Goal: Find contact information: Find contact information

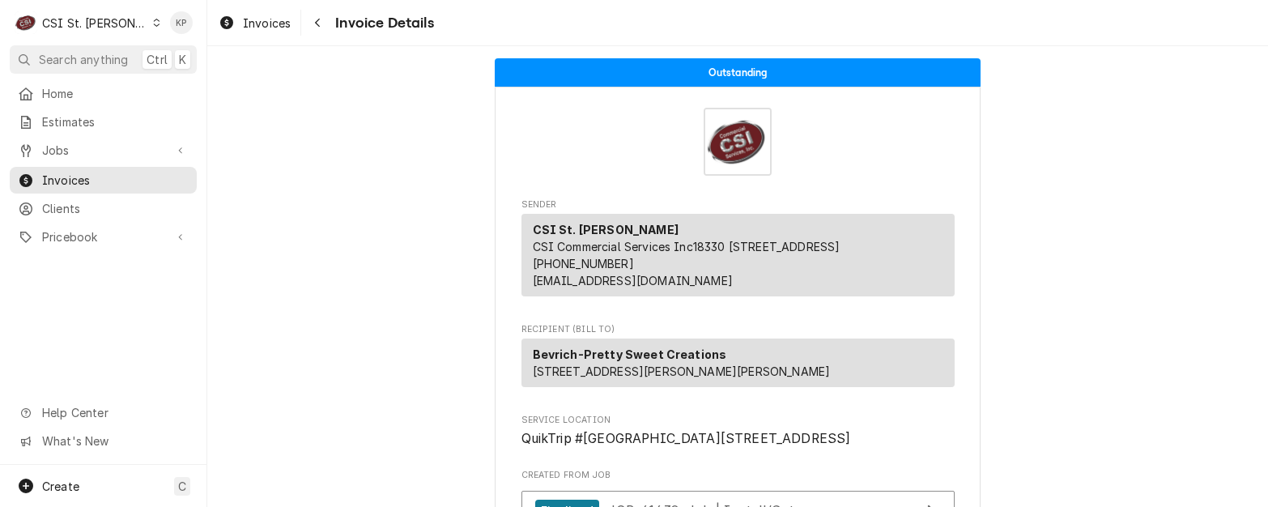
scroll to position [6012, 0]
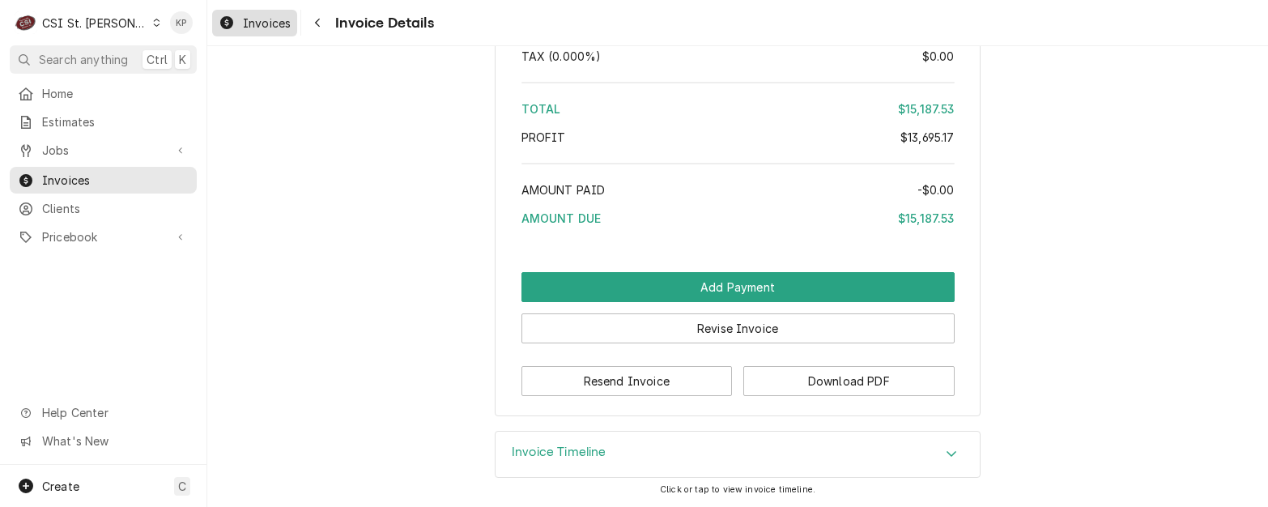
click at [246, 25] on span "Invoices" at bounding box center [267, 23] width 48 height 17
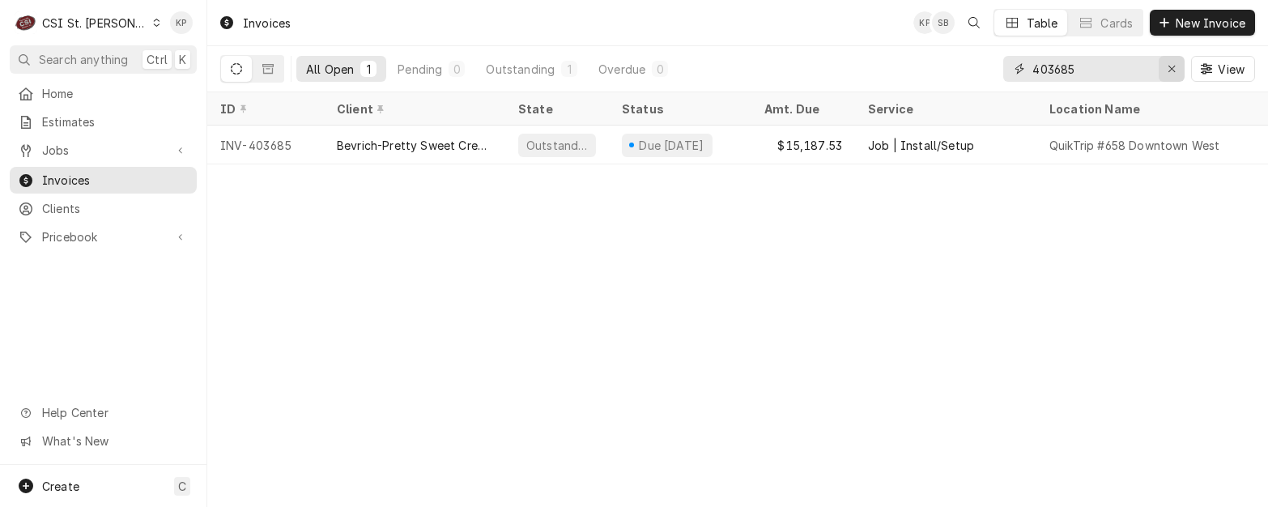
click at [1172, 70] on icon "Erase input" at bounding box center [1172, 69] width 6 height 6
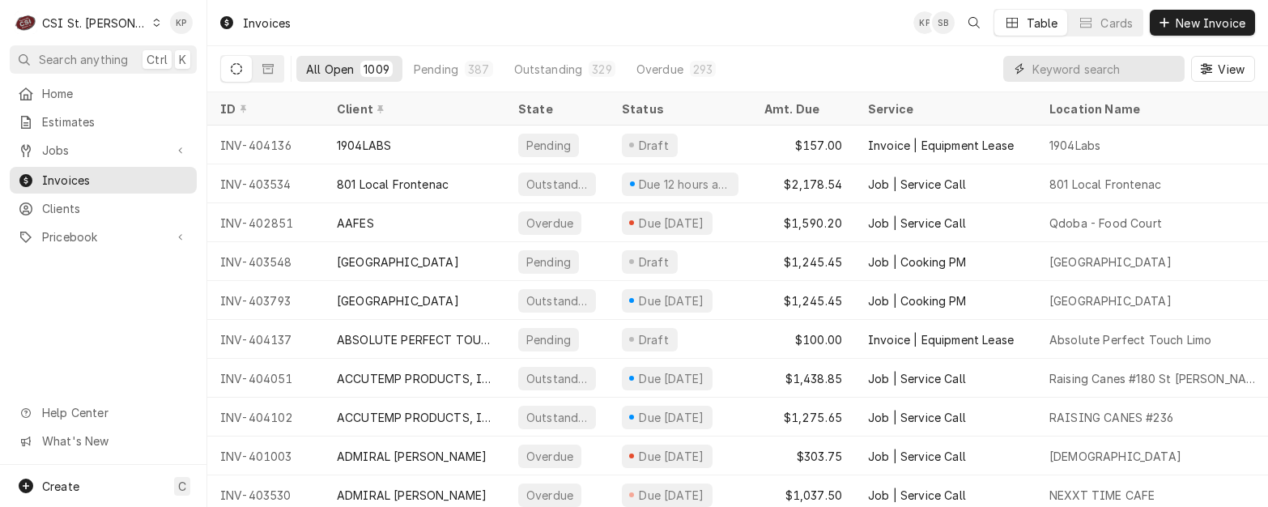
click at [1036, 70] on input "Dynamic Content Wrapper" at bounding box center [1105, 69] width 144 height 26
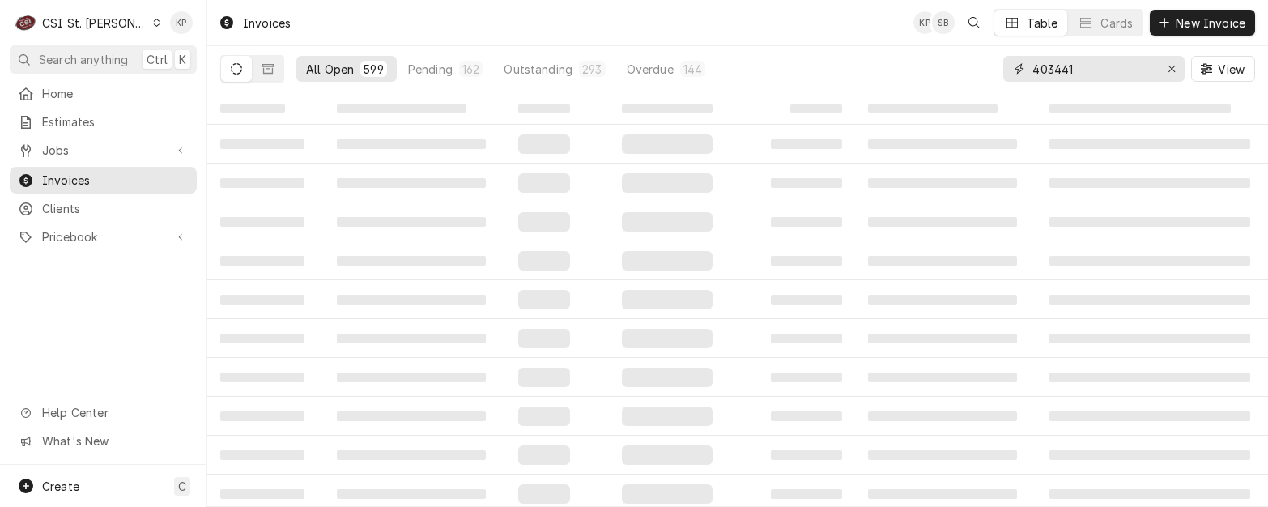
type input "403441"
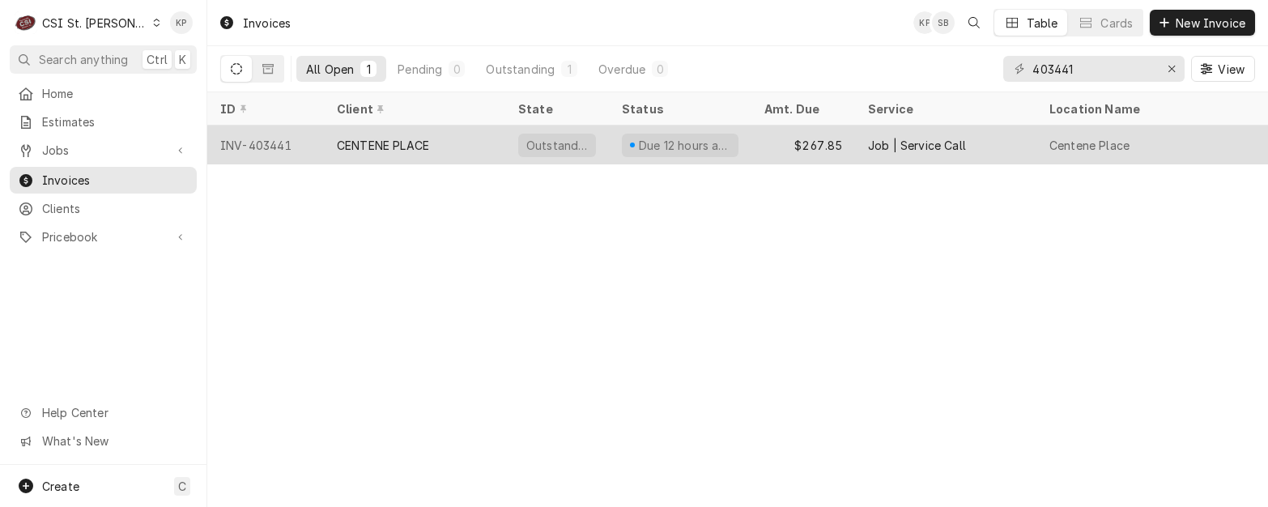
click at [271, 143] on div "INV-403441" at bounding box center [265, 145] width 117 height 39
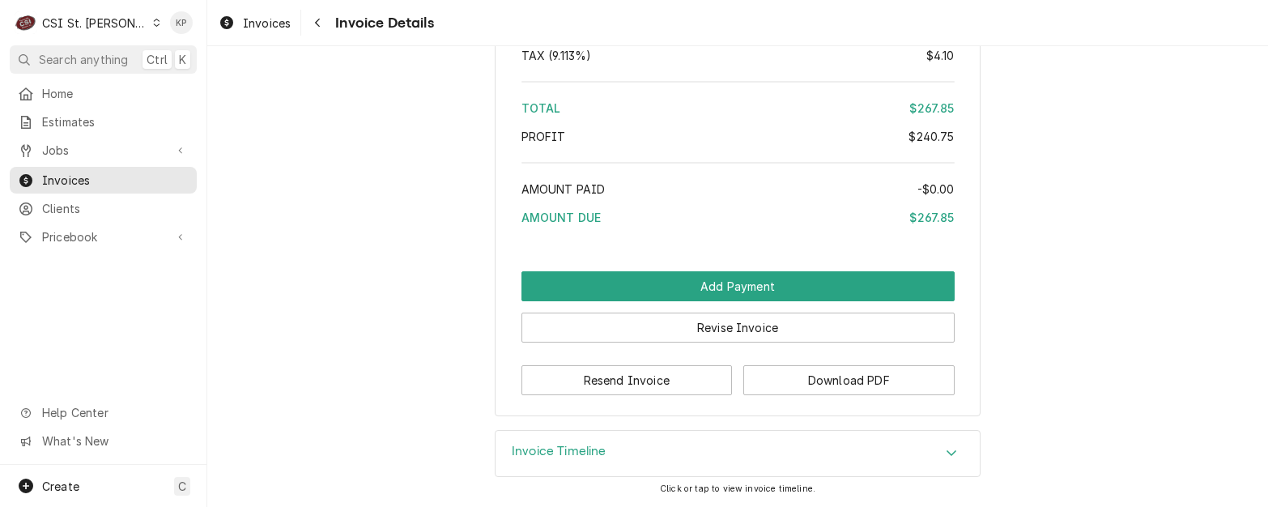
scroll to position [2879, 0]
click at [795, 389] on button "Download PDF" at bounding box center [848, 380] width 211 height 30
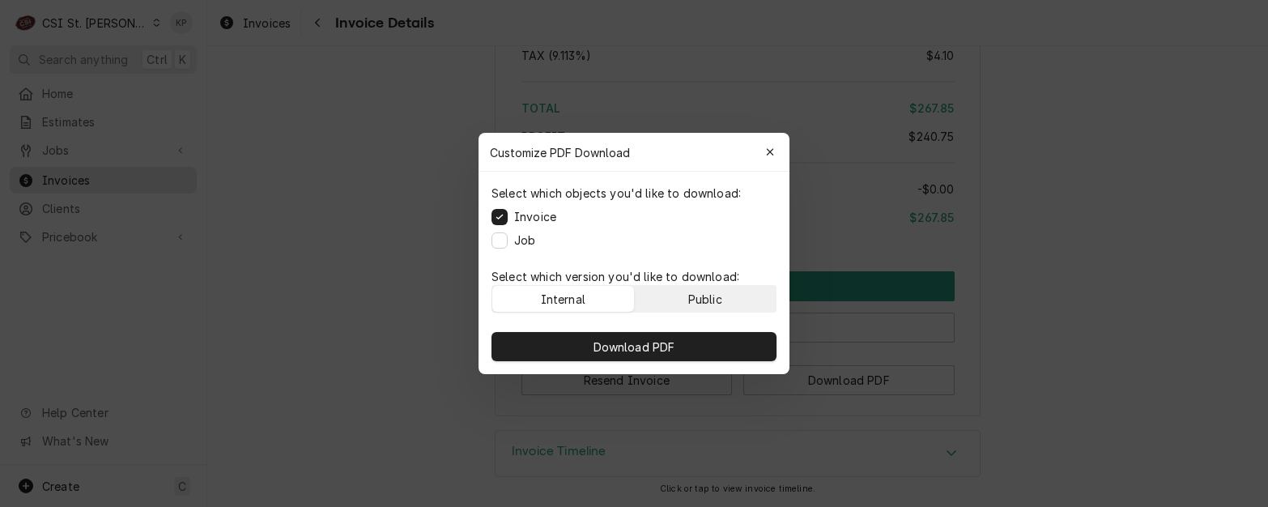
click at [687, 303] on button "Public" at bounding box center [706, 299] width 142 height 26
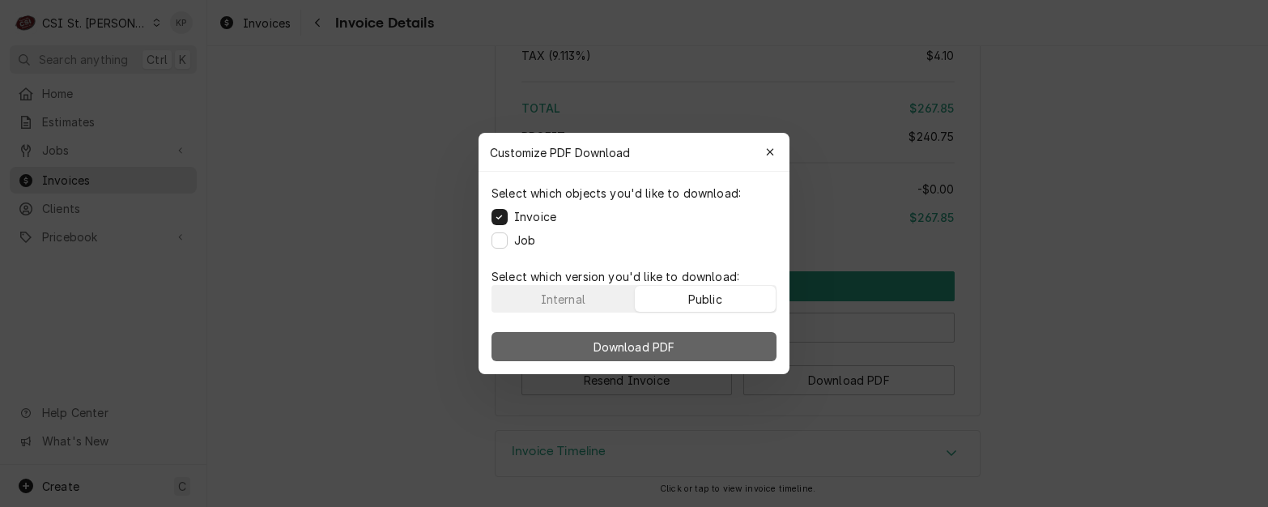
click at [687, 355] on button "Download PDF" at bounding box center [634, 346] width 285 height 29
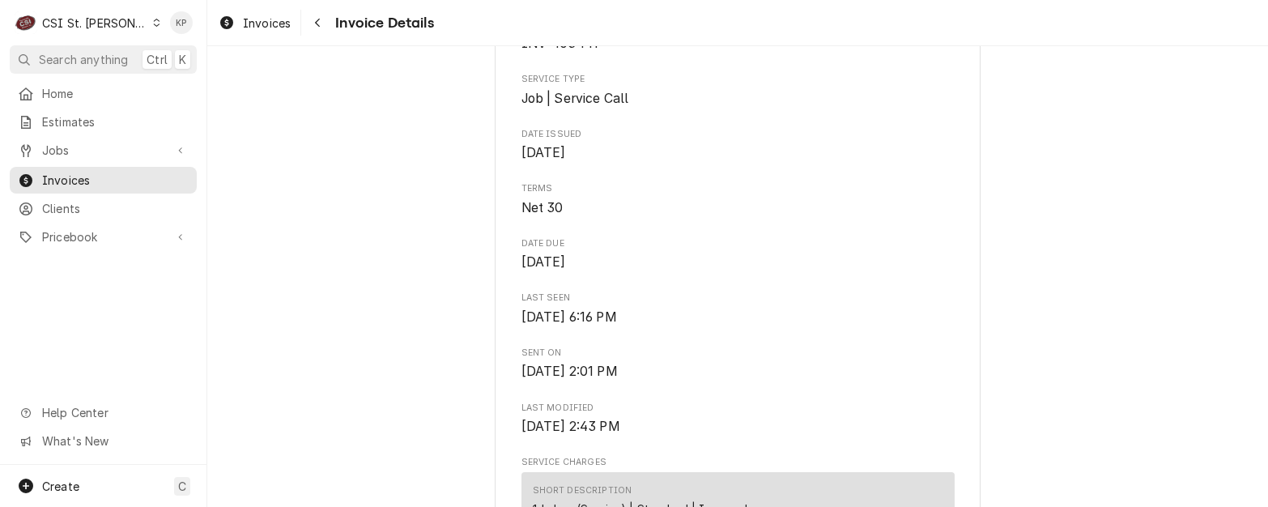
scroll to position [369, 0]
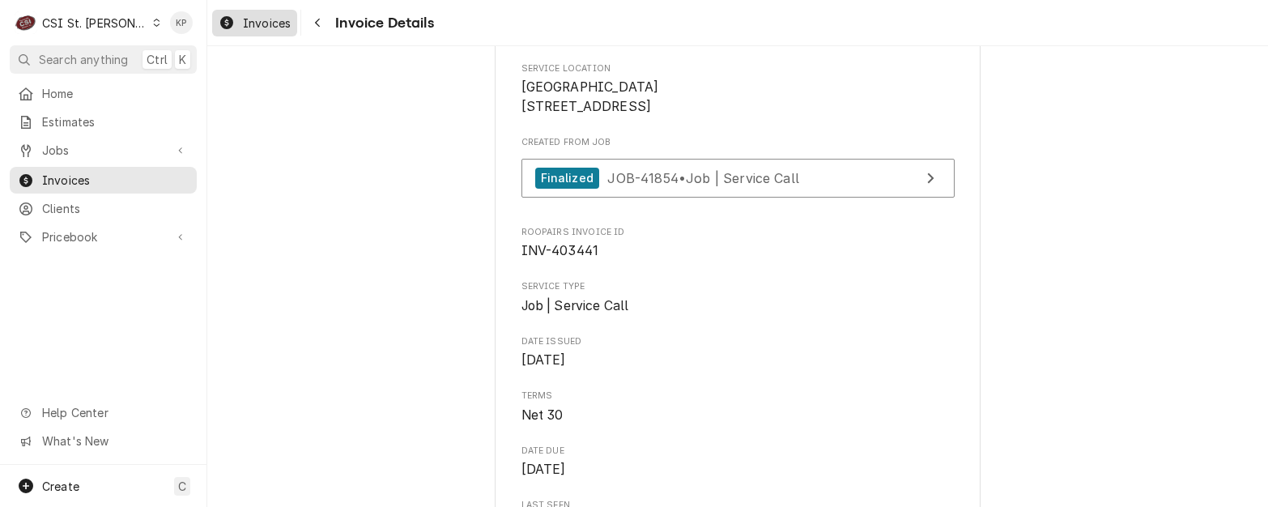
click at [268, 20] on span "Invoices" at bounding box center [267, 23] width 48 height 17
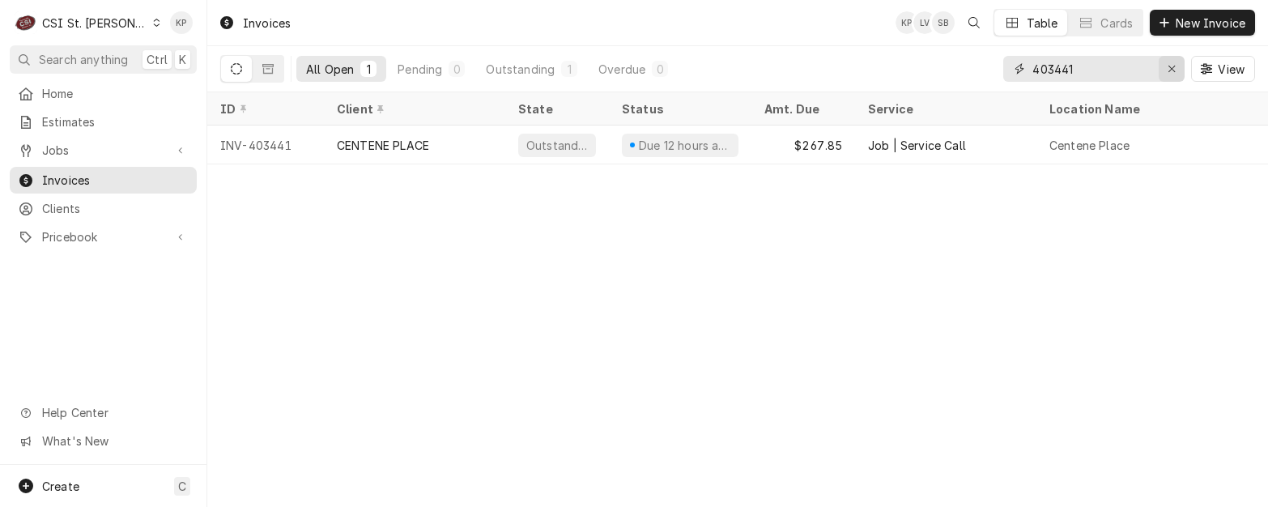
click at [1168, 63] on icon "Erase input" at bounding box center [1172, 68] width 9 height 11
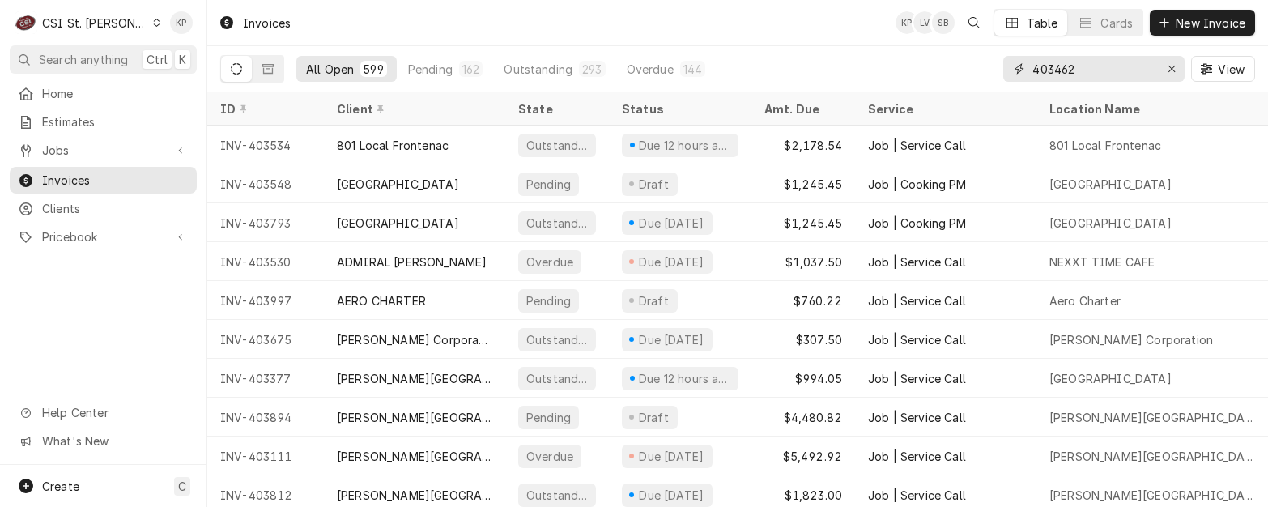
type input "403462"
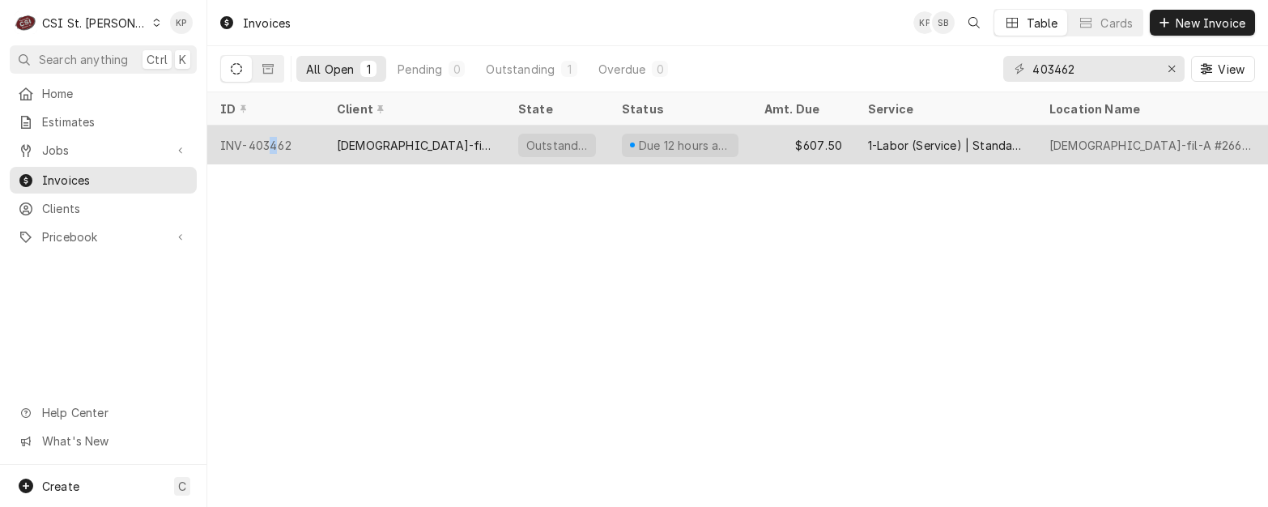
click at [270, 139] on div "INV-403462" at bounding box center [265, 145] width 117 height 39
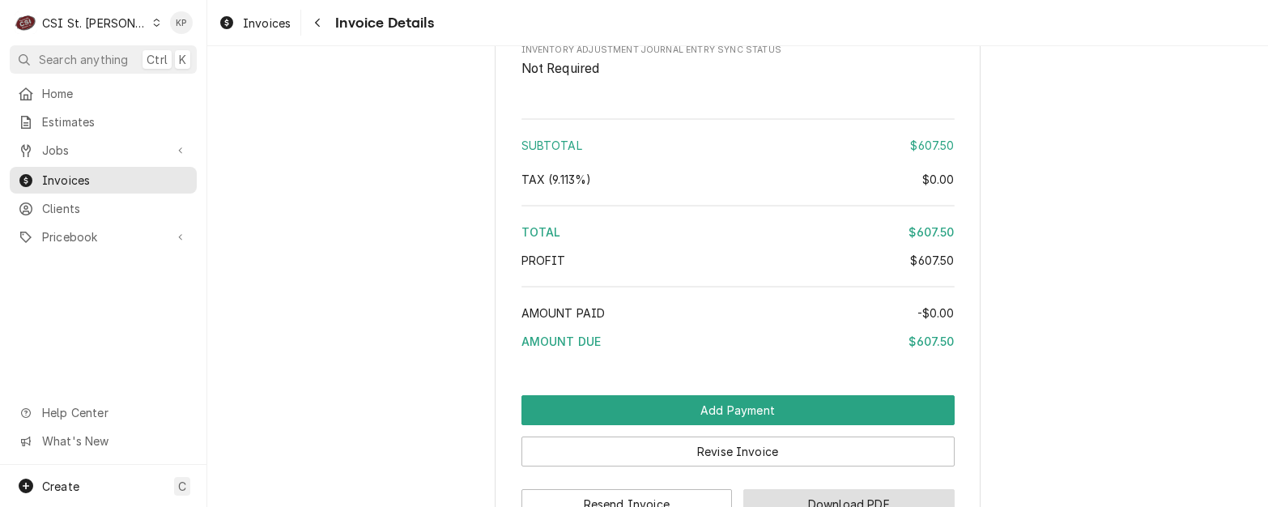
scroll to position [2881, 0]
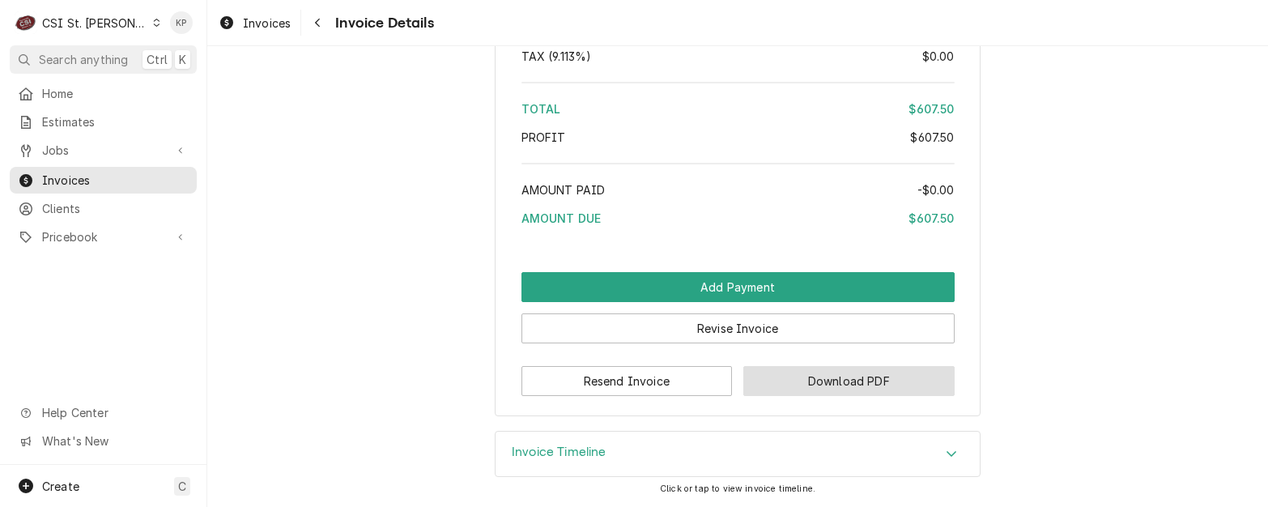
click at [774, 381] on button "Download PDF" at bounding box center [848, 381] width 211 height 30
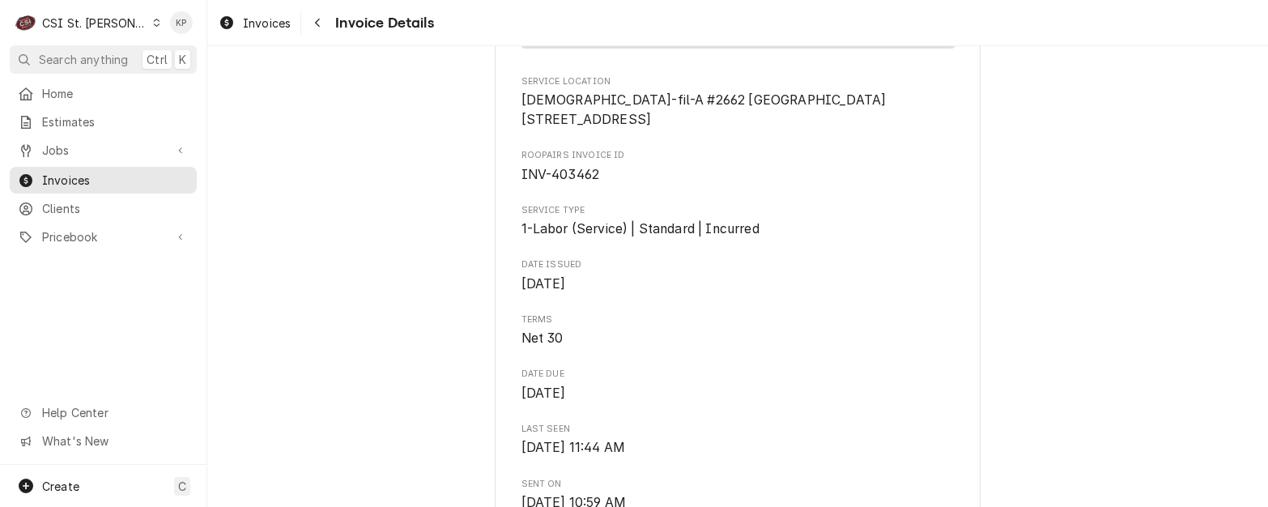
scroll to position [370, 0]
drag, startPoint x: 271, startPoint y: 19, endPoint x: 384, endPoint y: 17, distance: 113.4
click at [271, 19] on span "Invoices" at bounding box center [267, 23] width 48 height 17
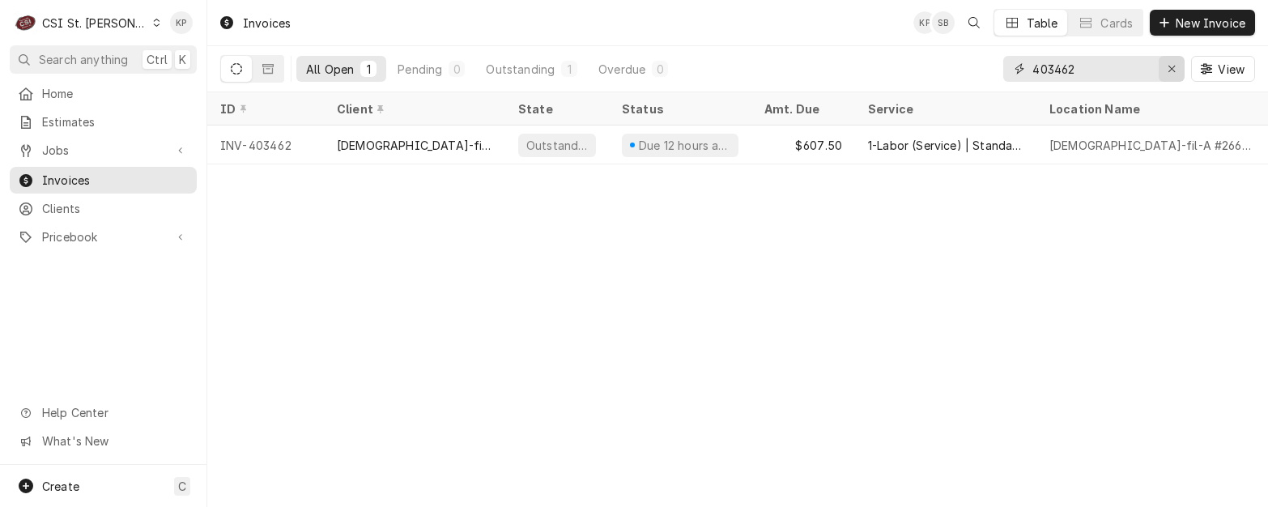
click at [1169, 64] on icon "Erase input" at bounding box center [1172, 68] width 9 height 11
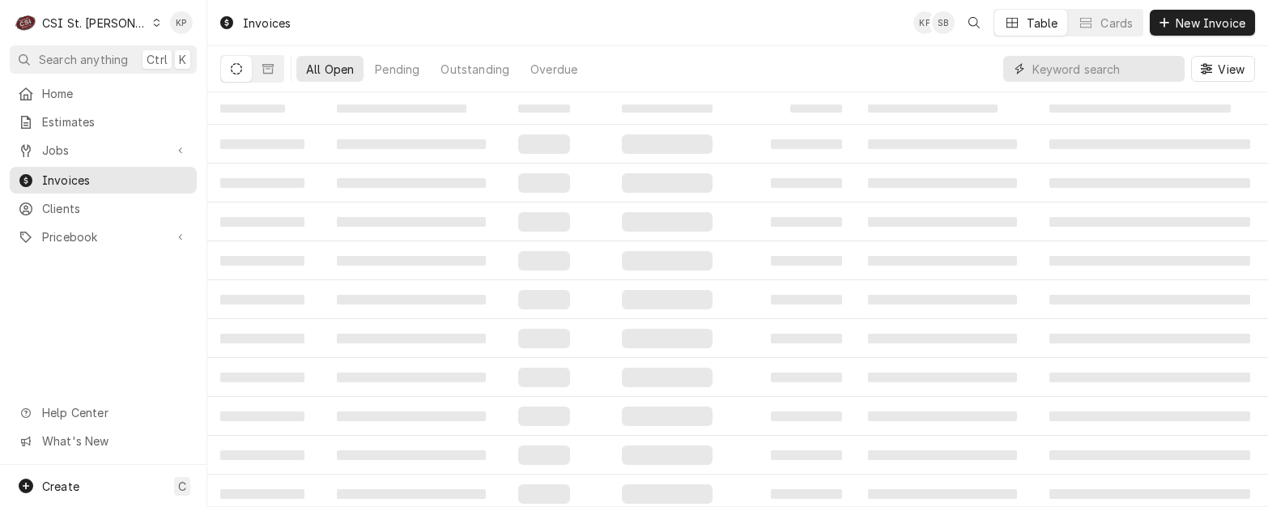
click at [1077, 70] on input "Dynamic Content Wrapper" at bounding box center [1105, 69] width 144 height 26
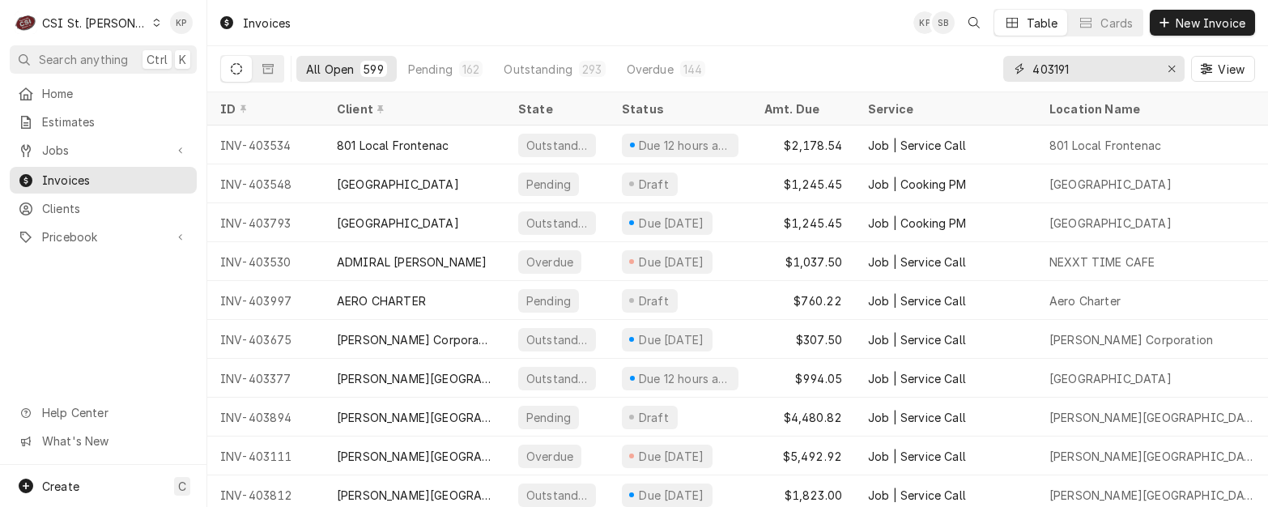
type input "403191"
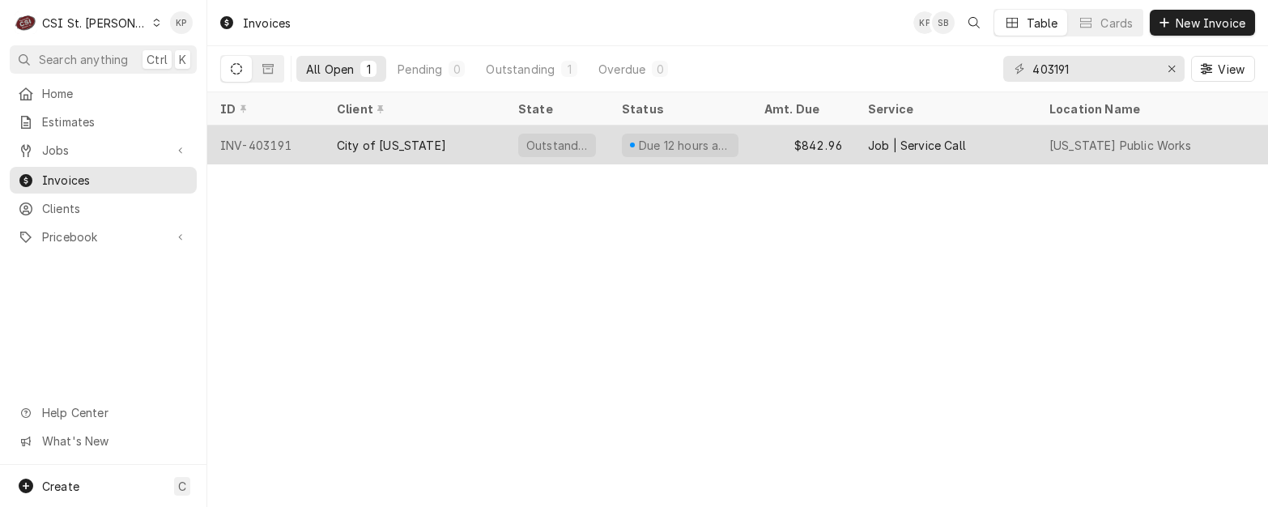
click at [275, 135] on div "INV-403191" at bounding box center [265, 145] width 117 height 39
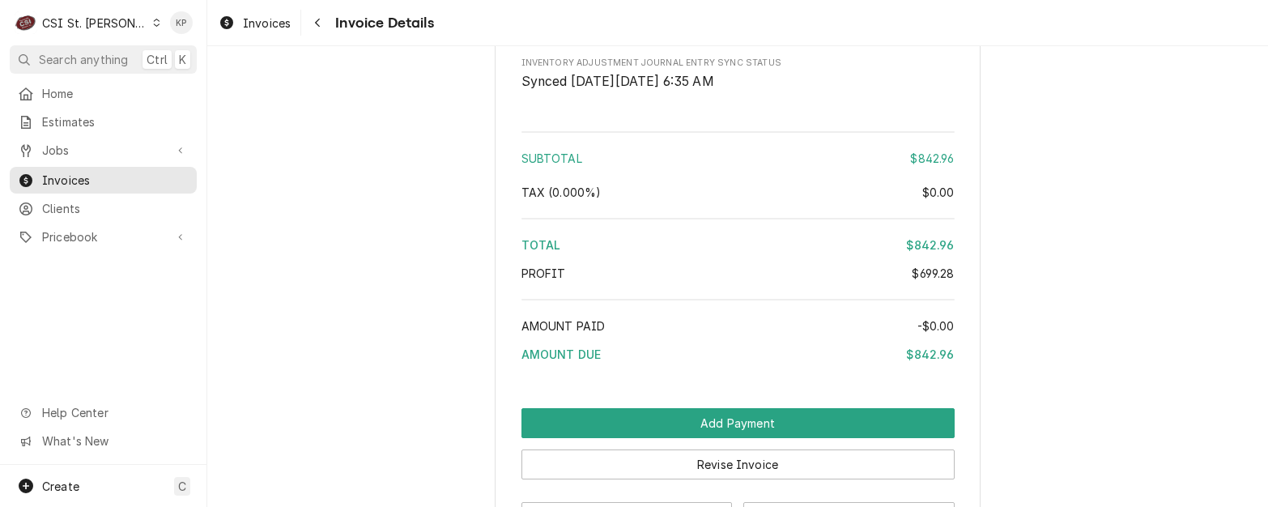
scroll to position [3935, 0]
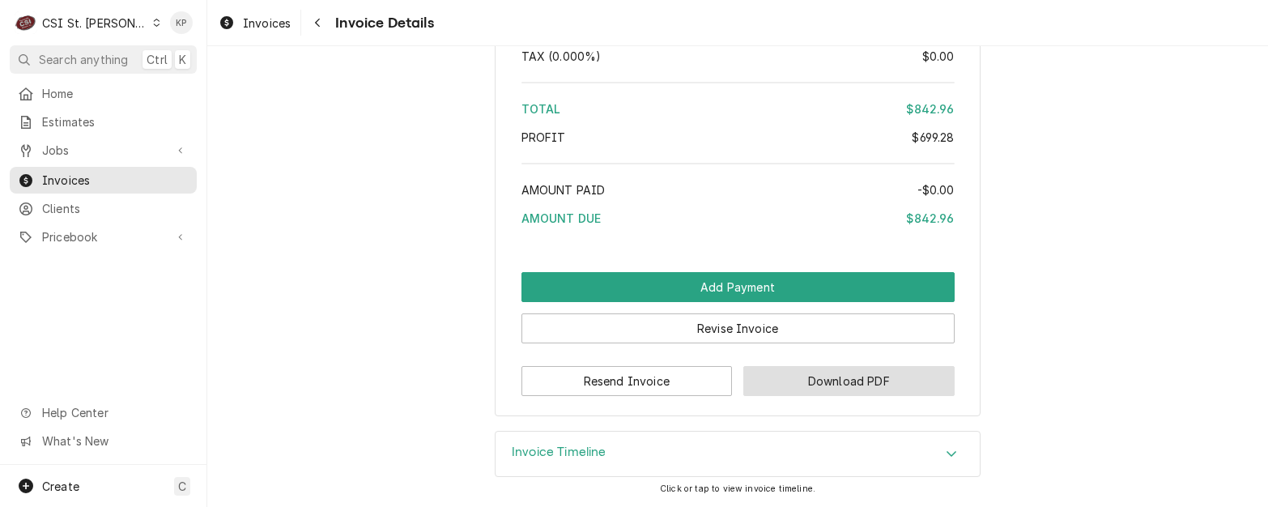
click at [776, 369] on button "Download PDF" at bounding box center [848, 381] width 211 height 30
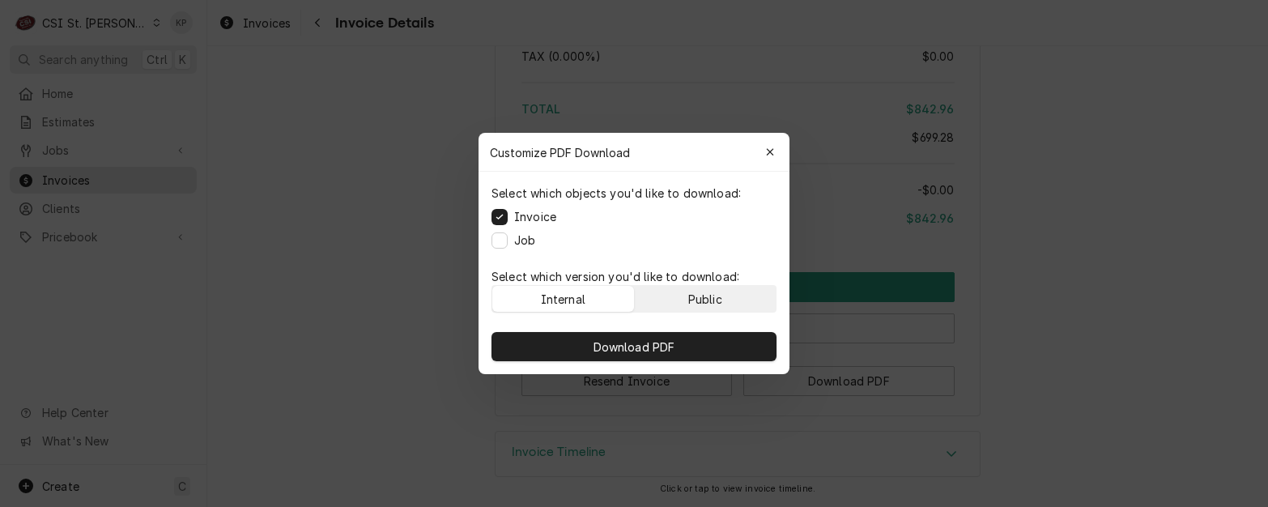
click at [741, 303] on button "Public" at bounding box center [706, 299] width 142 height 26
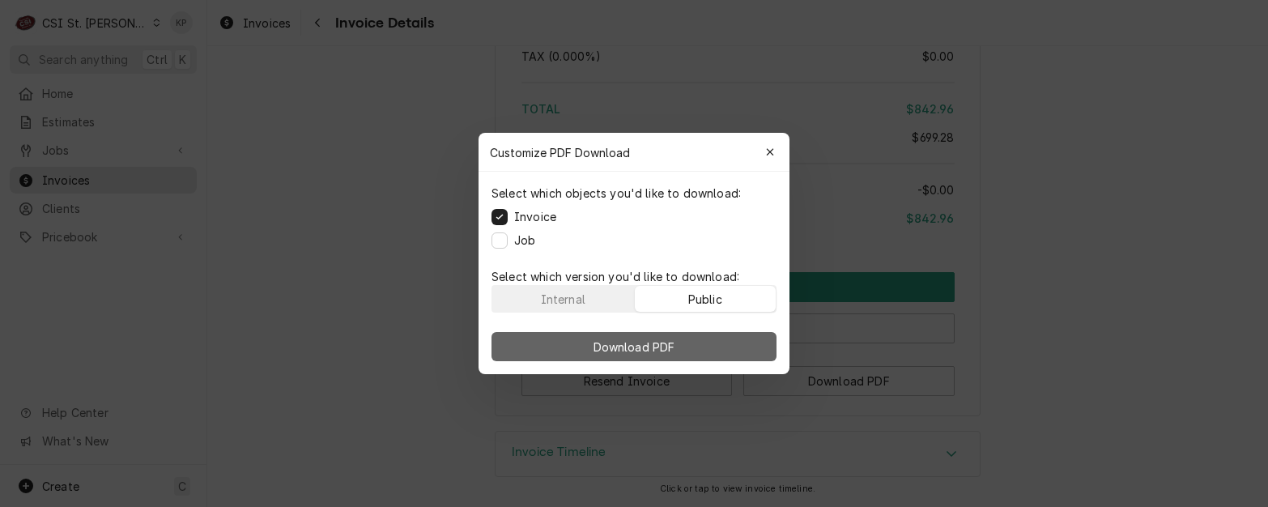
click at [736, 350] on button "Download PDF" at bounding box center [634, 346] width 285 height 29
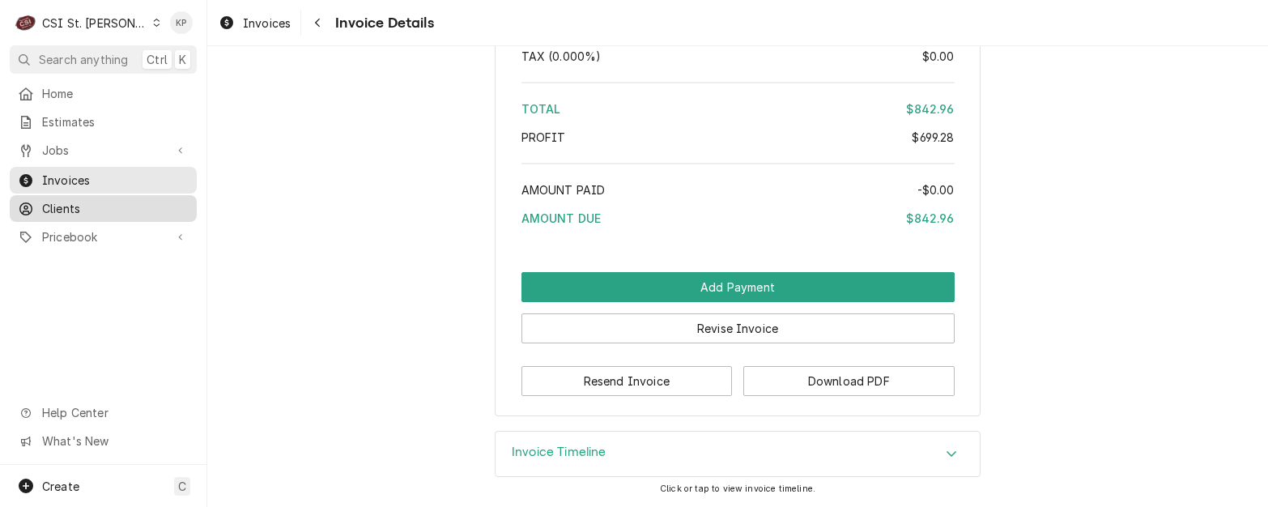
drag, startPoint x: 72, startPoint y: 199, endPoint x: 134, endPoint y: 192, distance: 62.0
click at [72, 200] on span "Clients" at bounding box center [115, 208] width 147 height 17
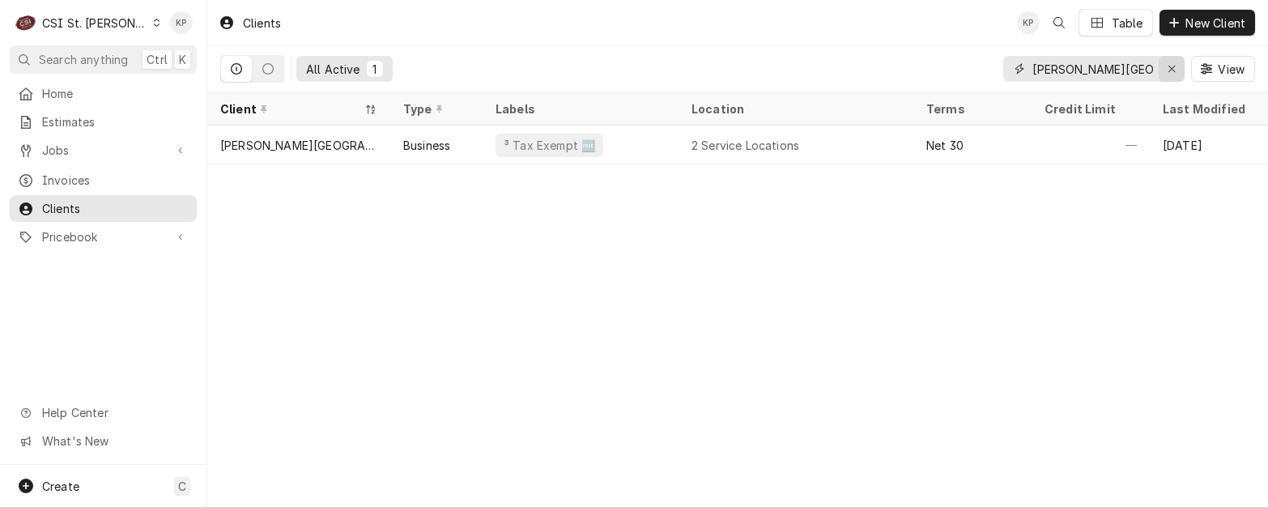
click at [1177, 66] on div "Erase input" at bounding box center [1172, 69] width 16 height 16
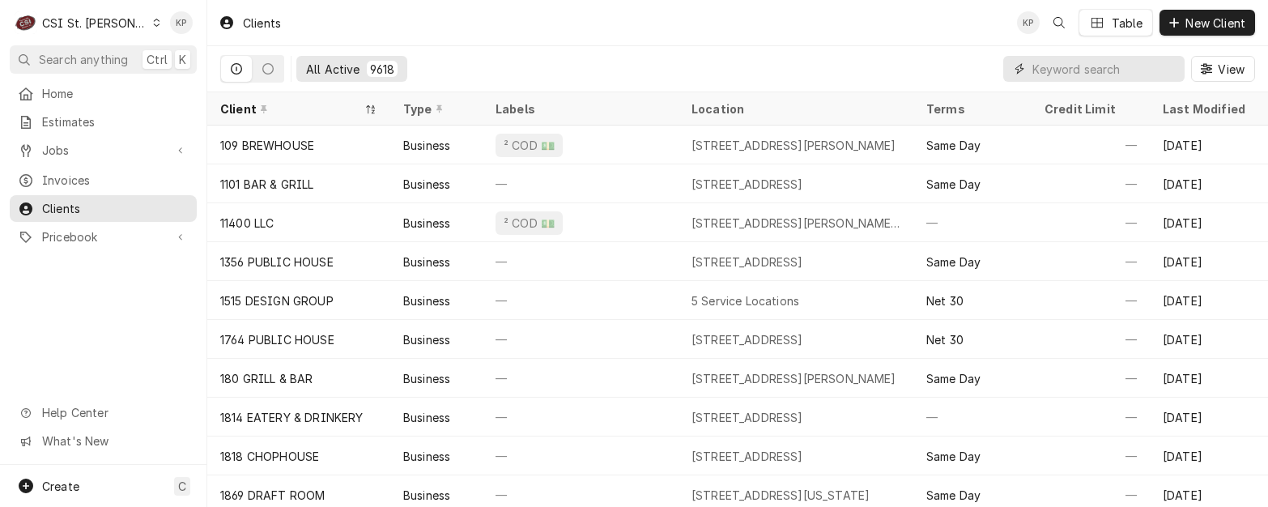
paste input "City of Washington"
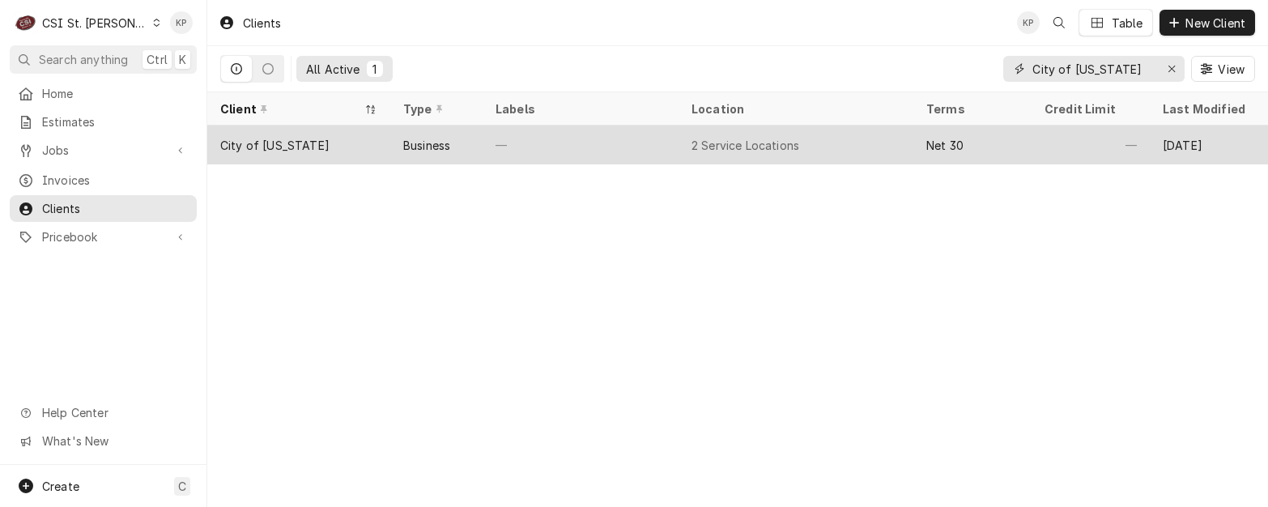
type input "City of Washington"
click at [326, 143] on div "City of Washington" at bounding box center [298, 145] width 183 height 39
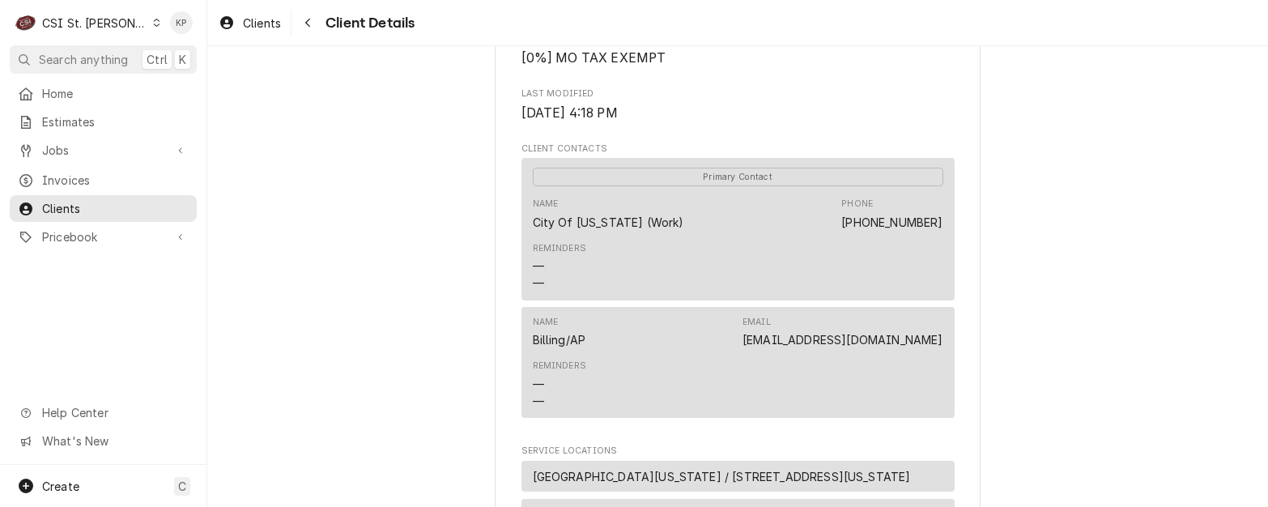
scroll to position [486, 0]
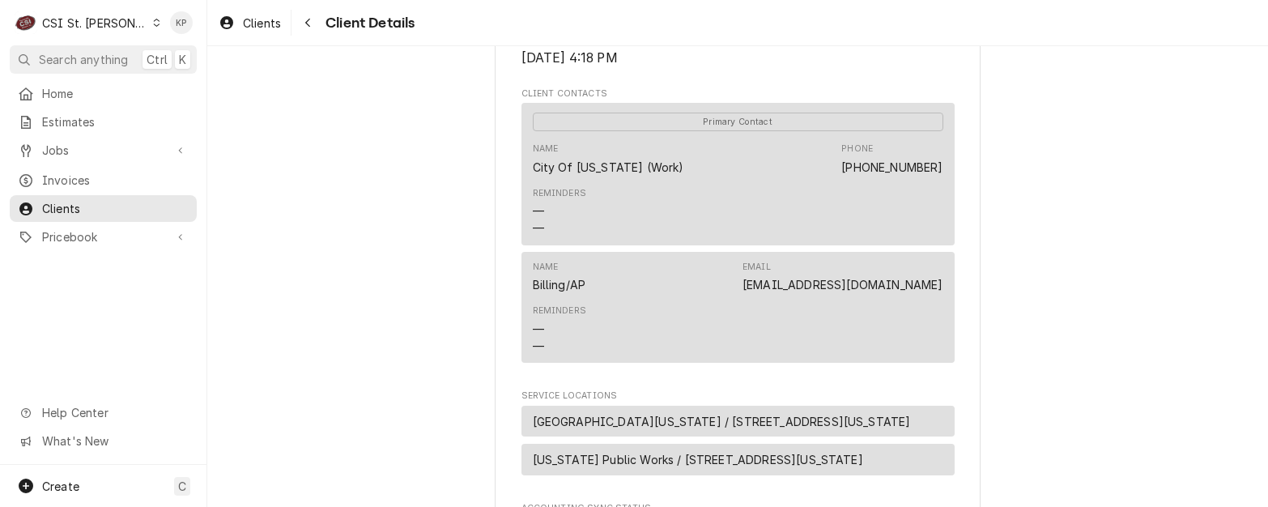
click at [1199, 293] on div "City of Washington Client Type Business Industry Type Government Billing Addres…" at bounding box center [737, 139] width 1061 height 1158
drag, startPoint x: 938, startPoint y: 303, endPoint x: 817, endPoint y: 304, distance: 120.7
click at [817, 304] on div "Name Billing/AP Email kpatton@washmo.gov Reminders — —" at bounding box center [738, 307] width 433 height 111
copy link "kpatton@washmo.gov"
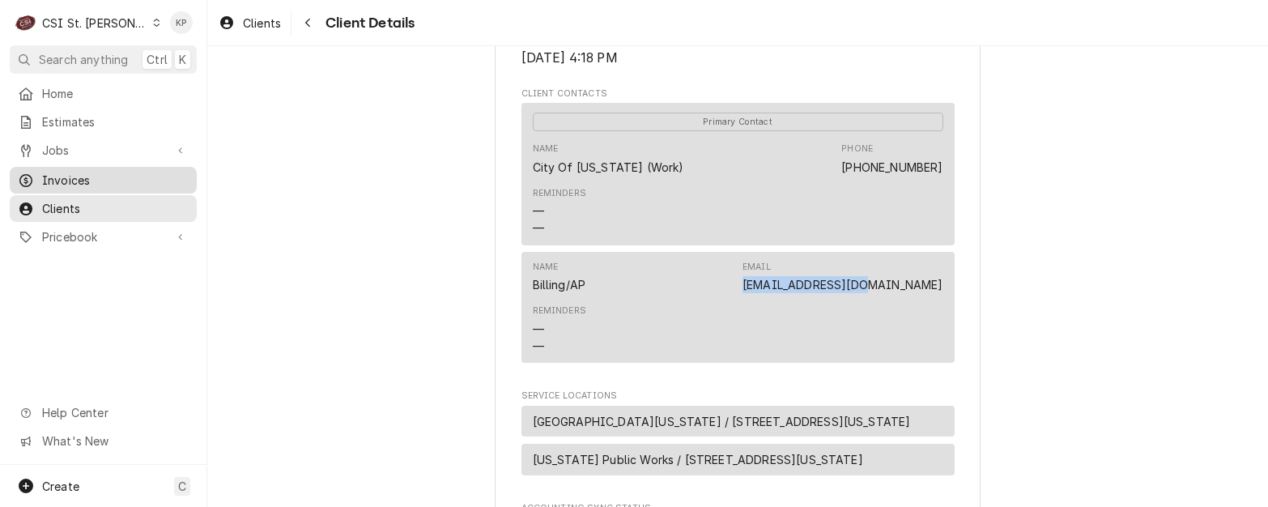
click at [89, 173] on span "Invoices" at bounding box center [115, 180] width 147 height 17
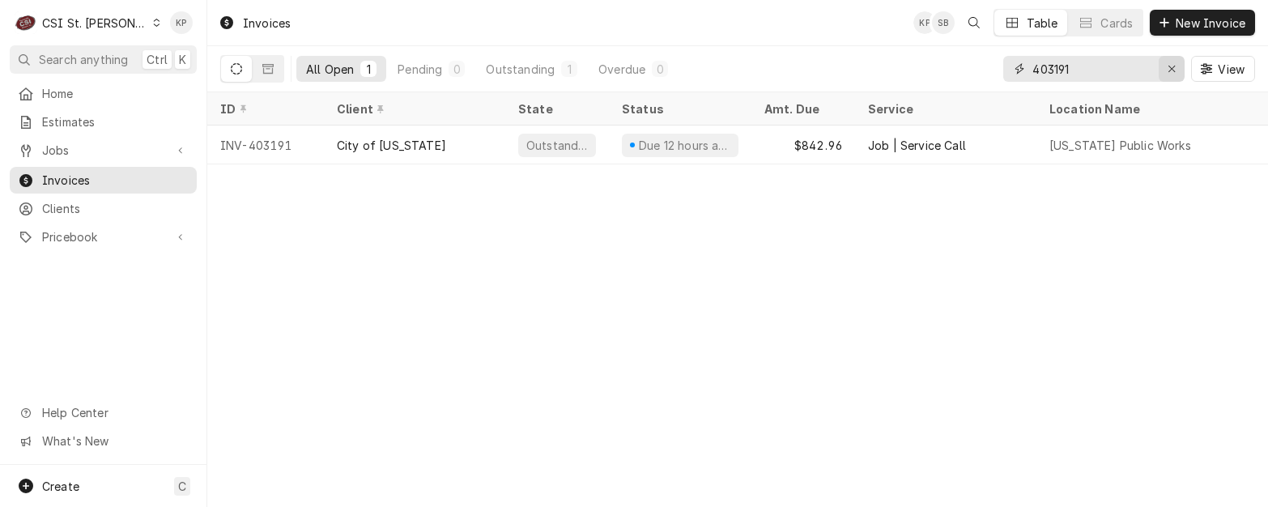
click at [1164, 70] on div "Erase input" at bounding box center [1172, 69] width 16 height 16
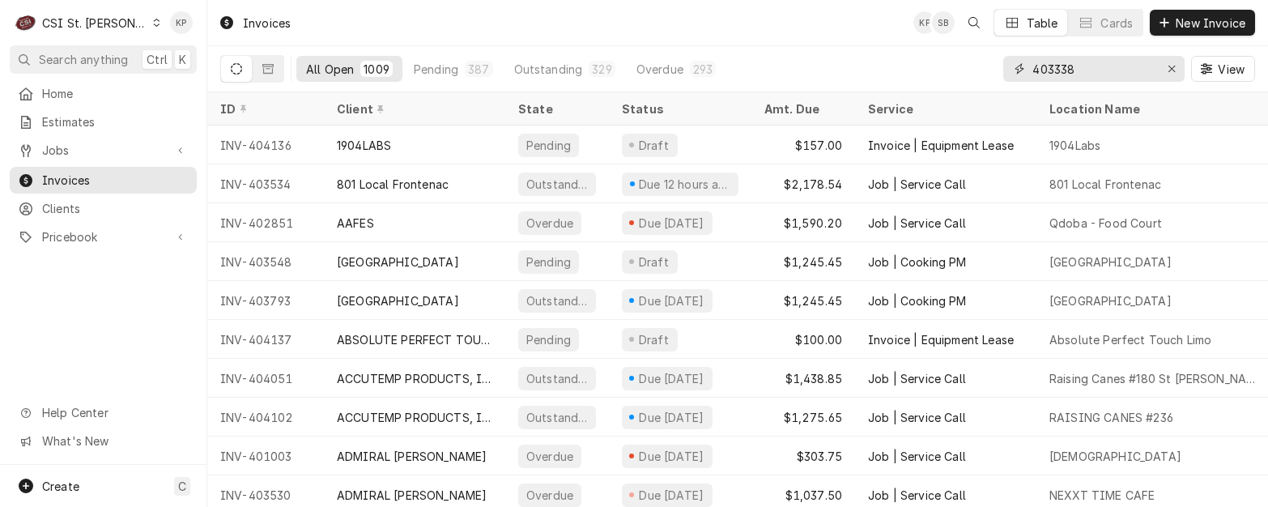
type input "403338"
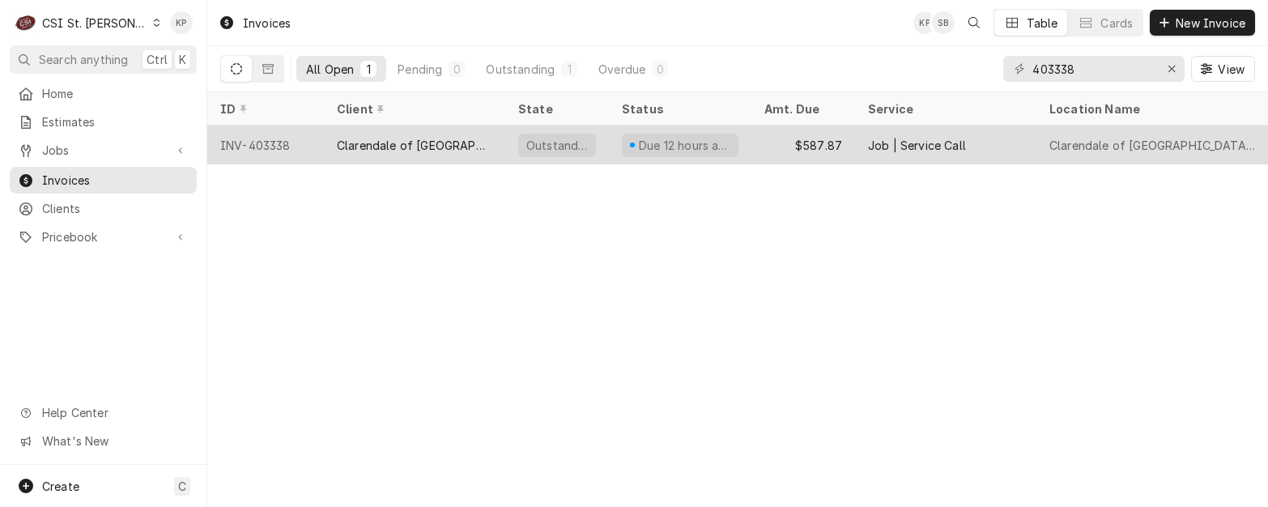
click at [250, 141] on div "INV-403338" at bounding box center [265, 145] width 117 height 39
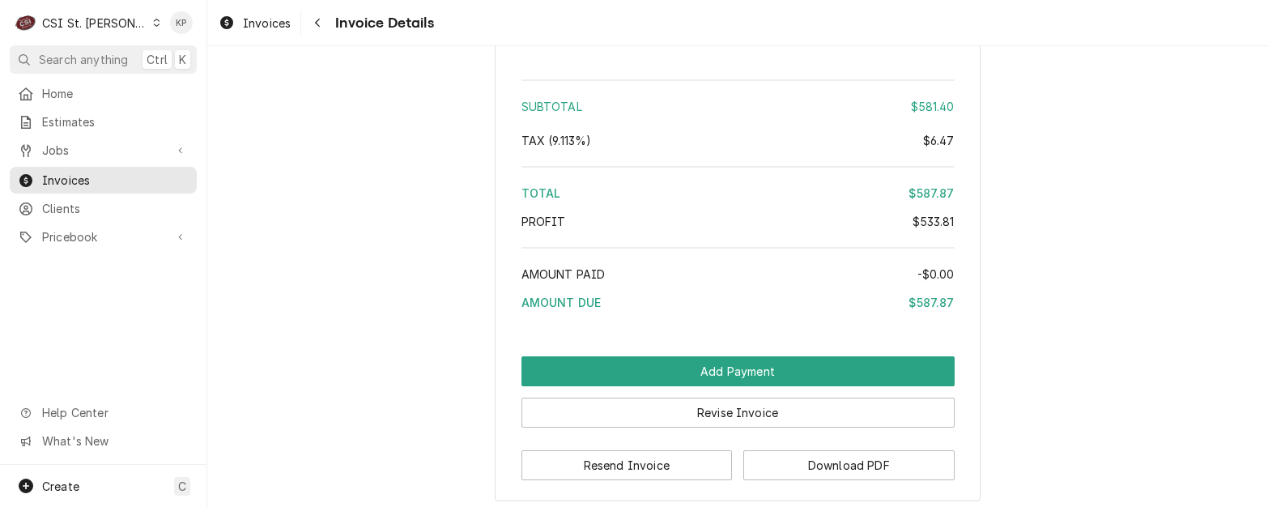
scroll to position [3296, 0]
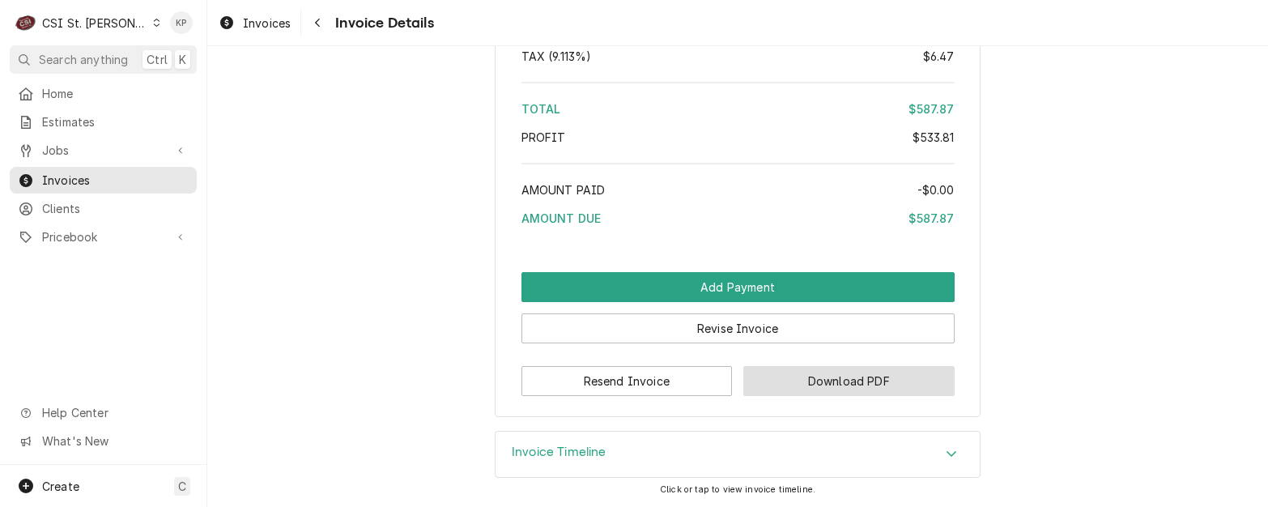
click at [776, 383] on button "Download PDF" at bounding box center [848, 381] width 211 height 30
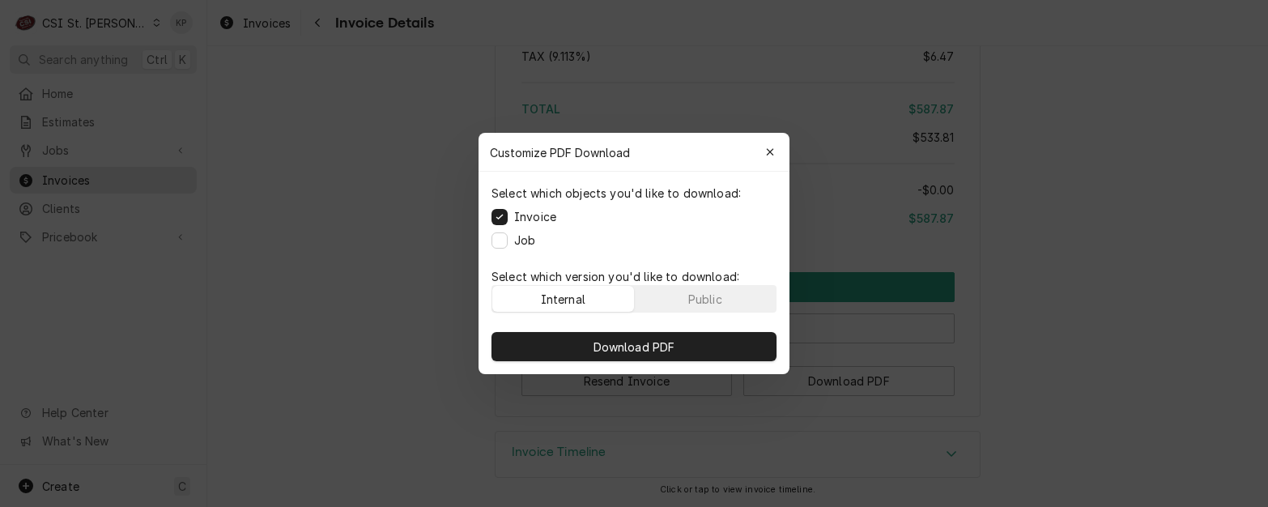
click at [659, 271] on p "Select which version you'd like to download:" at bounding box center [634, 276] width 285 height 17
click at [664, 294] on button "Public" at bounding box center [706, 299] width 142 height 26
click at [663, 330] on div "Download PDF" at bounding box center [634, 346] width 311 height 55
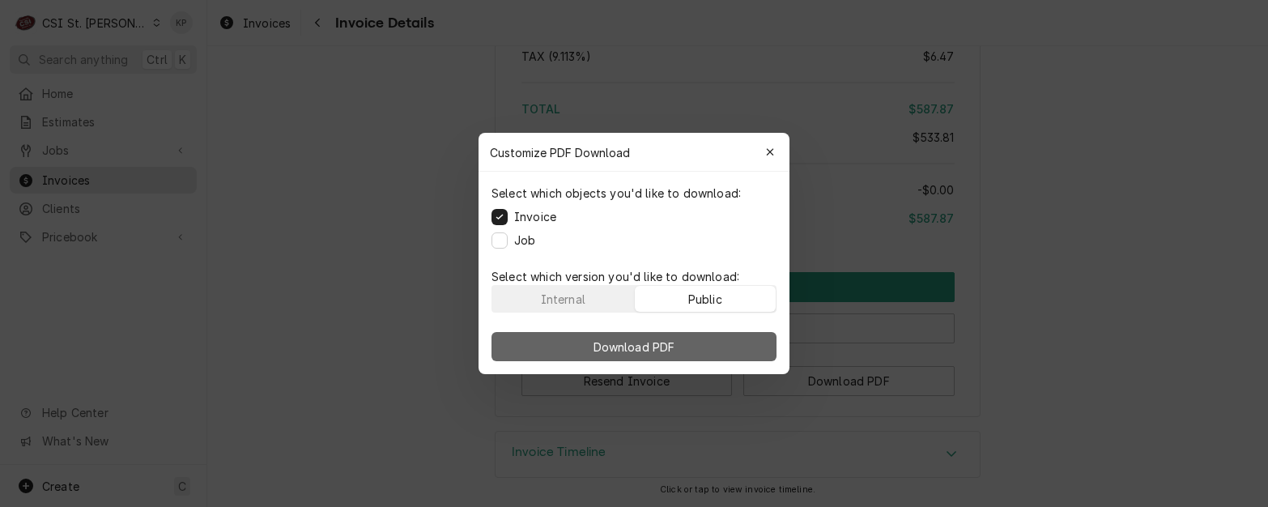
click at [666, 342] on span "Download PDF" at bounding box center [634, 347] width 88 height 17
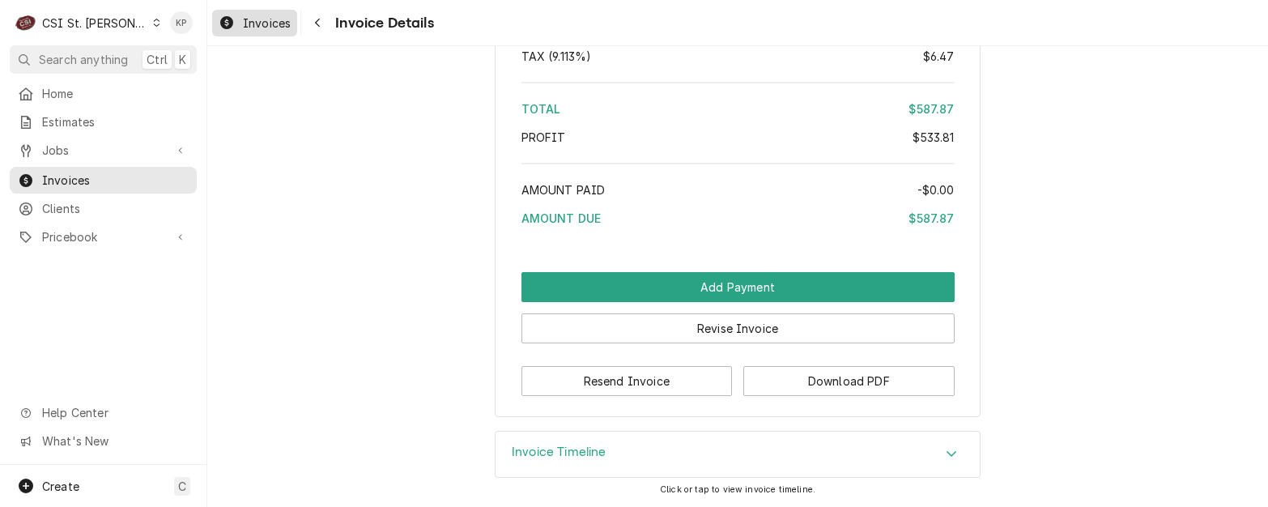
click at [284, 24] on span "Invoices" at bounding box center [267, 23] width 48 height 17
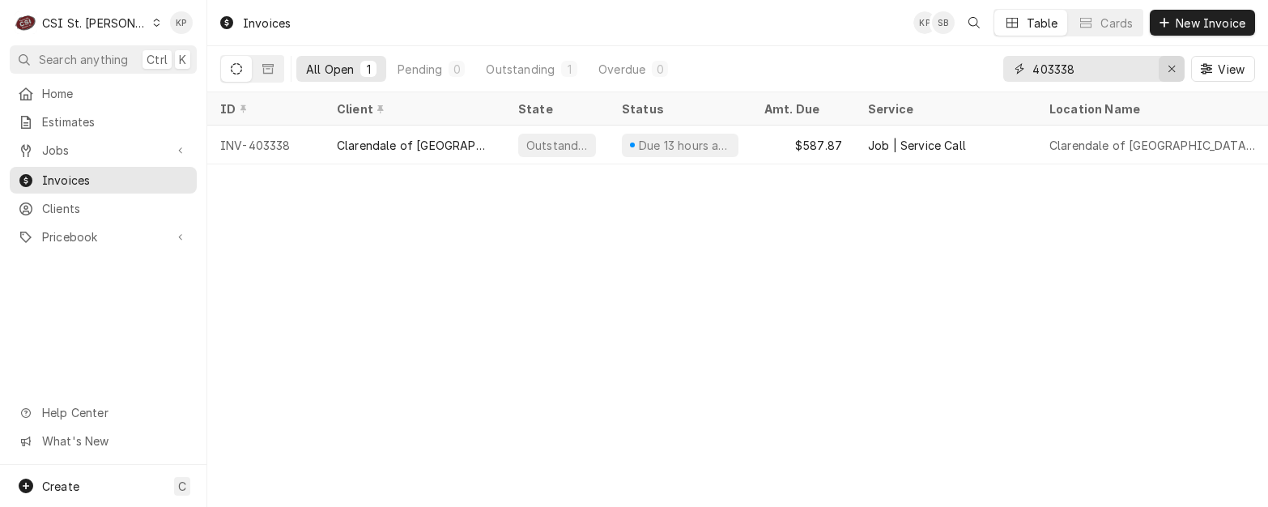
click at [1172, 67] on icon "Erase input" at bounding box center [1172, 68] width 9 height 11
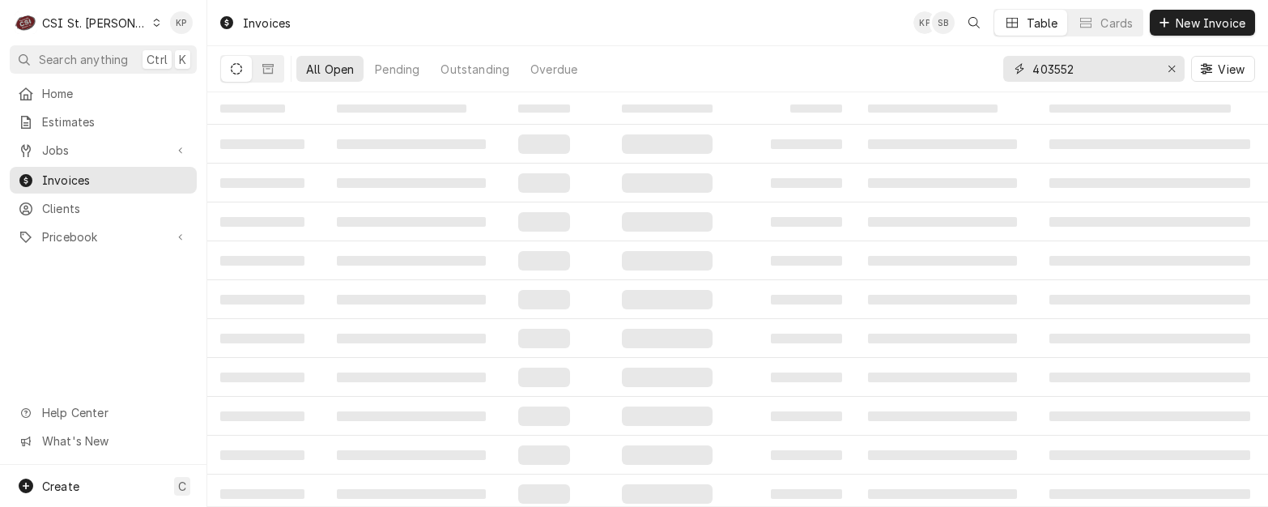
type input "403552"
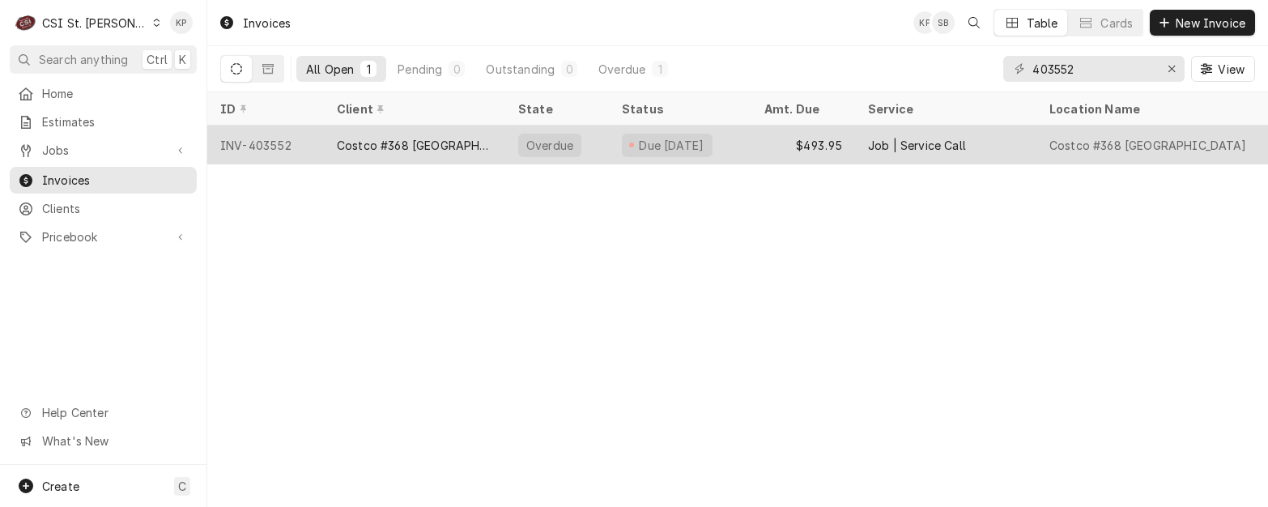
click at [265, 143] on div "INV-403552" at bounding box center [265, 145] width 117 height 39
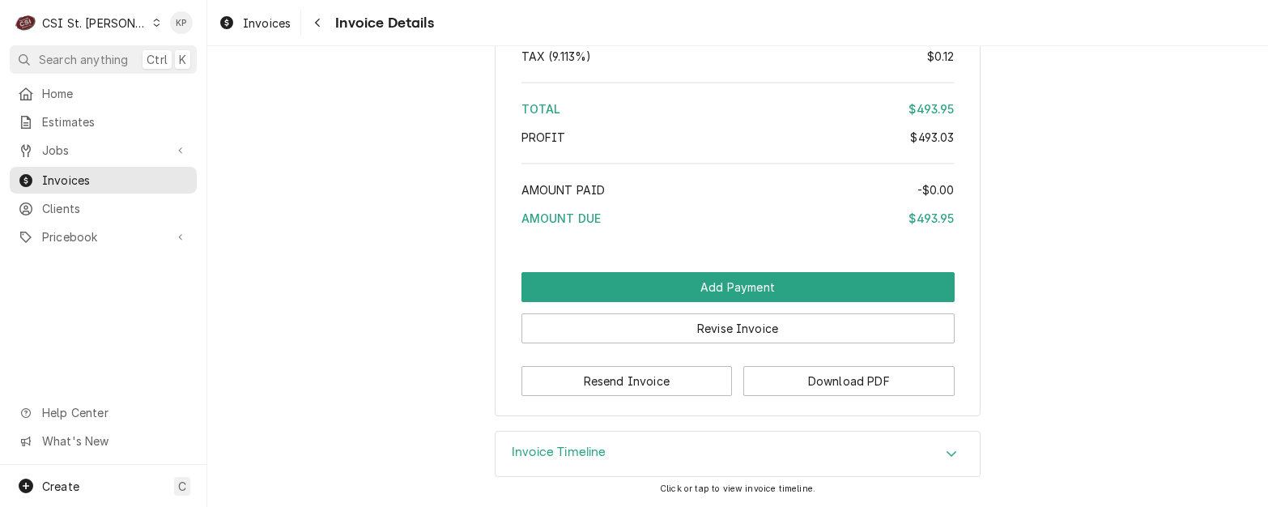
scroll to position [3236, 0]
click at [829, 381] on button "Download PDF" at bounding box center [848, 381] width 211 height 30
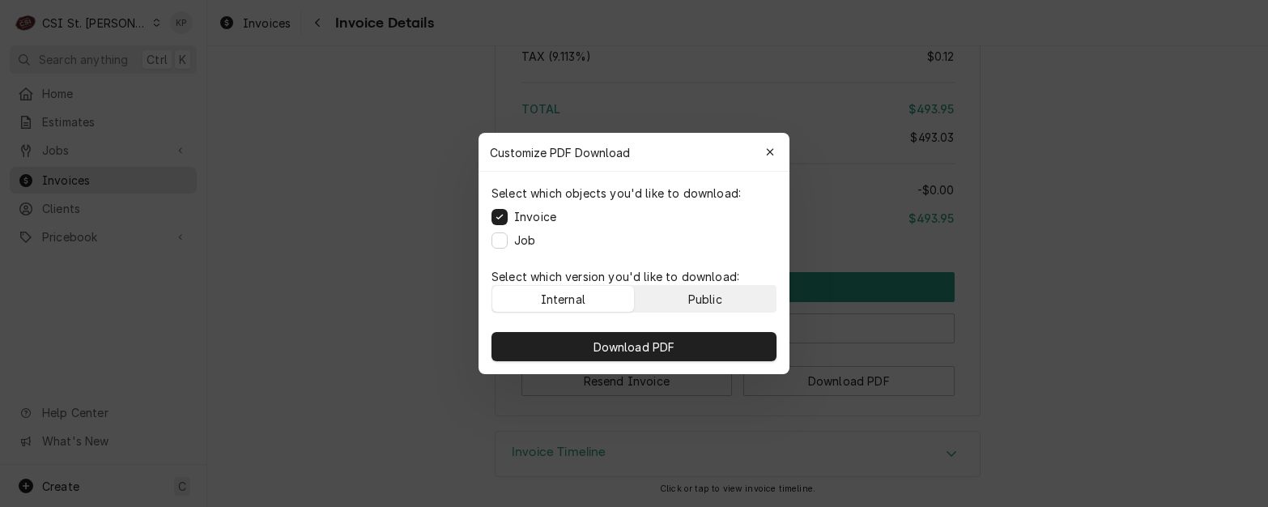
click at [729, 300] on button "Public" at bounding box center [706, 299] width 142 height 26
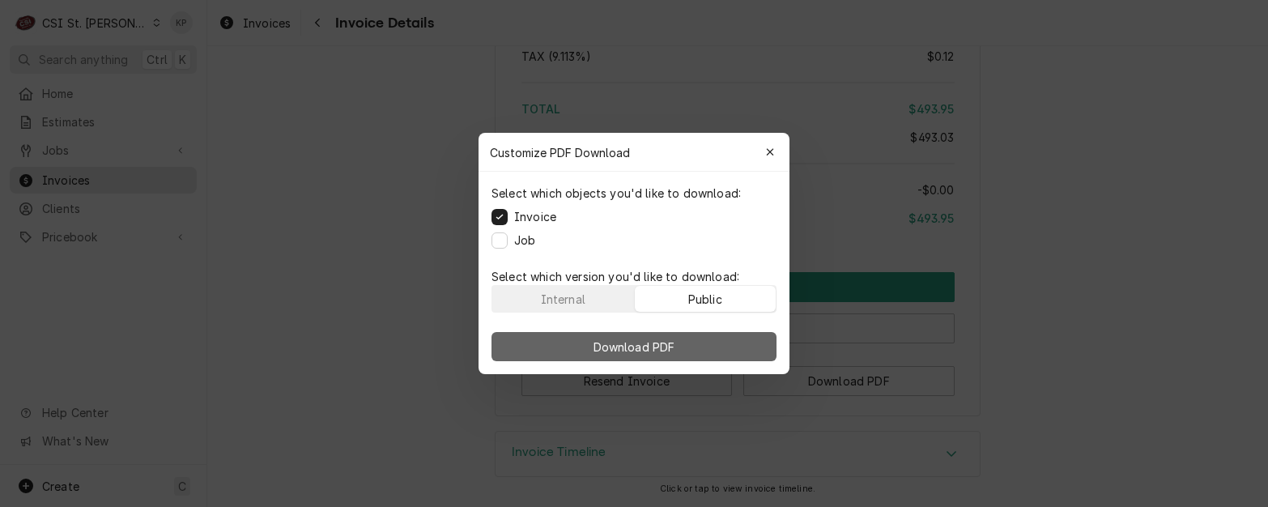
click at [731, 355] on button "Download PDF" at bounding box center [634, 346] width 285 height 29
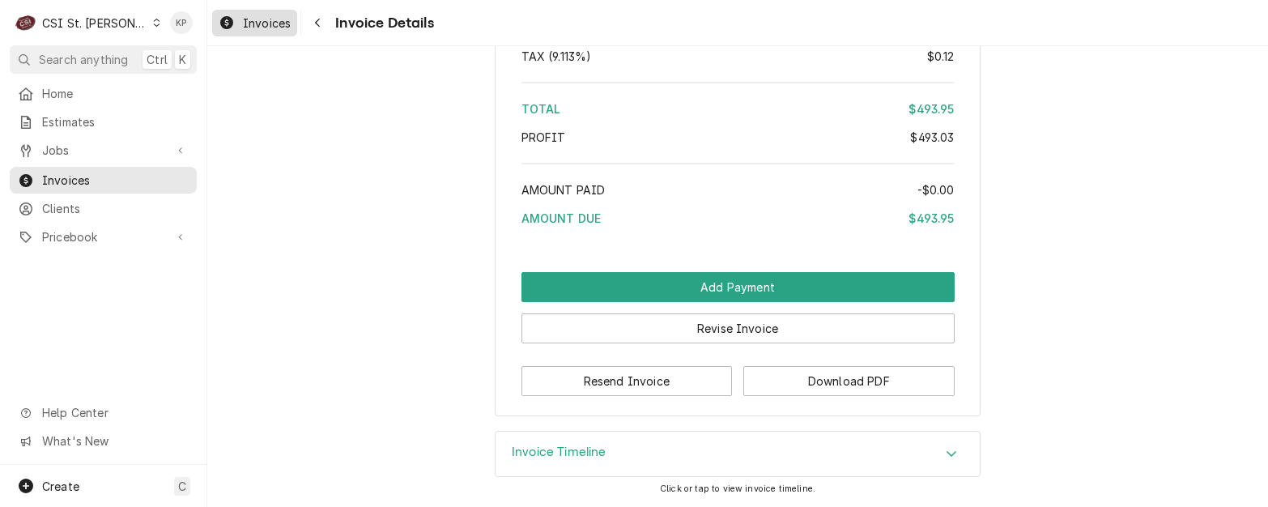
drag, startPoint x: 261, startPoint y: 19, endPoint x: 291, endPoint y: 23, distance: 30.2
click at [261, 19] on span "Invoices" at bounding box center [267, 23] width 48 height 17
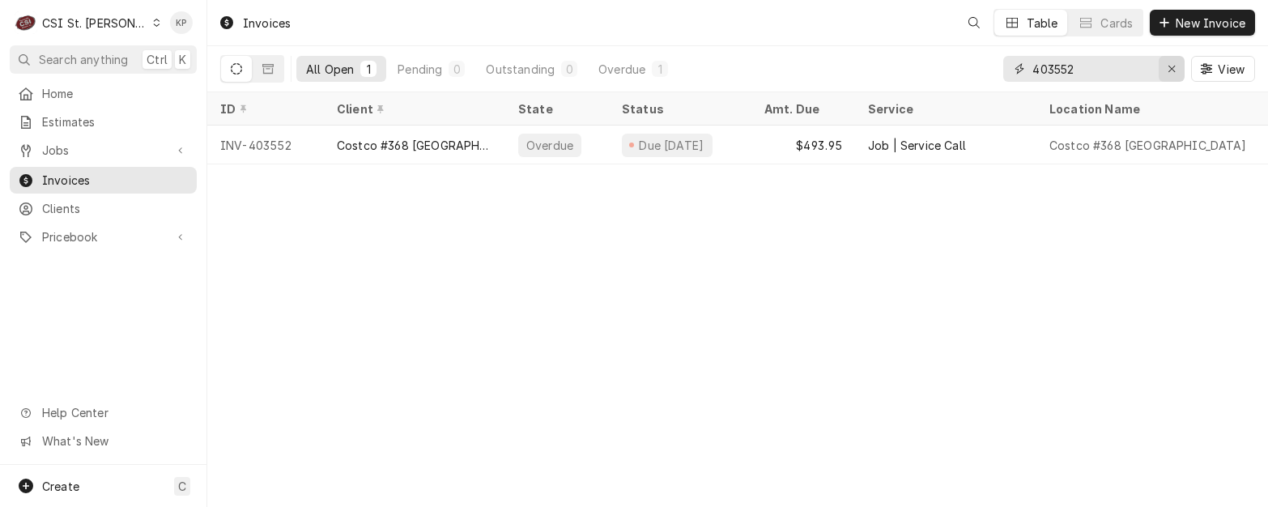
click at [1174, 70] on icon "Erase input" at bounding box center [1172, 68] width 9 height 11
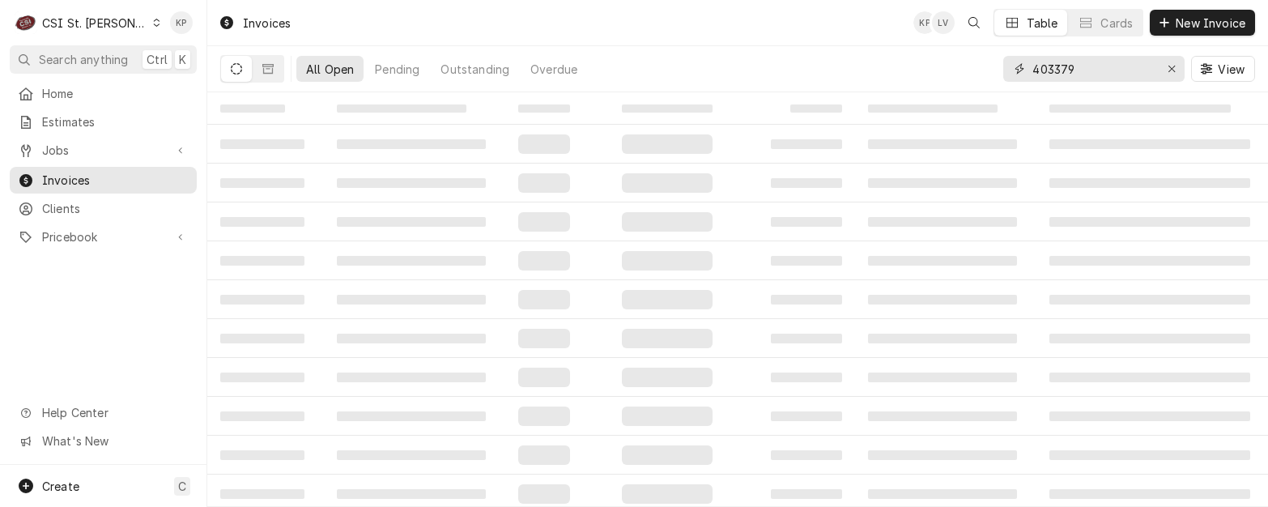
type input "403379"
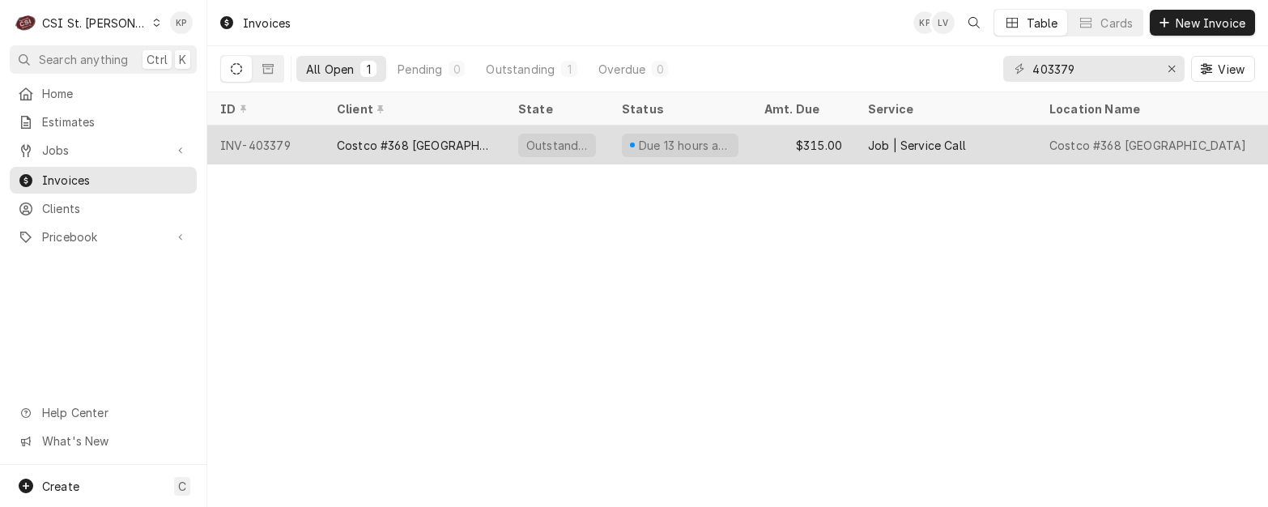
click at [267, 148] on div "INV-403379" at bounding box center [265, 145] width 117 height 39
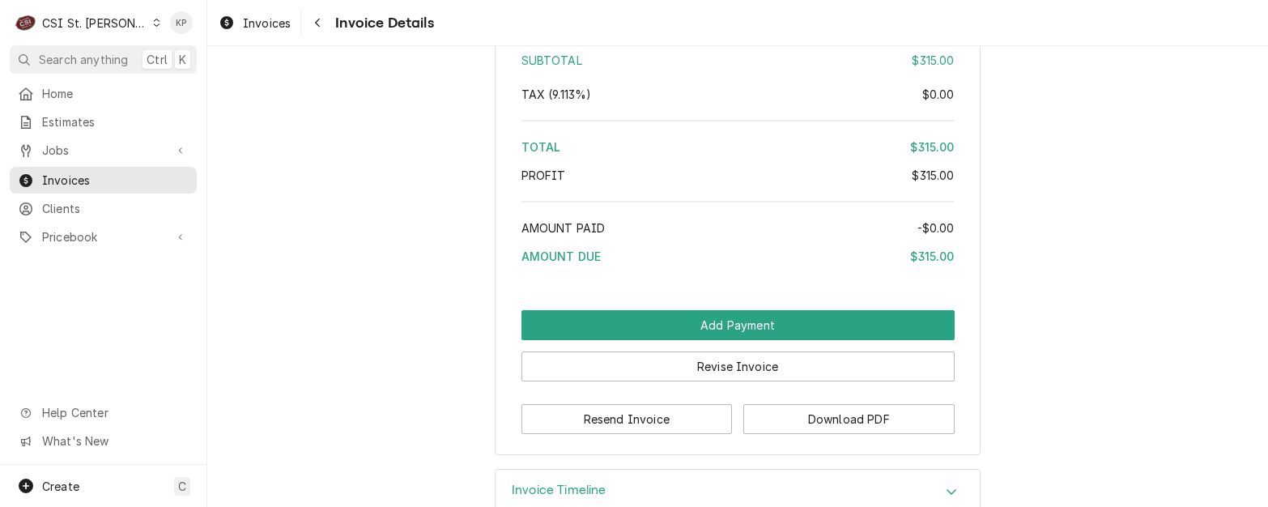
scroll to position [2845, 0]
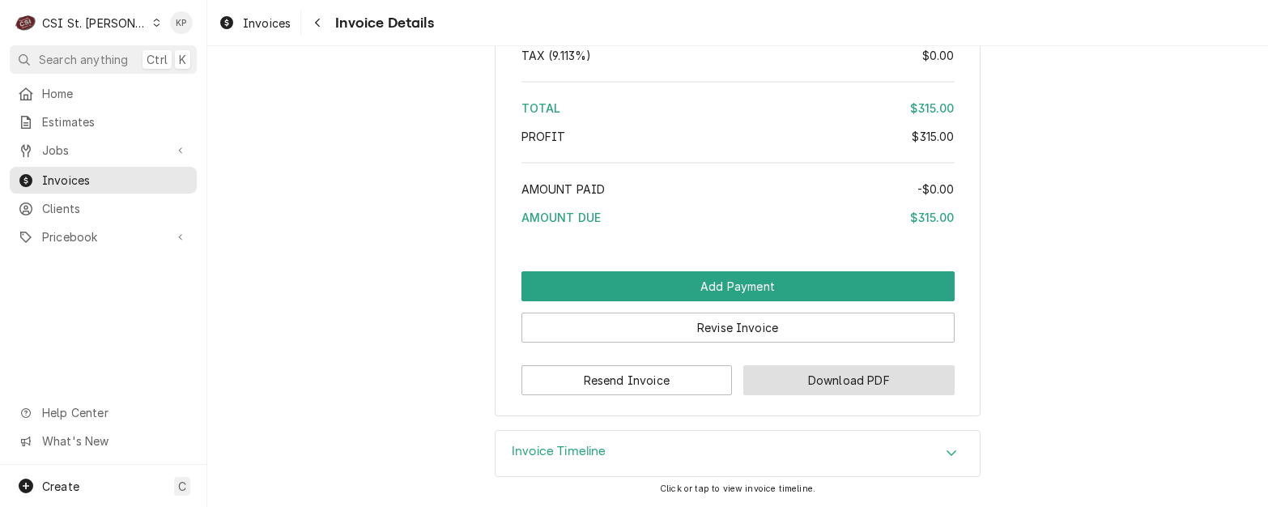
click at [752, 387] on button "Download PDF" at bounding box center [848, 380] width 211 height 30
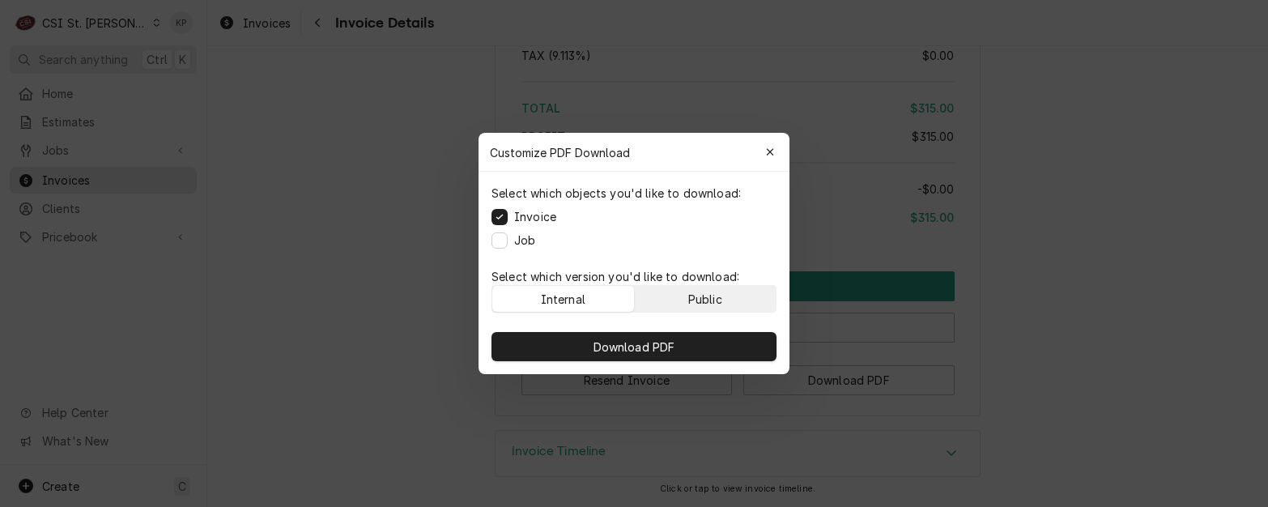
click at [724, 303] on button "Public" at bounding box center [706, 299] width 142 height 26
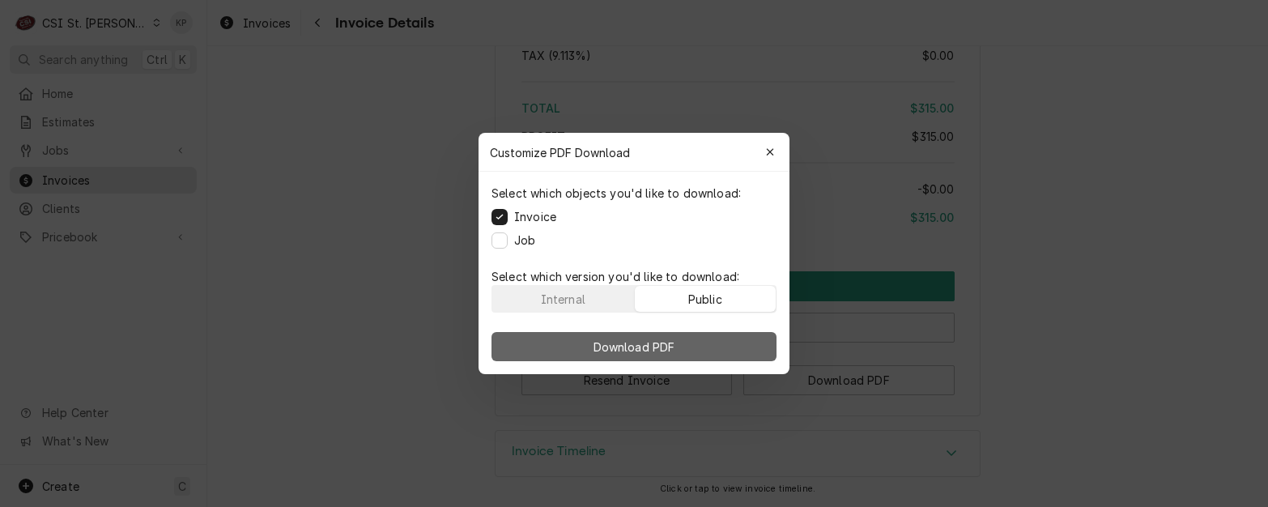
click at [712, 343] on button "Download PDF" at bounding box center [634, 346] width 285 height 29
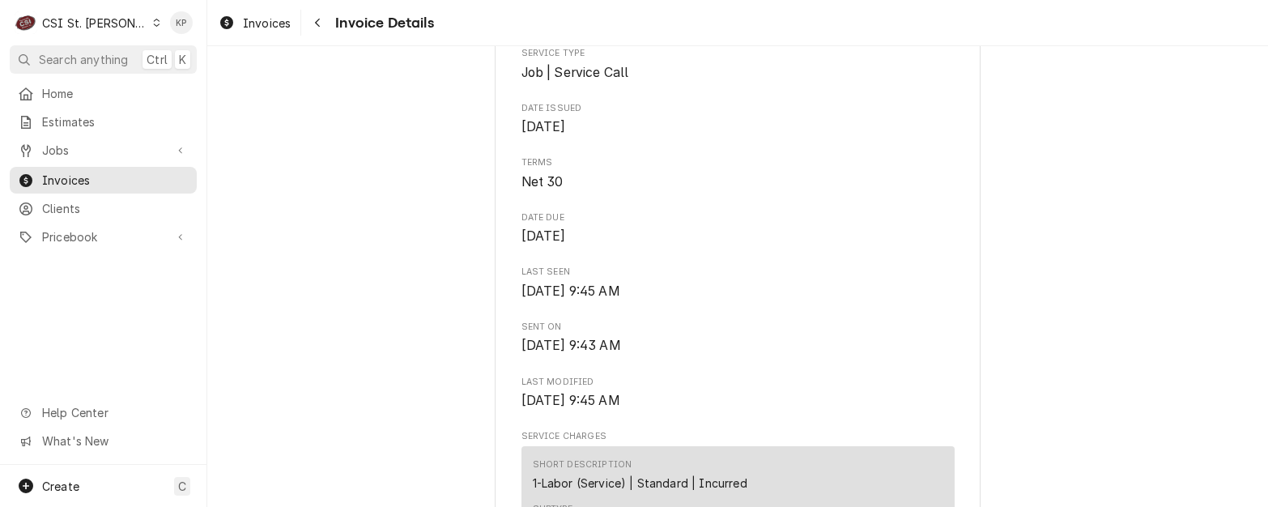
scroll to position [577, 0]
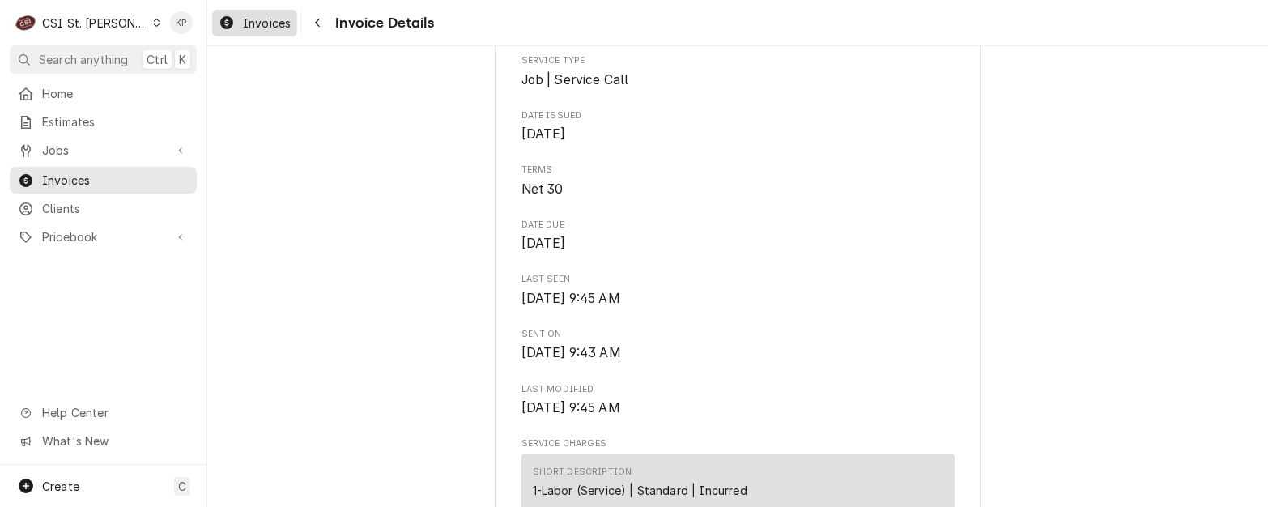
click at [264, 26] on span "Invoices" at bounding box center [267, 23] width 48 height 17
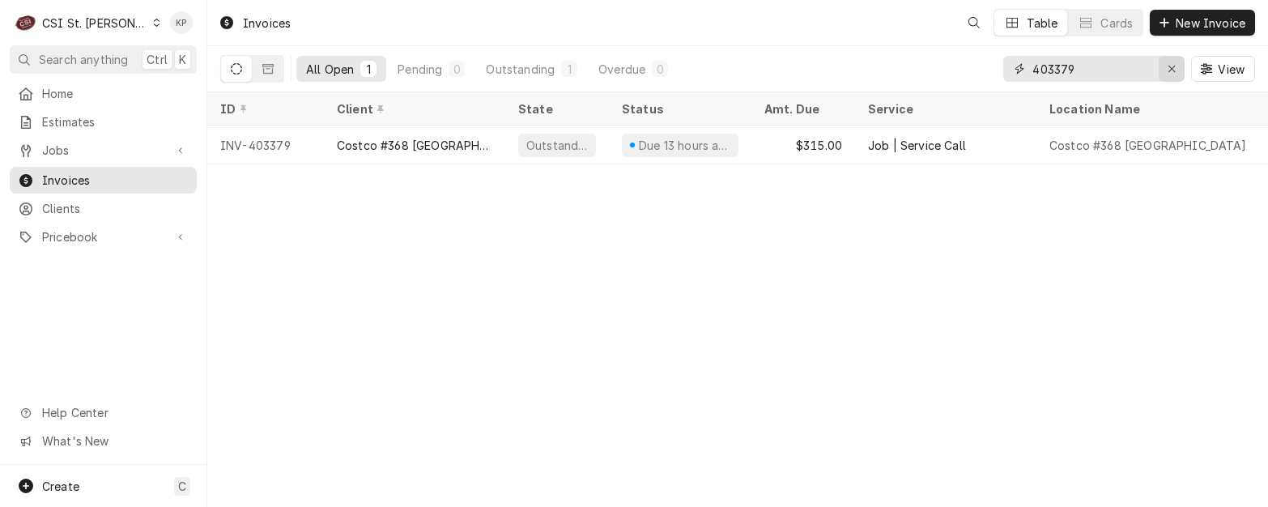
click at [1168, 67] on icon "Erase input" at bounding box center [1172, 68] width 9 height 11
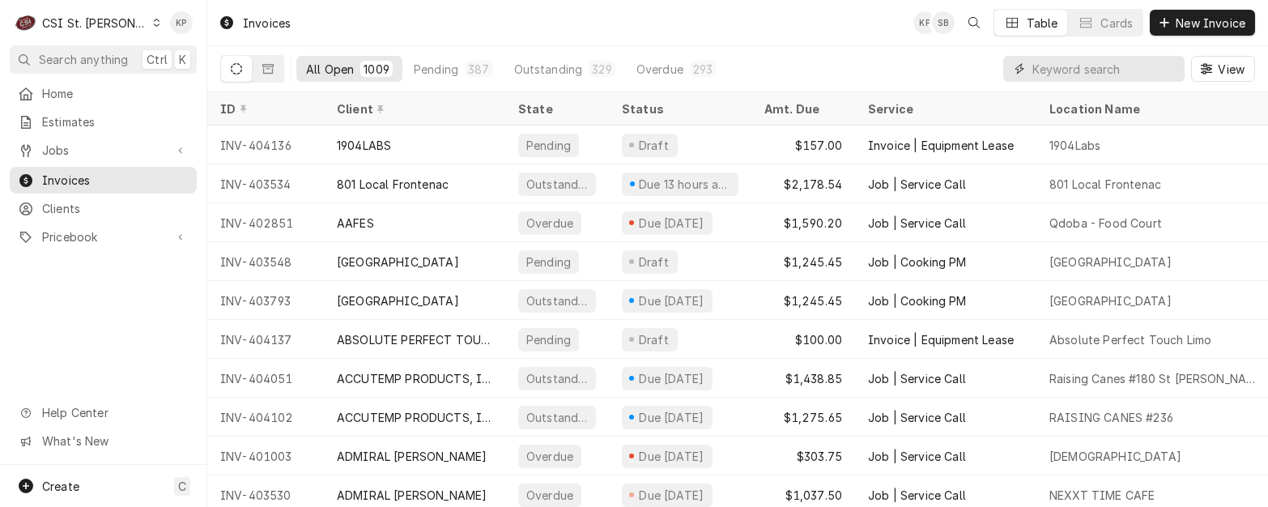
click at [1054, 68] on input "Dynamic Content Wrapper" at bounding box center [1105, 69] width 144 height 26
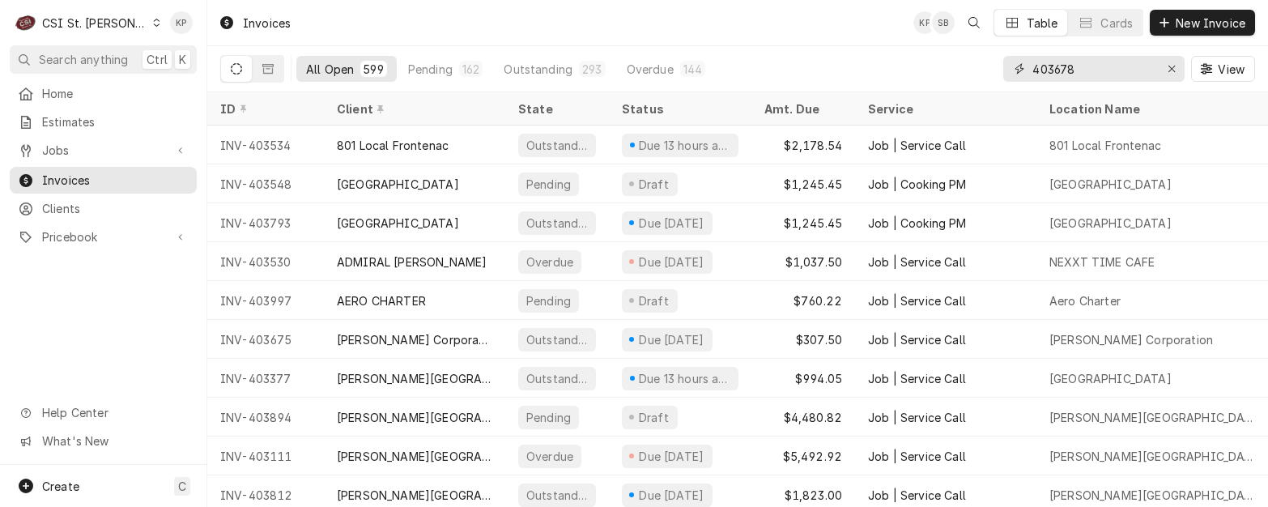
type input "403678"
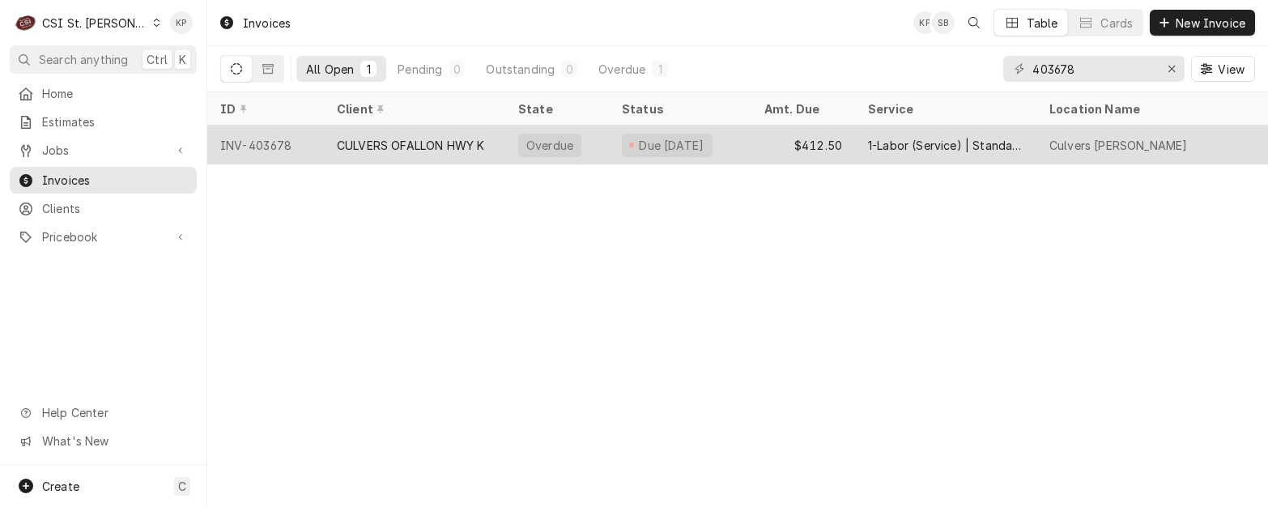
click at [254, 140] on div "INV-403678" at bounding box center [265, 145] width 117 height 39
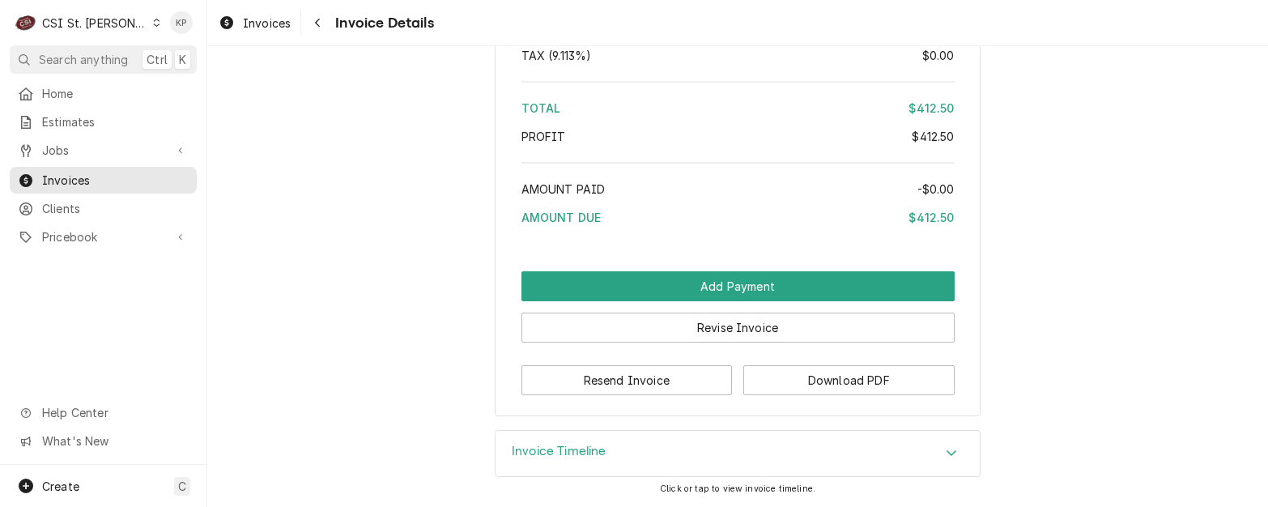
scroll to position [2718, 0]
click at [834, 381] on button "Download PDF" at bounding box center [848, 380] width 211 height 30
click at [59, 208] on span "Clients" at bounding box center [115, 208] width 147 height 17
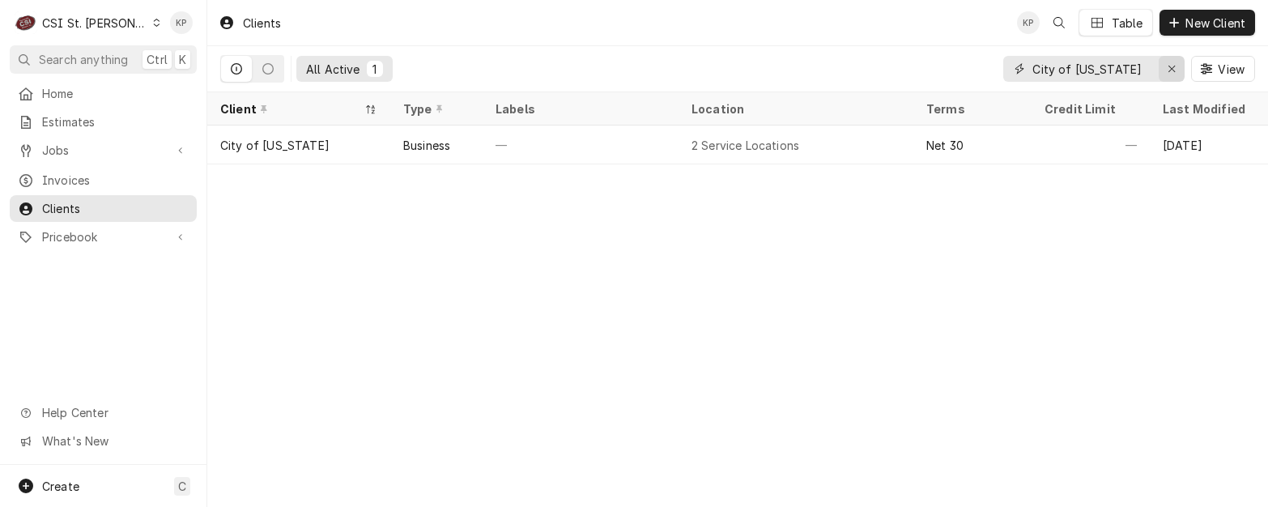
click at [1174, 69] on icon "Erase input" at bounding box center [1172, 68] width 9 height 11
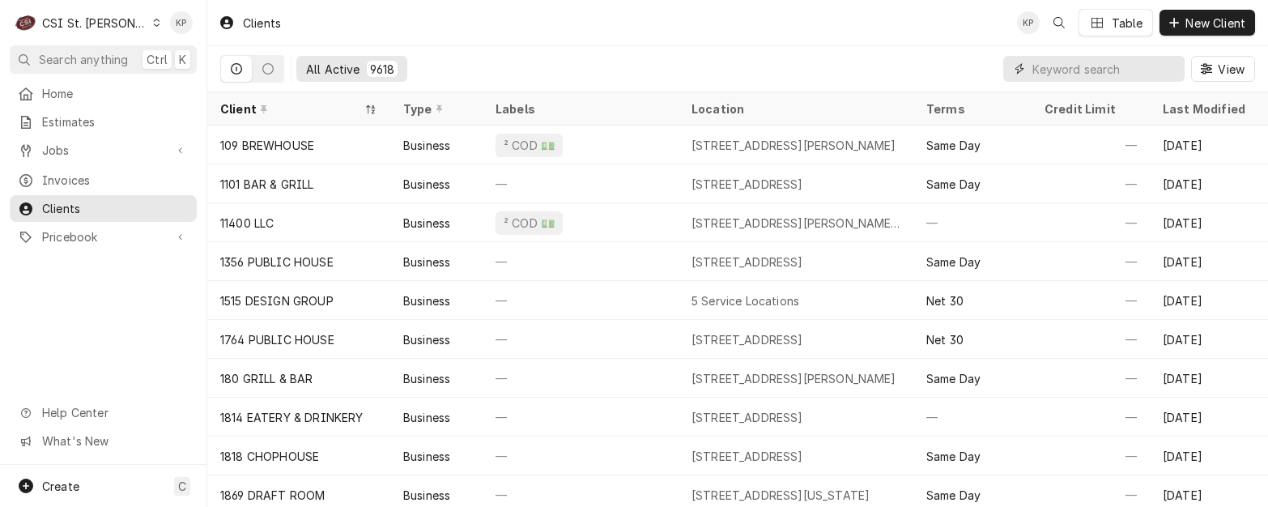
drag, startPoint x: 1093, startPoint y: 77, endPoint x: 1033, endPoint y: 67, distance: 61.5
click at [1033, 68] on input "Dynamic Content Wrapper" at bounding box center [1105, 69] width 144 height 26
drag, startPoint x: 1054, startPoint y: 92, endPoint x: 957, endPoint y: 61, distance: 101.9
click at [900, 66] on div "All Active 9618 View" at bounding box center [737, 68] width 1035 height 45
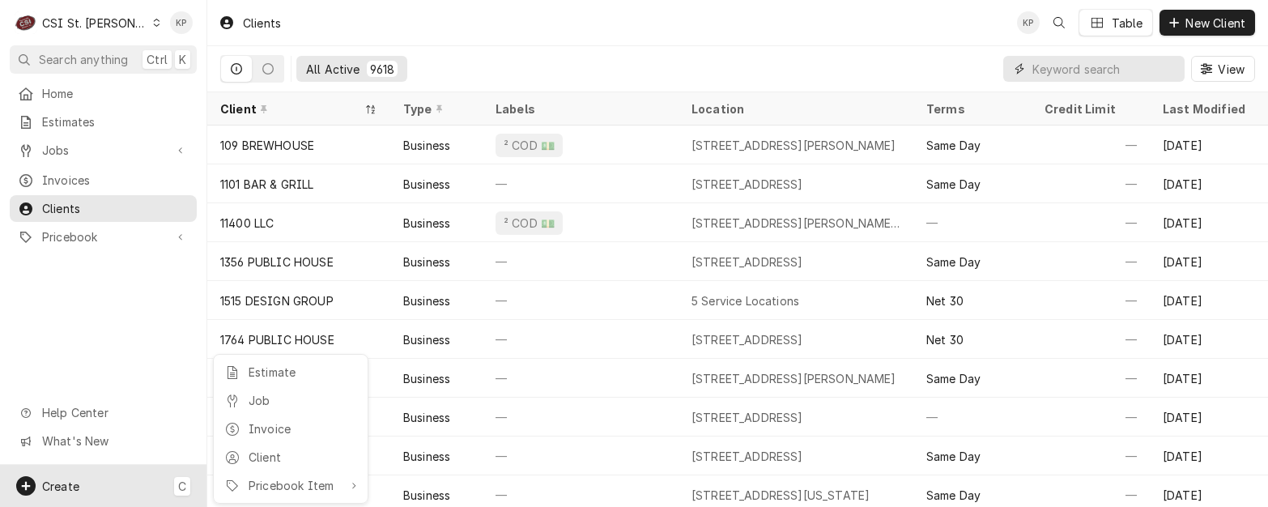
click at [1033, 66] on html "C CSI [GEOGRAPHIC_DATA][PERSON_NAME] KP Search anything Ctrl K Home Estimates J…" at bounding box center [634, 253] width 1268 height 507
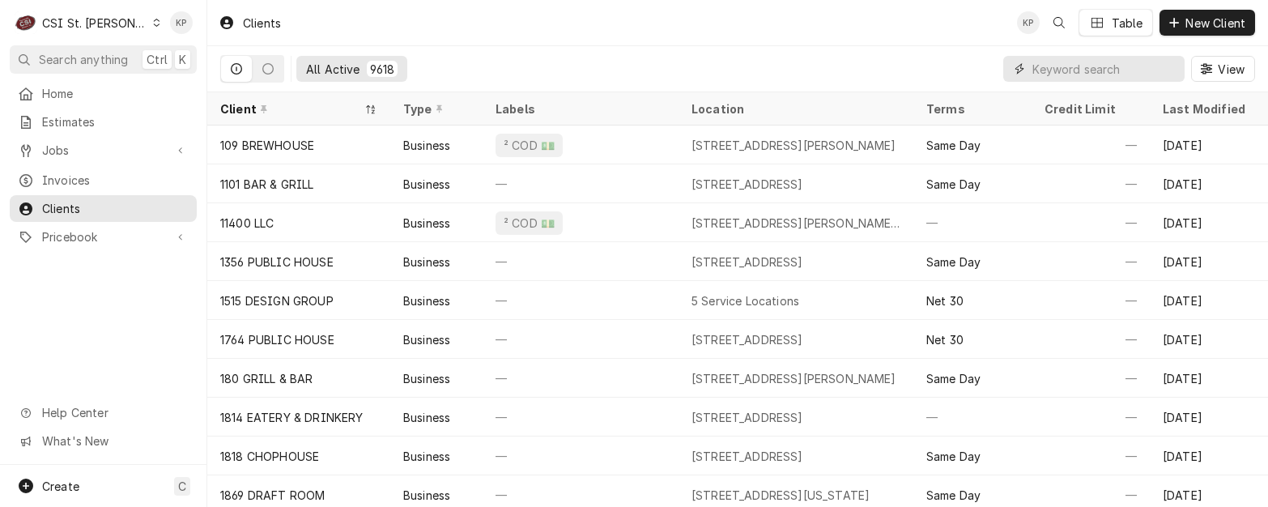
paste input "Culvers [PERSON_NAME]"
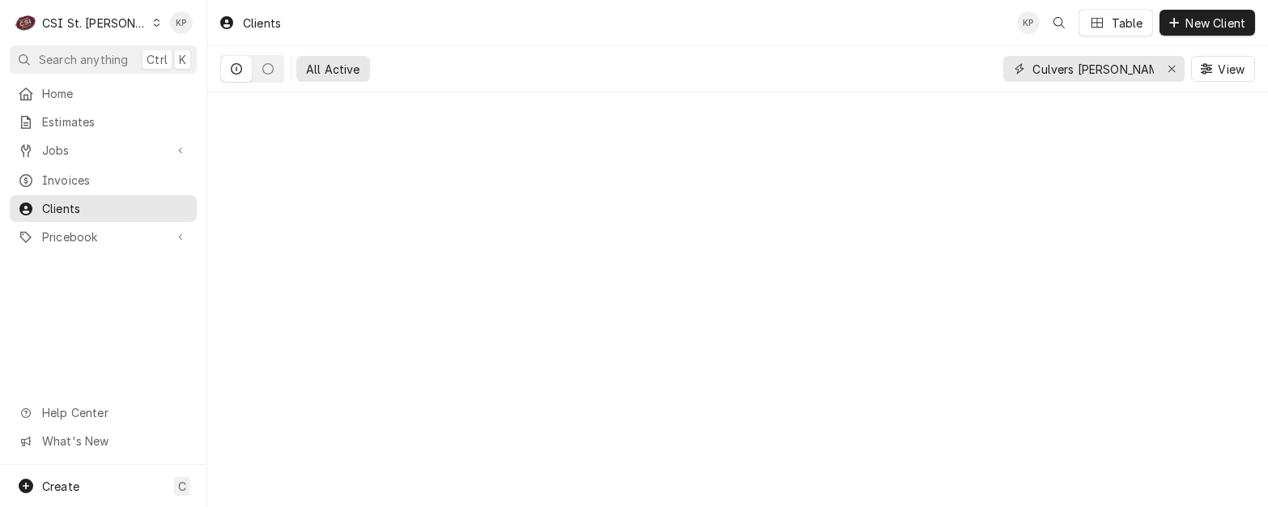
type input "Culvers [PERSON_NAME]"
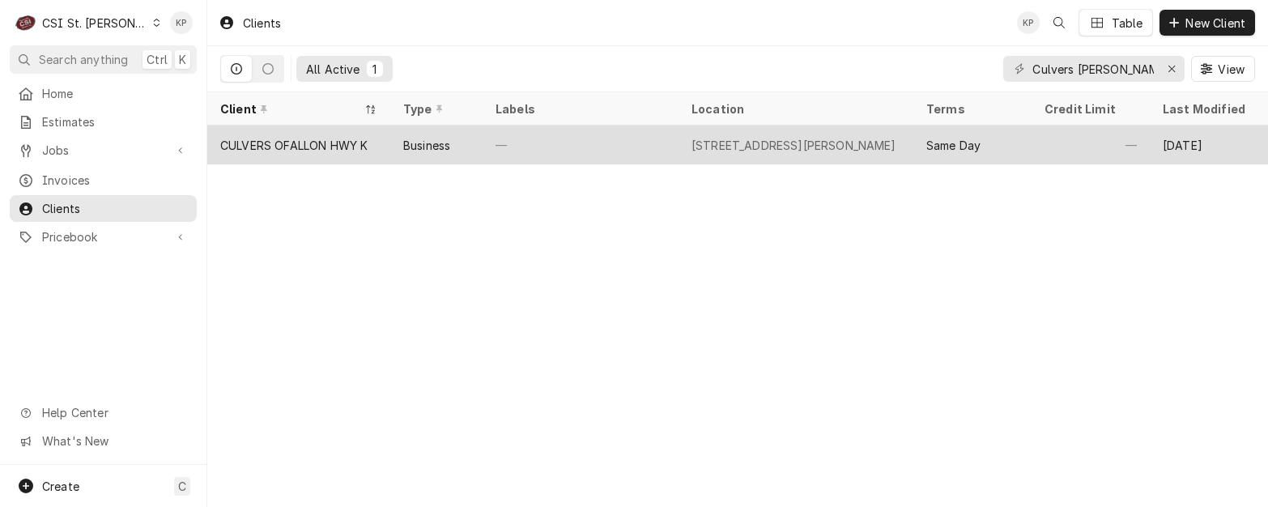
click at [343, 145] on div "CULVERS OFALLON HWY K" at bounding box center [293, 145] width 147 height 17
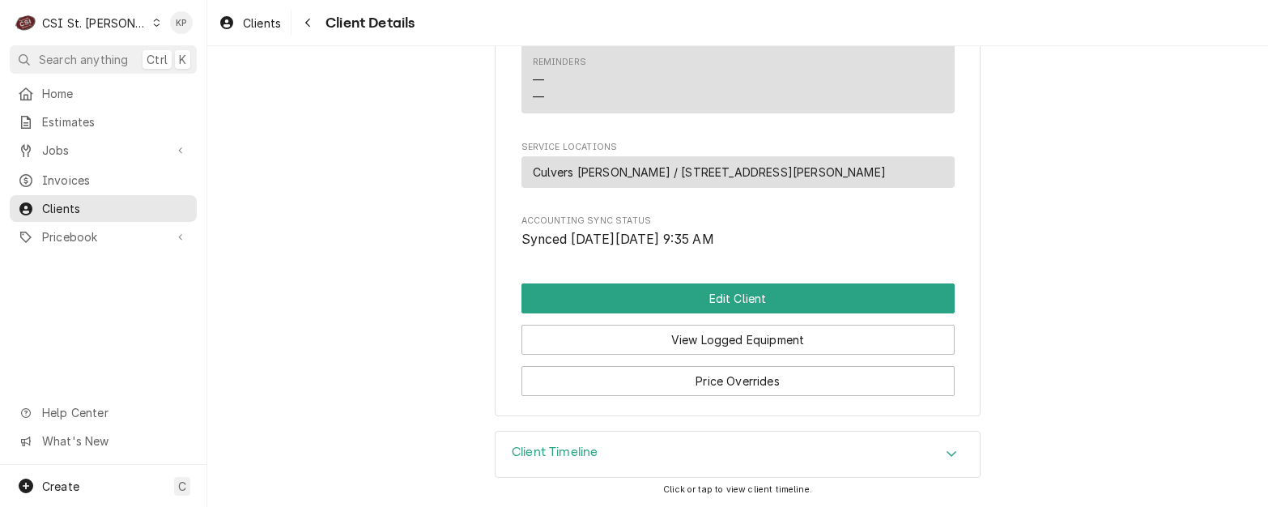
scroll to position [888, 0]
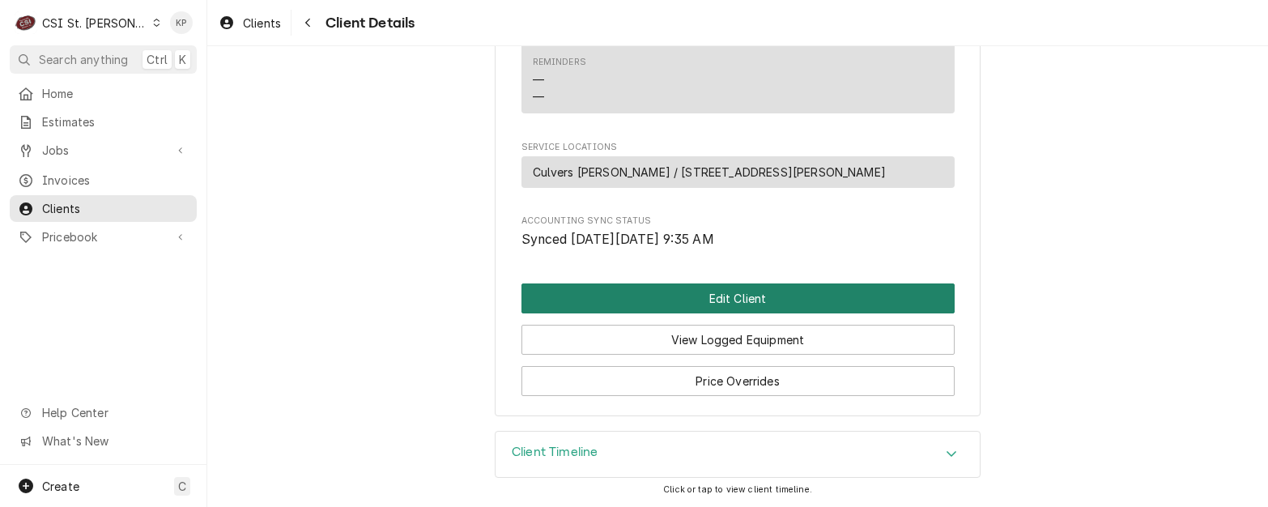
click at [697, 303] on button "Edit Client" at bounding box center [738, 298] width 433 height 30
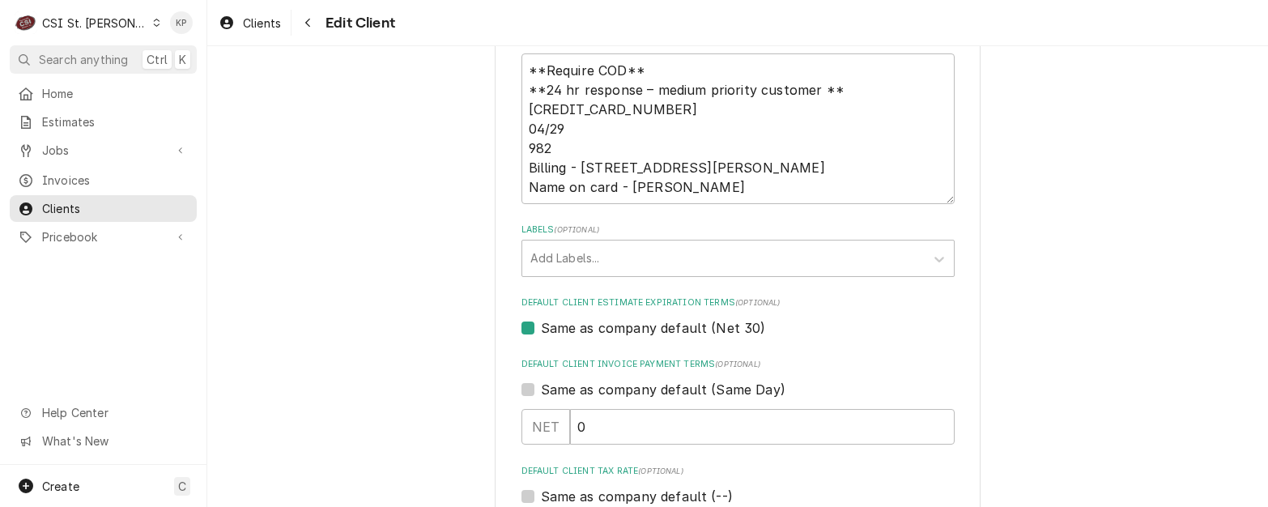
scroll to position [810, 0]
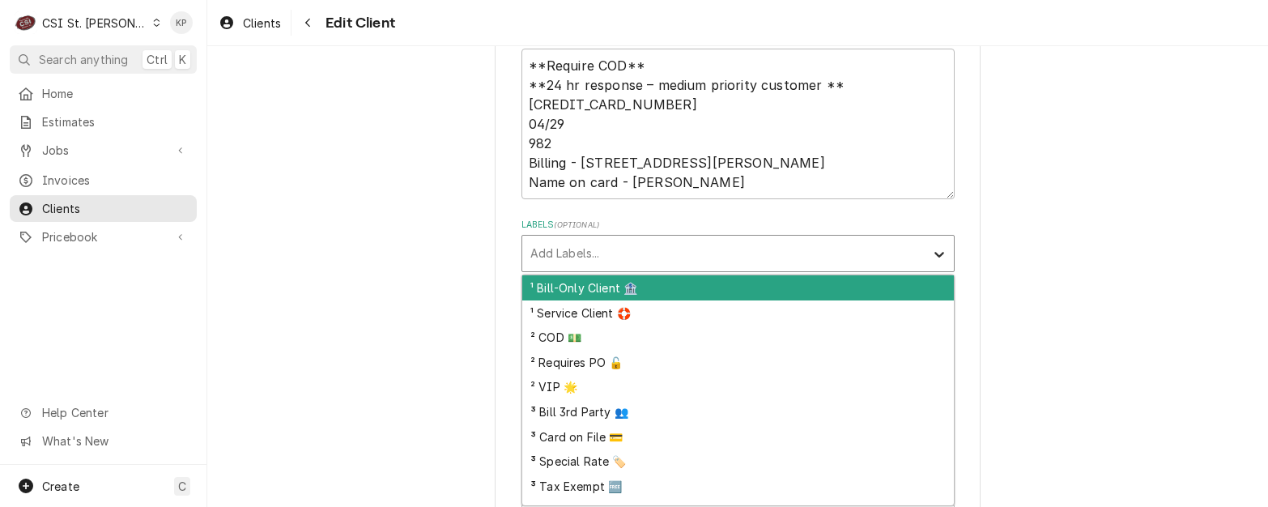
click at [937, 249] on icon "Labels" at bounding box center [939, 254] width 16 height 16
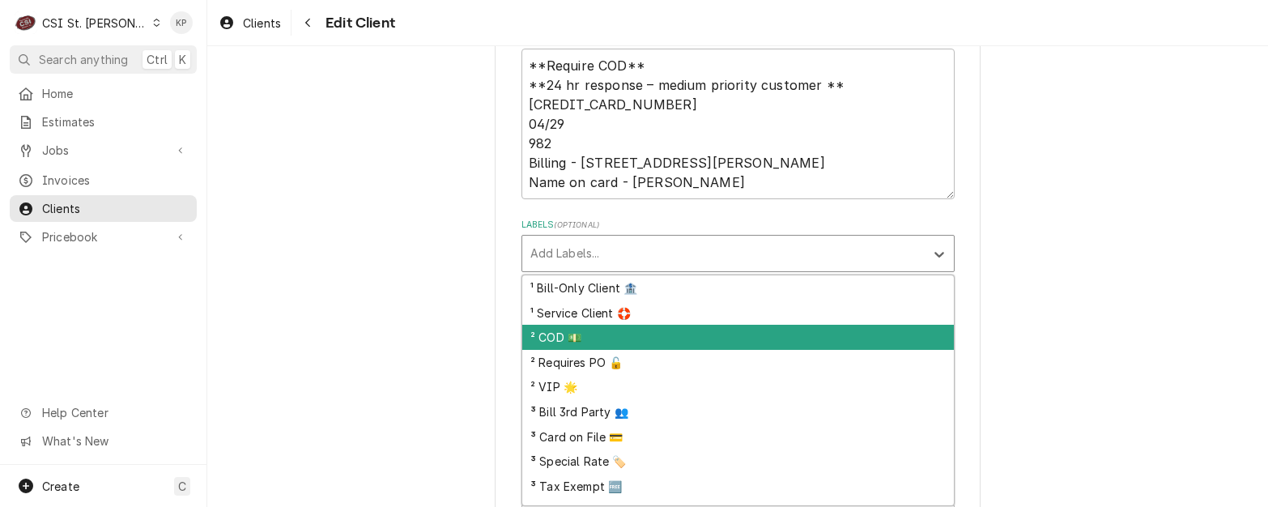
click at [548, 335] on div "² COD 💵" at bounding box center [738, 337] width 432 height 25
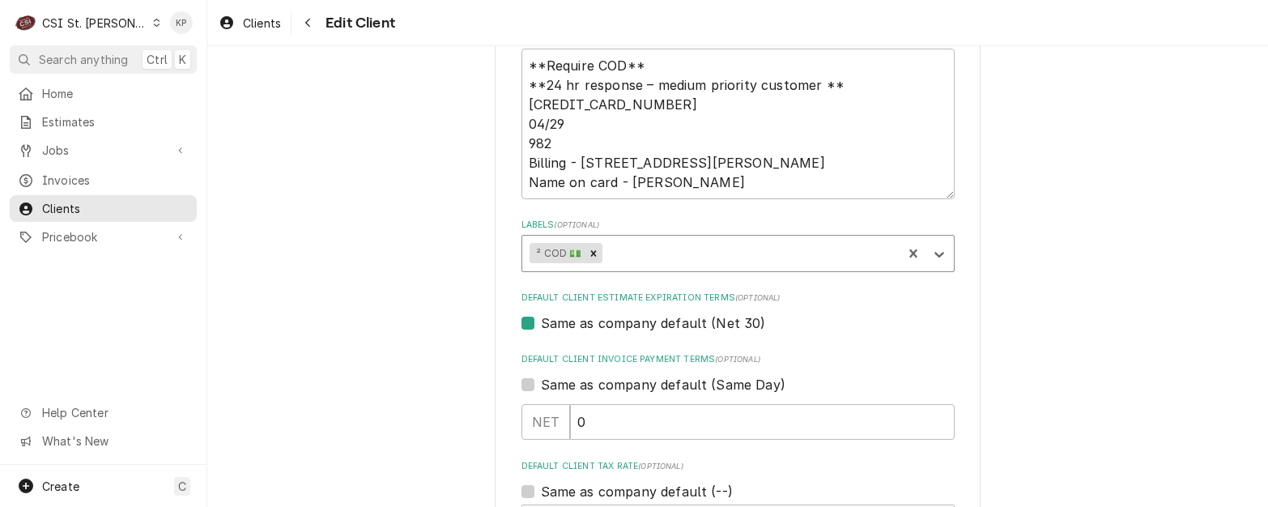
scroll to position [891, 0]
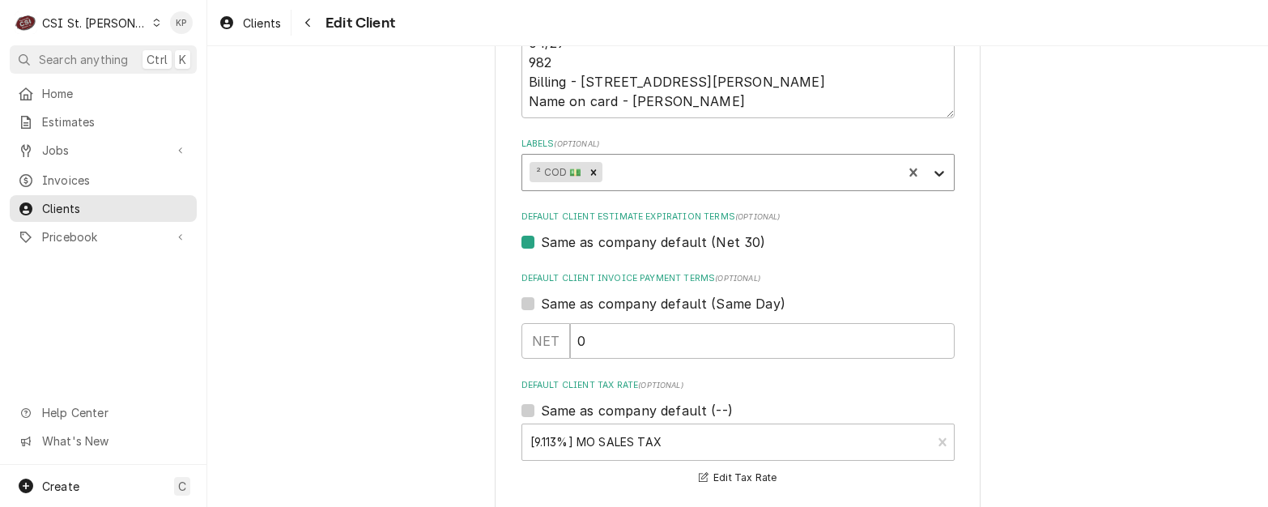
click at [931, 175] on icon "Labels" at bounding box center [939, 173] width 16 height 16
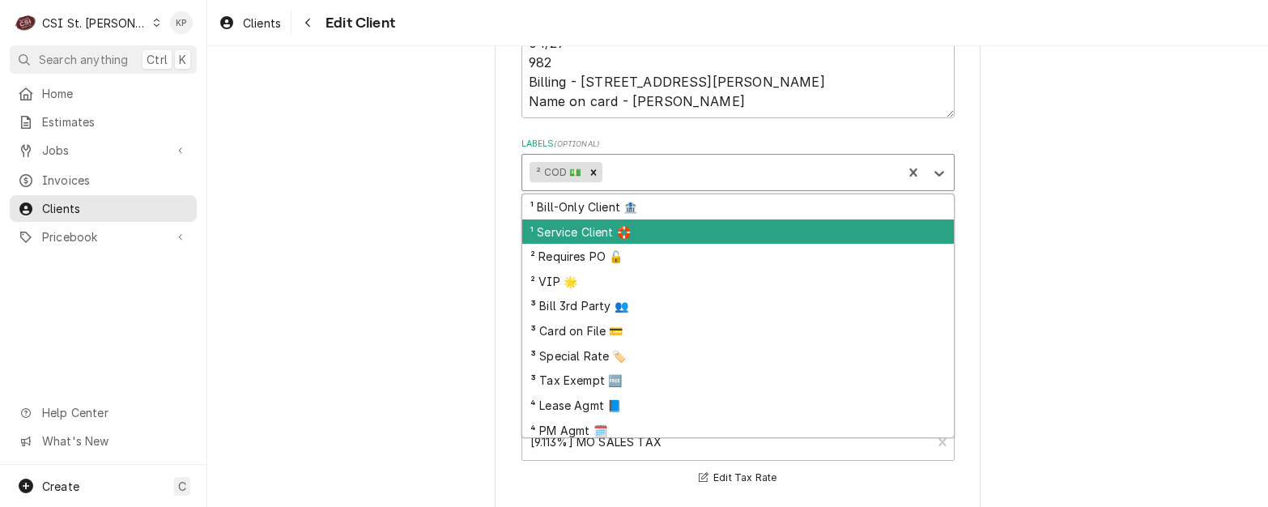
scroll to position [79, 0]
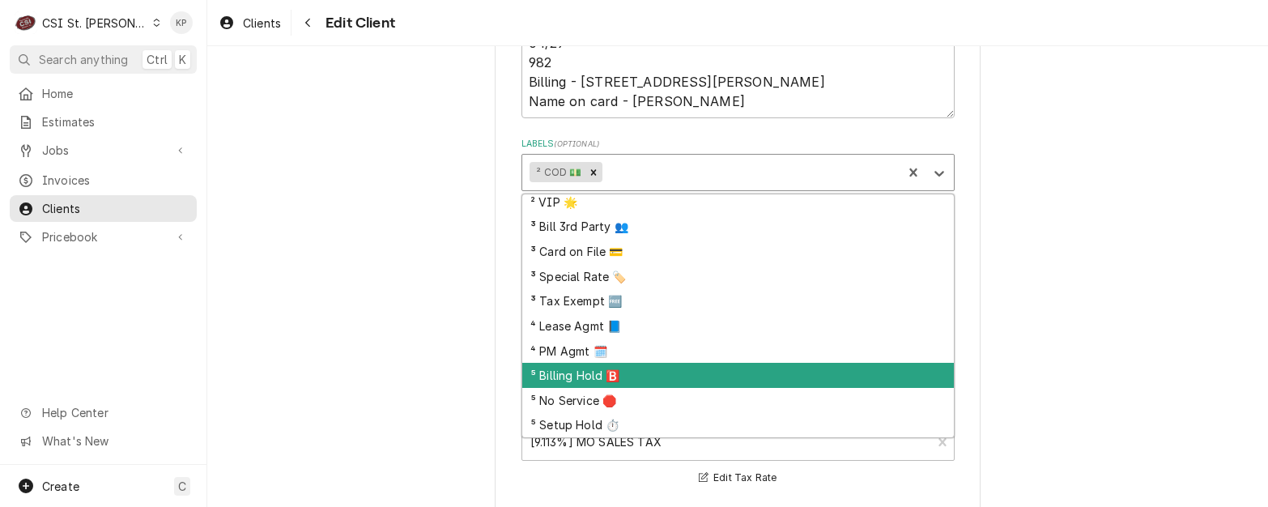
click at [589, 378] on div "⁵ Billing Hold 🅱️" at bounding box center [738, 375] width 432 height 25
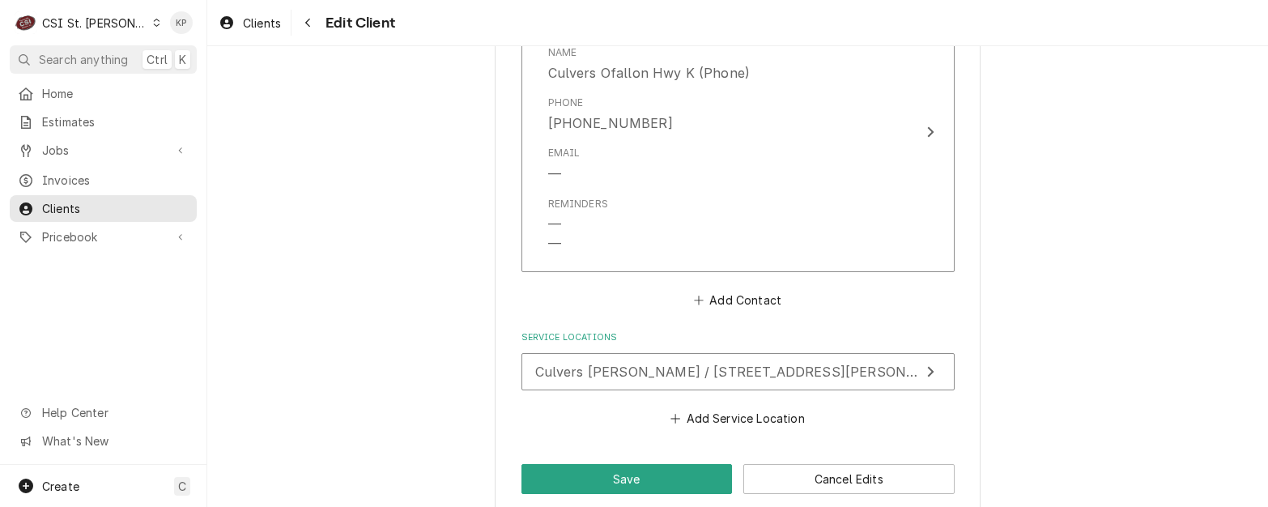
scroll to position [1703, 0]
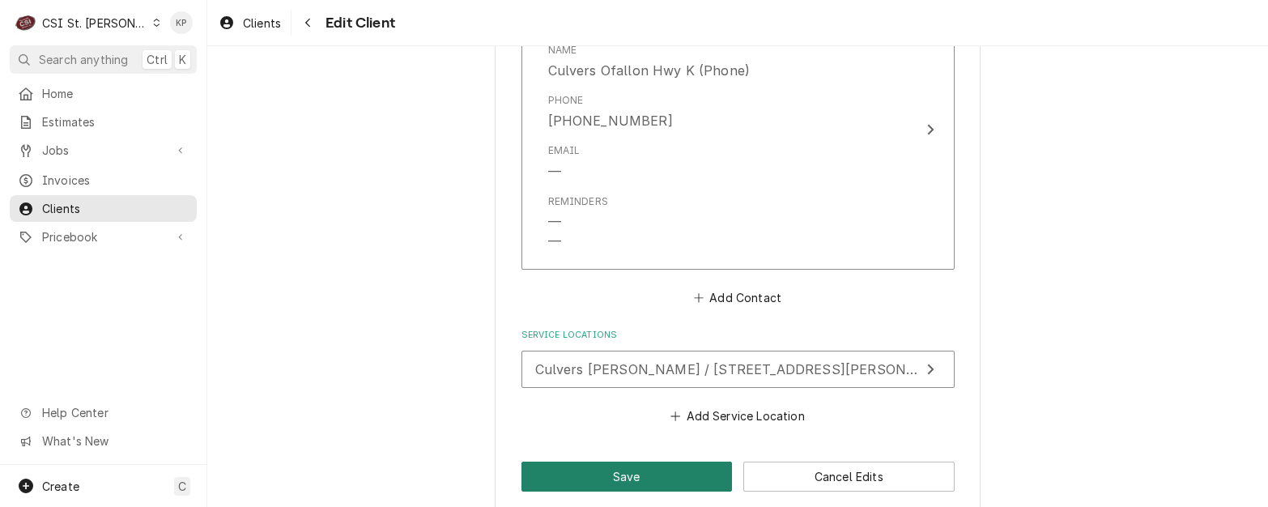
click at [616, 462] on button "Save" at bounding box center [627, 477] width 211 height 30
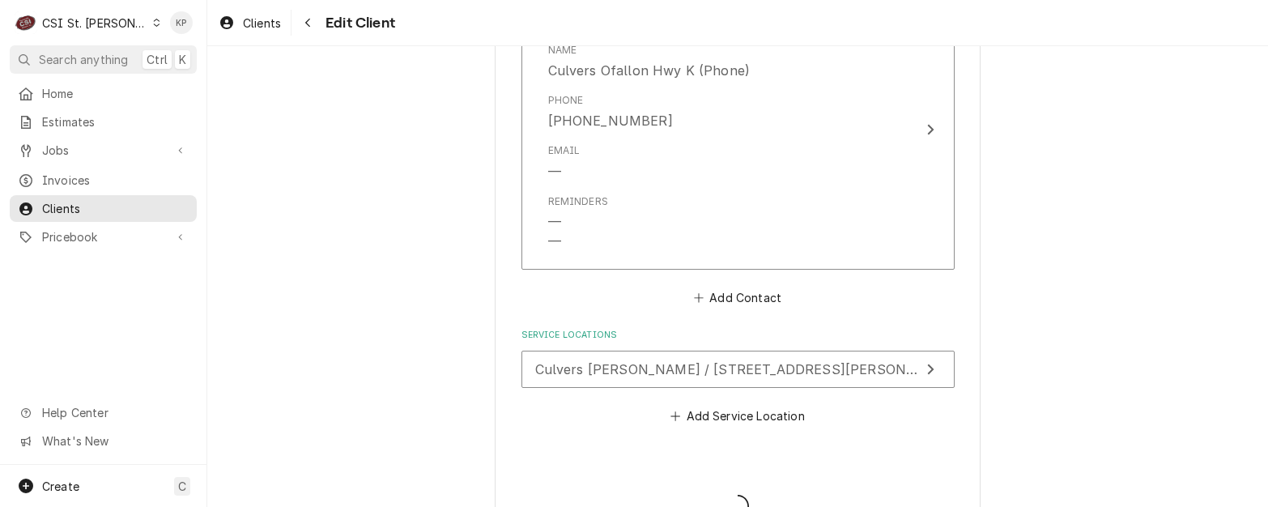
type textarea "x"
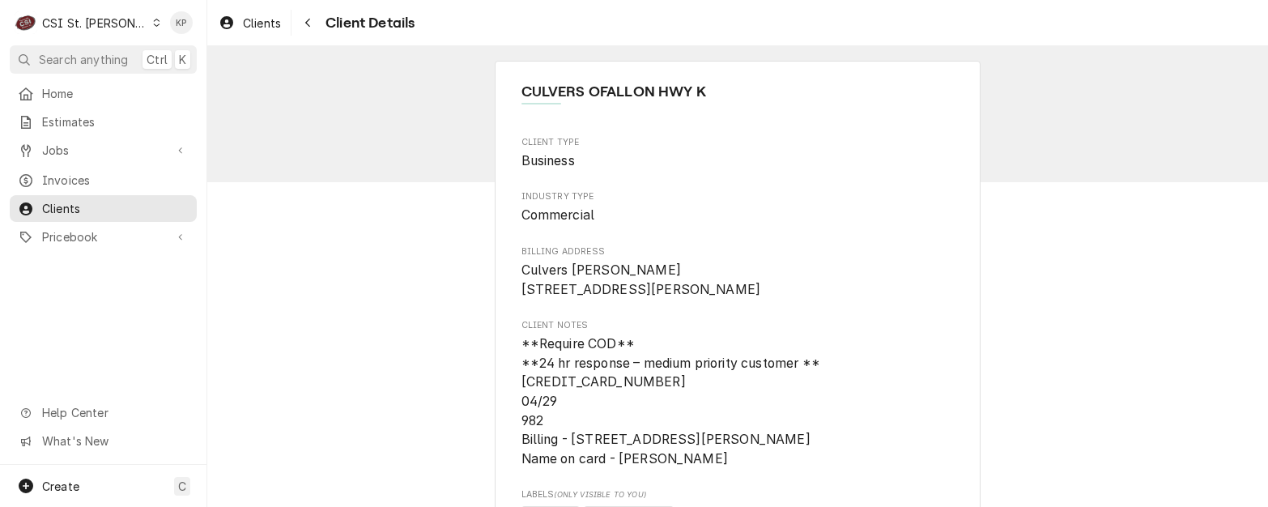
click at [864, 246] on span "Billing Address" at bounding box center [738, 251] width 433 height 13
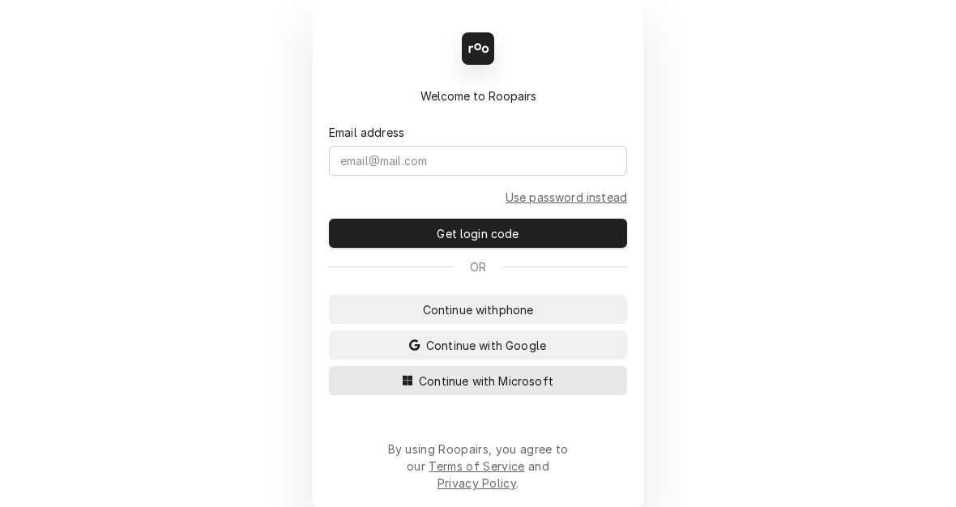
click at [489, 386] on span "Continue with Microsoft" at bounding box center [485, 381] width 141 height 17
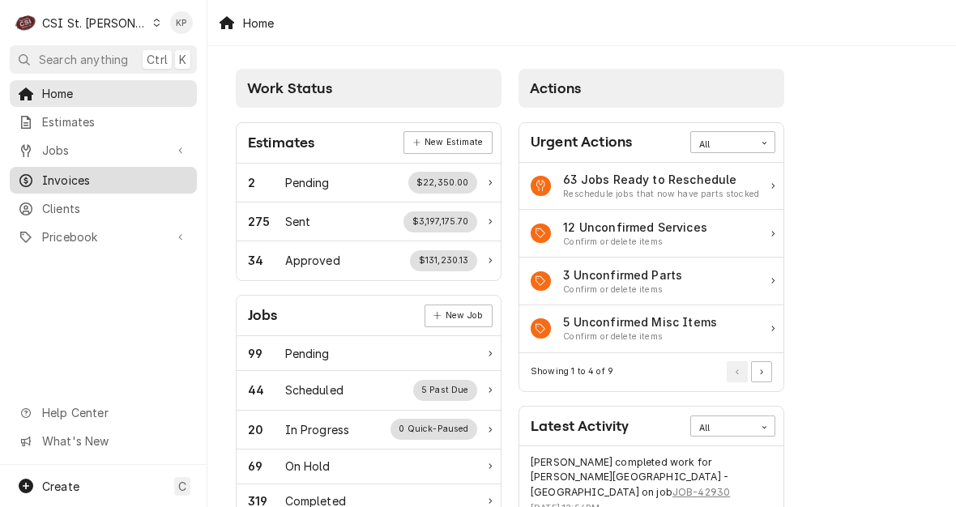
click at [94, 179] on span "Invoices" at bounding box center [115, 180] width 147 height 17
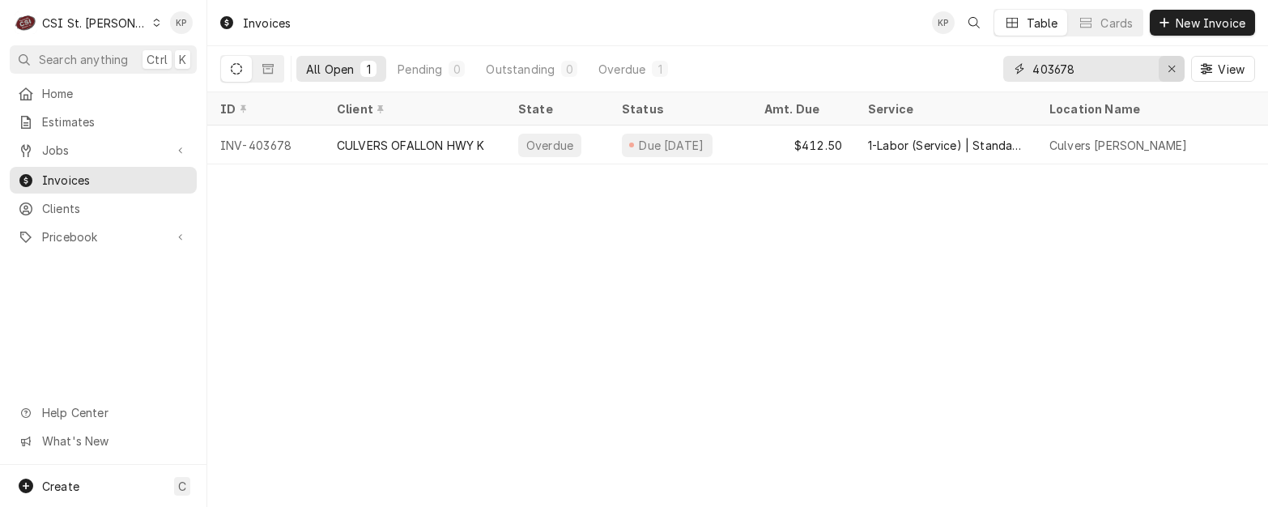
click at [955, 69] on icon "Erase input" at bounding box center [1172, 68] width 9 height 11
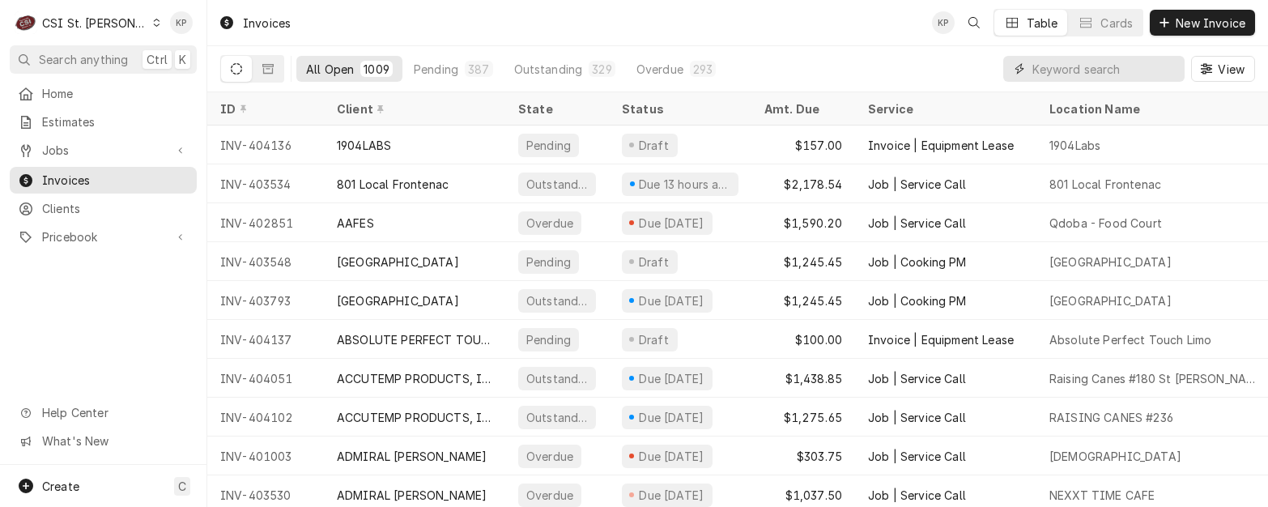
click at [955, 66] on input "Dynamic Content Wrapper" at bounding box center [1105, 69] width 144 height 26
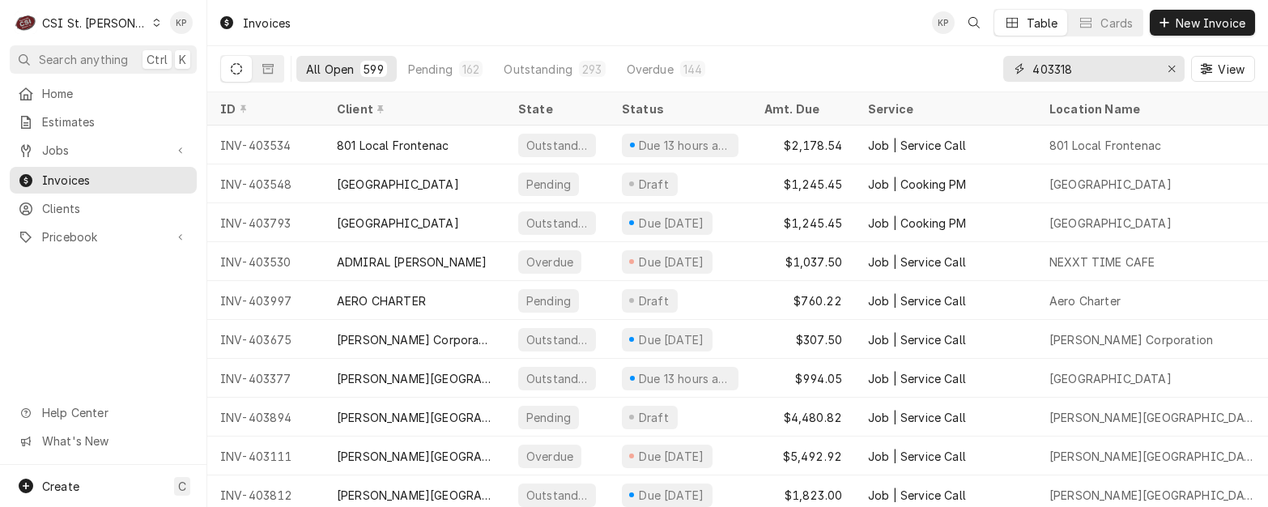
type input "403318"
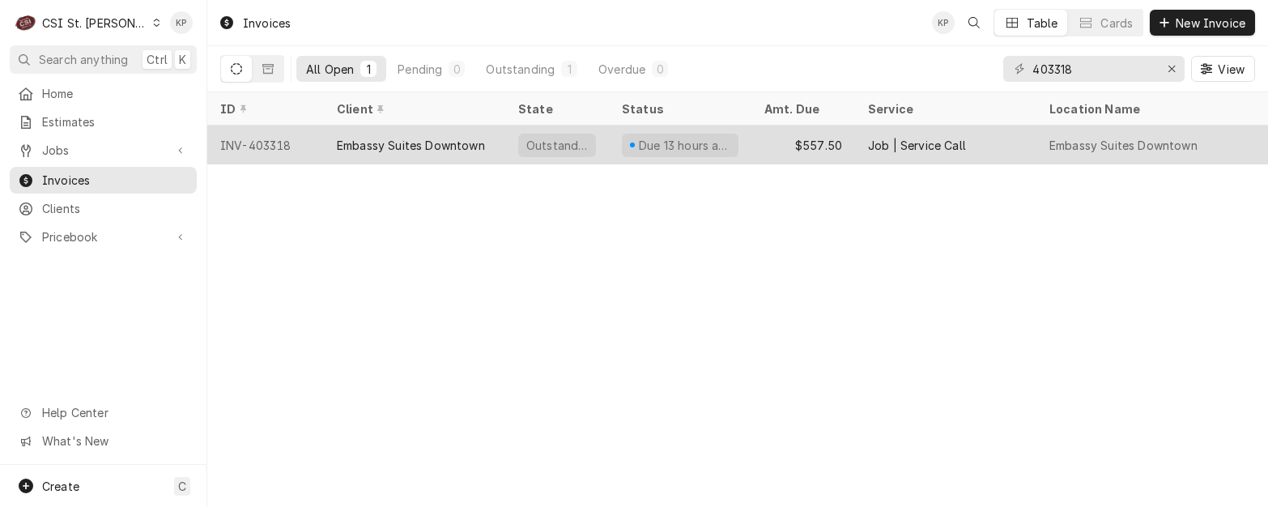
click at [258, 141] on div "INV-403318" at bounding box center [265, 145] width 117 height 39
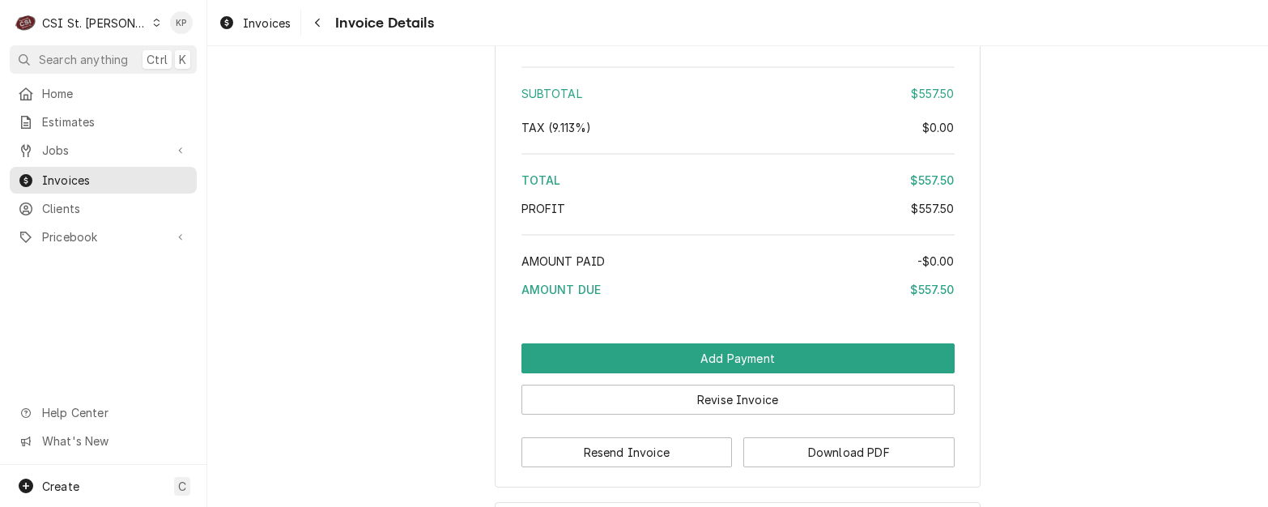
scroll to position [2791, 0]
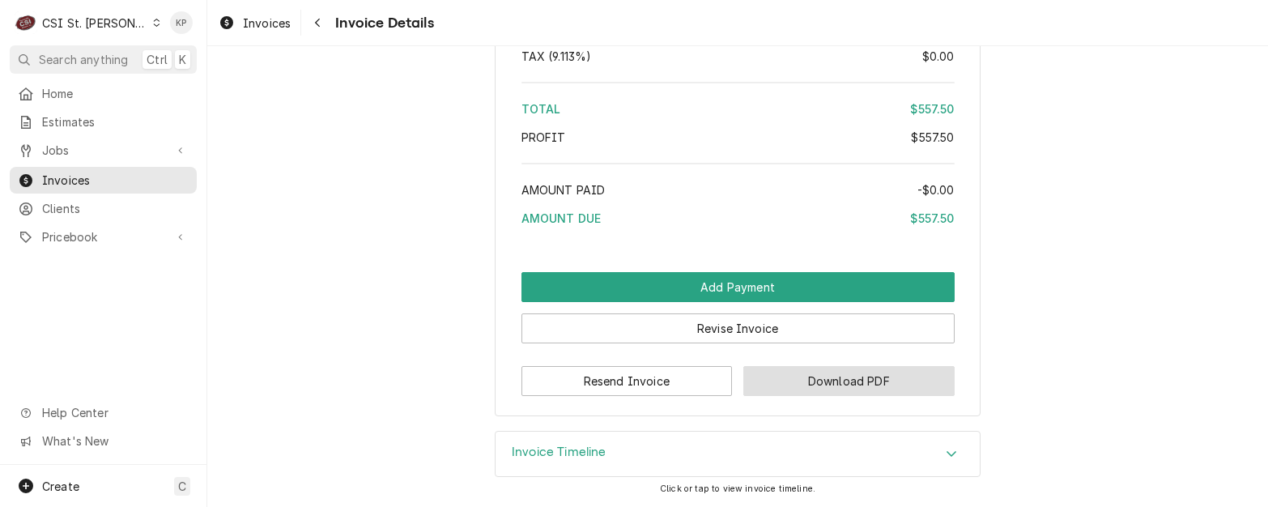
click at [801, 386] on button "Download PDF" at bounding box center [848, 381] width 211 height 30
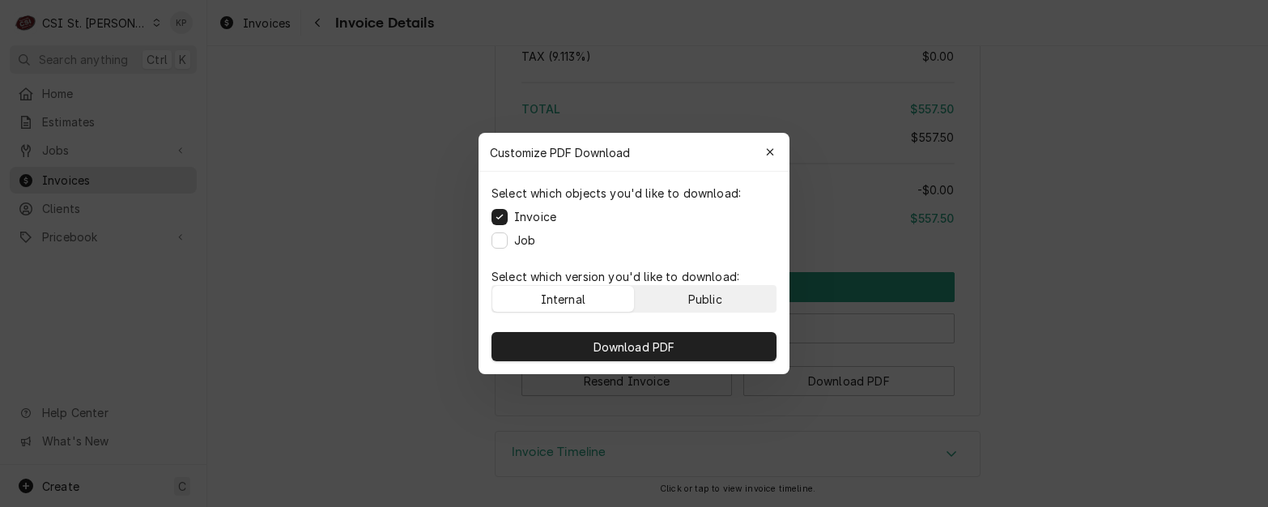
click at [731, 299] on button "Public" at bounding box center [706, 299] width 142 height 26
click at [735, 360] on div "Download PDF" at bounding box center [634, 346] width 311 height 55
drag, startPoint x: 701, startPoint y: 302, endPoint x: 697, endPoint y: 324, distance: 22.2
click at [701, 302] on div "Public" at bounding box center [705, 299] width 34 height 17
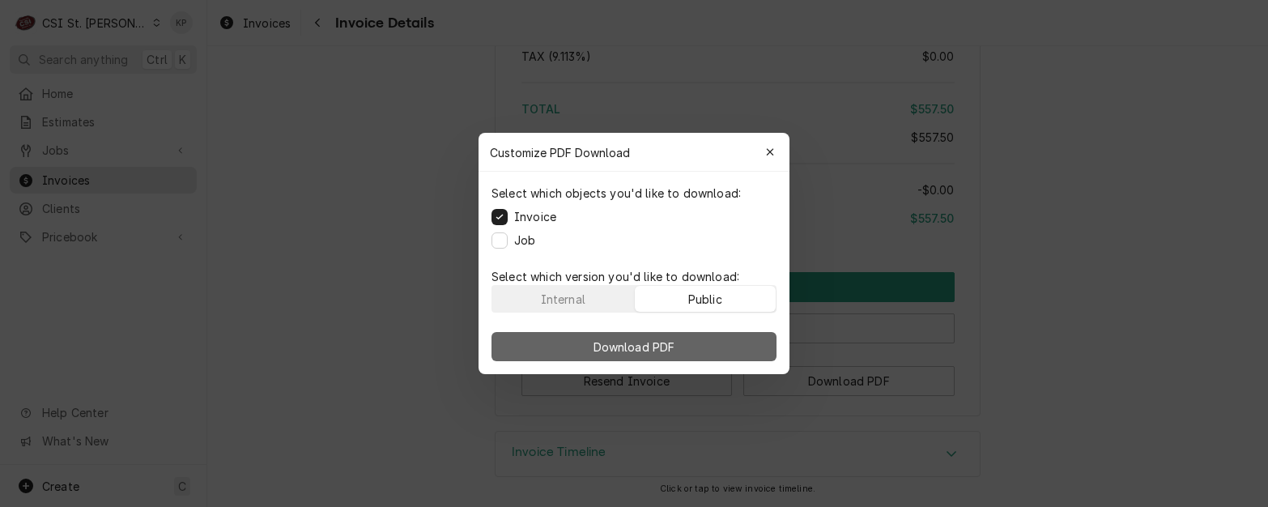
click at [704, 349] on button "Download PDF" at bounding box center [634, 346] width 285 height 29
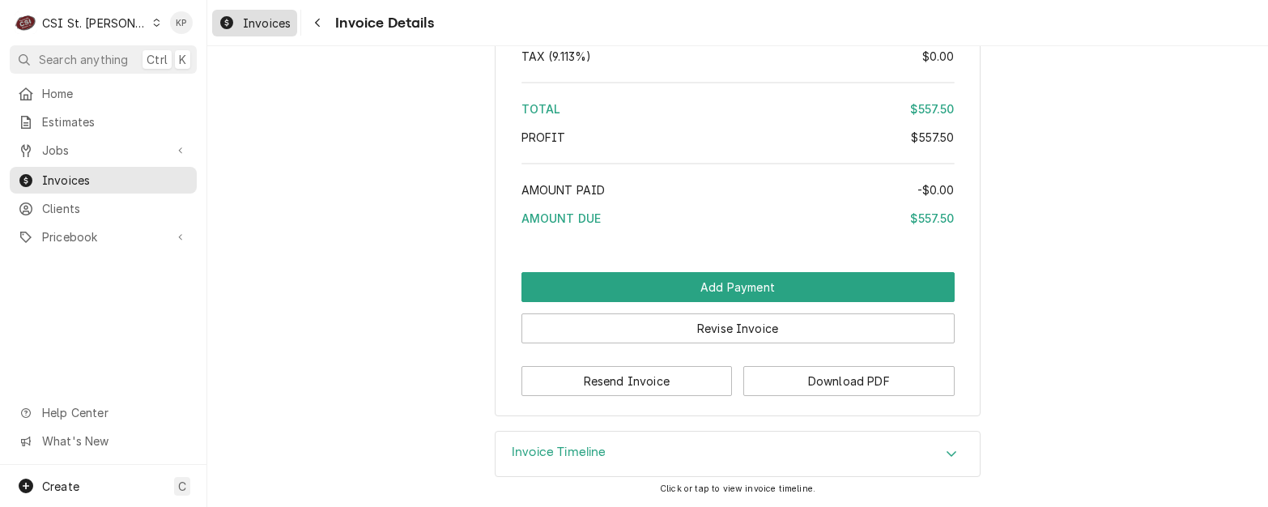
click at [279, 23] on span "Invoices" at bounding box center [267, 23] width 48 height 17
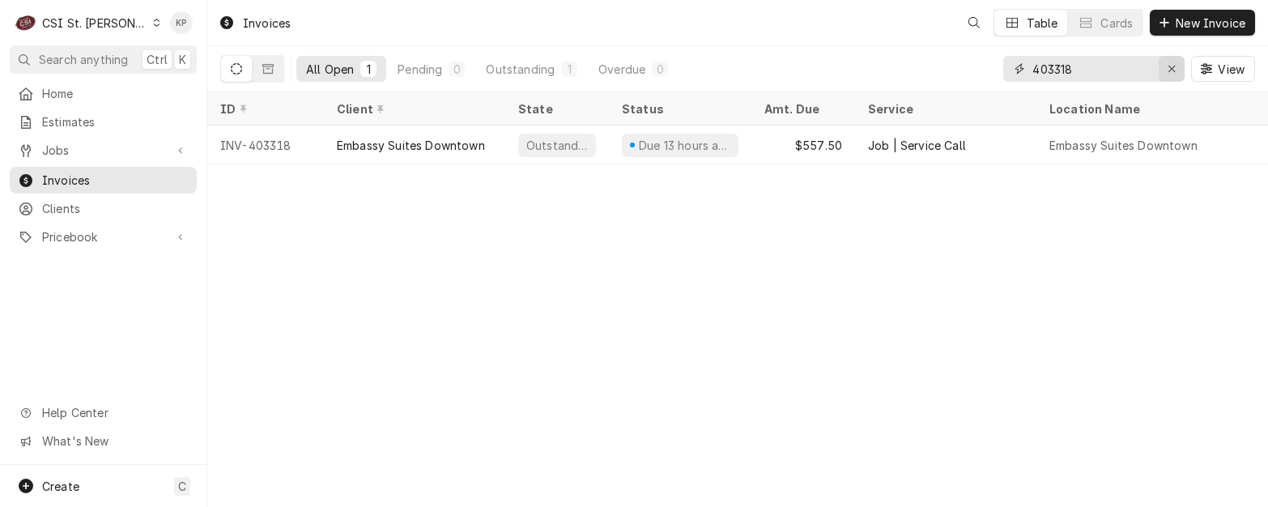
click at [1173, 66] on icon "Erase input" at bounding box center [1172, 68] width 9 height 11
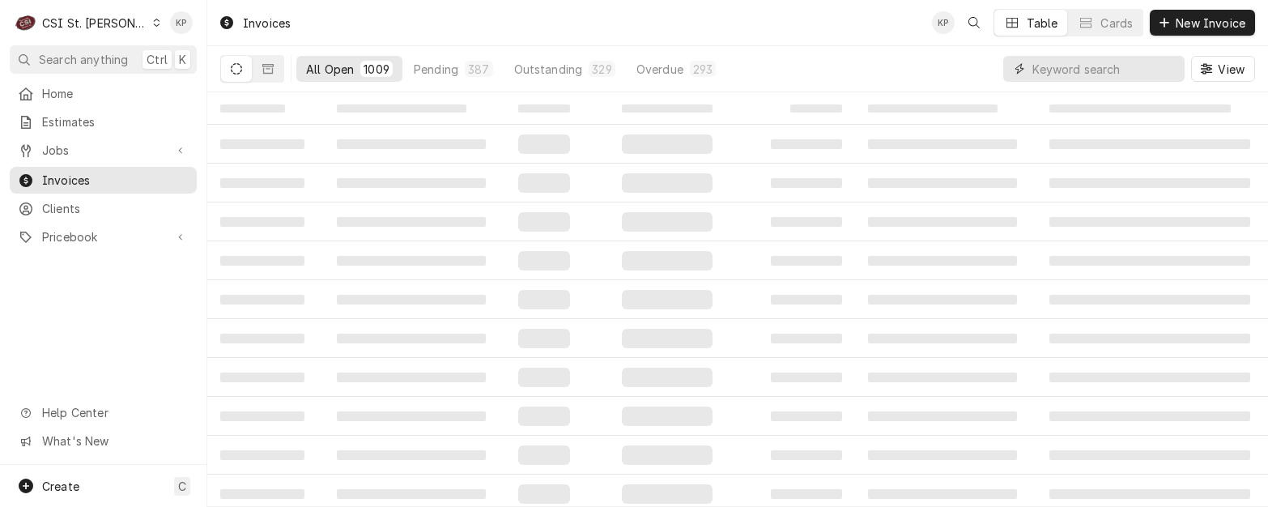
click at [1077, 70] on input "Dynamic Content Wrapper" at bounding box center [1105, 69] width 144 height 26
type input "403251"
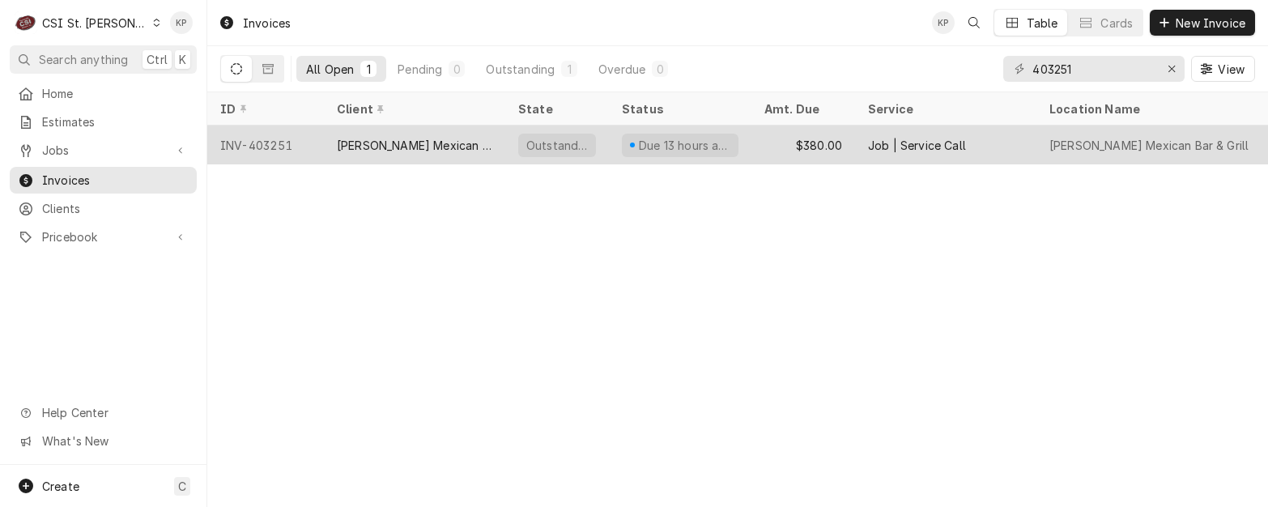
click at [276, 143] on div "INV-403251" at bounding box center [265, 145] width 117 height 39
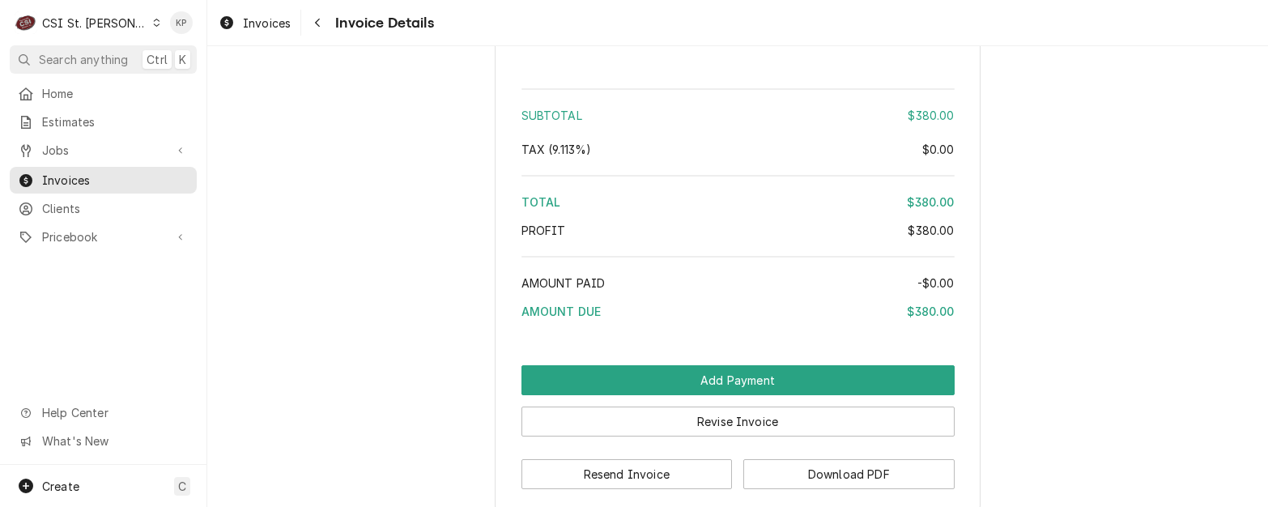
scroll to position [2754, 0]
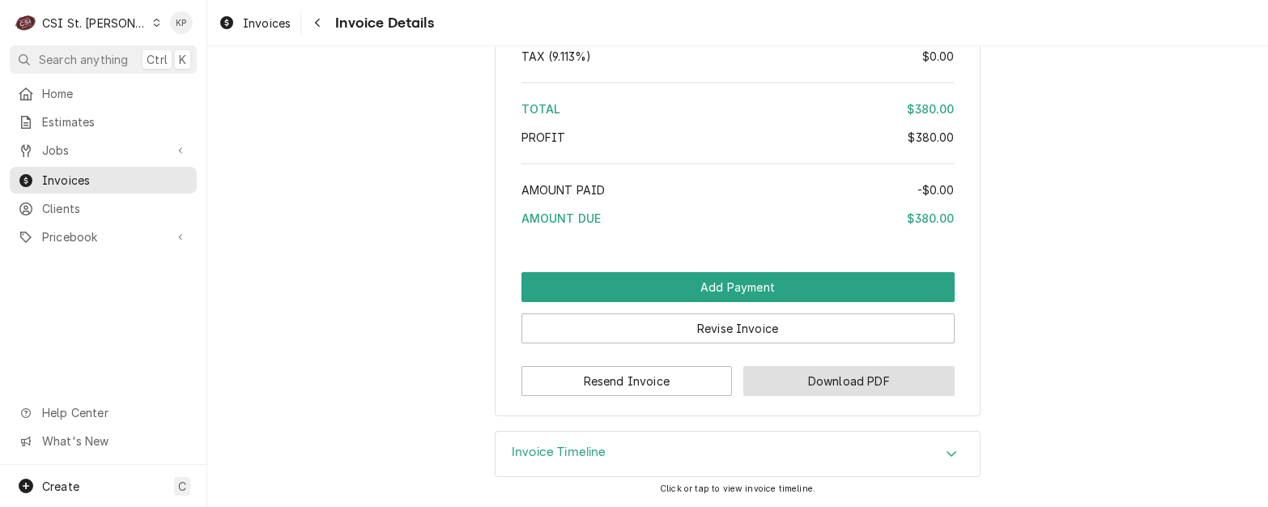
click at [795, 375] on button "Download PDF" at bounding box center [848, 381] width 211 height 30
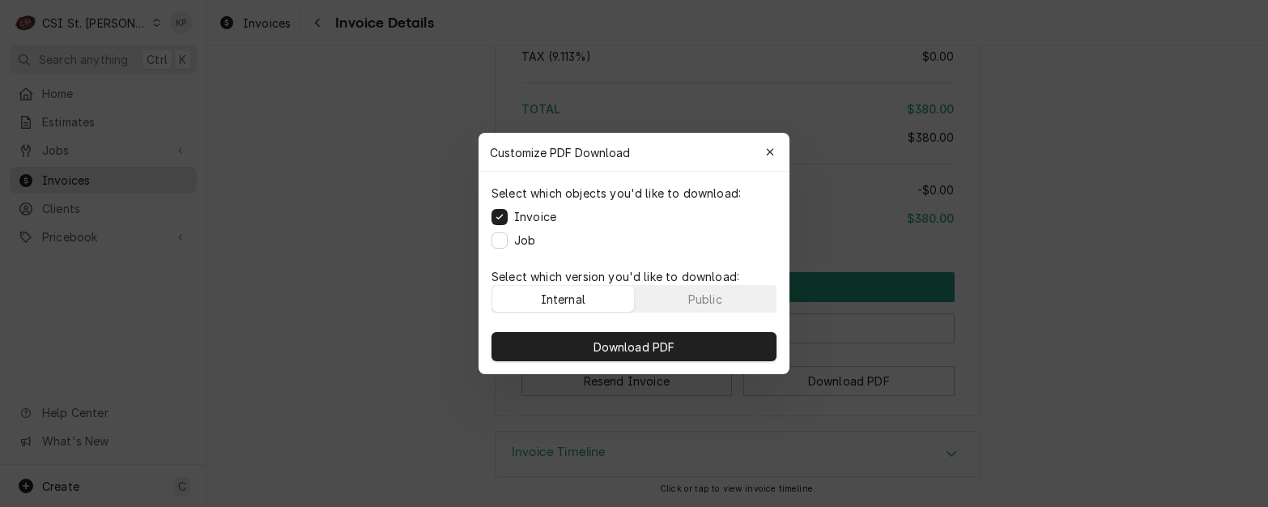
click at [686, 283] on p "Select which version you'd like to download:" at bounding box center [634, 276] width 285 height 17
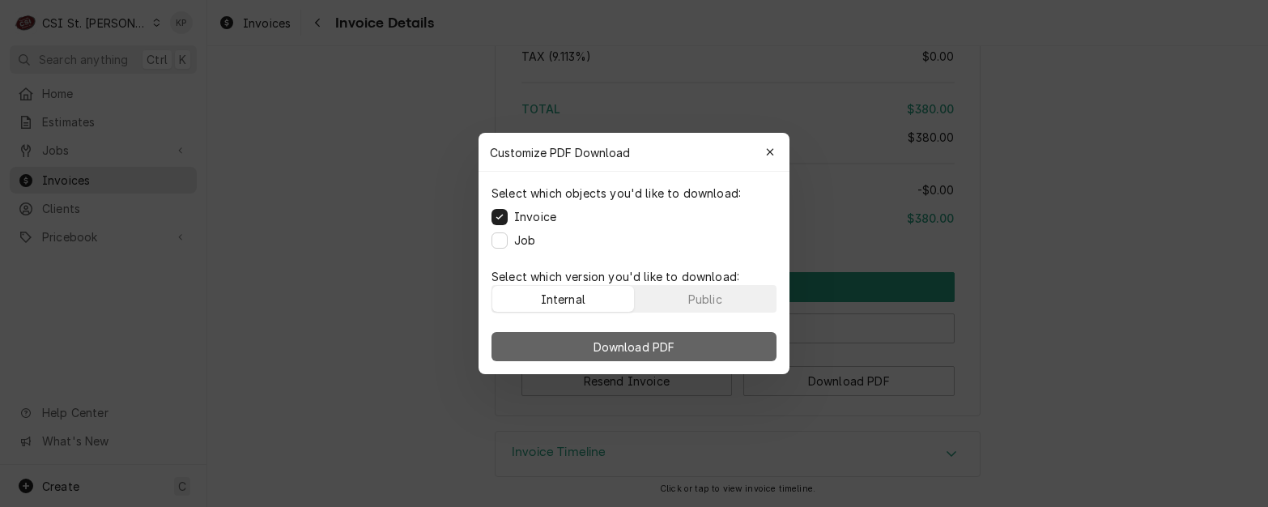
click at [686, 341] on button "Download PDF" at bounding box center [634, 346] width 285 height 29
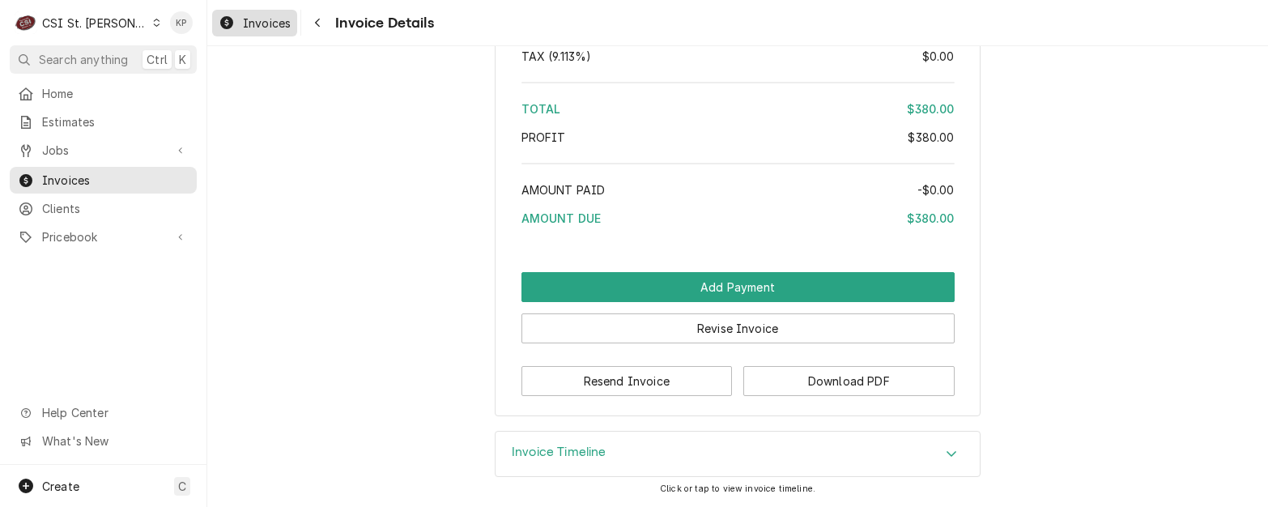
click at [266, 24] on span "Invoices" at bounding box center [267, 23] width 48 height 17
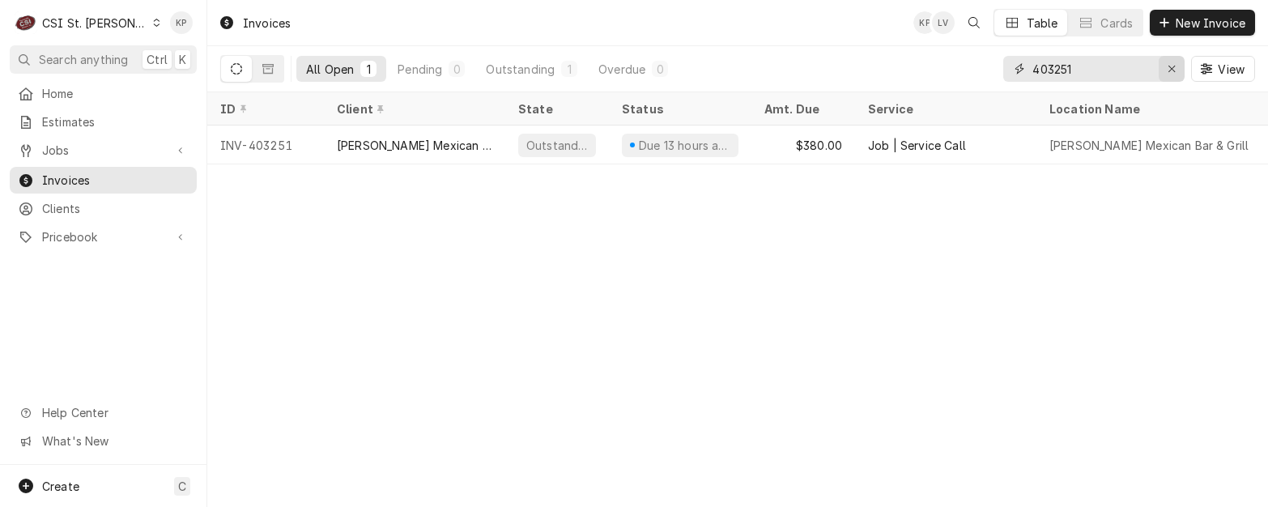
click at [1176, 70] on div "Erase input" at bounding box center [1172, 69] width 16 height 16
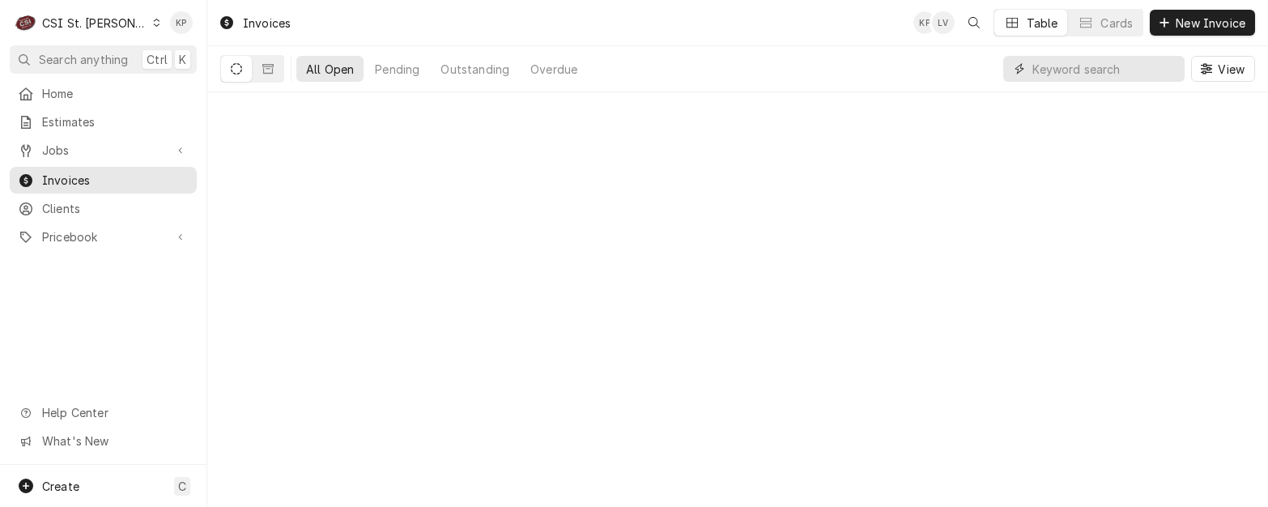
click at [1082, 73] on input "Dynamic Content Wrapper" at bounding box center [1105, 69] width 144 height 26
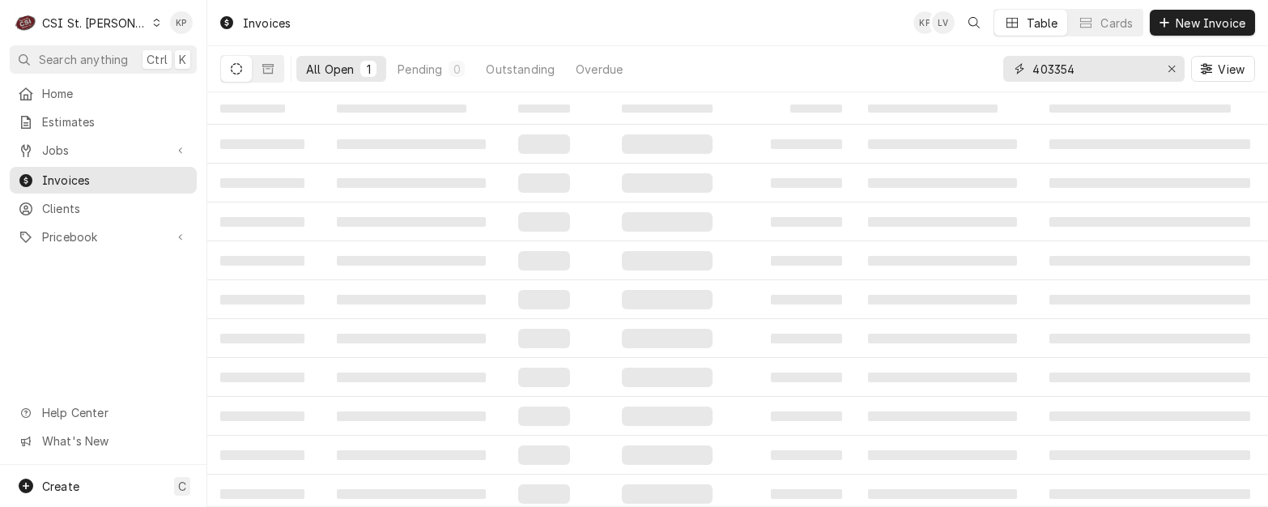
type input "403354"
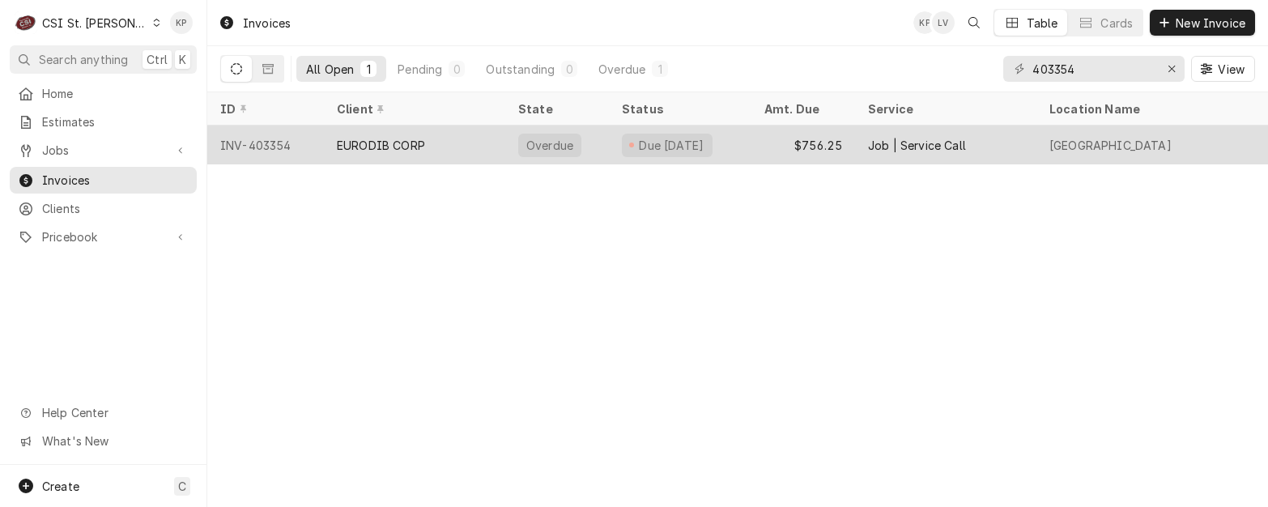
click at [274, 144] on div "INV-403354" at bounding box center [265, 145] width 117 height 39
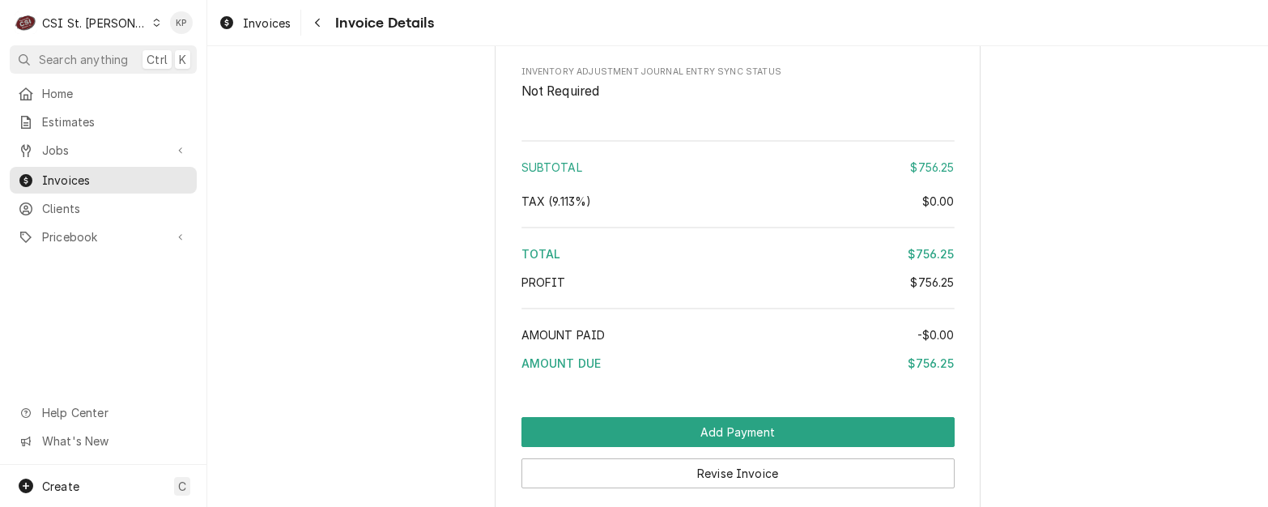
scroll to position [3095, 0]
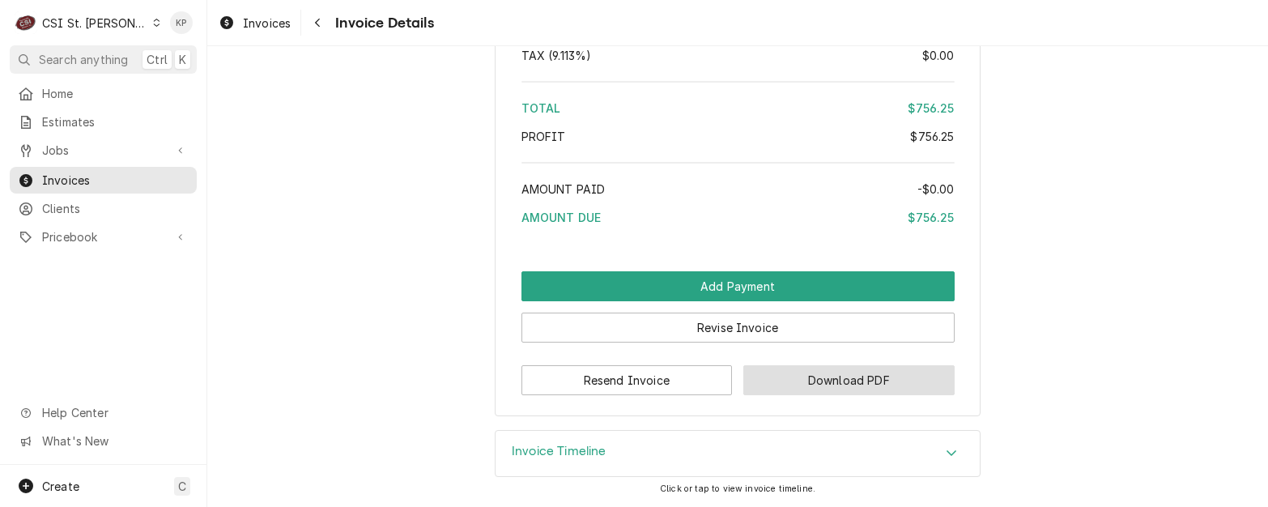
click at [744, 387] on button "Download PDF" at bounding box center [848, 380] width 211 height 30
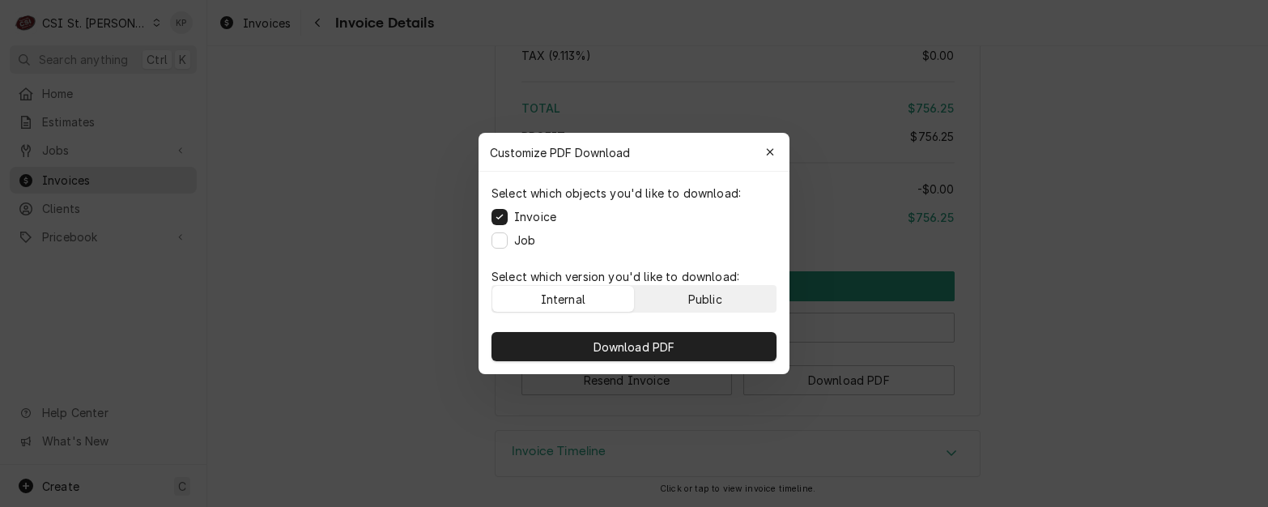
click at [686, 298] on button "Public" at bounding box center [706, 299] width 142 height 26
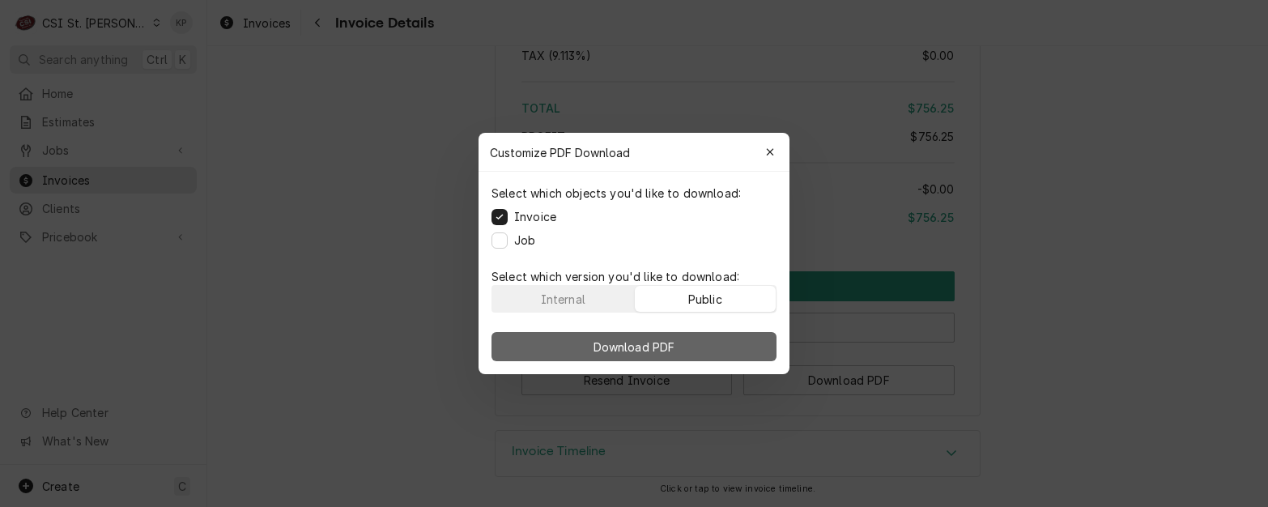
click at [664, 341] on span "Download PDF" at bounding box center [634, 347] width 88 height 17
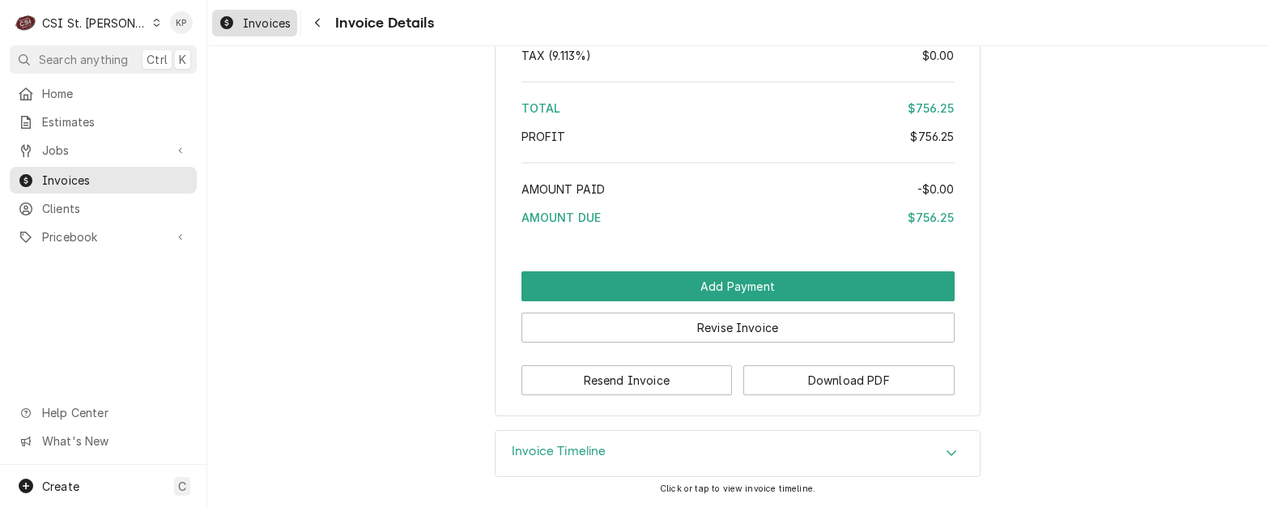
drag, startPoint x: 258, startPoint y: 25, endPoint x: 303, endPoint y: 25, distance: 44.5
click at [259, 25] on span "Invoices" at bounding box center [267, 23] width 48 height 17
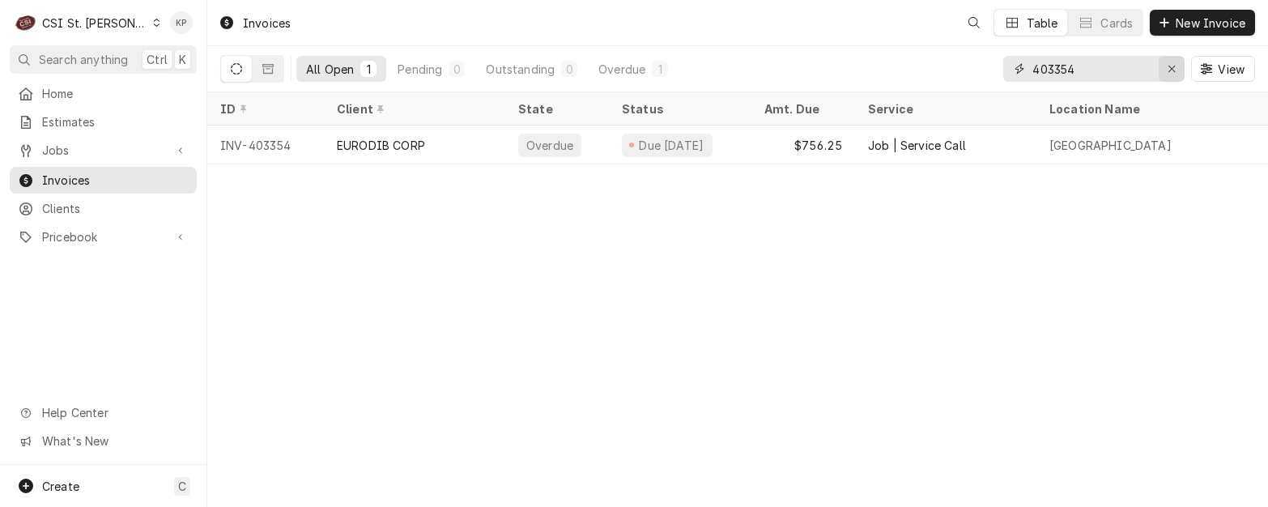
click at [1174, 68] on icon "Erase input" at bounding box center [1172, 68] width 9 height 11
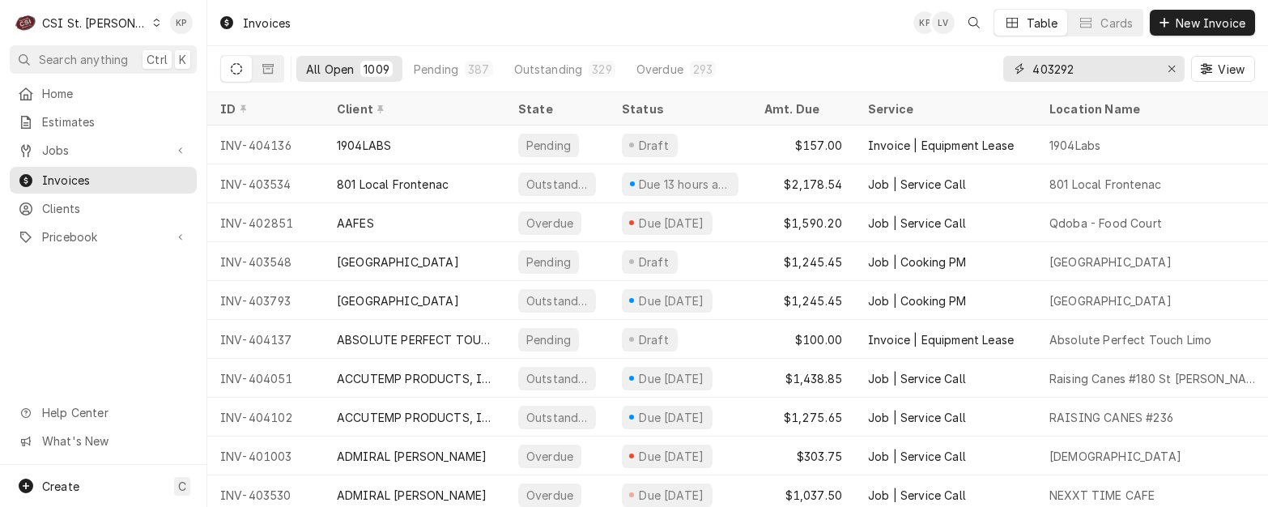
type input "403292"
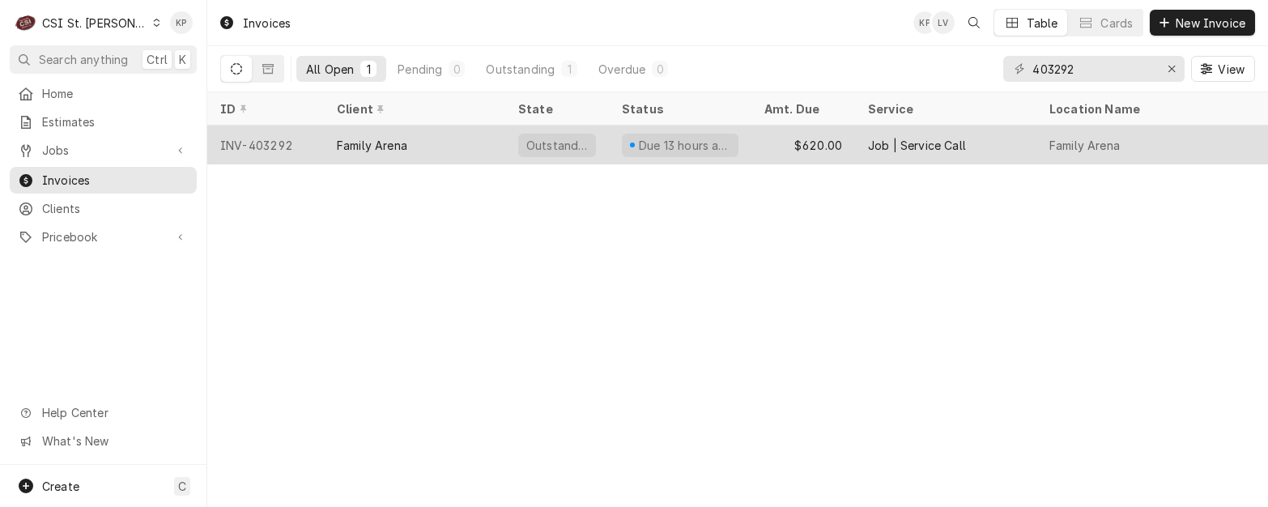
click at [257, 143] on div "INV-403292" at bounding box center [265, 145] width 117 height 39
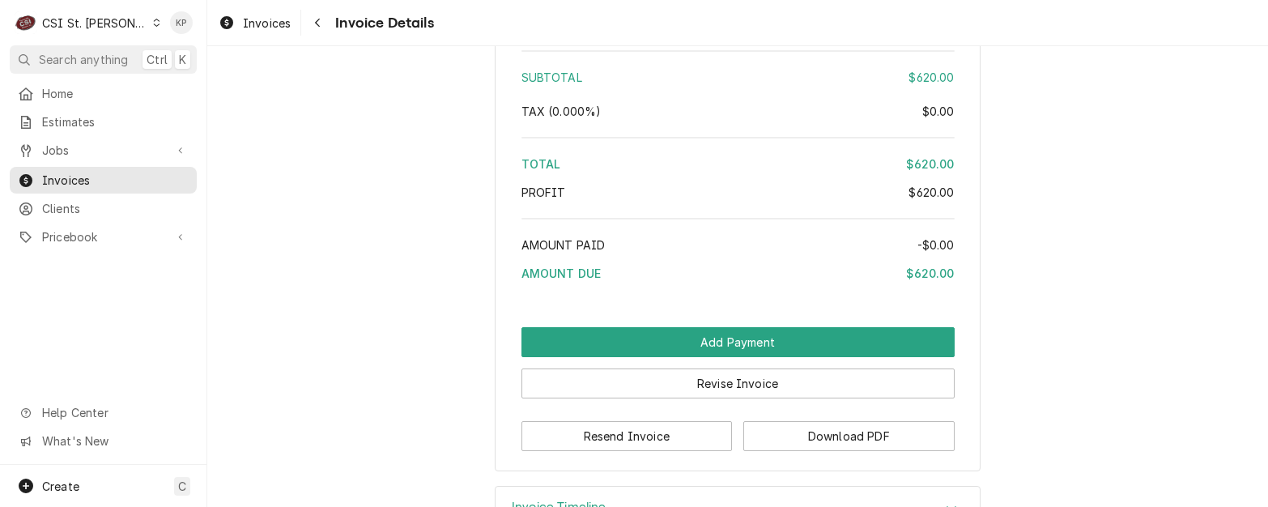
scroll to position [2757, 0]
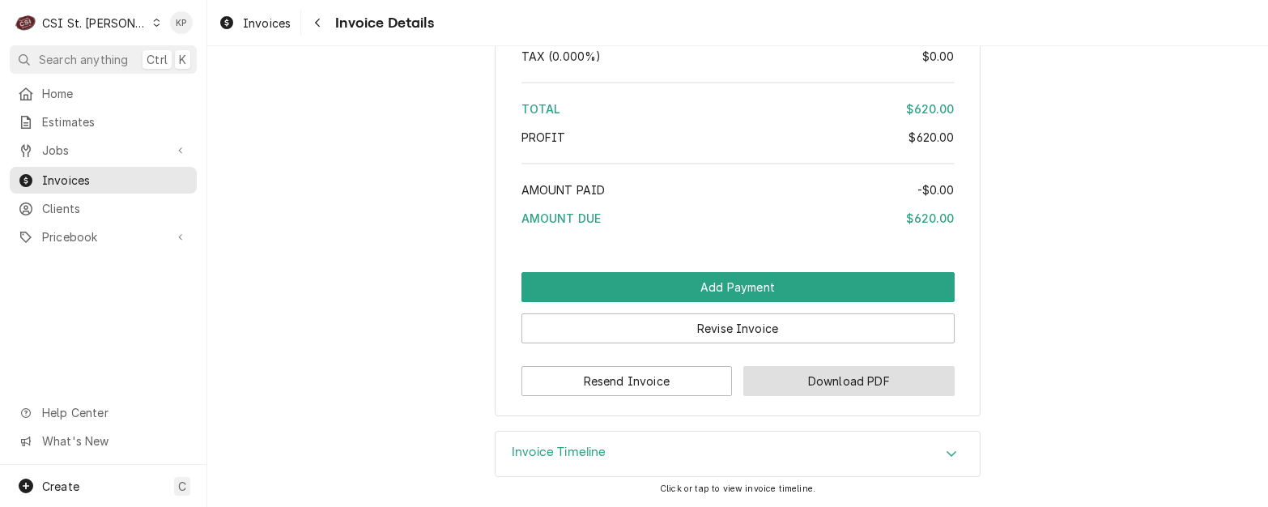
click at [837, 381] on button "Download PDF" at bounding box center [848, 381] width 211 height 30
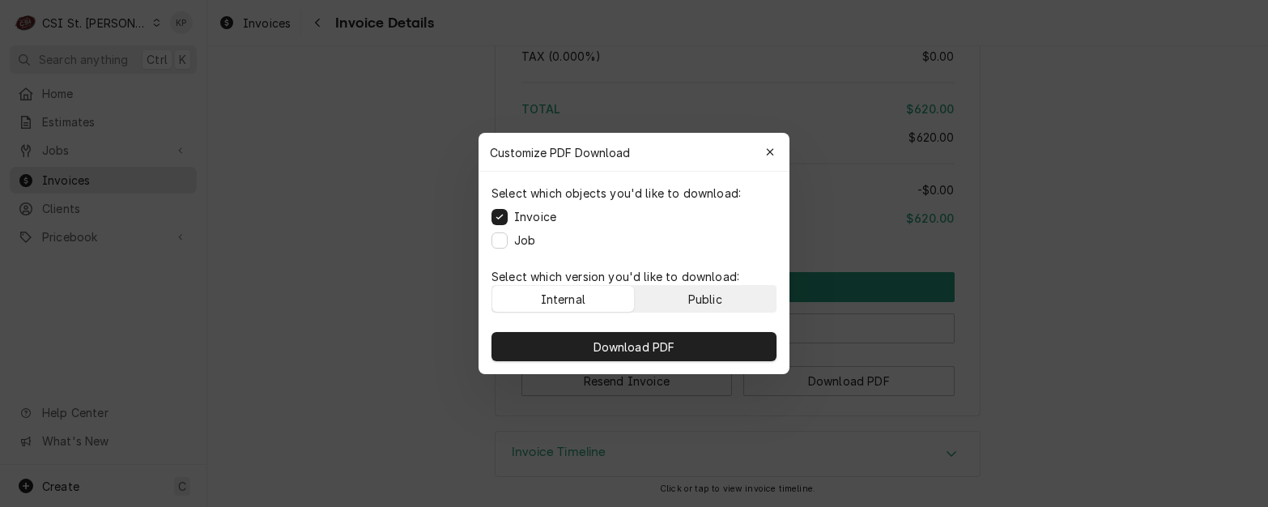
click at [707, 292] on div "Public" at bounding box center [705, 299] width 34 height 17
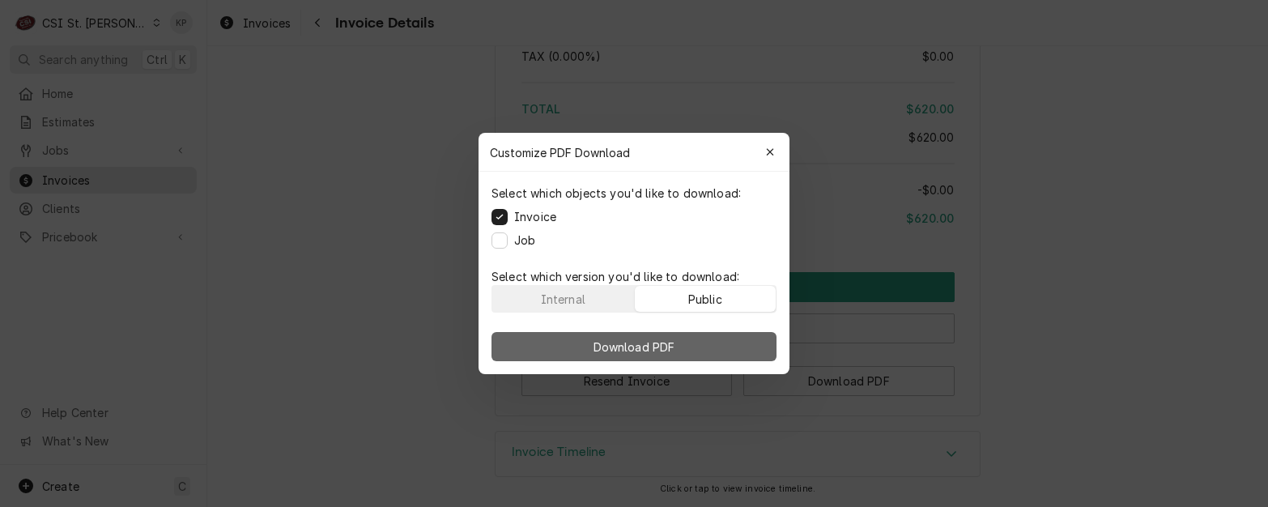
click at [704, 348] on button "Download PDF" at bounding box center [634, 346] width 285 height 29
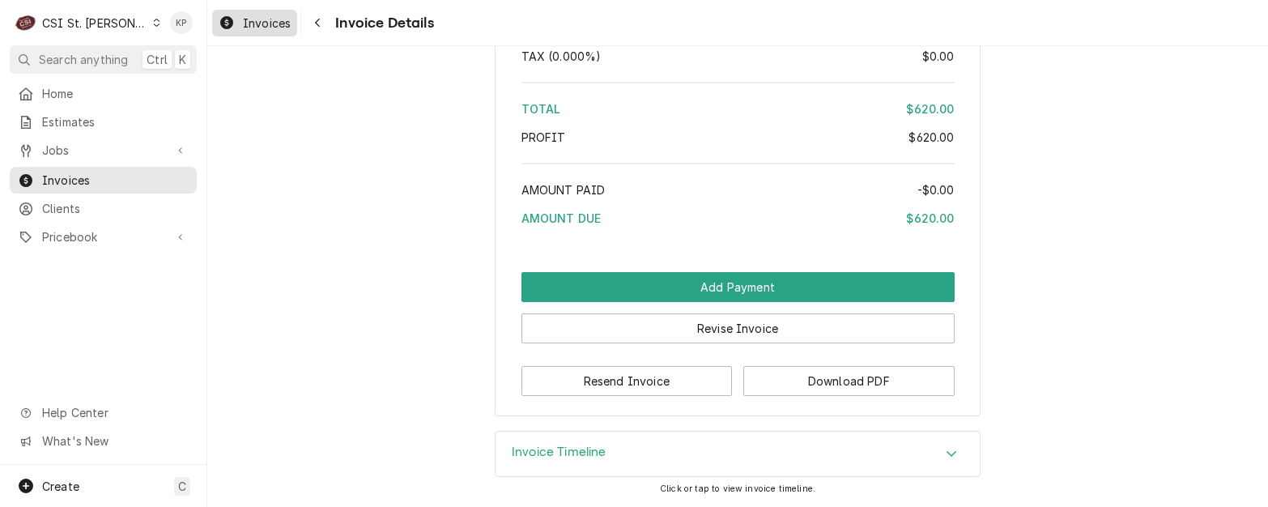
click at [254, 27] on span "Invoices" at bounding box center [267, 23] width 48 height 17
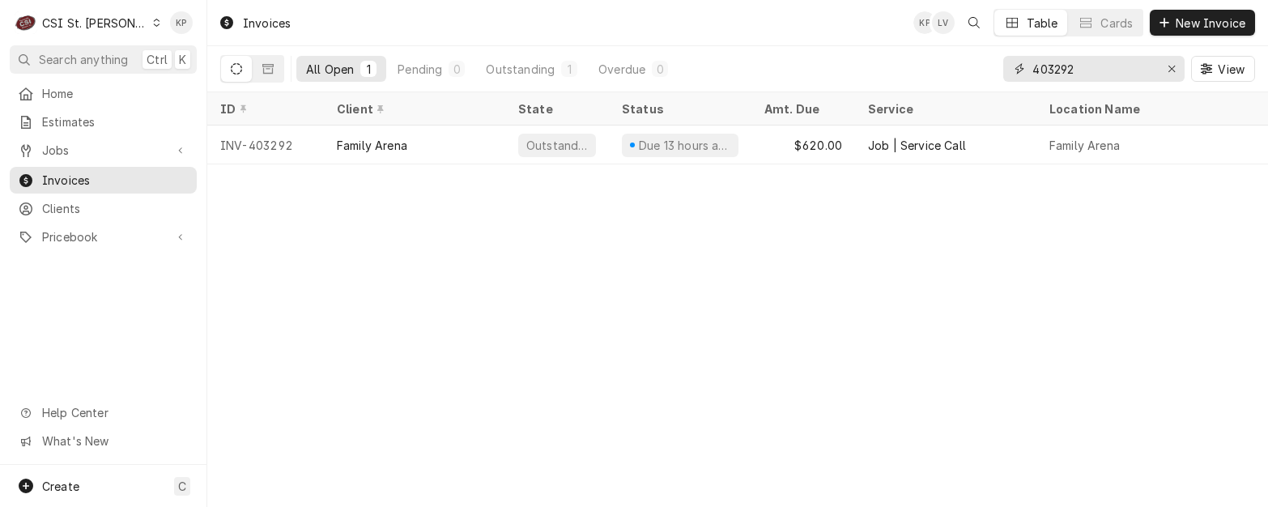
click at [1175, 71] on icon "Erase input" at bounding box center [1172, 68] width 9 height 11
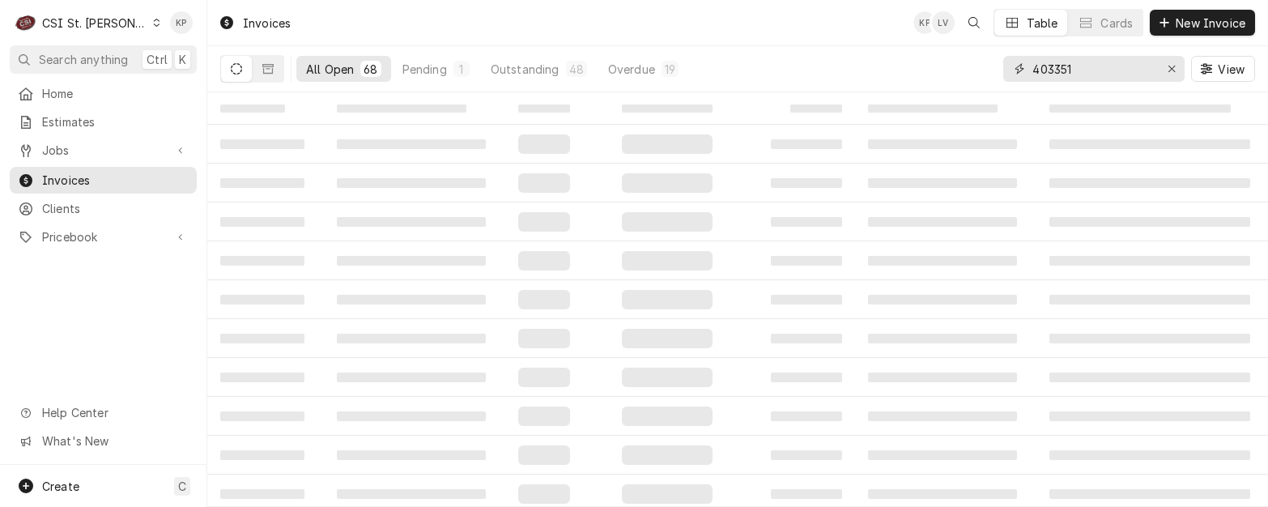
type input "403351"
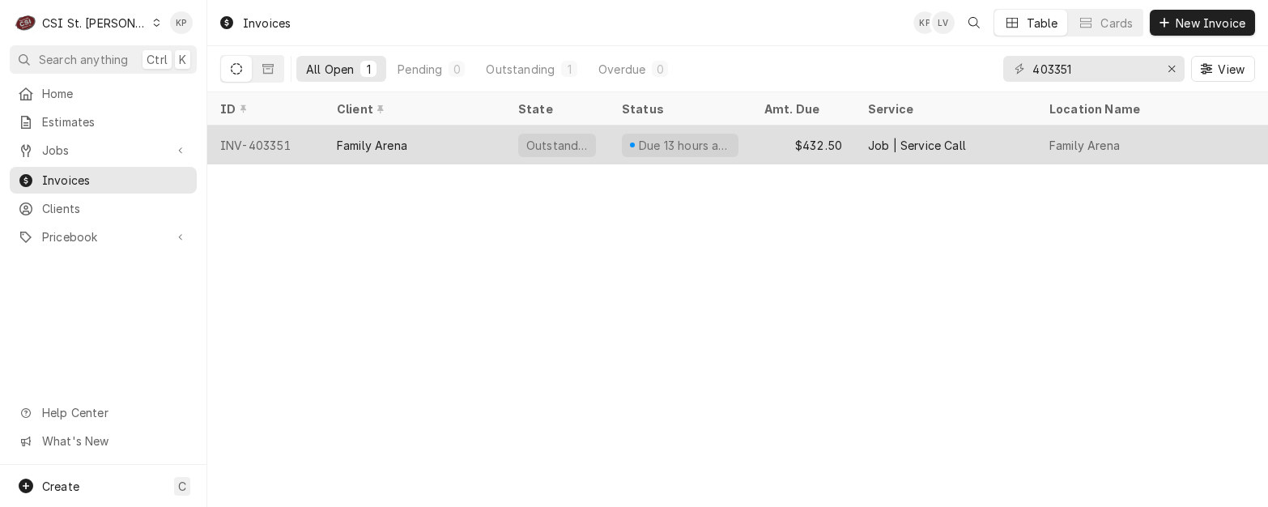
click at [258, 138] on div "INV-403351" at bounding box center [265, 145] width 117 height 39
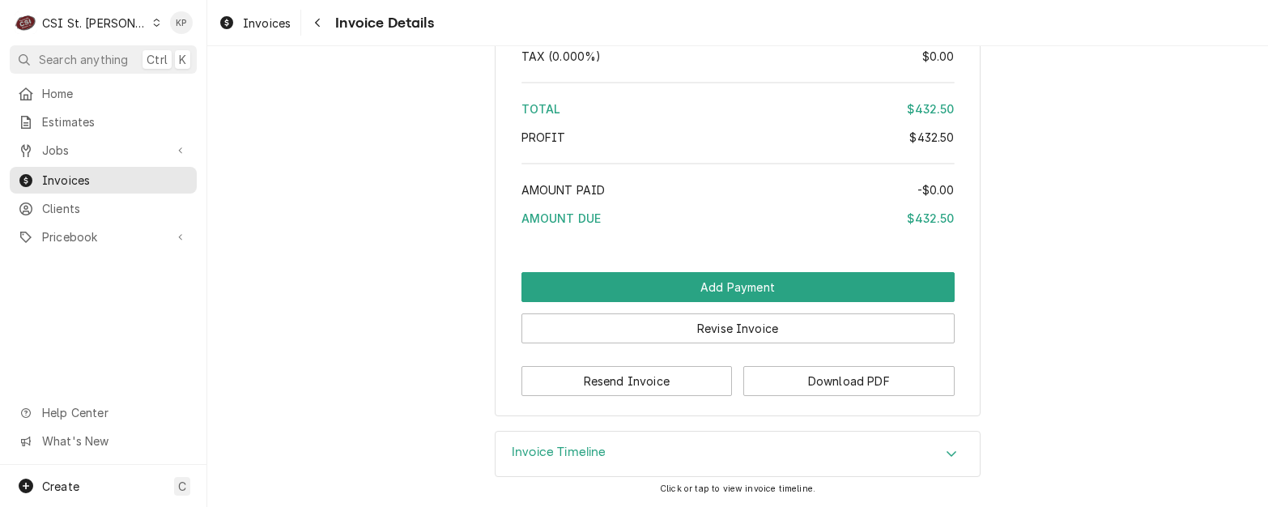
scroll to position [2774, 0]
click at [767, 374] on button "Download PDF" at bounding box center [848, 381] width 211 height 30
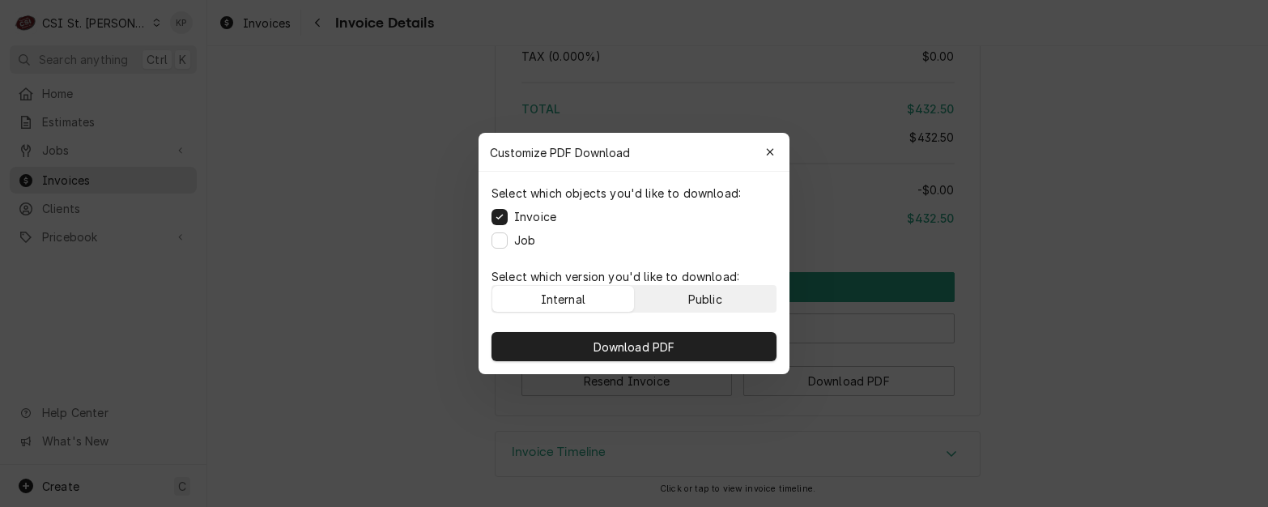
click at [641, 298] on button "Public" at bounding box center [706, 299] width 142 height 26
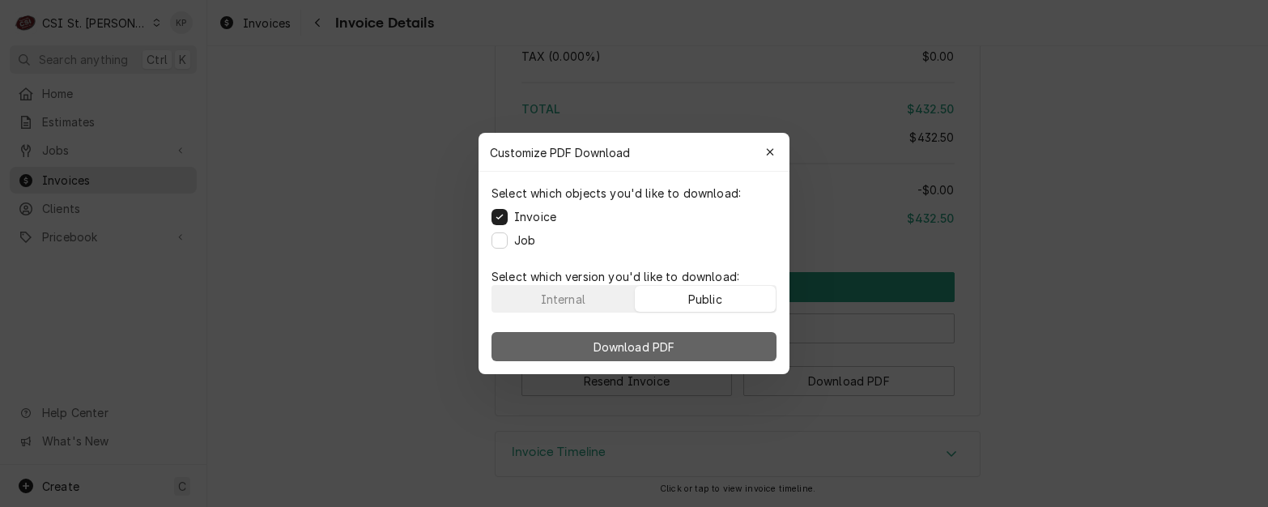
click at [633, 339] on span "Download PDF" at bounding box center [634, 347] width 88 height 17
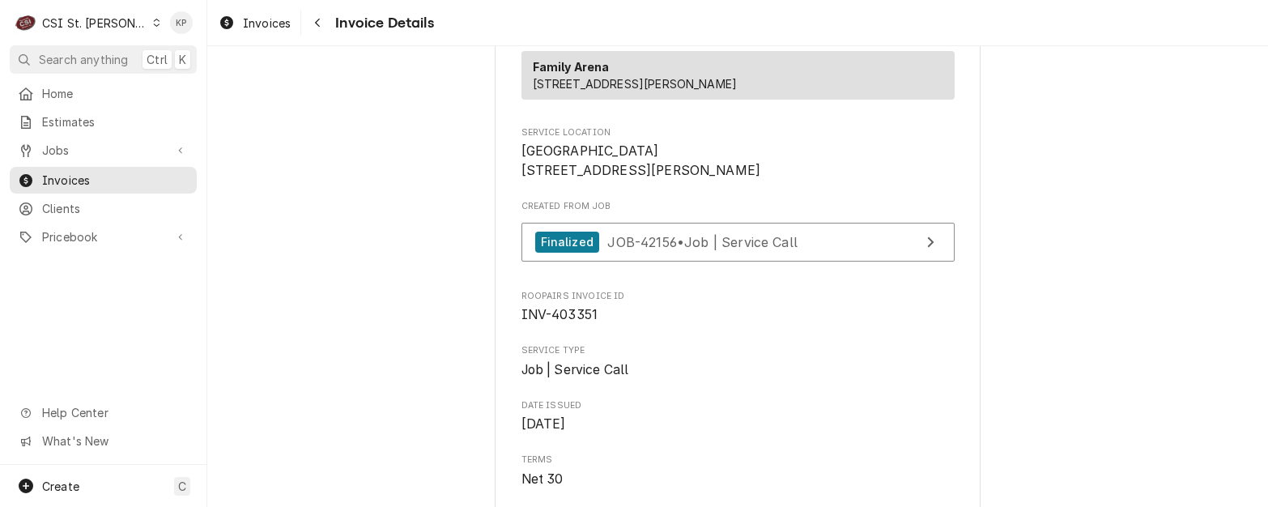
scroll to position [101, 0]
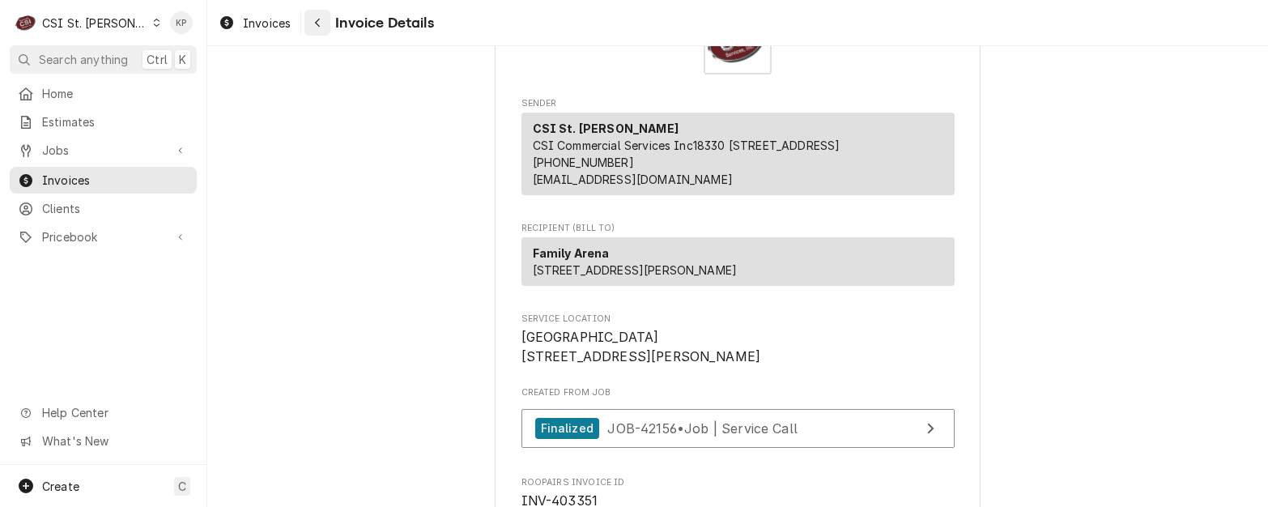
drag, startPoint x: 269, startPoint y: 28, endPoint x: 313, endPoint y: 29, distance: 44.6
click at [269, 28] on span "Invoices" at bounding box center [267, 23] width 48 height 17
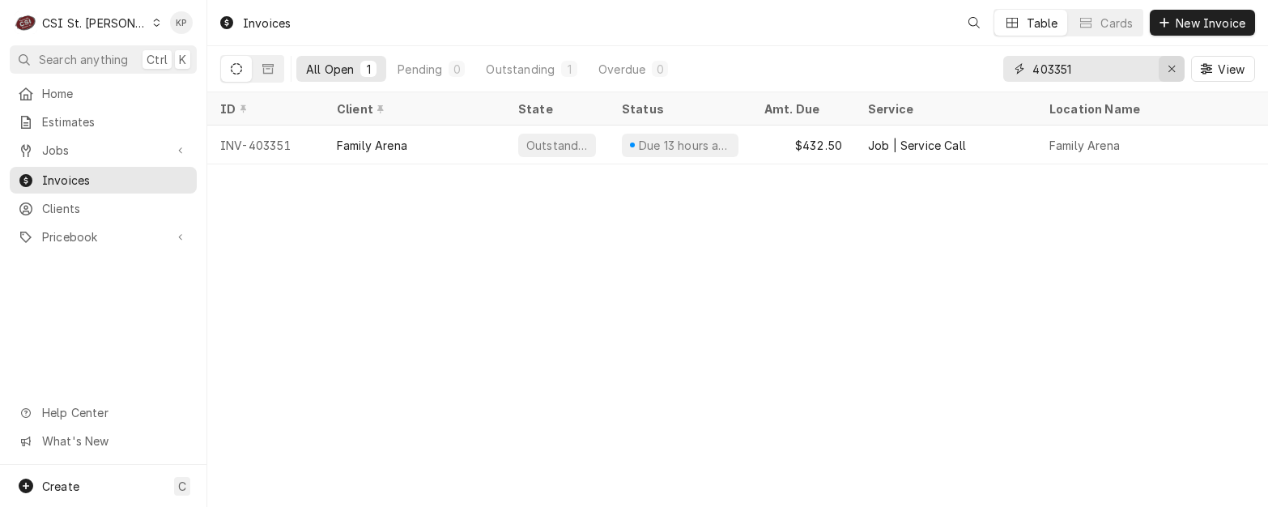
click at [1178, 62] on div "Erase input" at bounding box center [1172, 69] width 16 height 16
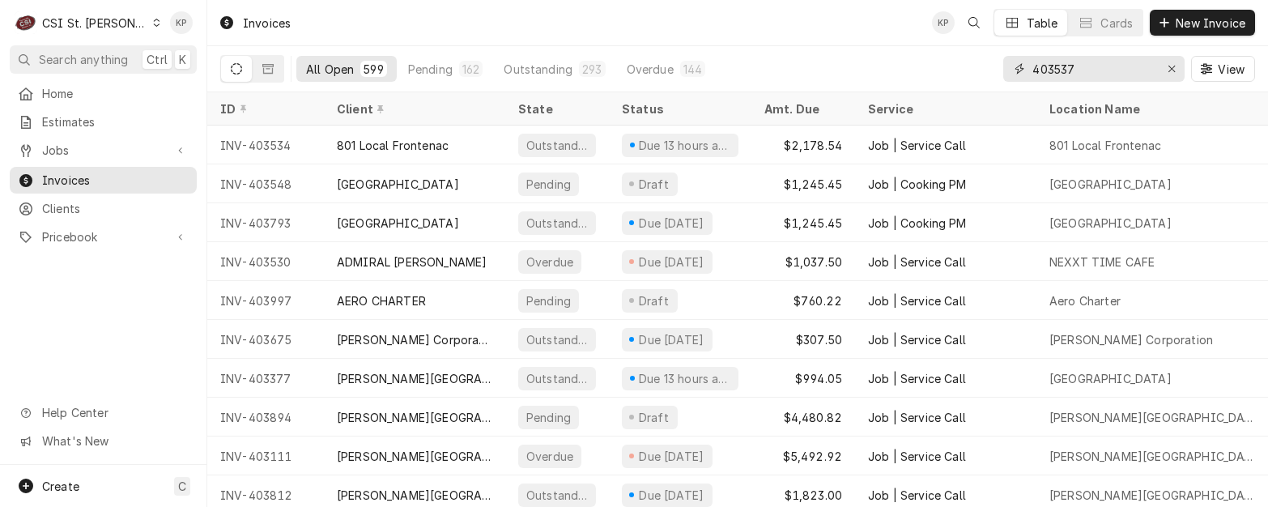
type input "403537"
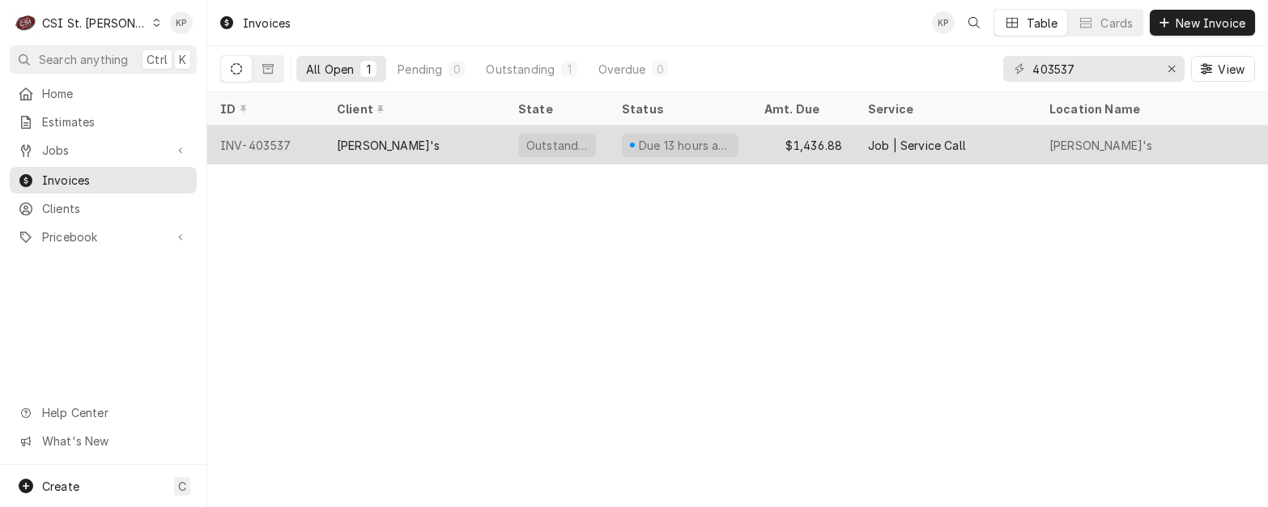
click at [266, 140] on div "INV-403537" at bounding box center [265, 145] width 117 height 39
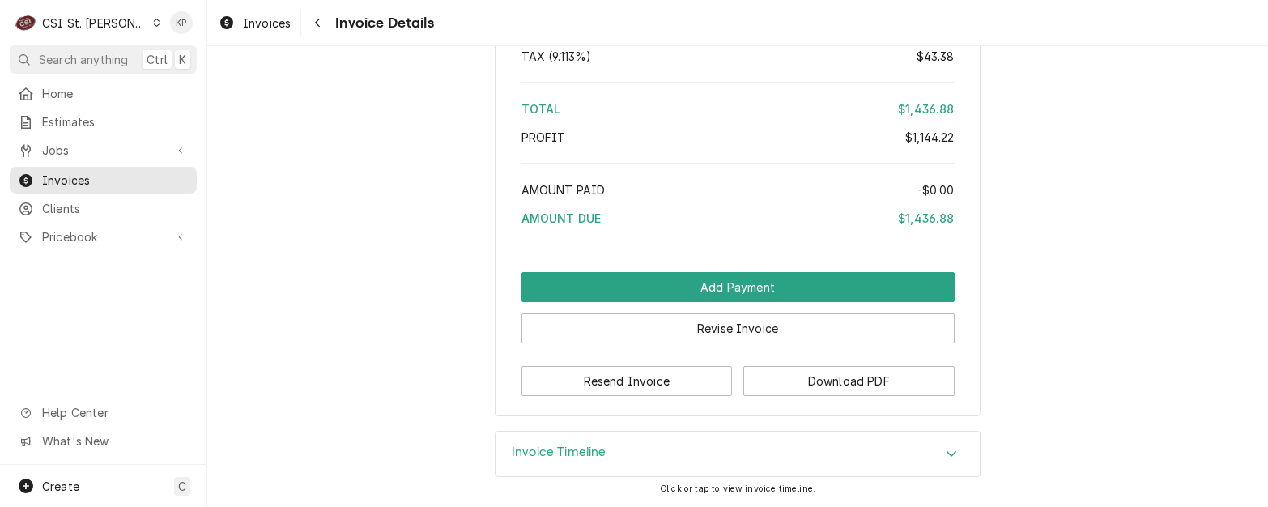
scroll to position [3691, 0]
click at [825, 375] on button "Download PDF" at bounding box center [848, 381] width 211 height 30
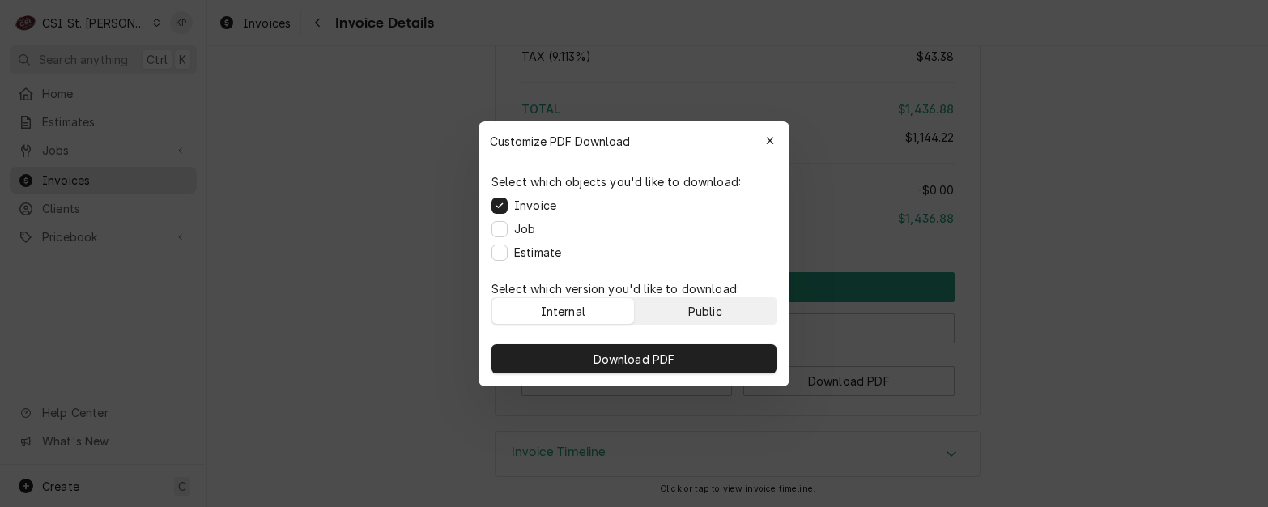
click at [721, 305] on div "Public" at bounding box center [705, 310] width 34 height 17
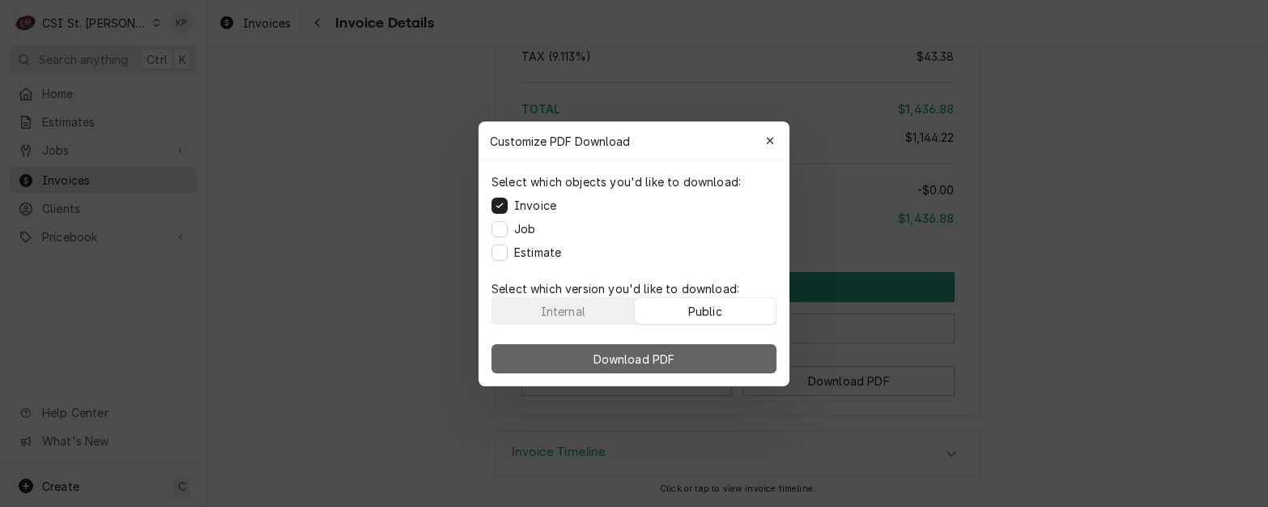
click at [706, 356] on button "Download PDF" at bounding box center [634, 358] width 285 height 29
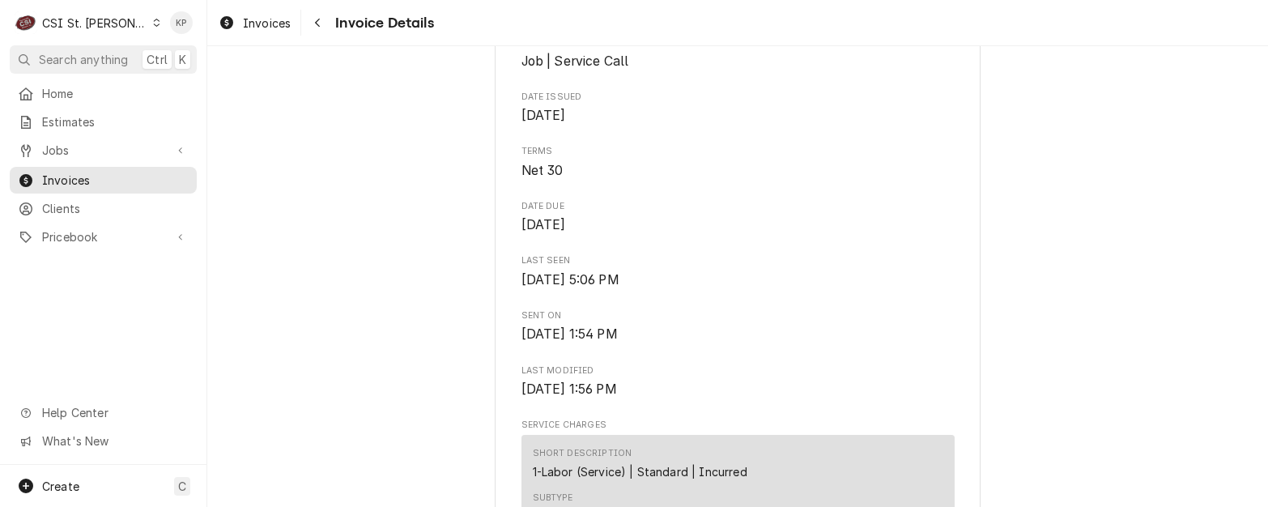
scroll to position [451, 0]
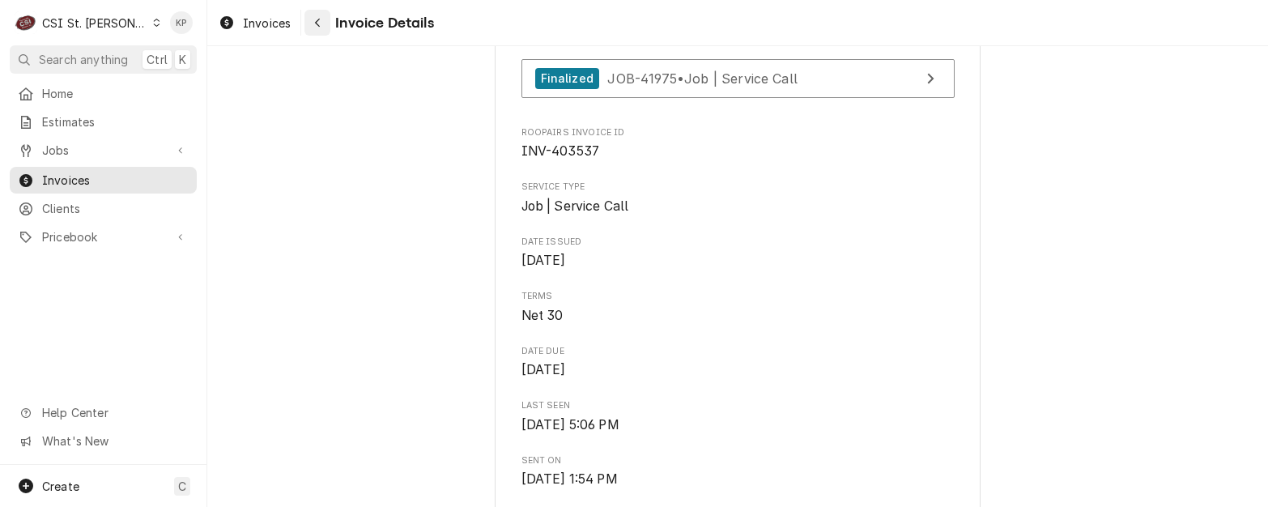
drag, startPoint x: 260, startPoint y: 19, endPoint x: 305, endPoint y: 23, distance: 45.5
click at [260, 19] on span "Invoices" at bounding box center [267, 23] width 48 height 17
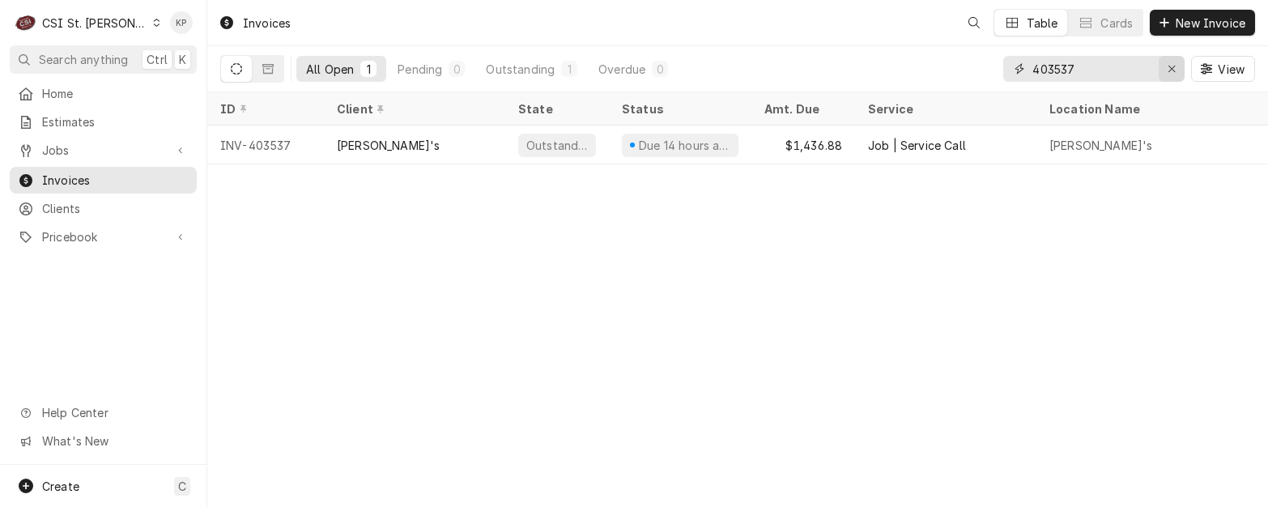
click at [1173, 68] on icon "Erase input" at bounding box center [1172, 68] width 9 height 11
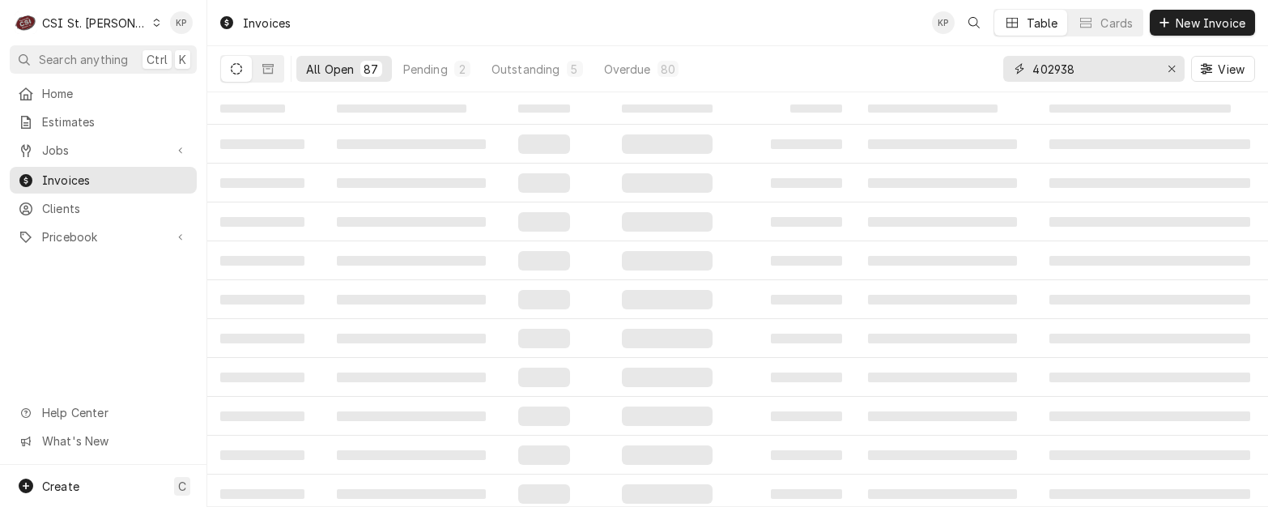
type input "402938"
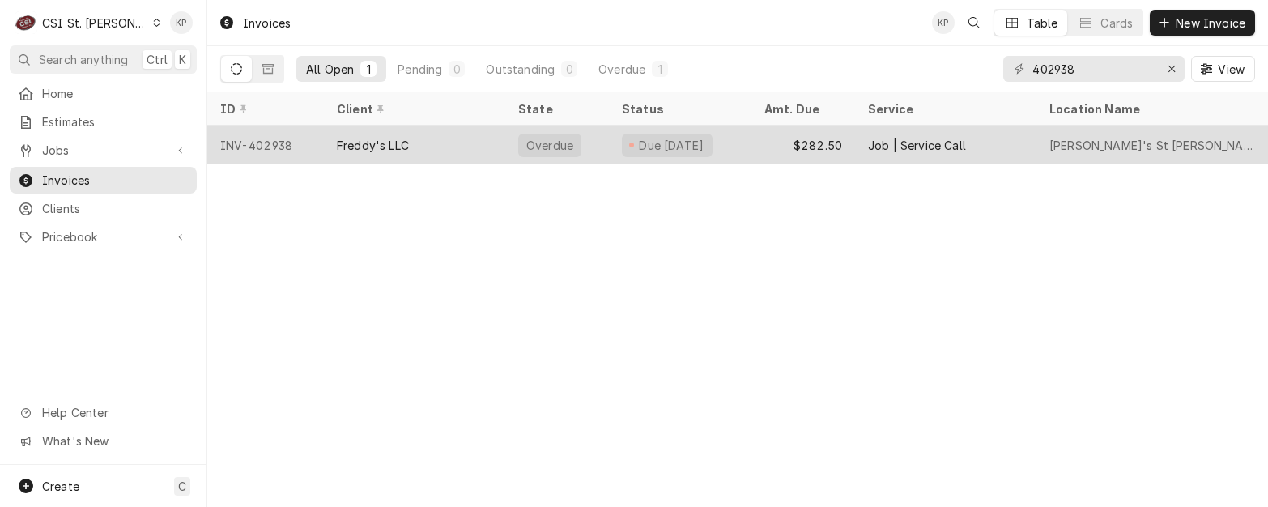
click at [270, 143] on div "INV-402938" at bounding box center [265, 145] width 117 height 39
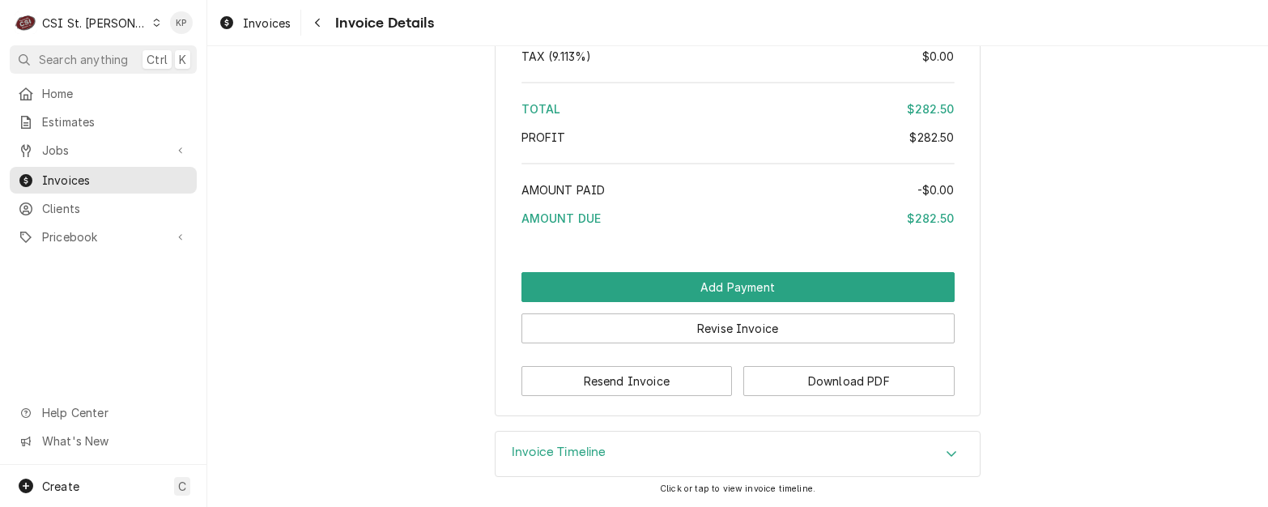
scroll to position [2866, 0]
click at [814, 377] on button "Download PDF" at bounding box center [848, 381] width 211 height 30
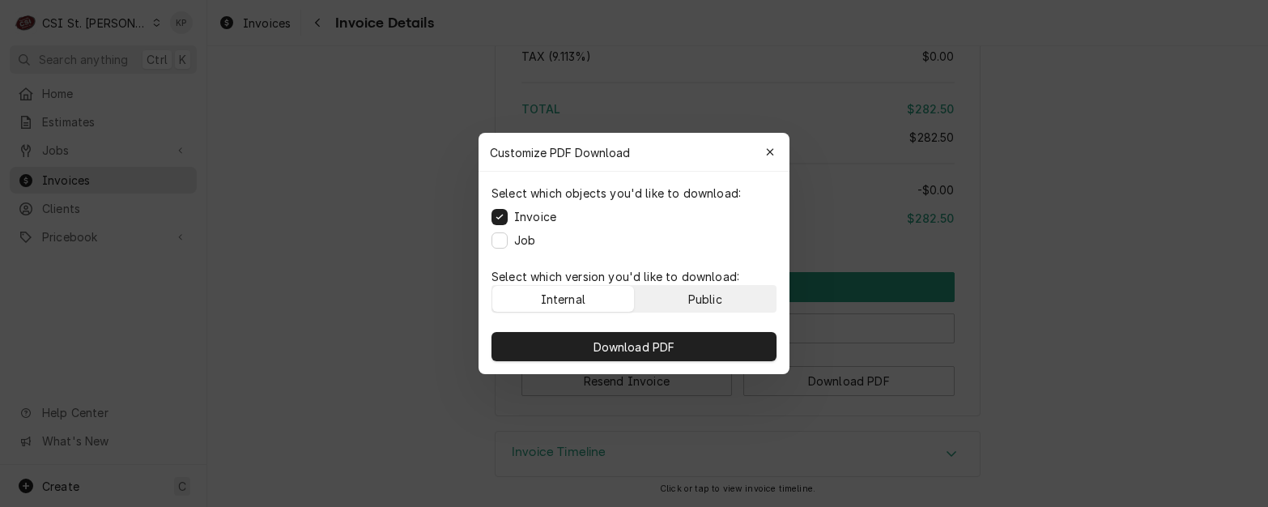
click at [740, 298] on button "Public" at bounding box center [706, 299] width 142 height 26
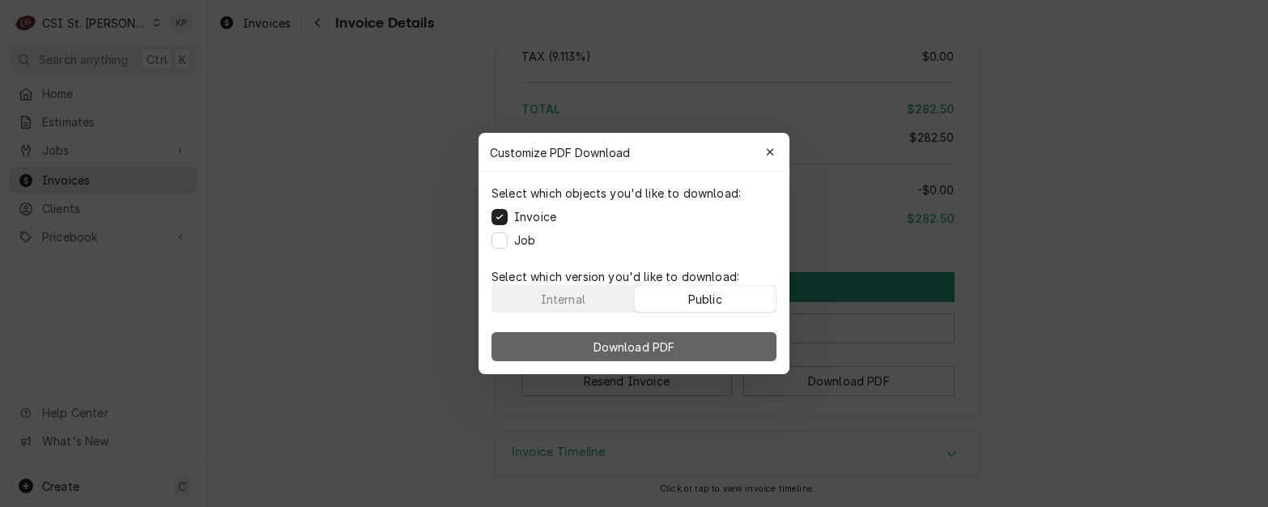
click at [735, 346] on button "Download PDF" at bounding box center [634, 346] width 285 height 29
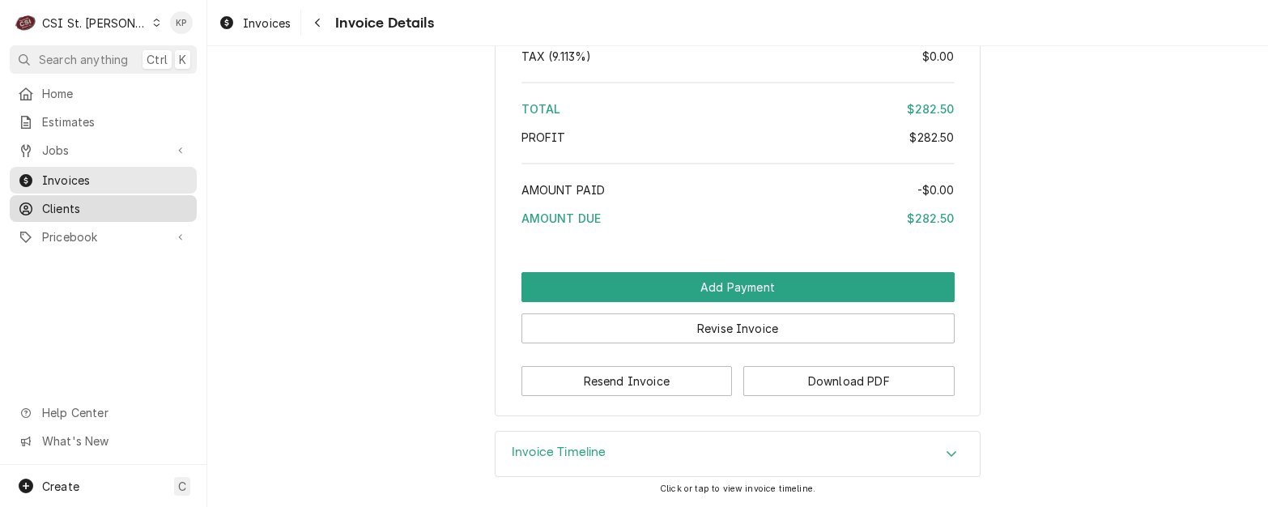
click at [52, 206] on span "Clients" at bounding box center [115, 208] width 147 height 17
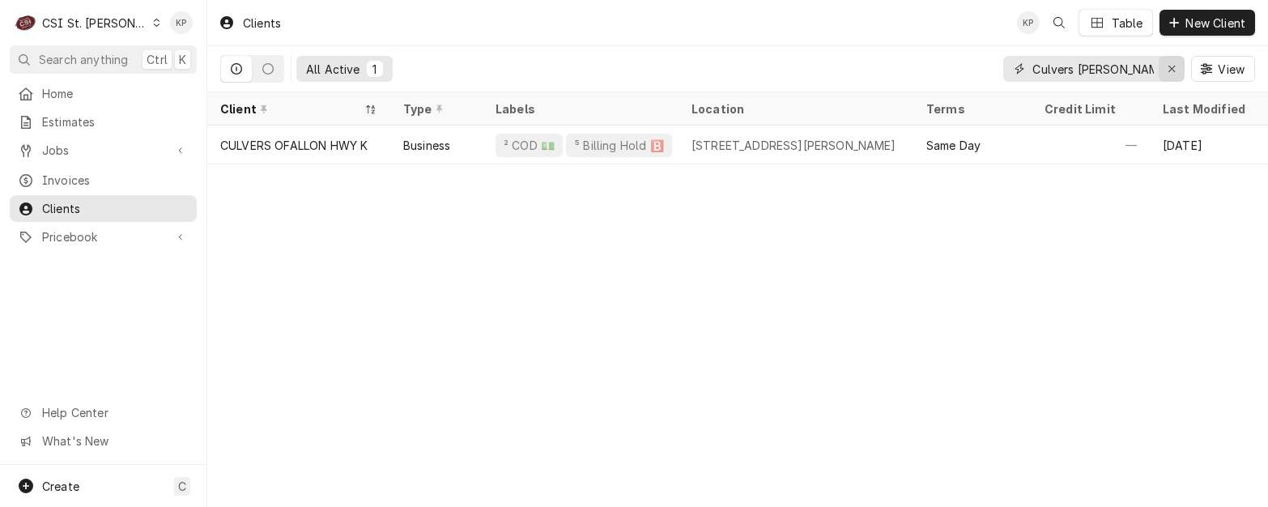
click at [1169, 70] on icon "Erase input" at bounding box center [1172, 68] width 9 height 11
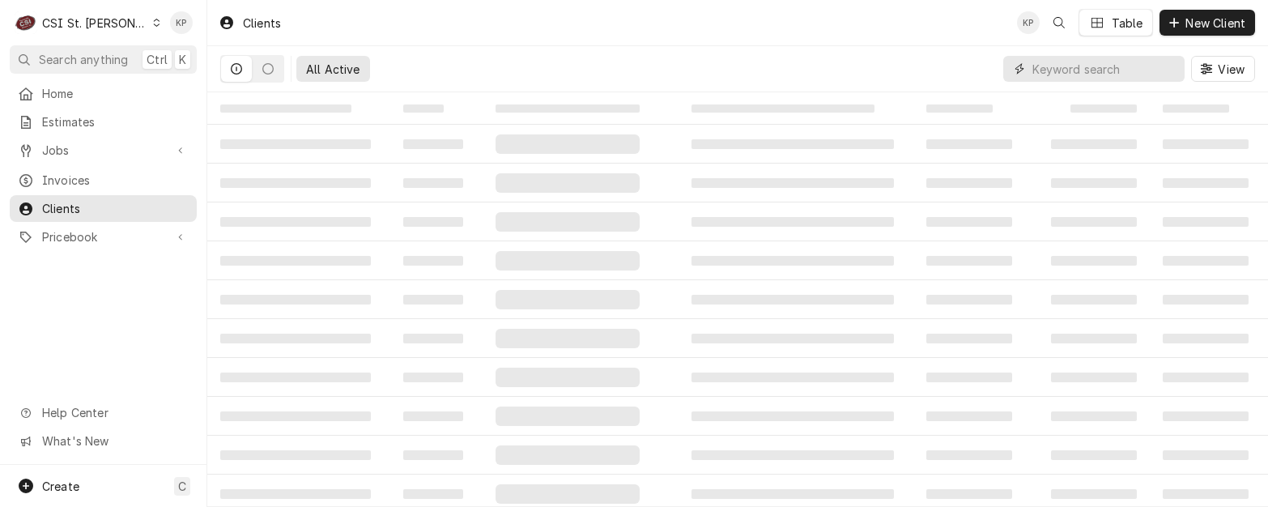
click at [1092, 66] on input "Dynamic Content Wrapper" at bounding box center [1105, 69] width 144 height 26
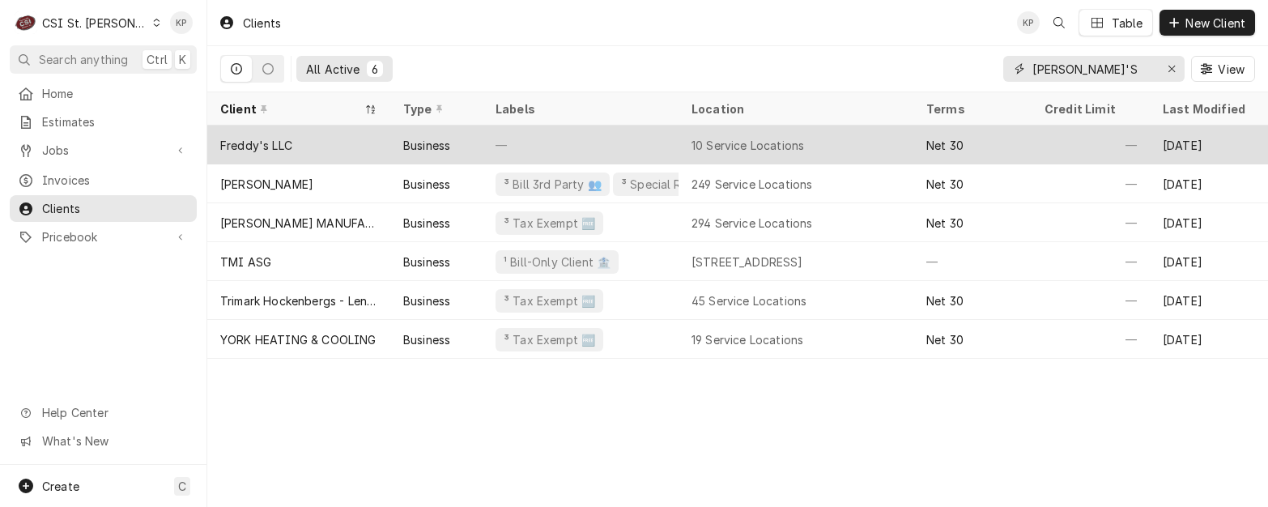
type input "[PERSON_NAME]'S"
click at [283, 141] on div "Freddy's LLC" at bounding box center [256, 145] width 72 height 17
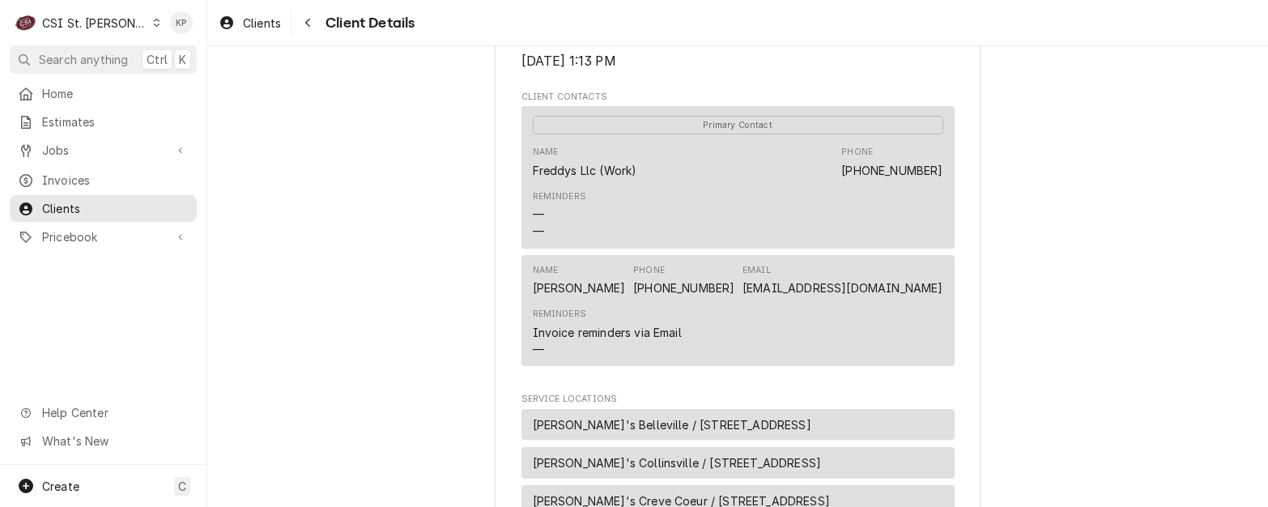
scroll to position [486, 0]
click at [1106, 273] on div "Freddy's LLC Client Type Business Industry Type Commercial Billing Address 3020…" at bounding box center [737, 300] width 1061 height 1481
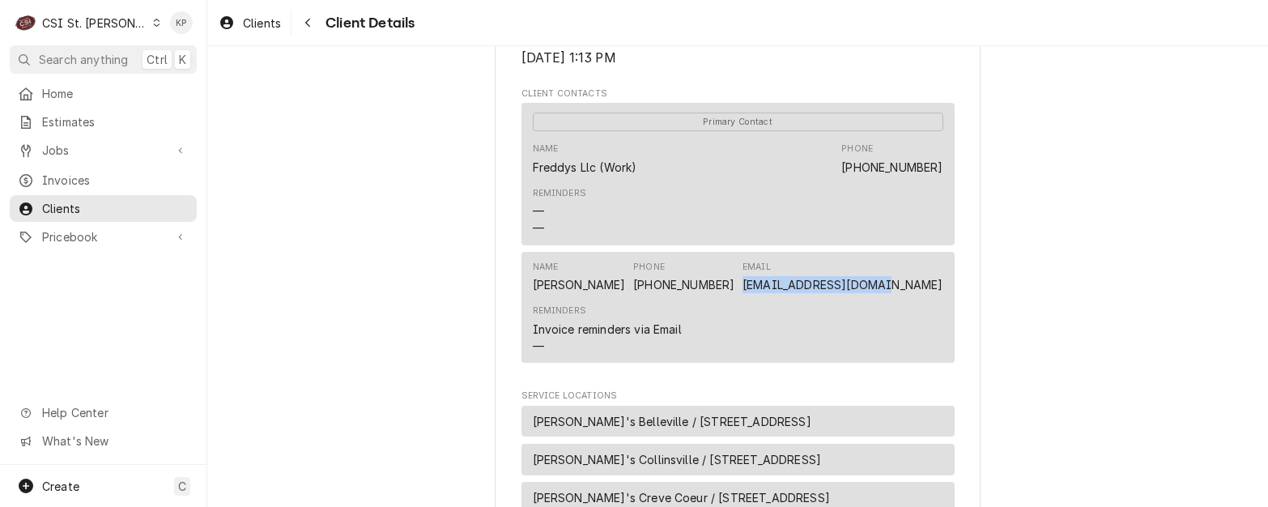
drag, startPoint x: 942, startPoint y: 305, endPoint x: 806, endPoint y: 305, distance: 136.1
click at [806, 305] on div "Name Brian Cox Phone (316) 719-7810 Email brianc@freddysusa.com Reminders Invoi…" at bounding box center [738, 307] width 433 height 111
copy link "brianc@freddysusa.com"
click at [59, 173] on span "Invoices" at bounding box center [115, 180] width 147 height 17
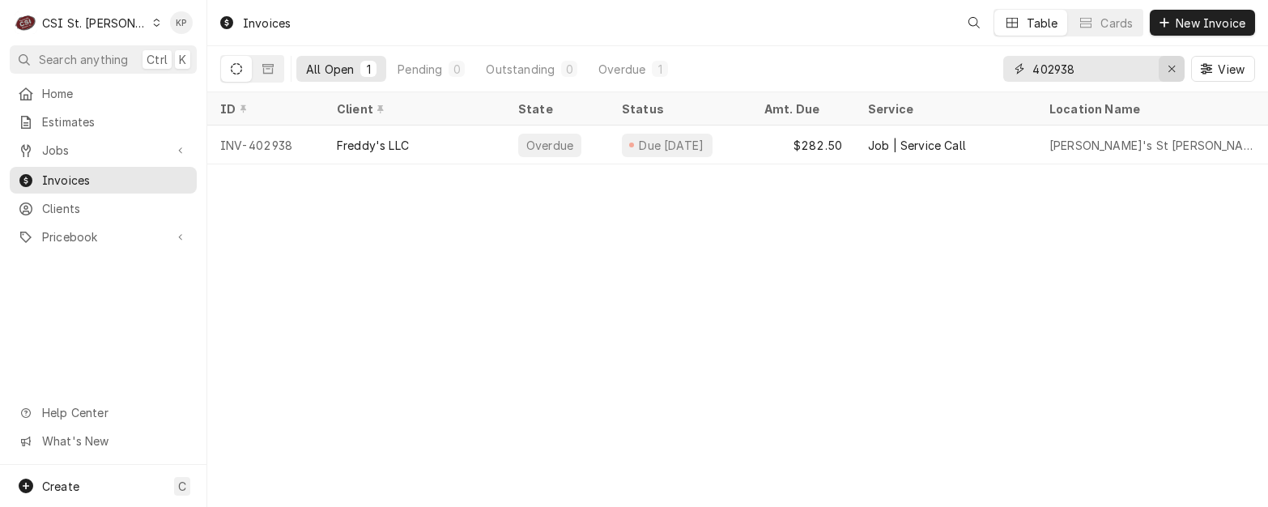
click at [1170, 68] on icon "Erase input" at bounding box center [1172, 68] width 9 height 11
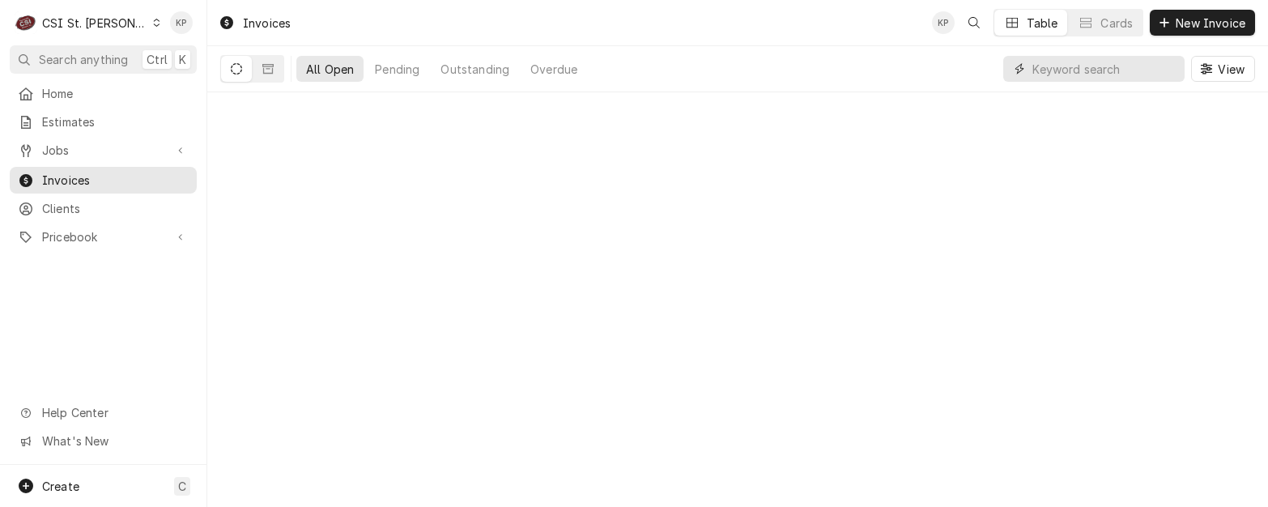
click at [1073, 67] on input "Dynamic Content Wrapper" at bounding box center [1105, 69] width 144 height 26
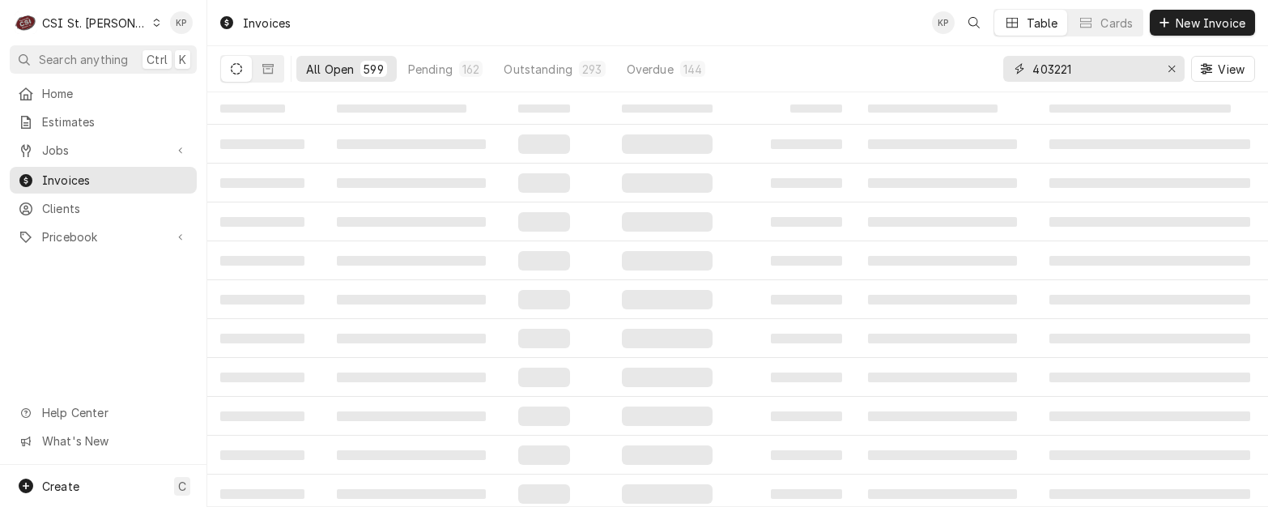
type input "403221"
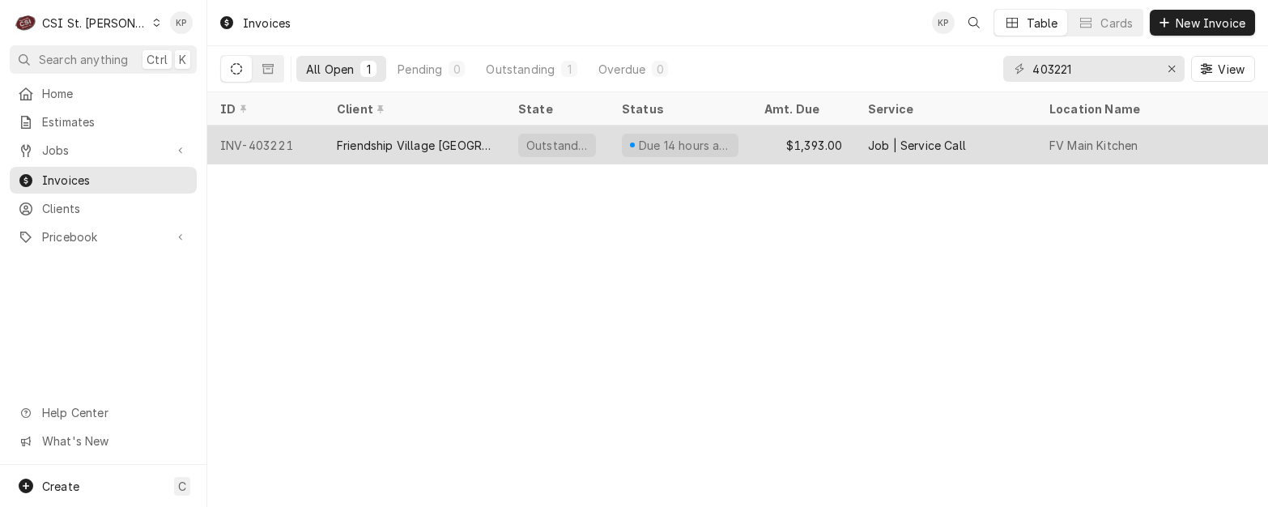
click at [279, 137] on div "INV-403221" at bounding box center [265, 145] width 117 height 39
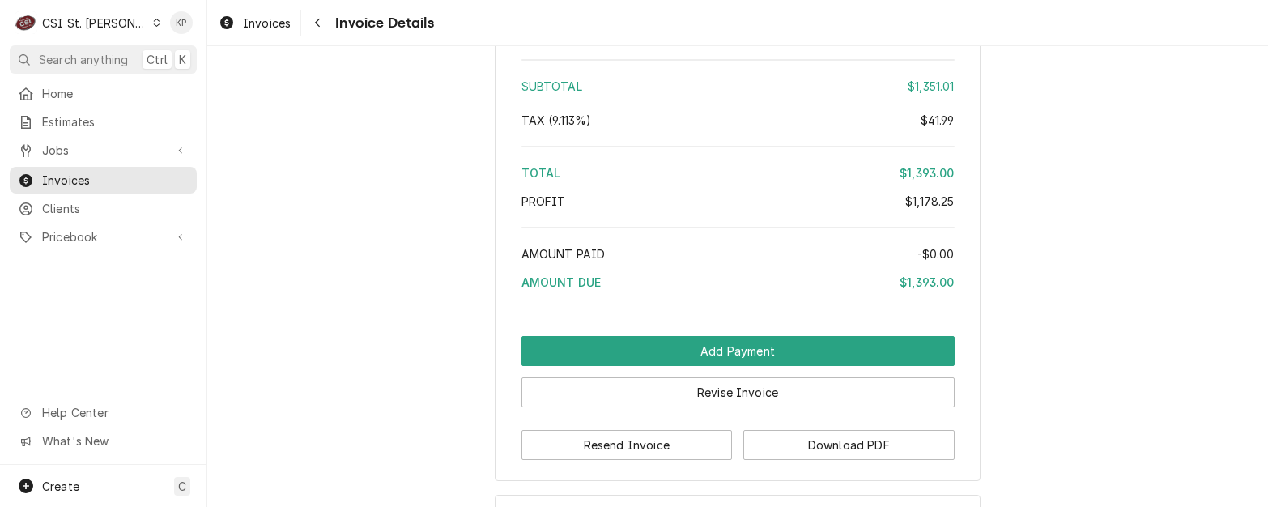
scroll to position [3551, 0]
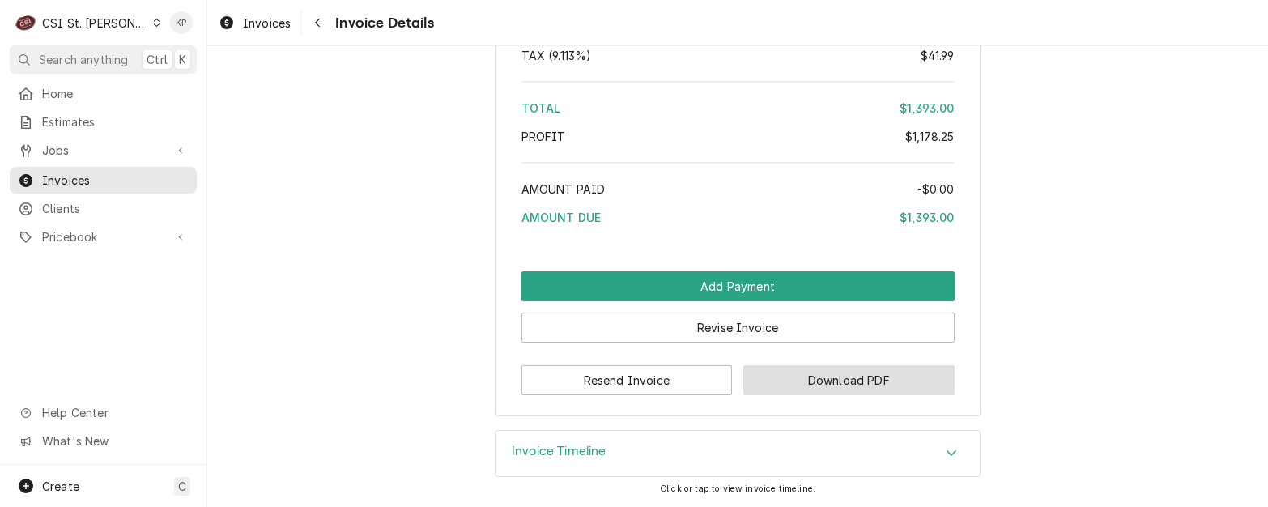
click at [767, 378] on button "Download PDF" at bounding box center [848, 380] width 211 height 30
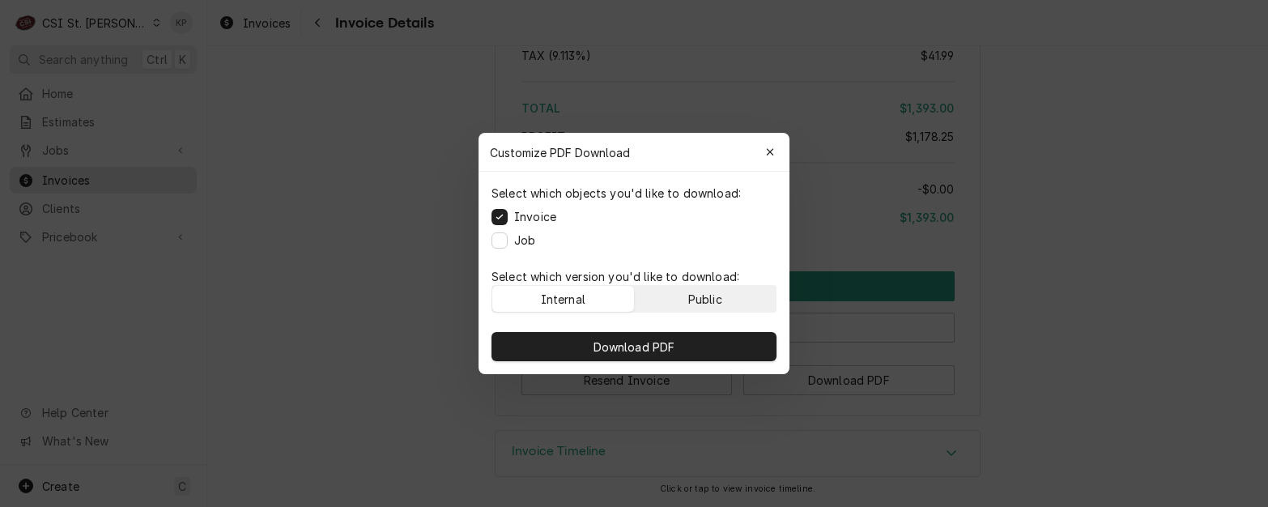
click at [720, 295] on div "Public" at bounding box center [705, 299] width 34 height 17
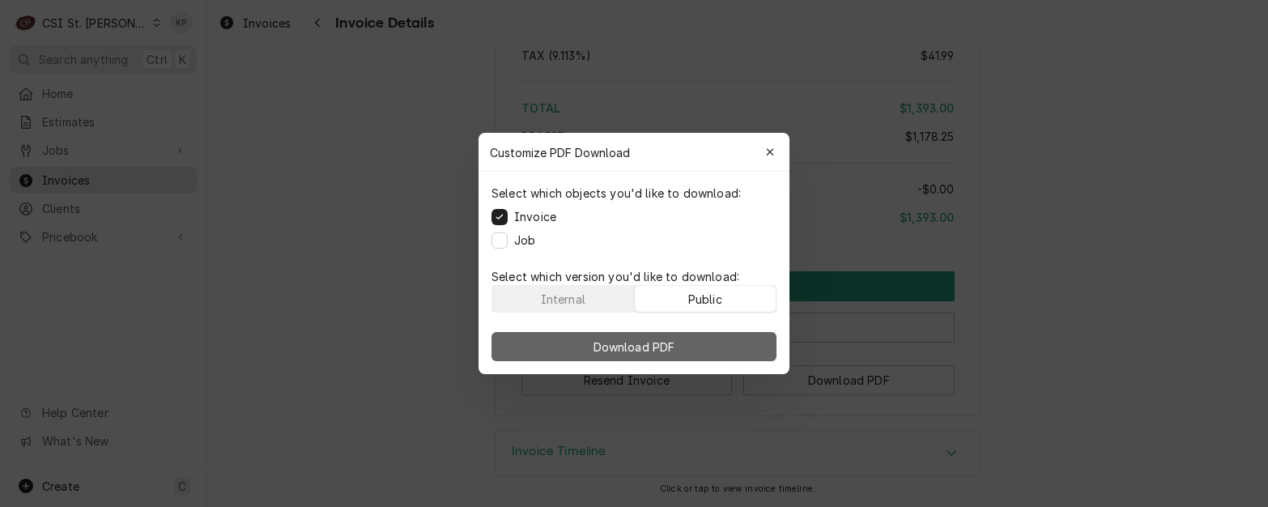
click at [721, 347] on button "Download PDF" at bounding box center [634, 346] width 285 height 29
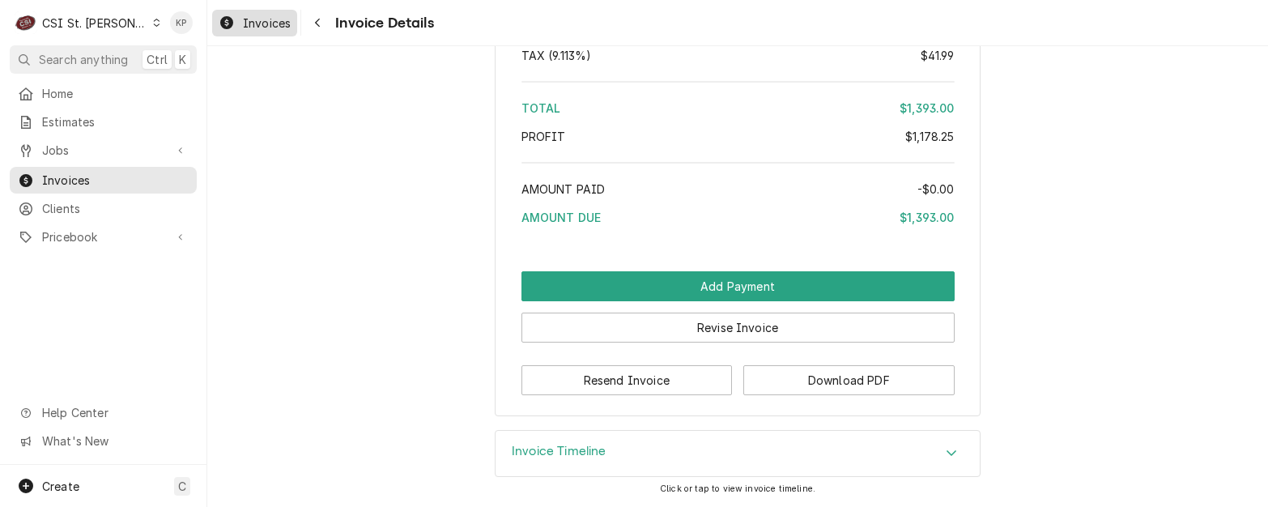
click at [263, 14] on div "Invoices" at bounding box center [254, 23] width 79 height 20
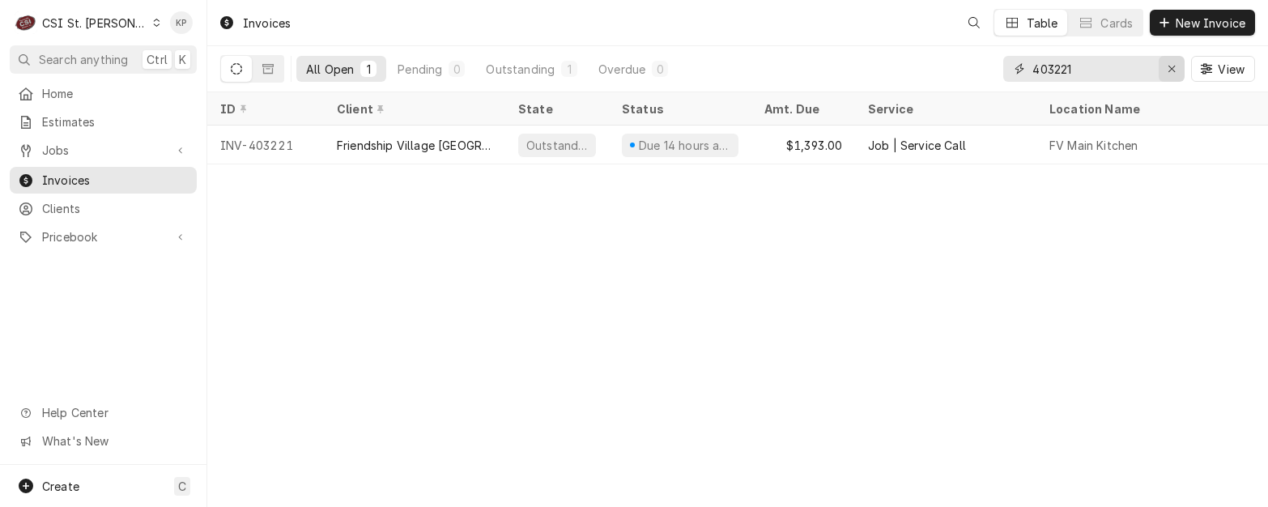
click at [1172, 66] on icon "Erase input" at bounding box center [1172, 68] width 9 height 11
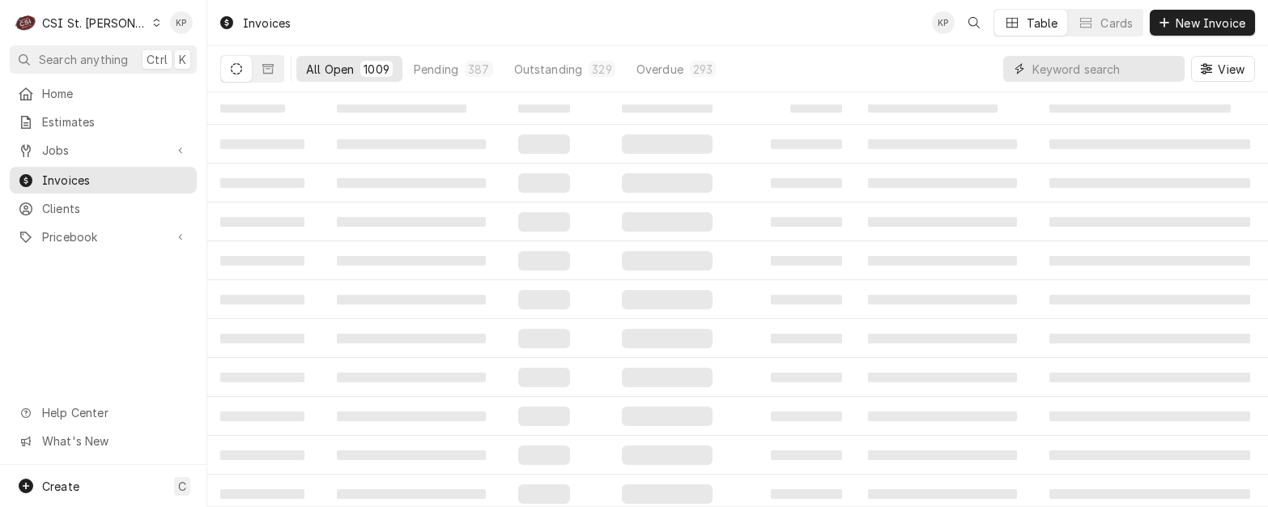
click at [1093, 65] on input "Dynamic Content Wrapper" at bounding box center [1105, 69] width 144 height 26
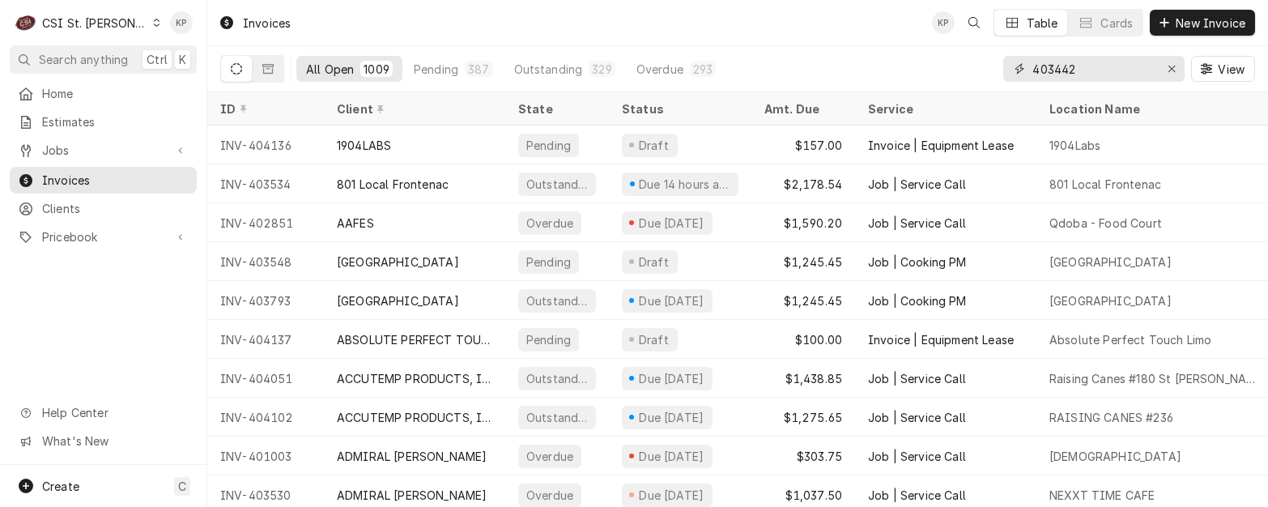
type input "403442"
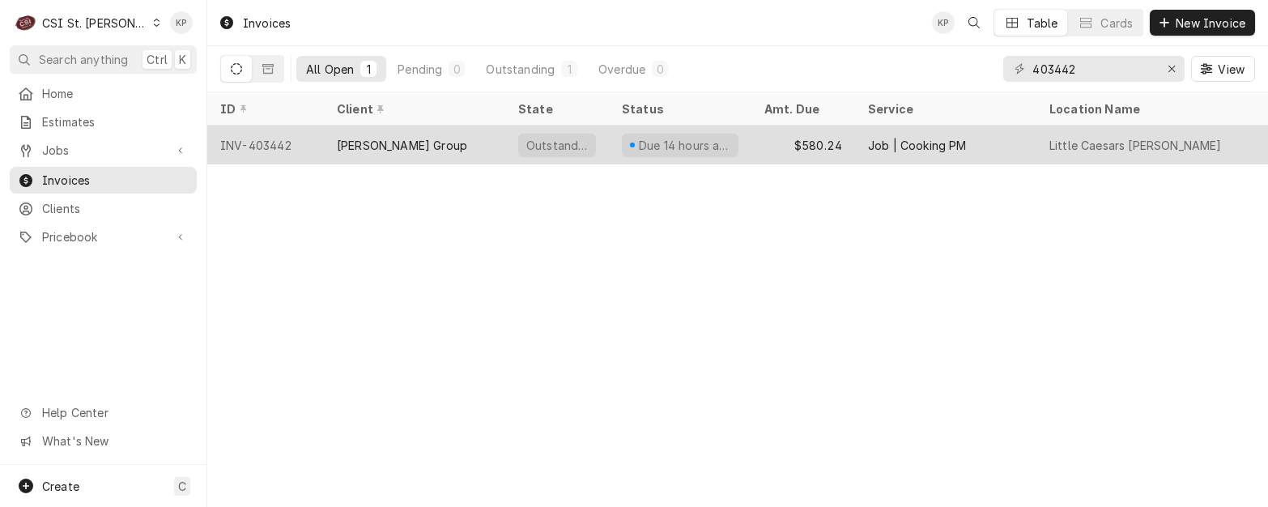
click at [275, 143] on div "INV-403442" at bounding box center [265, 145] width 117 height 39
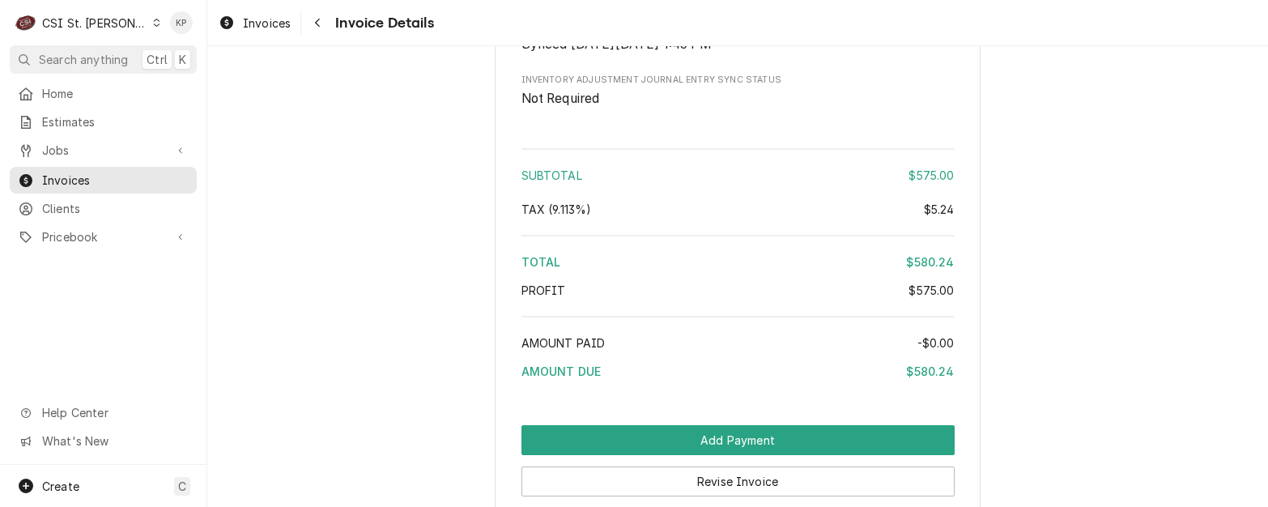
scroll to position [3005, 0]
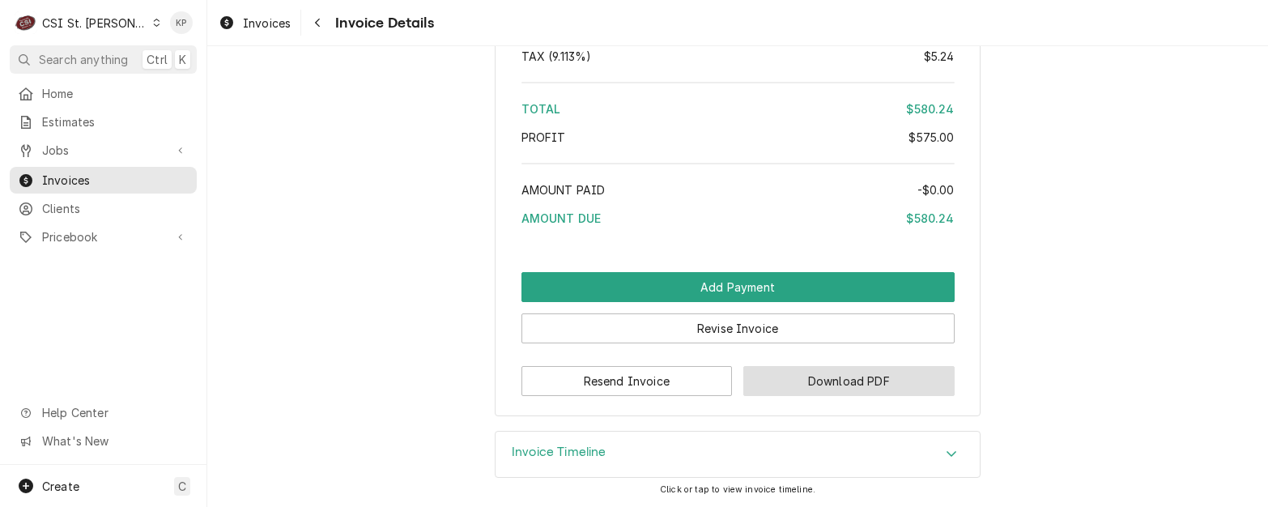
click at [799, 374] on button "Download PDF" at bounding box center [848, 381] width 211 height 30
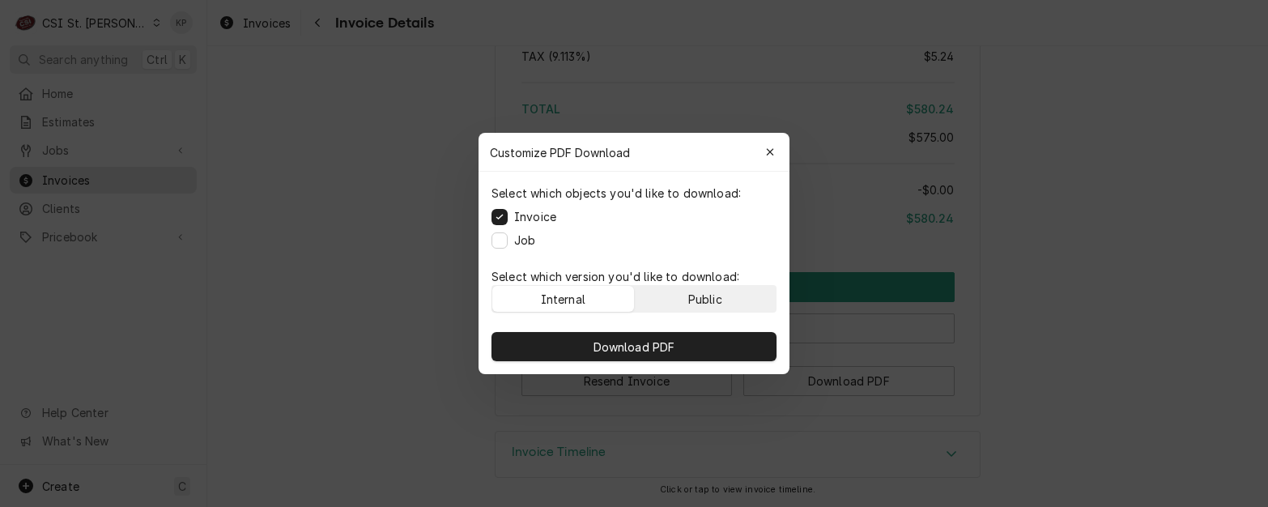
click at [747, 309] on button "Public" at bounding box center [706, 299] width 142 height 26
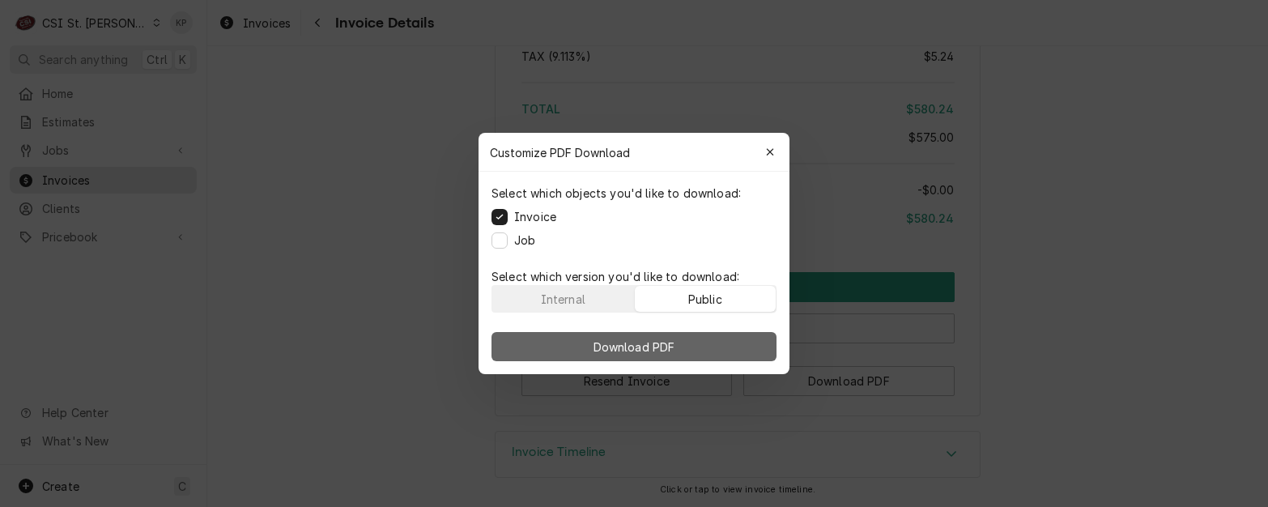
click at [739, 344] on button "Download PDF" at bounding box center [634, 346] width 285 height 29
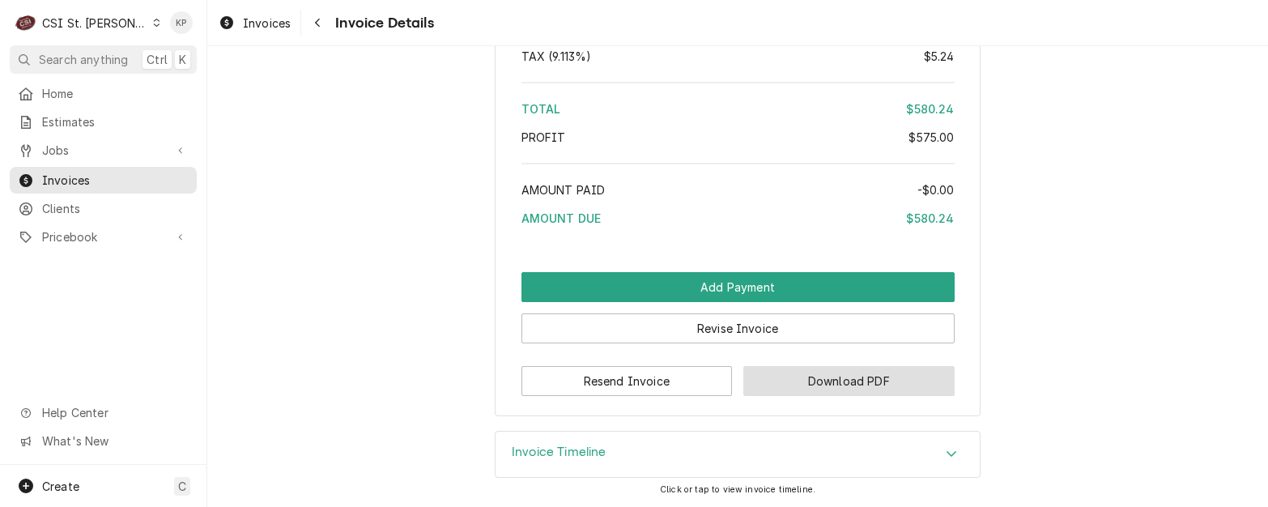
click at [820, 371] on button "Download PDF" at bounding box center [848, 381] width 211 height 30
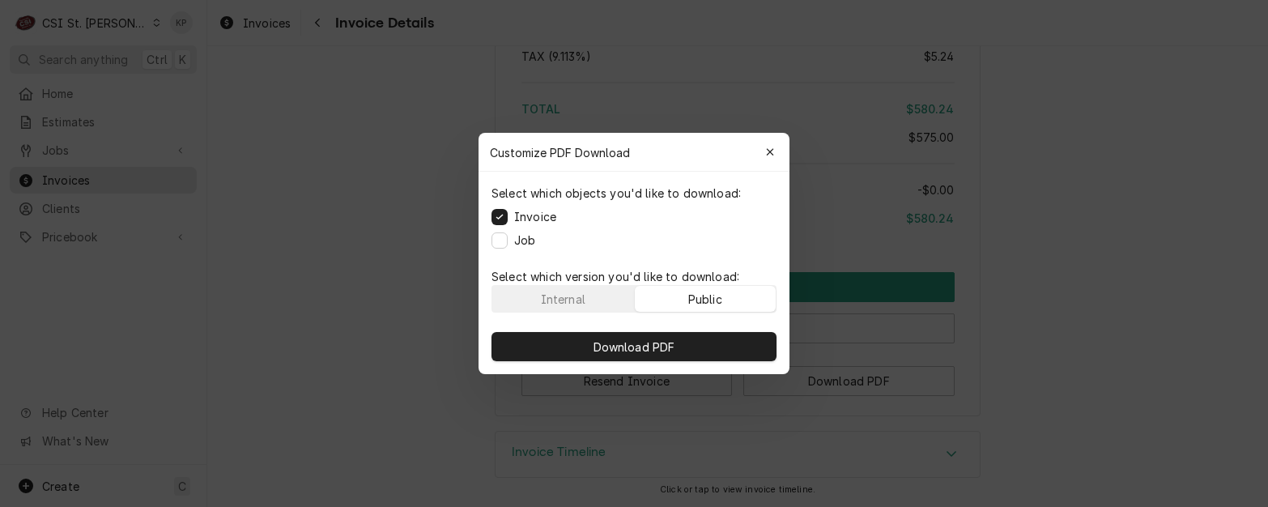
click at [722, 299] on div "Public" at bounding box center [705, 299] width 34 height 17
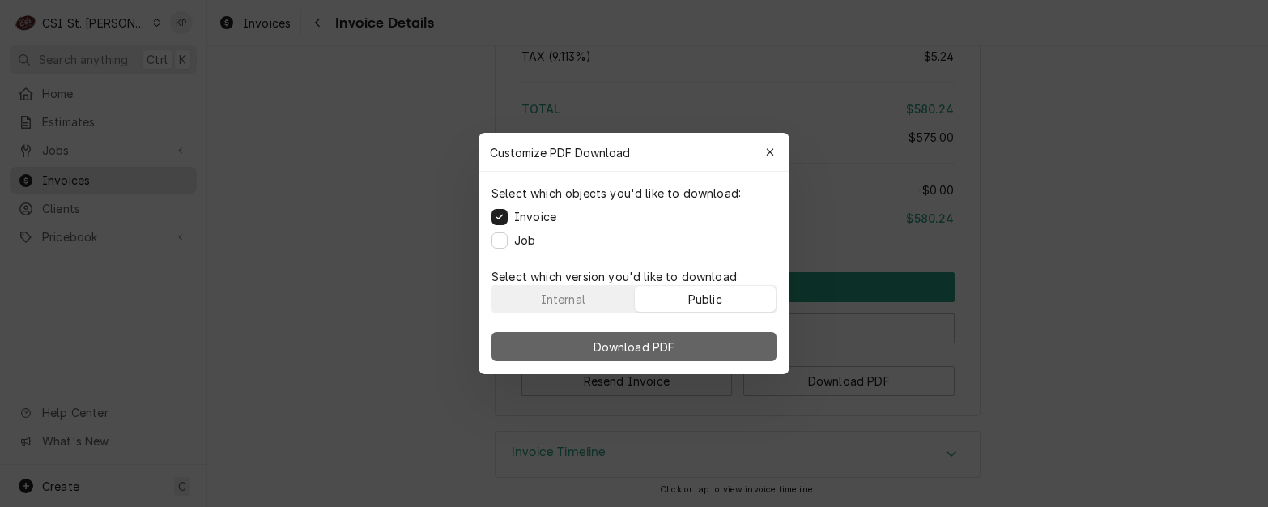
click at [723, 339] on button "Download PDF" at bounding box center [634, 346] width 285 height 29
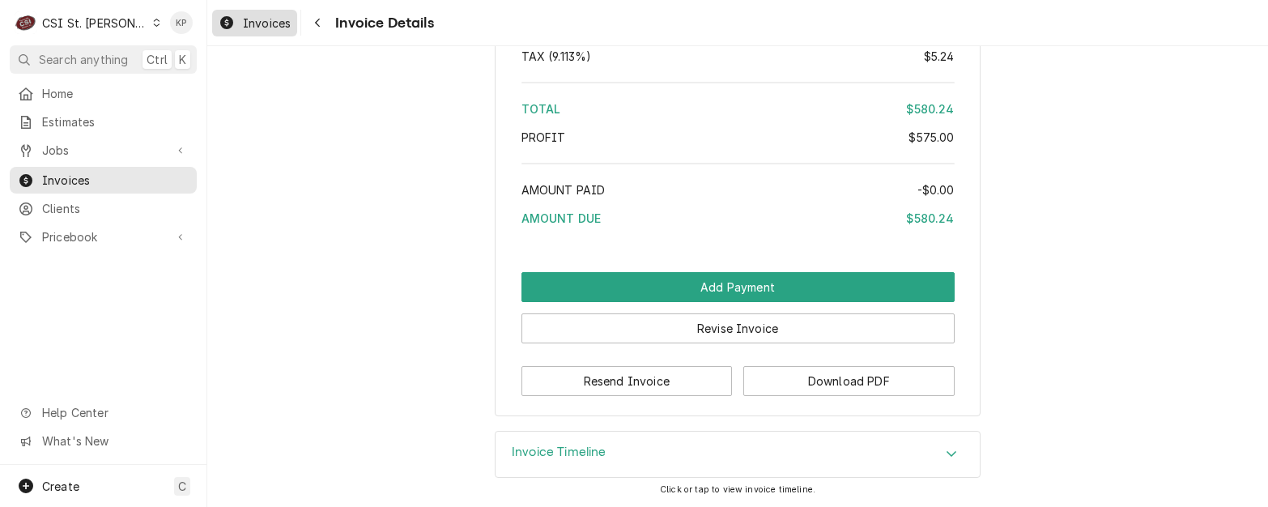
click at [262, 19] on span "Invoices" at bounding box center [267, 23] width 48 height 17
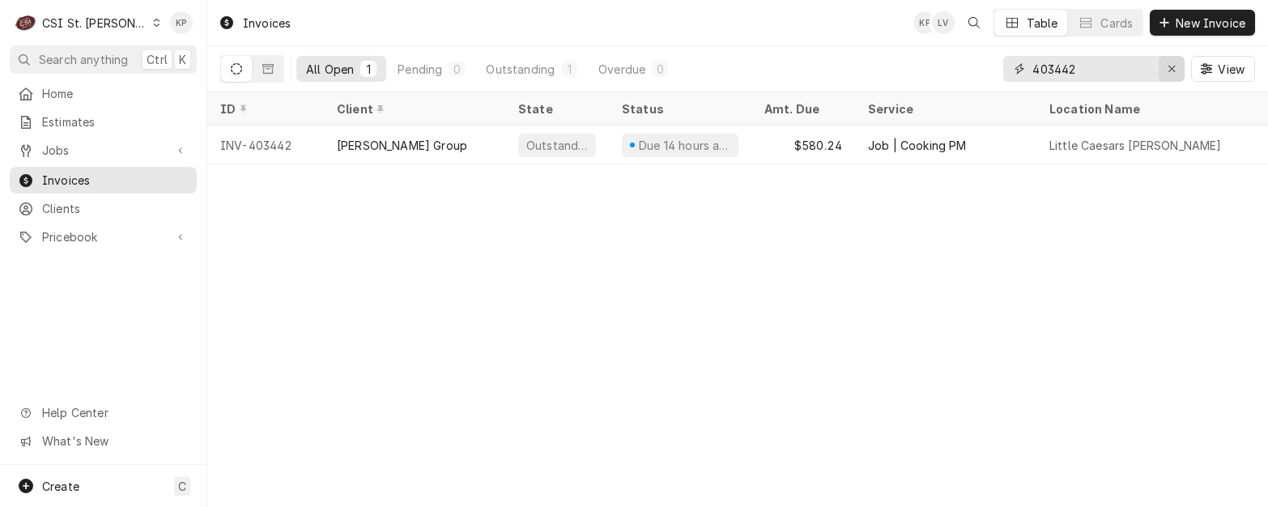
click at [1174, 66] on icon "Erase input" at bounding box center [1172, 68] width 9 height 11
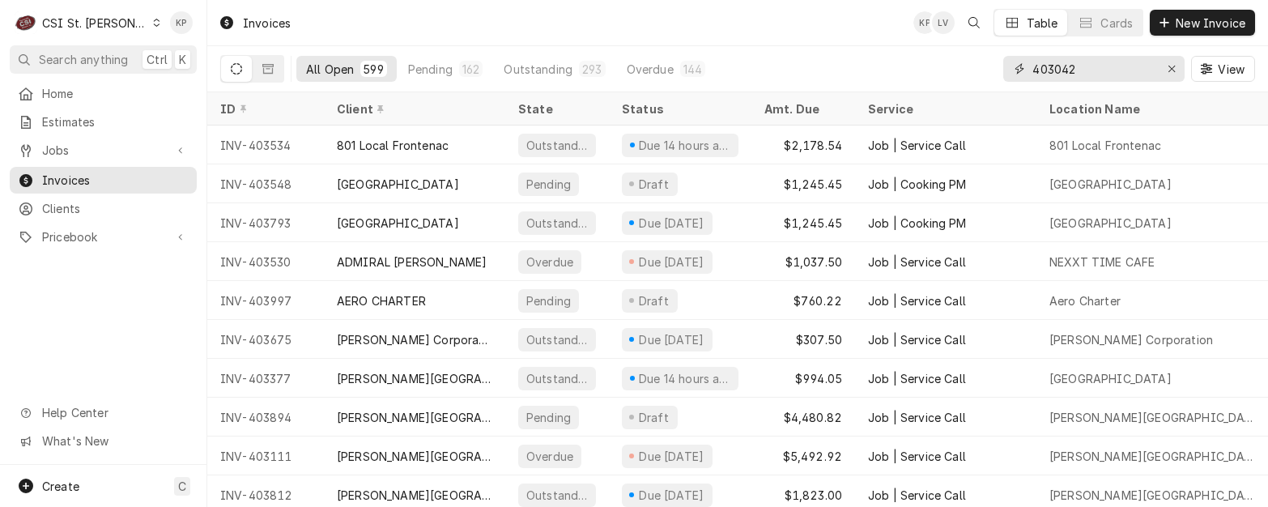
type input "403042"
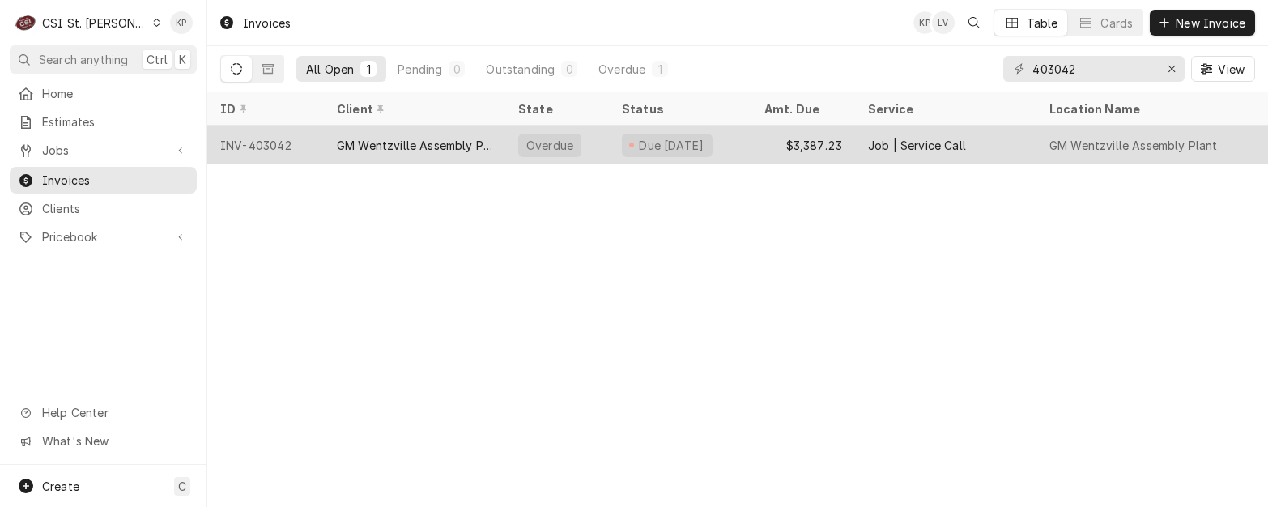
click at [265, 146] on div "INV-403042" at bounding box center [265, 145] width 117 height 39
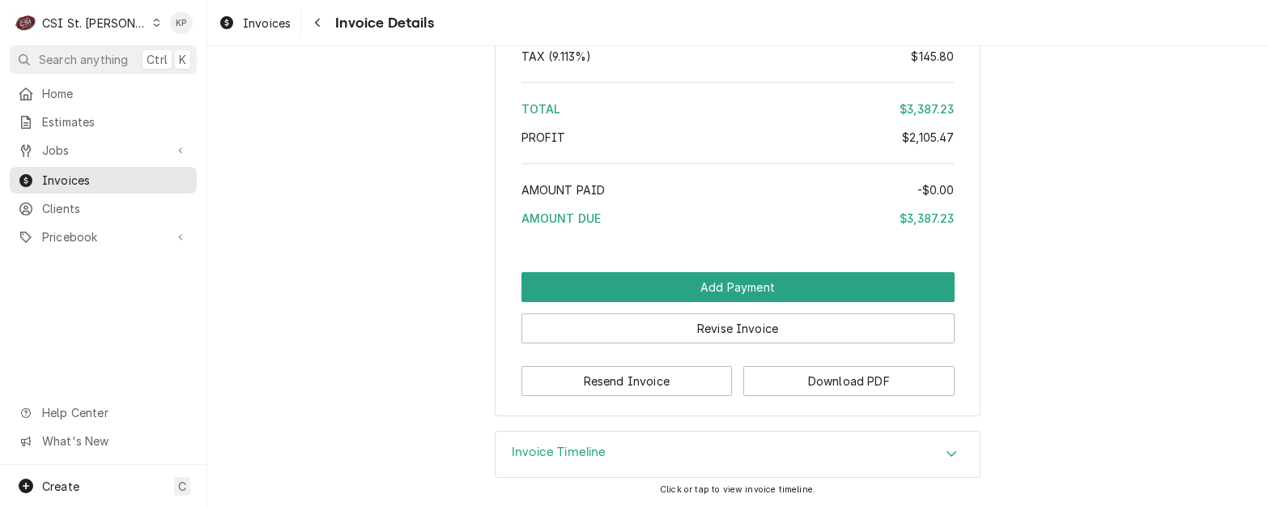
scroll to position [4081, 0]
click at [802, 376] on button "Download PDF" at bounding box center [848, 381] width 211 height 30
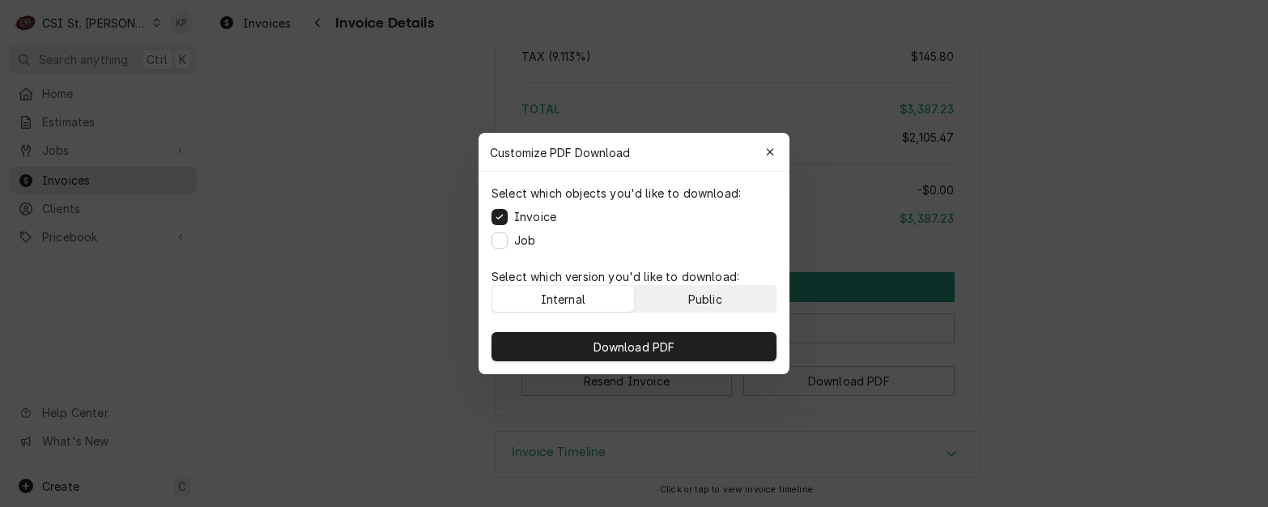
click at [735, 307] on button "Public" at bounding box center [706, 299] width 142 height 26
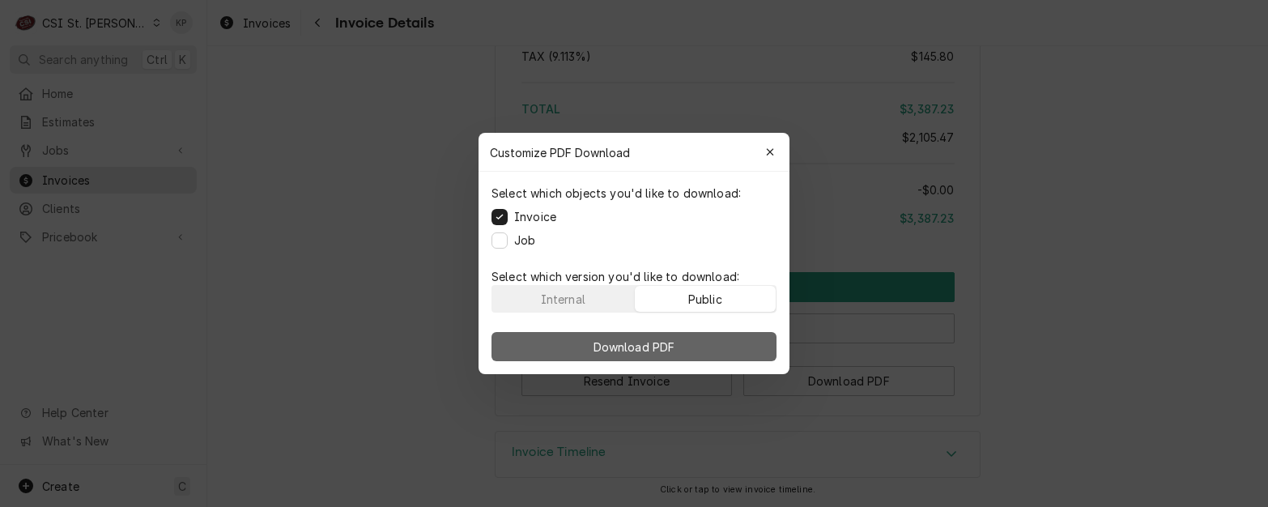
click at [738, 351] on button "Download PDF" at bounding box center [634, 346] width 285 height 29
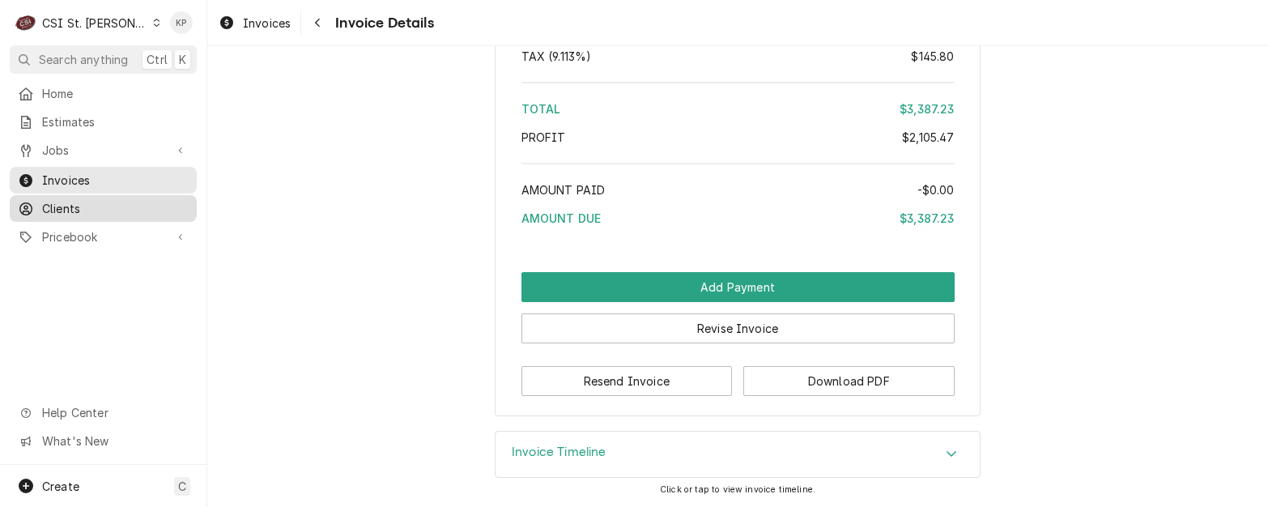
click at [58, 204] on span "Clients" at bounding box center [115, 208] width 147 height 17
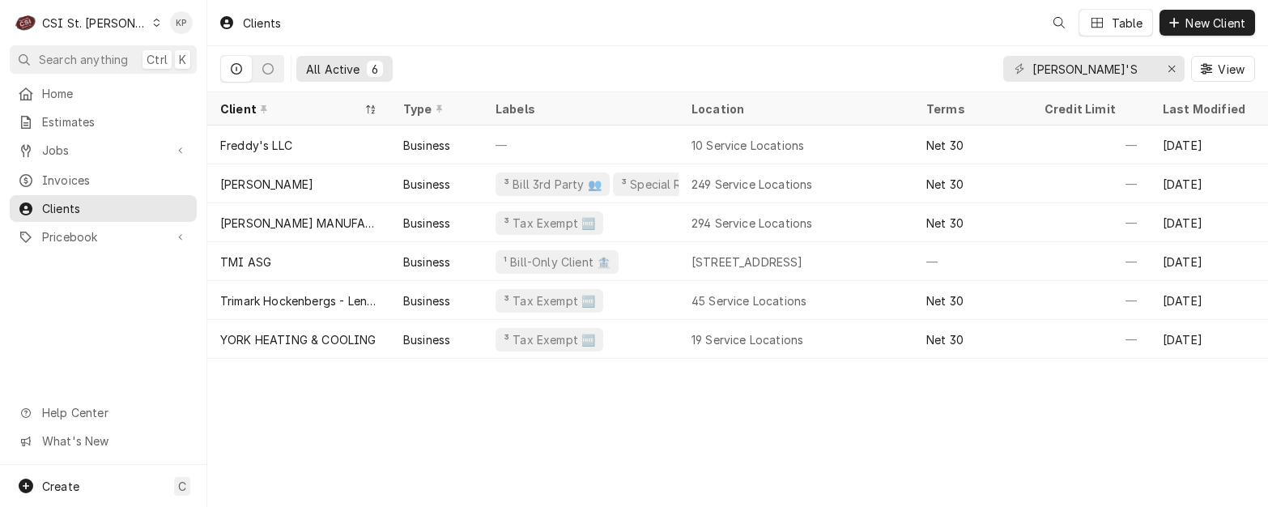
click at [255, 23] on div "Clients" at bounding box center [249, 23] width 75 height 27
click at [1170, 66] on icon "Erase input" at bounding box center [1172, 68] width 9 height 11
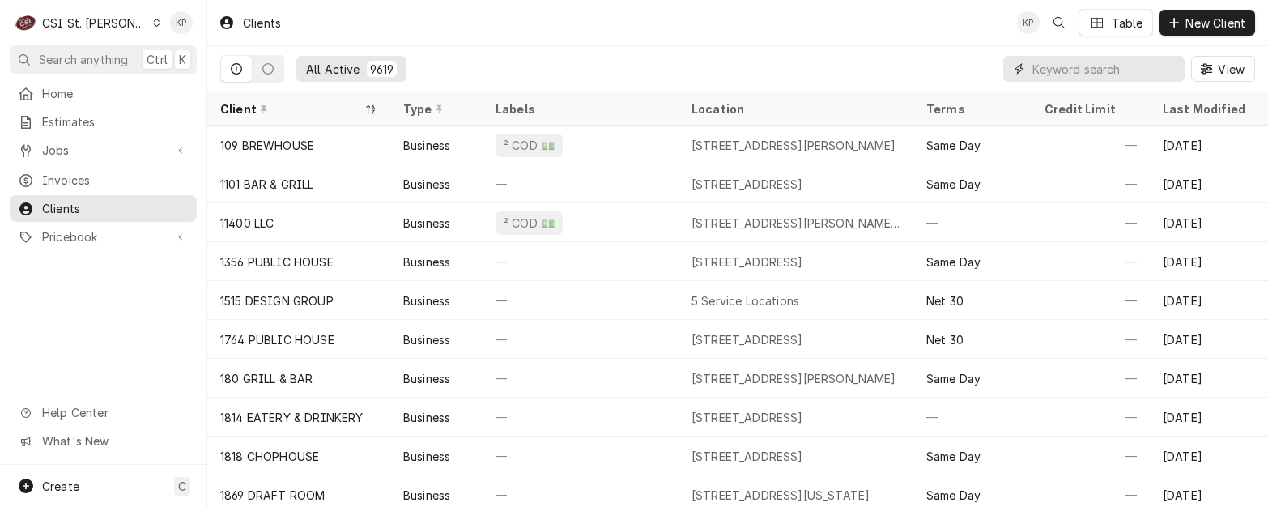
paste input "[GEOGRAPHIC_DATA]"
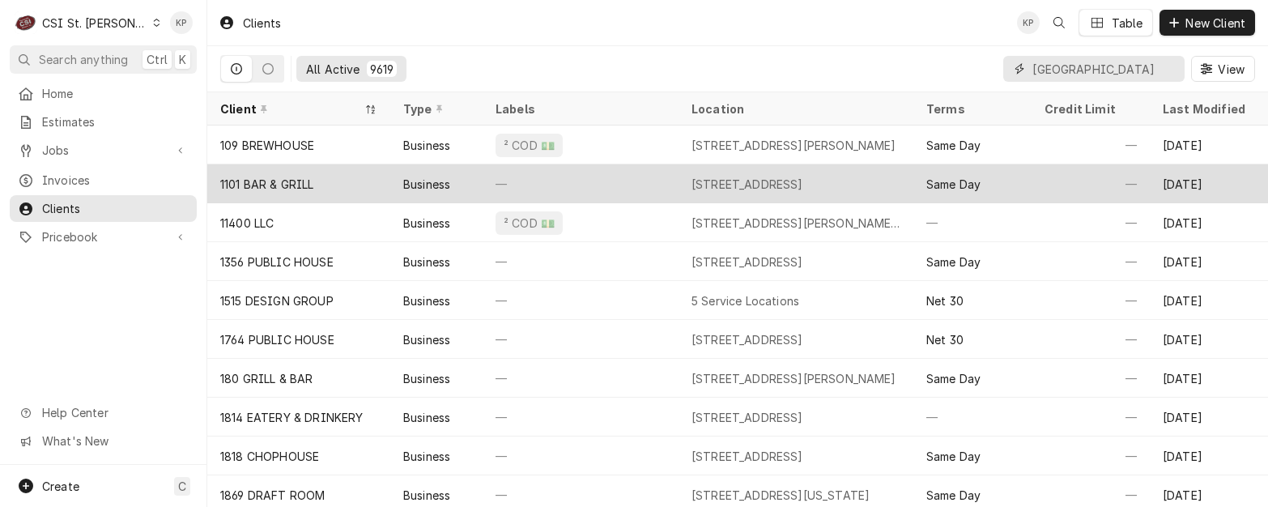
scroll to position [0, 11]
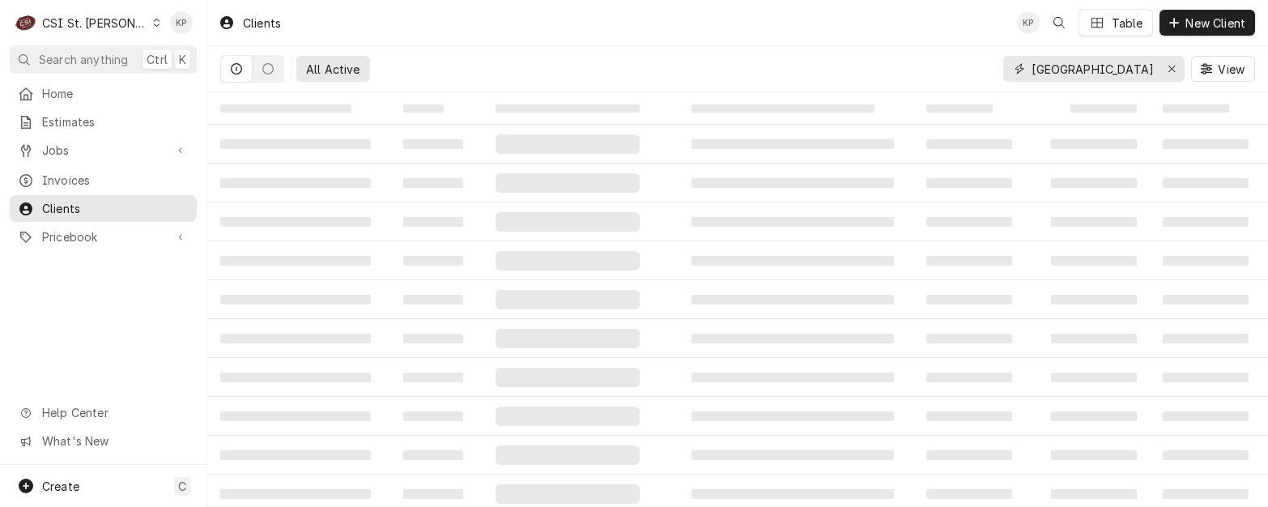
type input "[GEOGRAPHIC_DATA]"
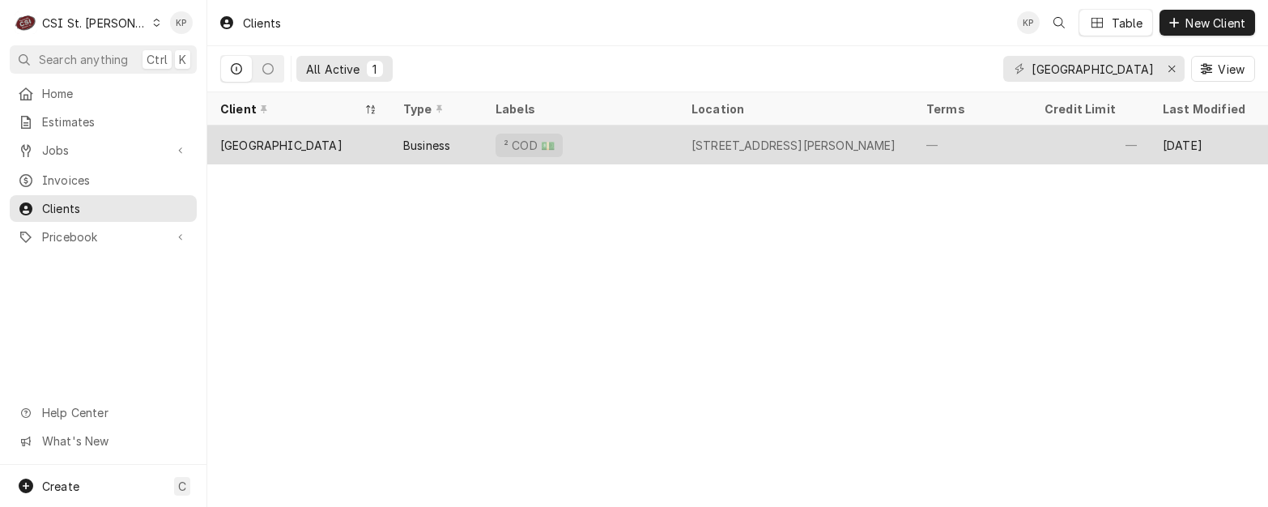
click at [330, 147] on div "[GEOGRAPHIC_DATA]" at bounding box center [281, 145] width 122 height 17
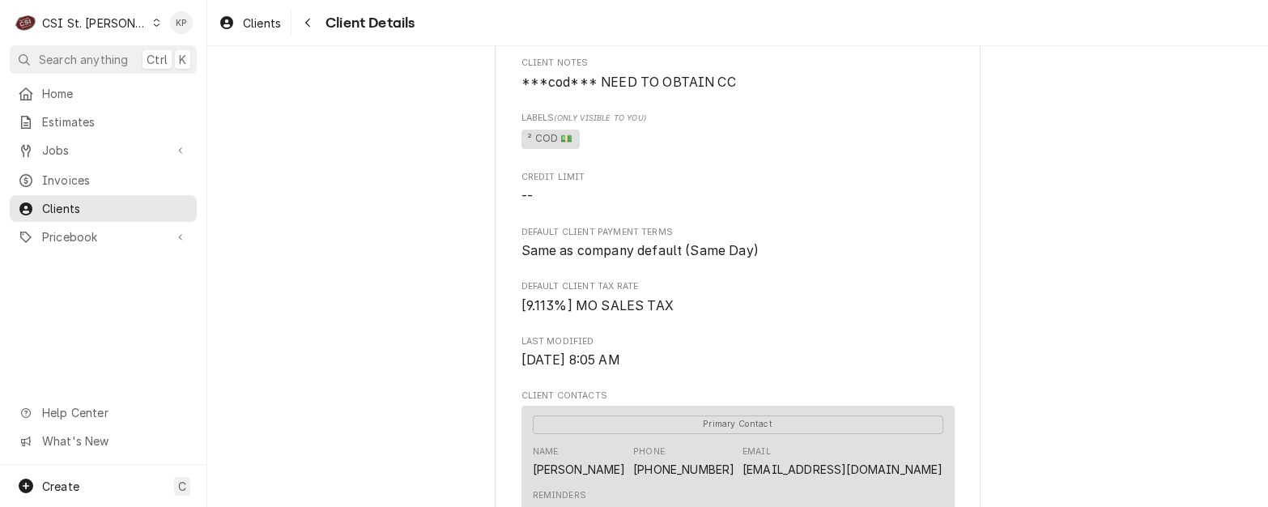
scroll to position [405, 0]
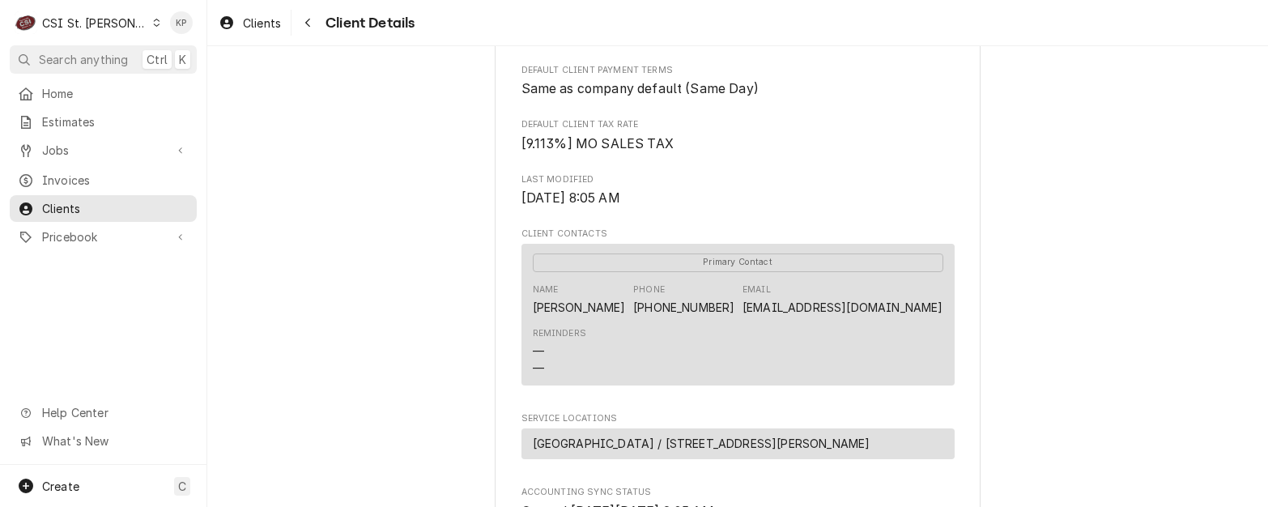
click at [943, 332] on div "Primary Contact Name Casey Gufler Phone (314) 541-7192 Email guflercasey@gmail.…" at bounding box center [738, 315] width 433 height 142
drag, startPoint x: 938, startPoint y: 327, endPoint x: 802, endPoint y: 327, distance: 136.1
click at [802, 327] on div "Primary Contact Name Casey Gufler Phone (314) 541-7192 Email guflercasey@gmail.…" at bounding box center [738, 315] width 433 height 142
drag, startPoint x: 802, startPoint y: 327, endPoint x: 829, endPoint y: 324, distance: 27.7
copy link "guflercasey@gmail.com"
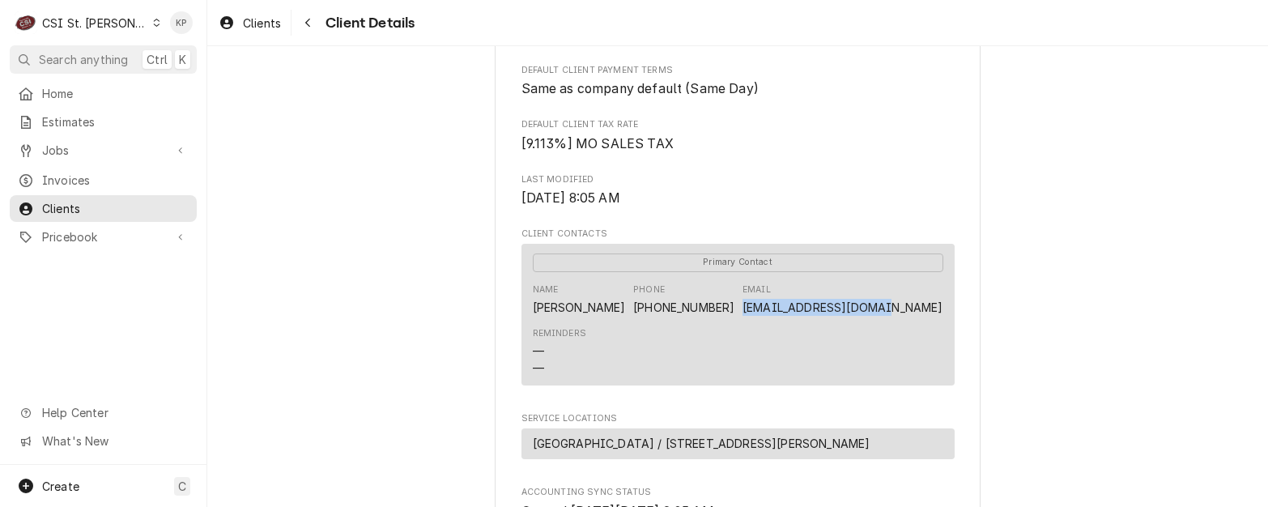
drag, startPoint x: 632, startPoint y: 352, endPoint x: 609, endPoint y: 339, distance: 26.5
click at [632, 352] on div "Reminders — —" at bounding box center [738, 352] width 411 height 61
drag, startPoint x: 601, startPoint y: 326, endPoint x: 530, endPoint y: 326, distance: 71.3
click at [533, 322] on div "Name Casey Gufler Phone (314) 541-7192 Email guflercasey@gmail.com" at bounding box center [738, 300] width 411 height 44
copy div "Casey Gufler"
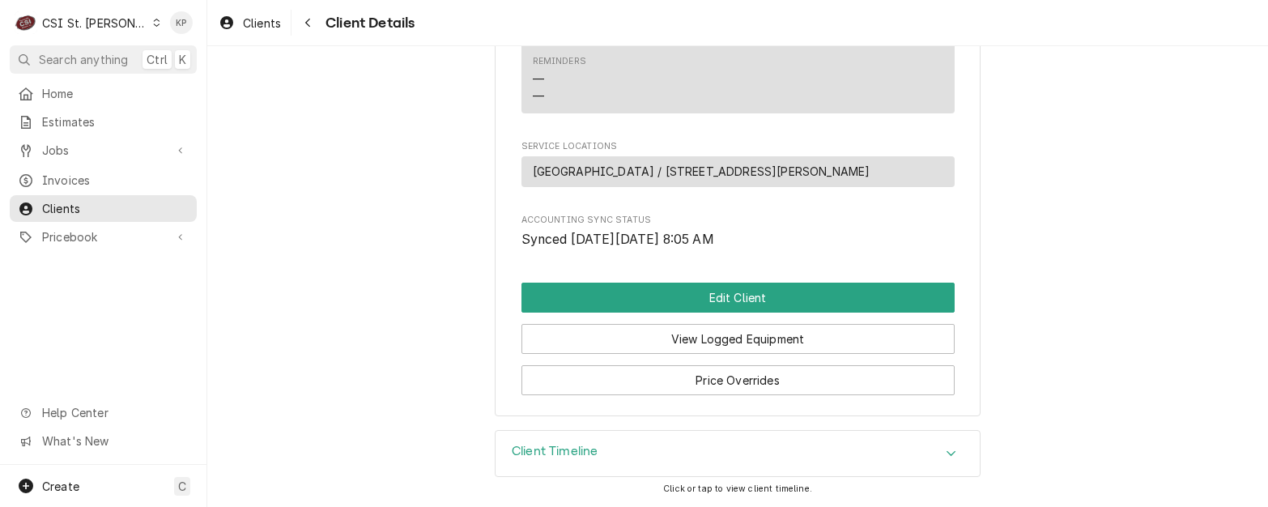
scroll to position [696, 0]
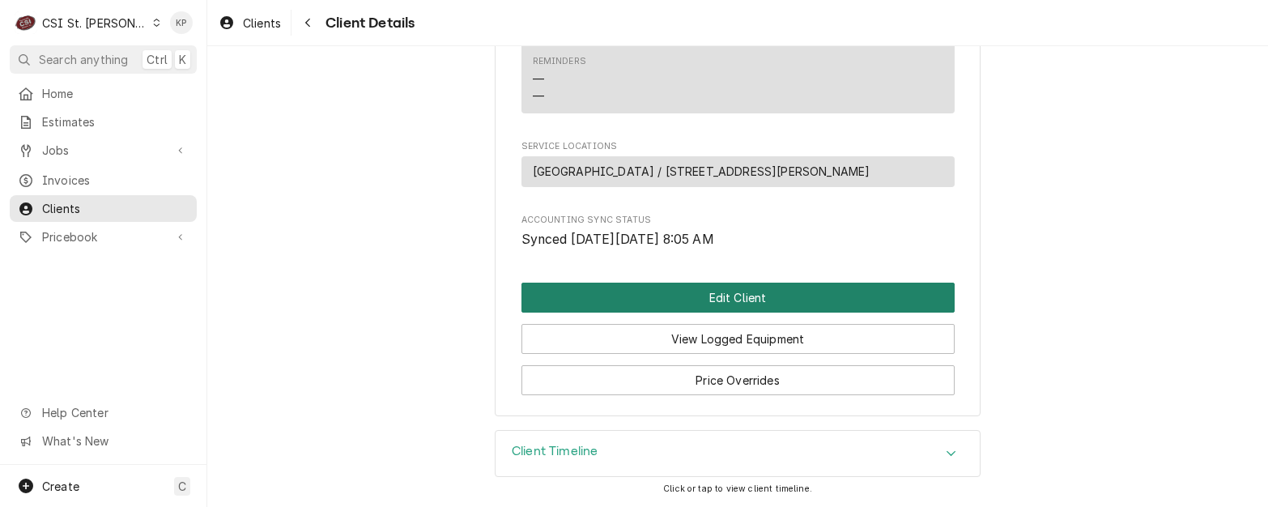
click at [704, 296] on button "Edit Client" at bounding box center [738, 298] width 433 height 30
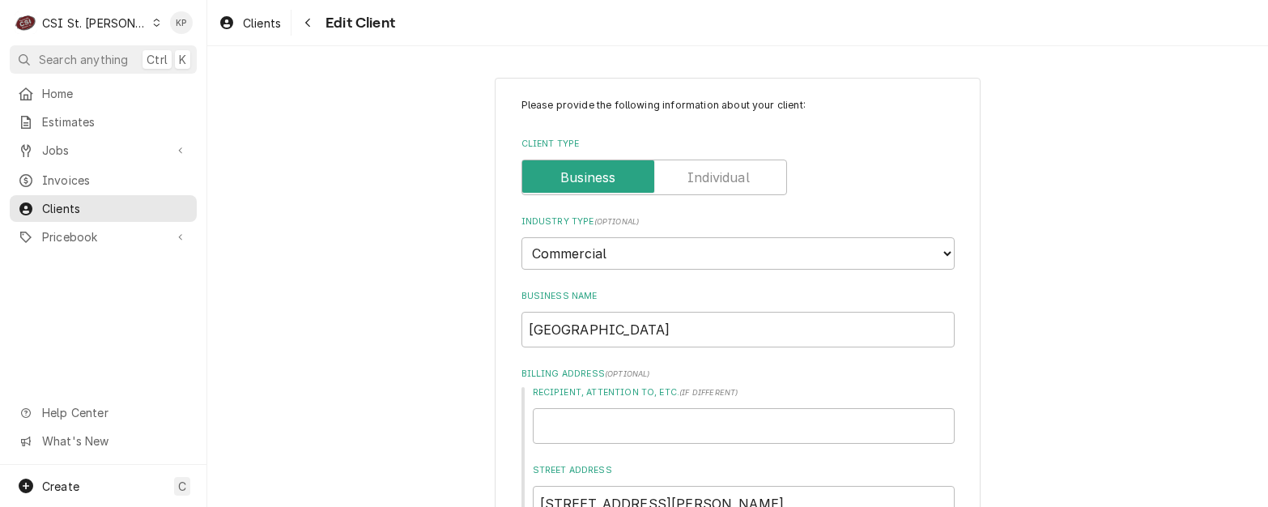
scroll to position [567, 0]
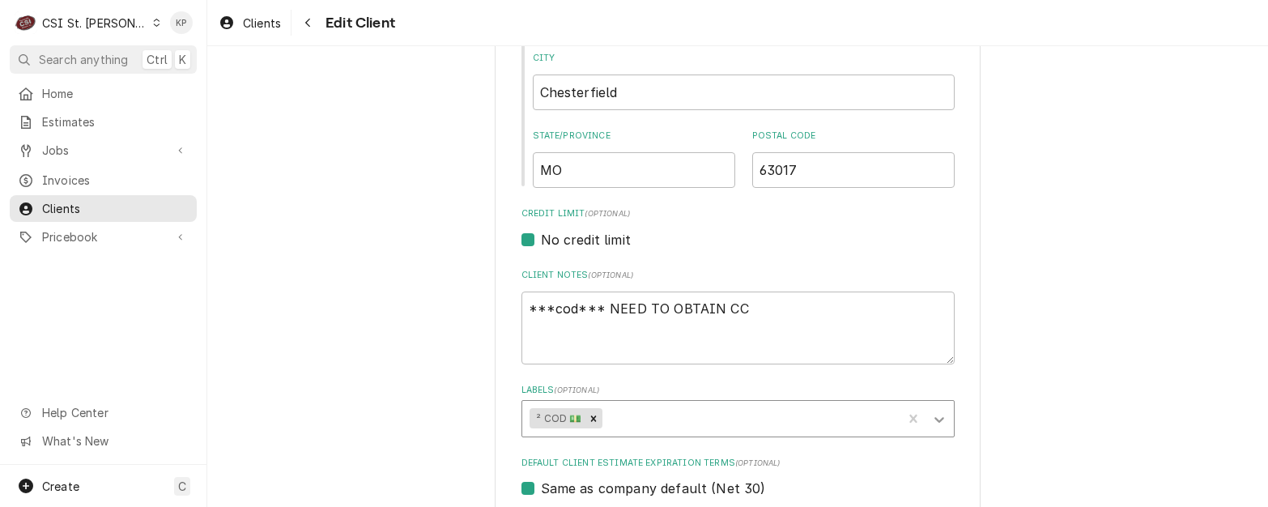
click at [935, 420] on icon "Labels" at bounding box center [940, 420] width 10 height 6
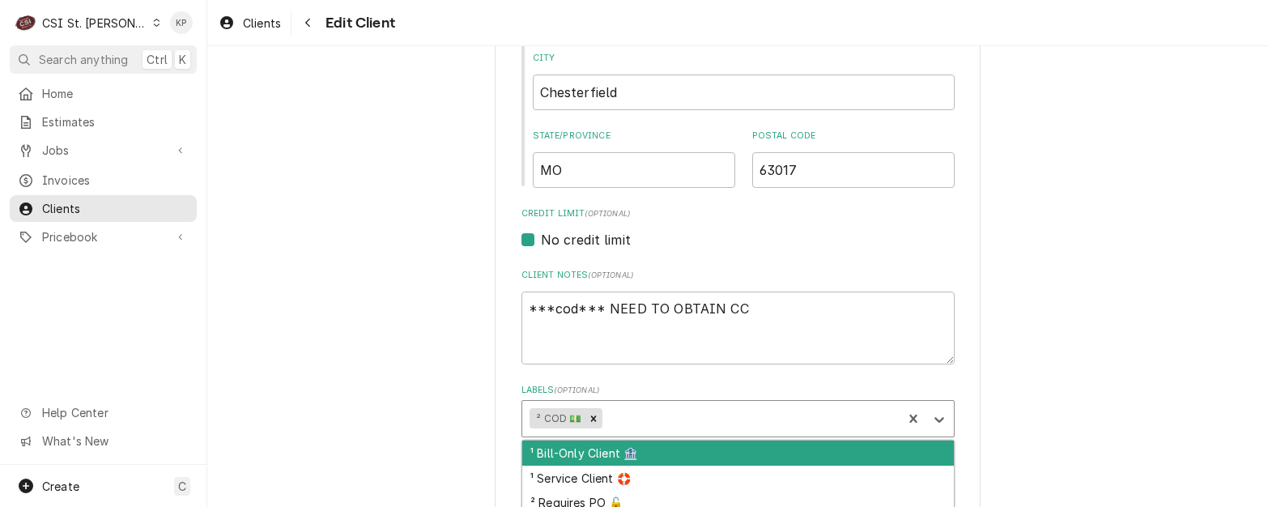
scroll to position [79, 0]
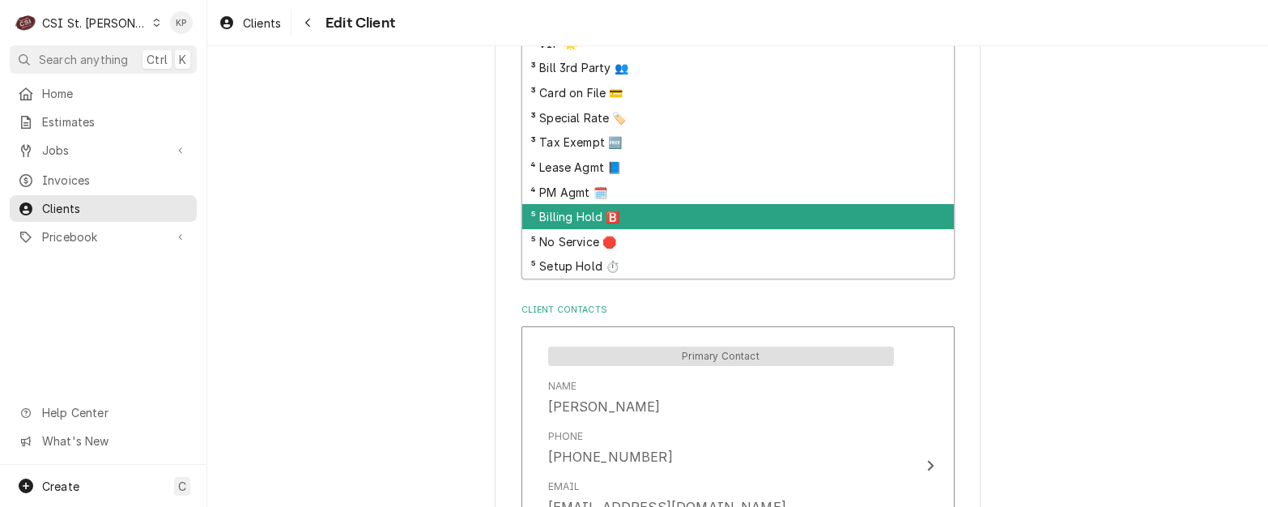
click at [554, 213] on div "⁵ Billing Hold 🅱️" at bounding box center [738, 216] width 432 height 25
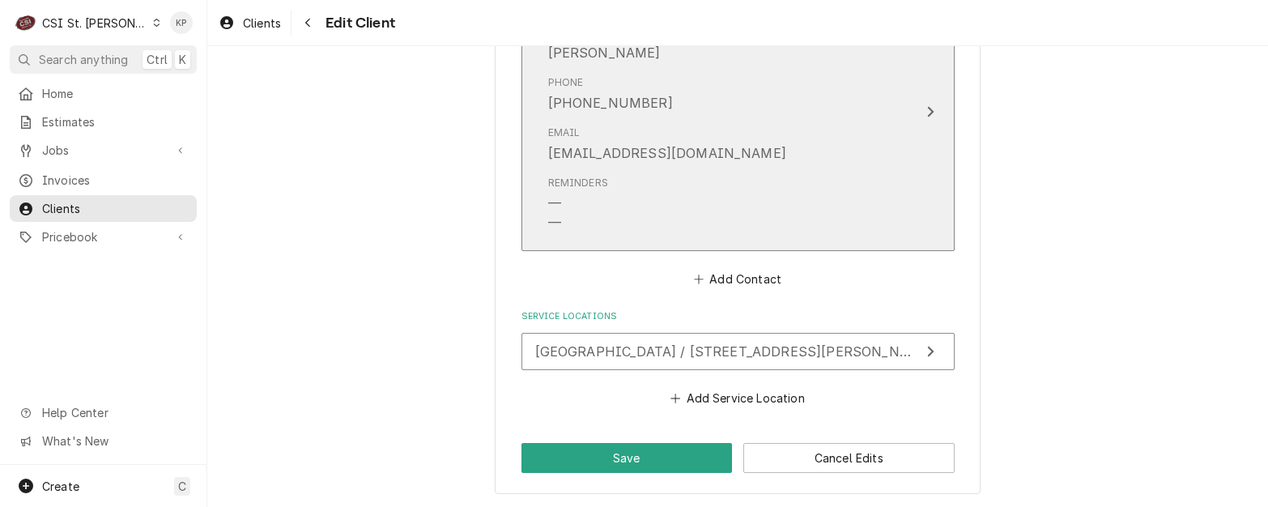
scroll to position [1327, 0]
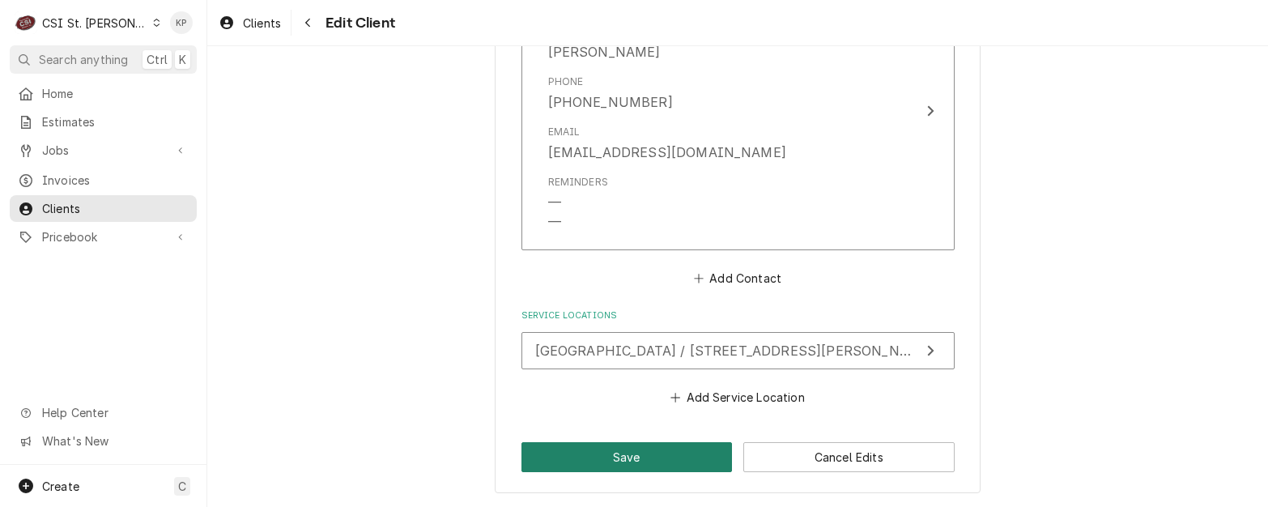
click at [641, 455] on button "Save" at bounding box center [627, 457] width 211 height 30
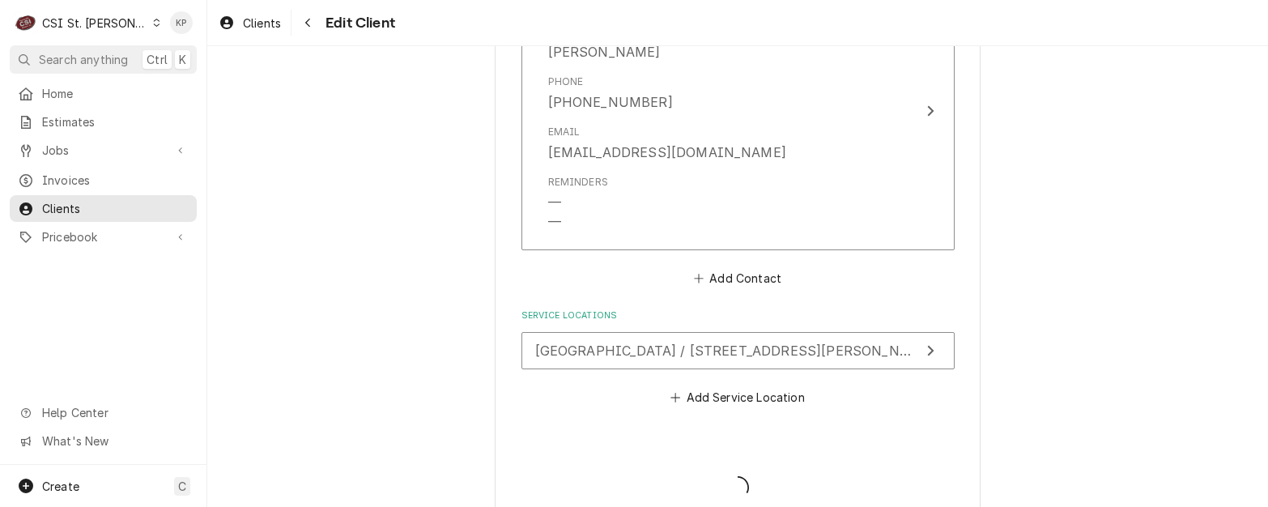
type textarea "x"
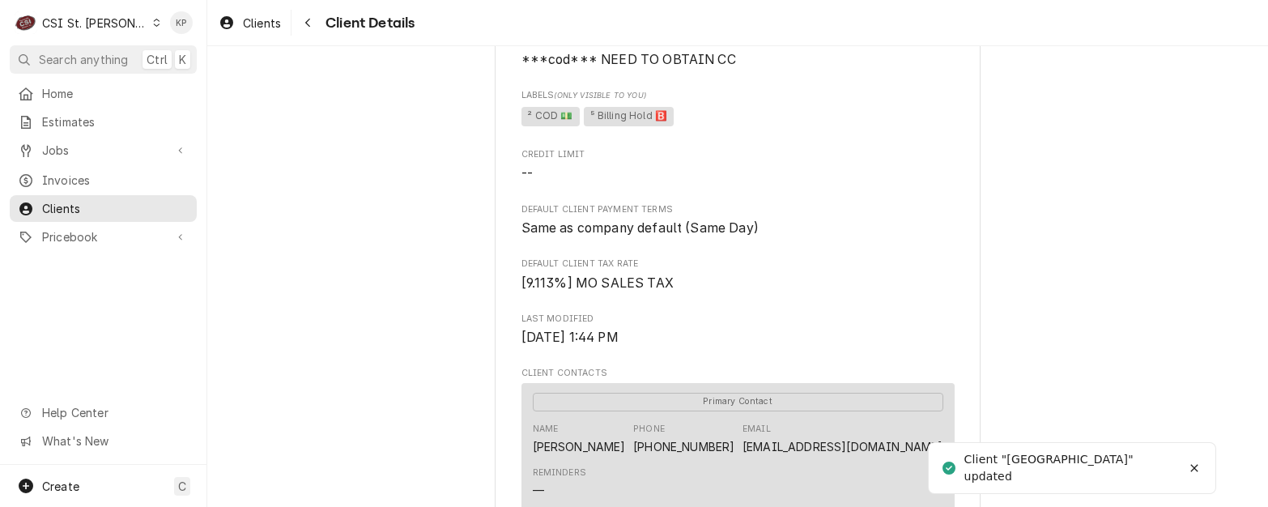
scroll to position [162, 0]
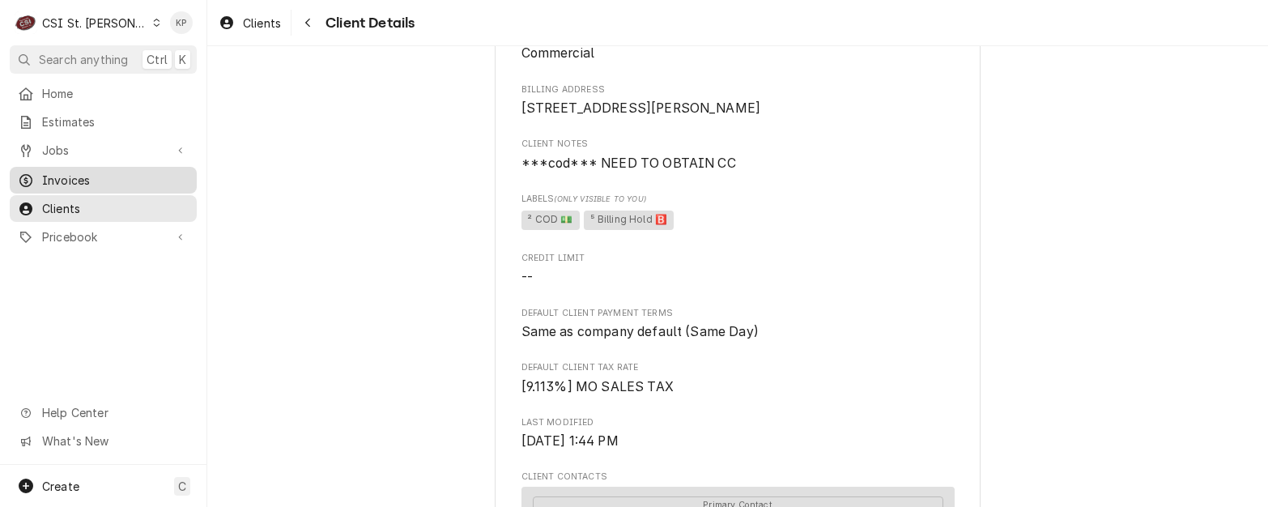
click at [70, 172] on span "Invoices" at bounding box center [115, 180] width 147 height 17
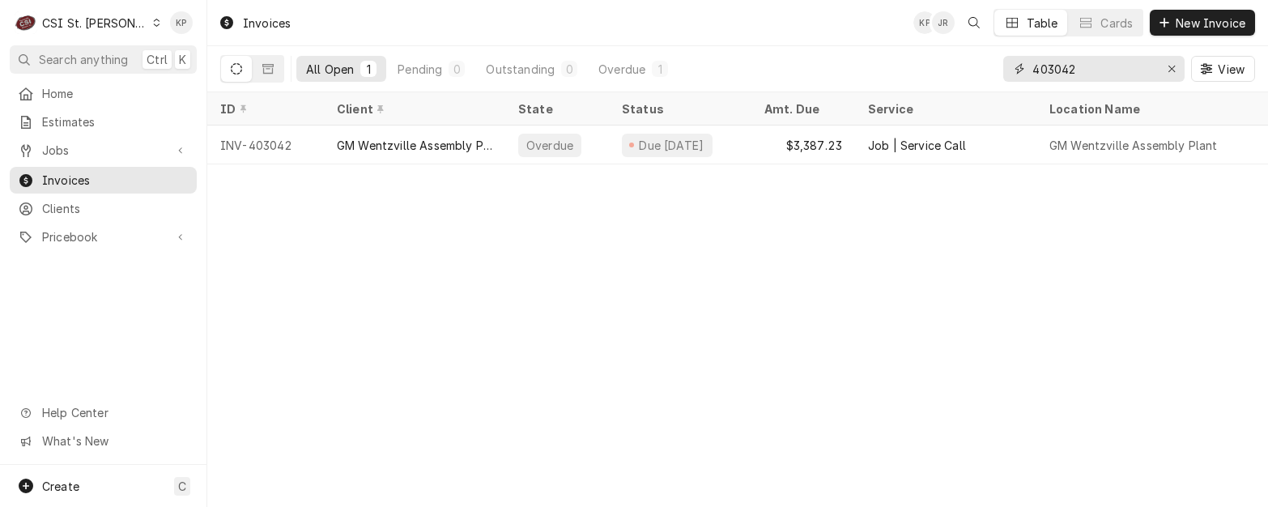
drag, startPoint x: 1178, startPoint y: 67, endPoint x: 1143, endPoint y: 72, distance: 36.0
click at [1177, 67] on div "Erase input" at bounding box center [1172, 69] width 16 height 16
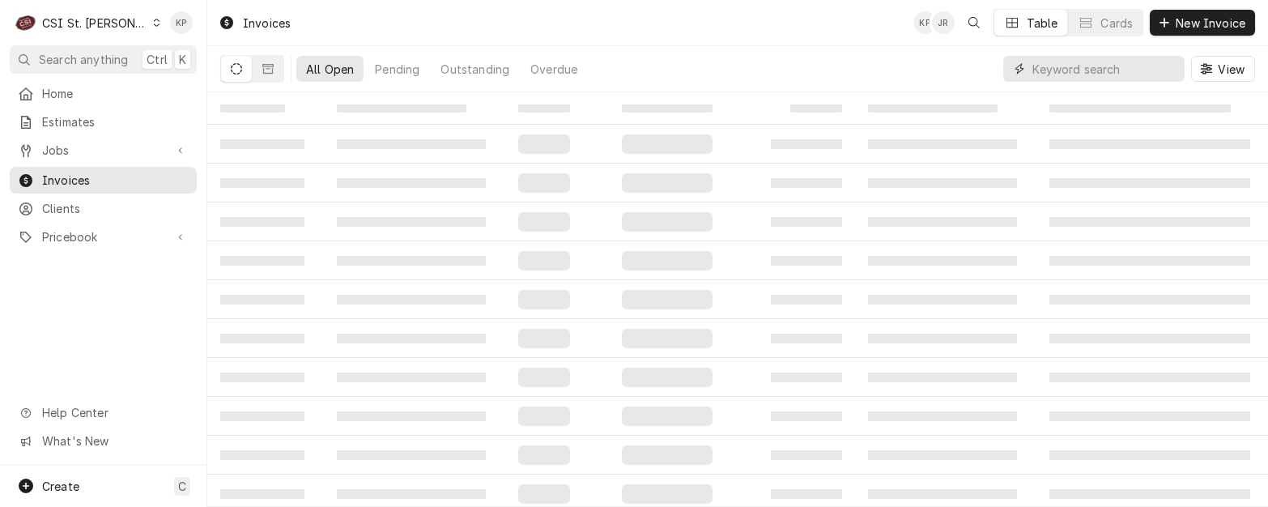
click at [1094, 66] on input "Dynamic Content Wrapper" at bounding box center [1105, 69] width 144 height 26
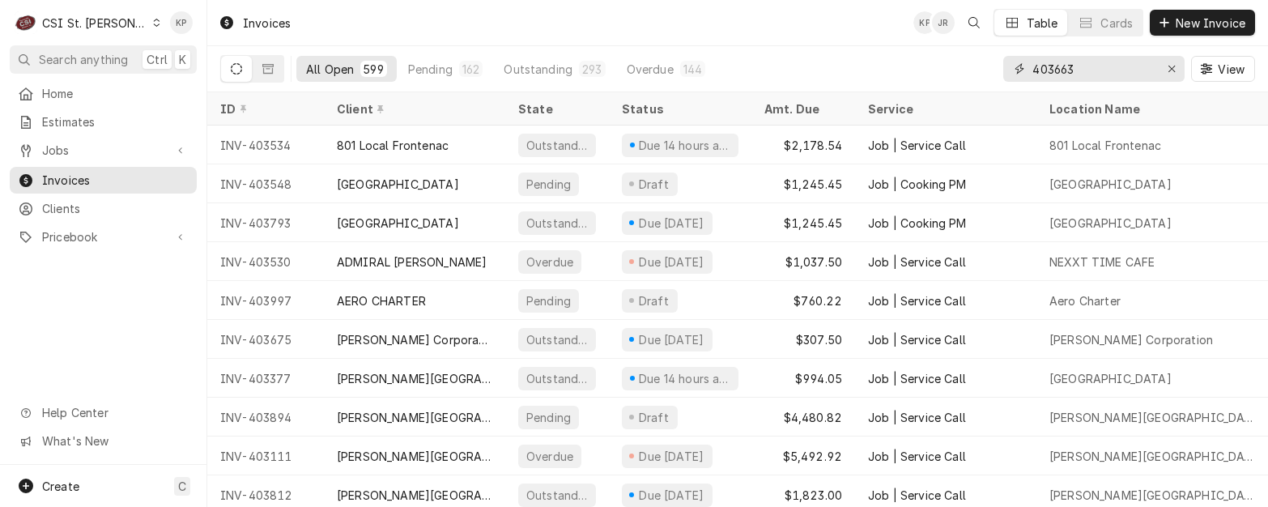
type input "403663"
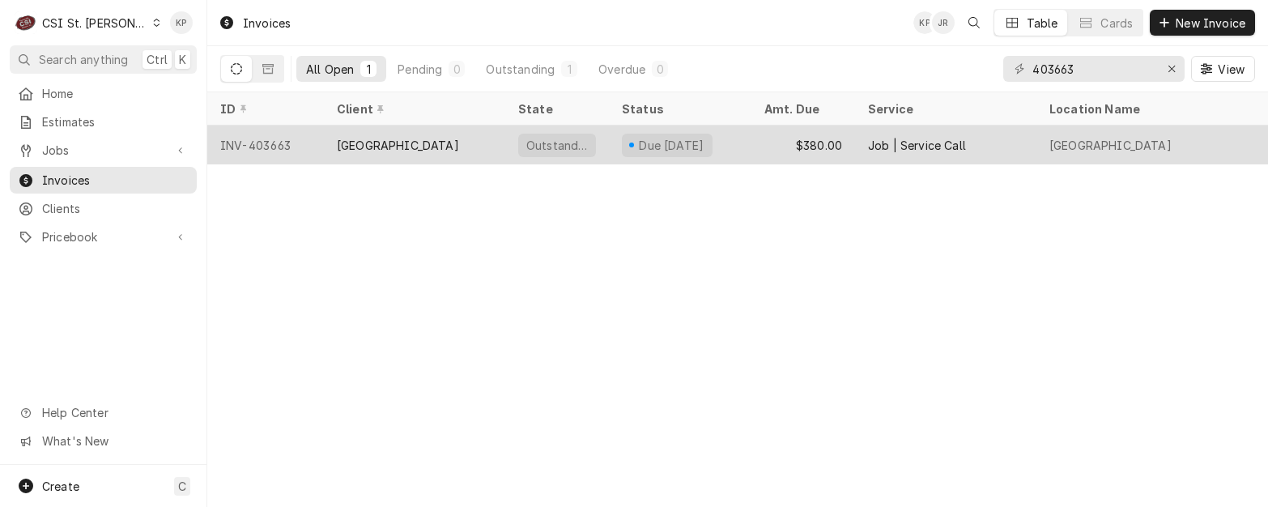
click at [247, 138] on div "INV-403663" at bounding box center [265, 145] width 117 height 39
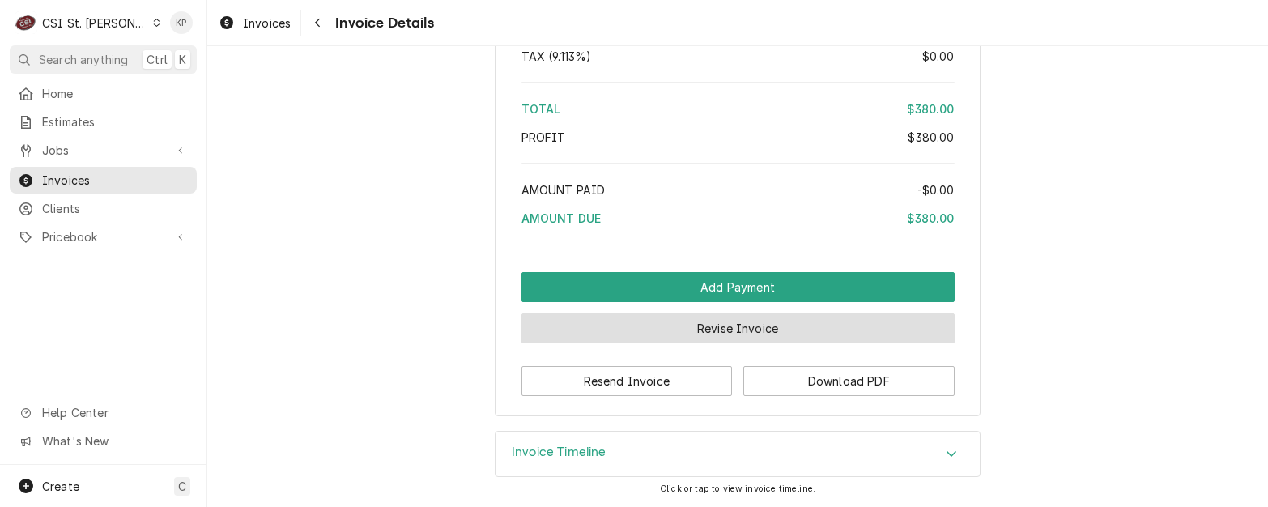
scroll to position [2761, 0]
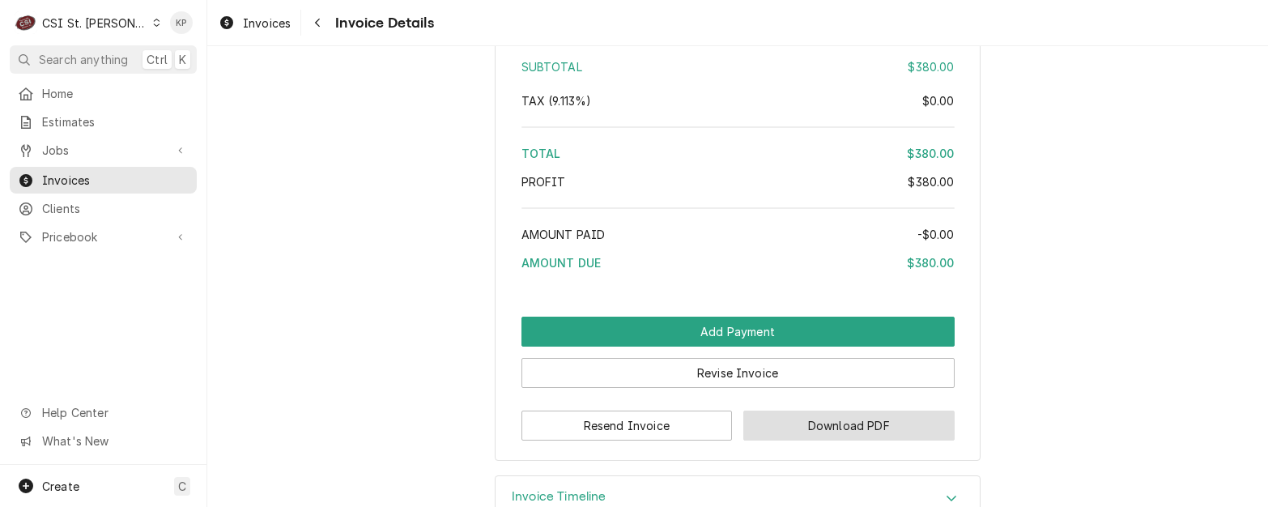
click at [812, 441] on button "Download PDF" at bounding box center [848, 426] width 211 height 30
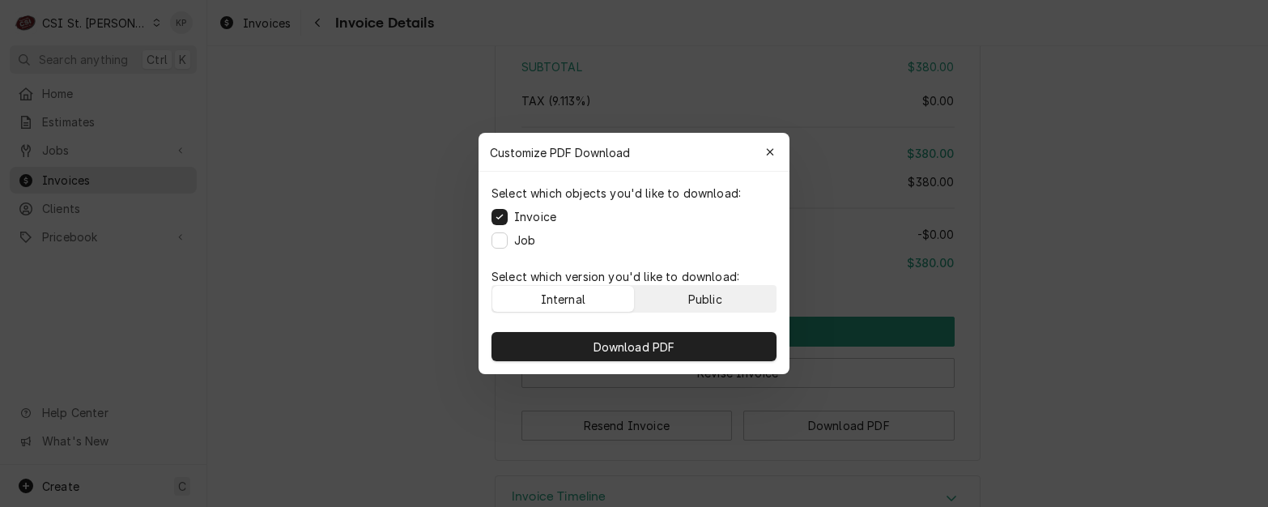
click at [679, 299] on button "Public" at bounding box center [706, 299] width 142 height 26
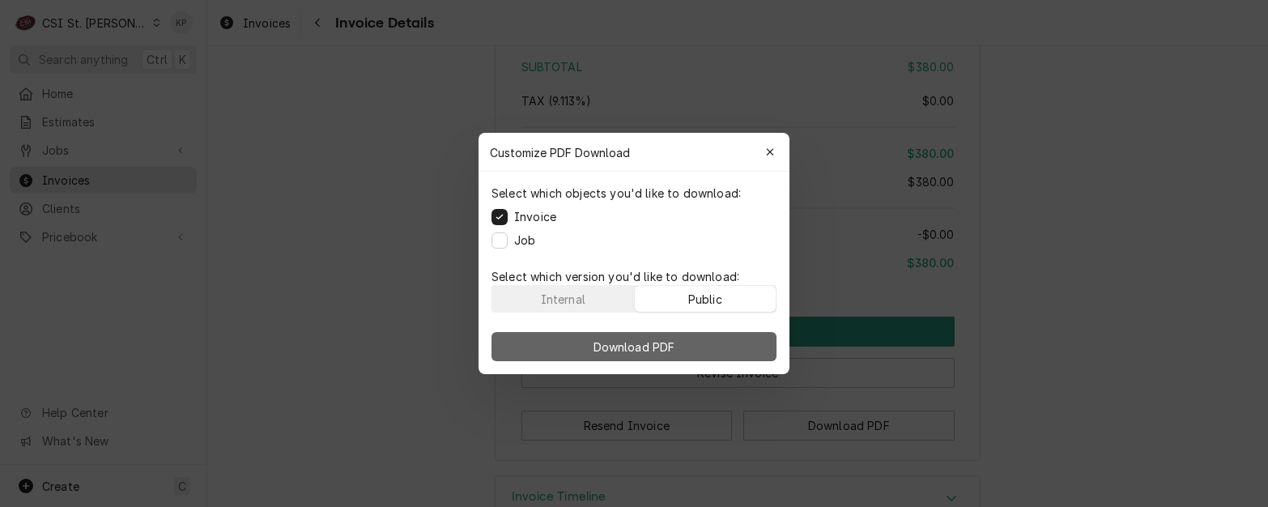
click at [664, 344] on span "Download PDF" at bounding box center [634, 347] width 88 height 17
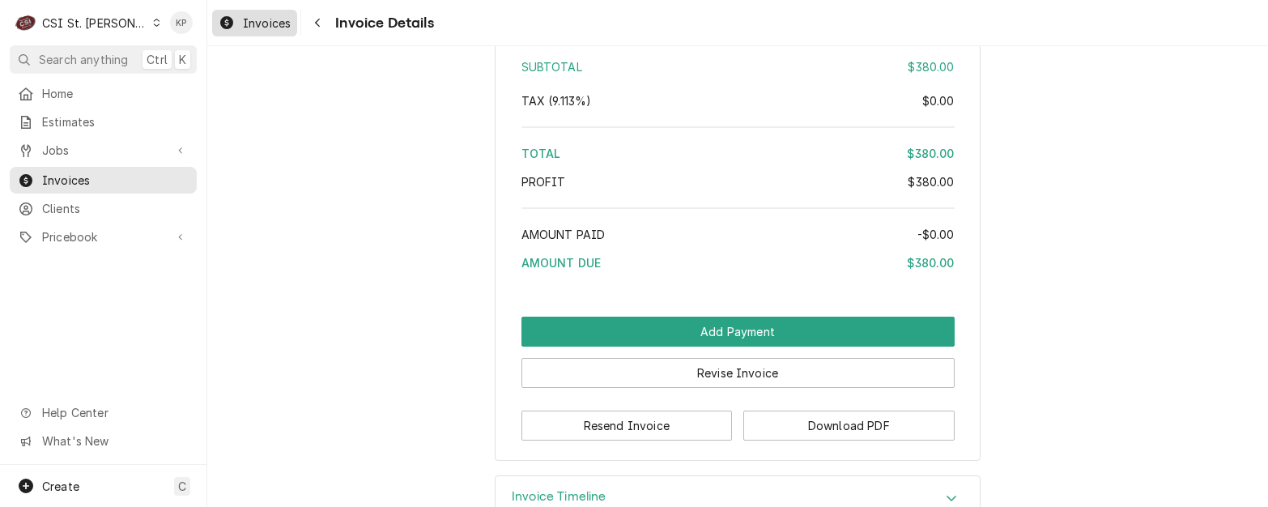
click at [271, 21] on span "Invoices" at bounding box center [267, 23] width 48 height 17
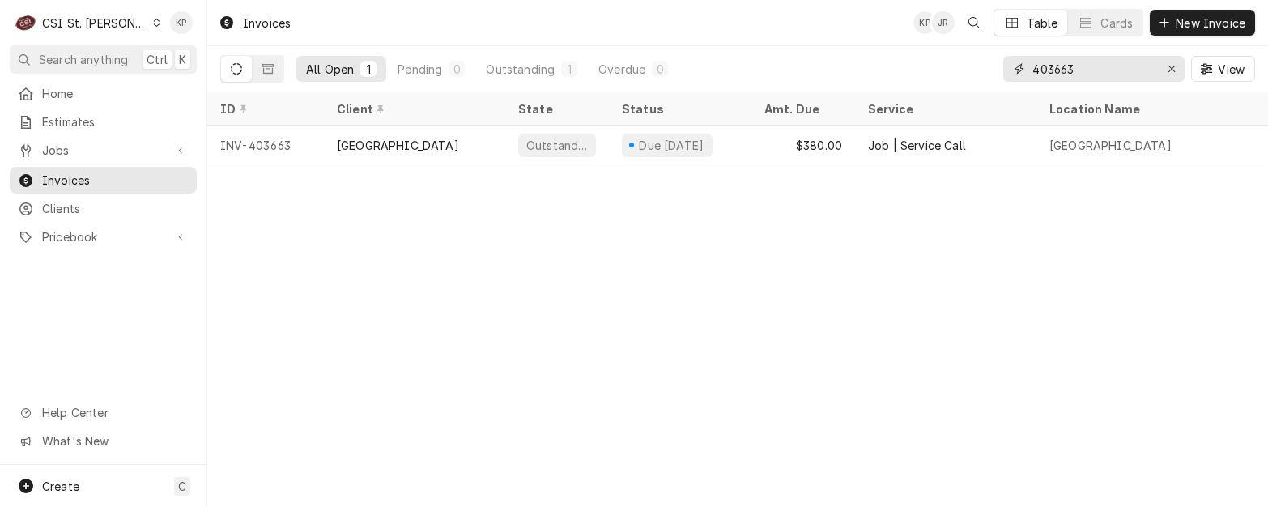
drag, startPoint x: 1170, startPoint y: 68, endPoint x: 1161, endPoint y: 70, distance: 9.2
click at [1172, 68] on icon "Erase input" at bounding box center [1172, 69] width 6 height 6
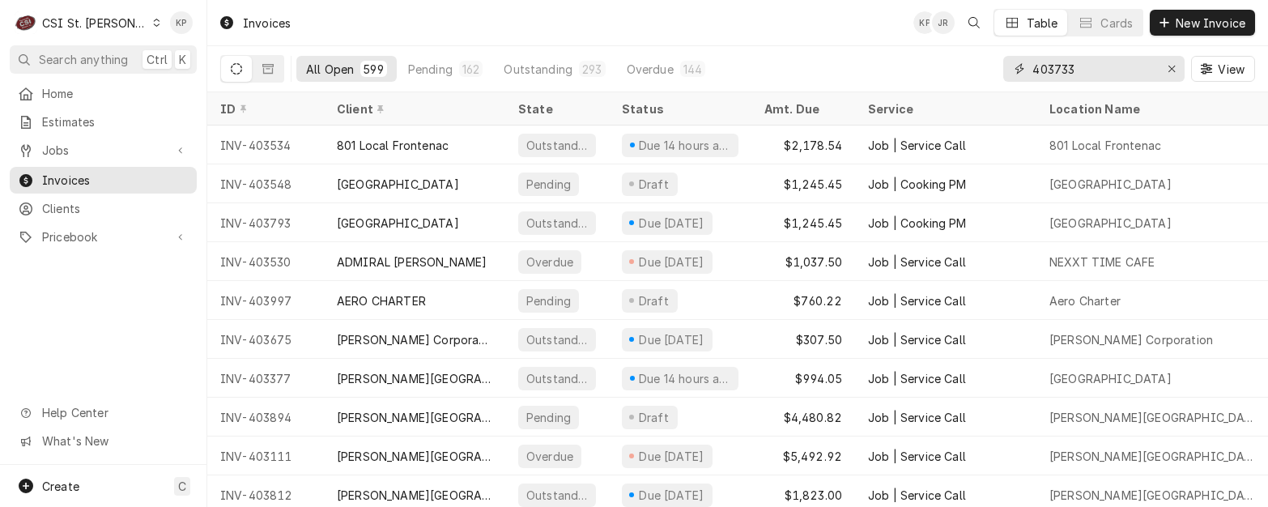
type input "403733"
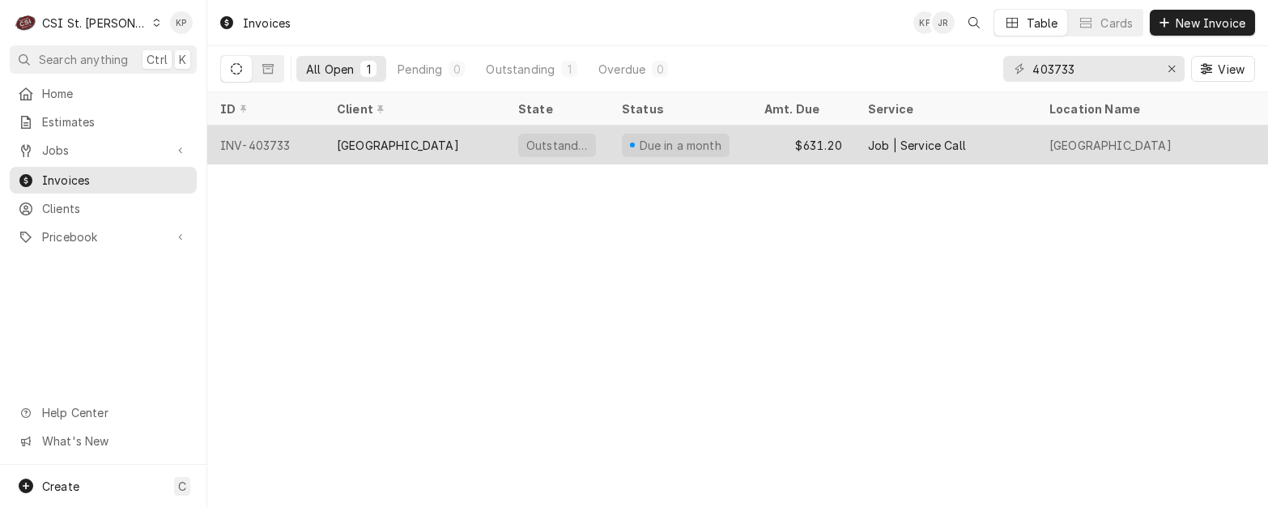
click at [275, 138] on div "INV-403733" at bounding box center [265, 145] width 117 height 39
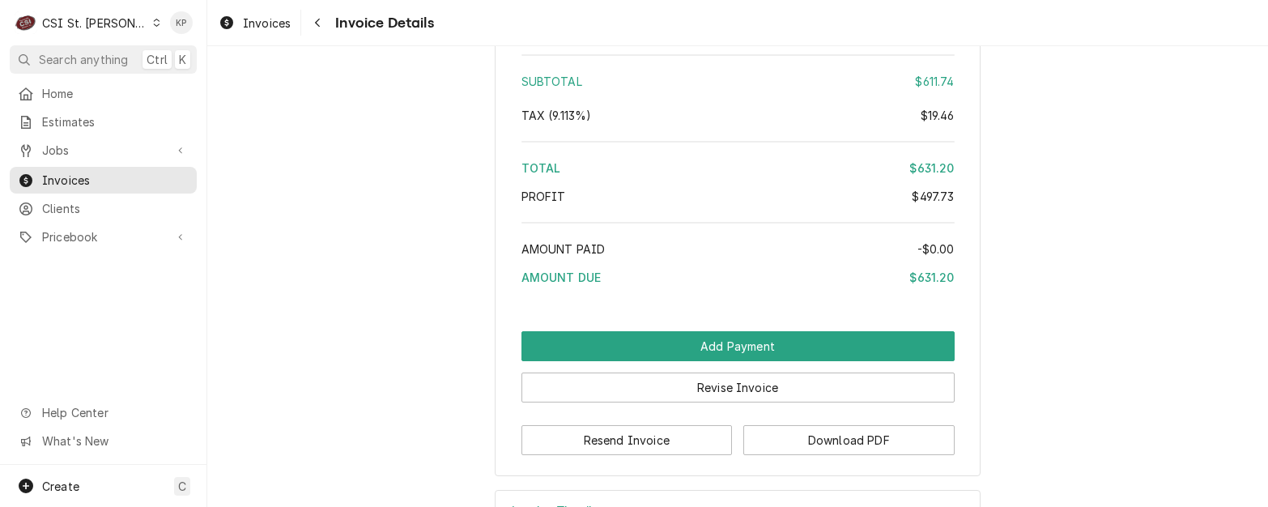
scroll to position [3228, 0]
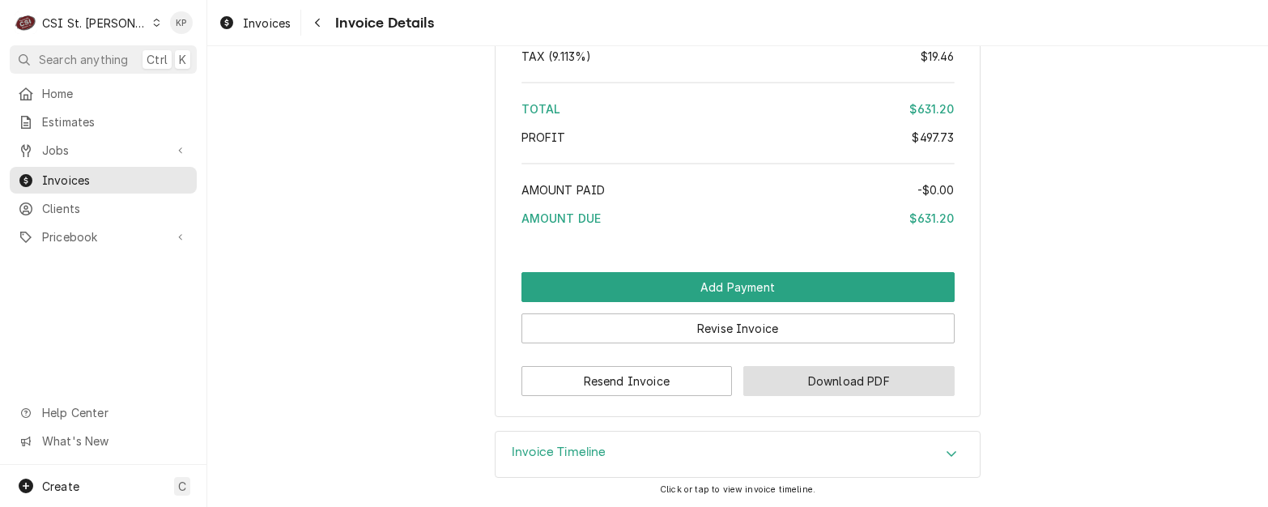
click at [774, 381] on button "Download PDF" at bounding box center [848, 381] width 211 height 30
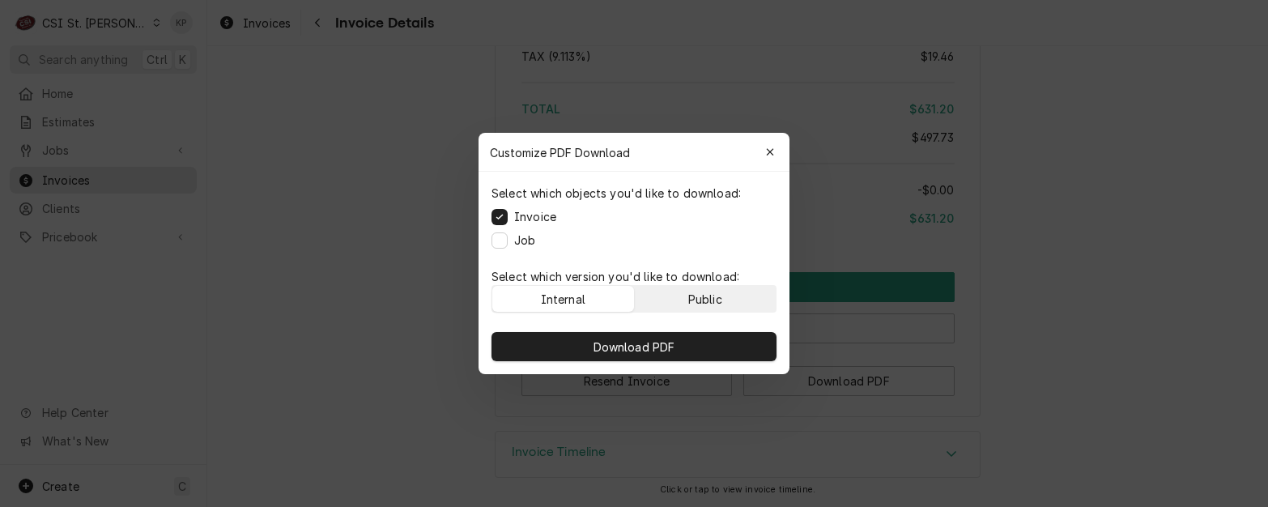
click at [731, 293] on button "Public" at bounding box center [706, 299] width 142 height 26
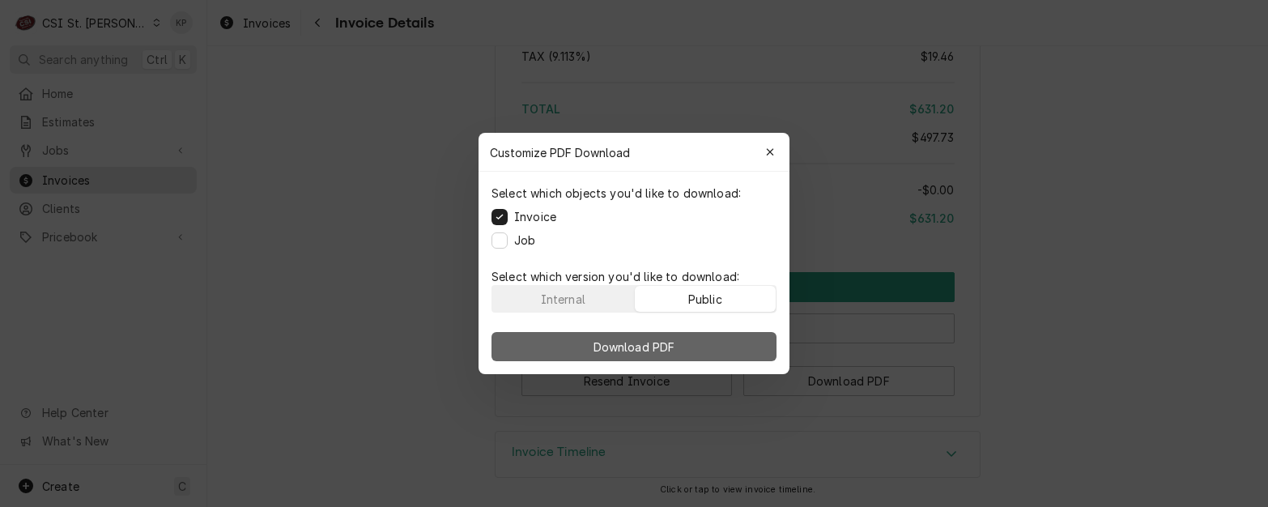
click at [741, 344] on button "Download PDF" at bounding box center [634, 346] width 285 height 29
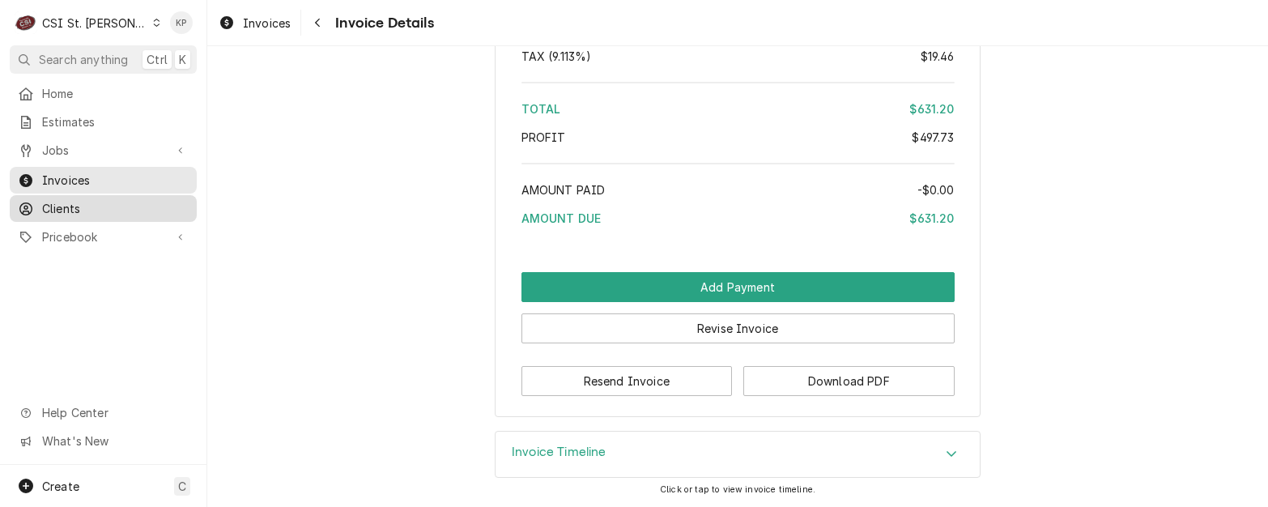
click at [77, 200] on span "Clients" at bounding box center [115, 208] width 147 height 17
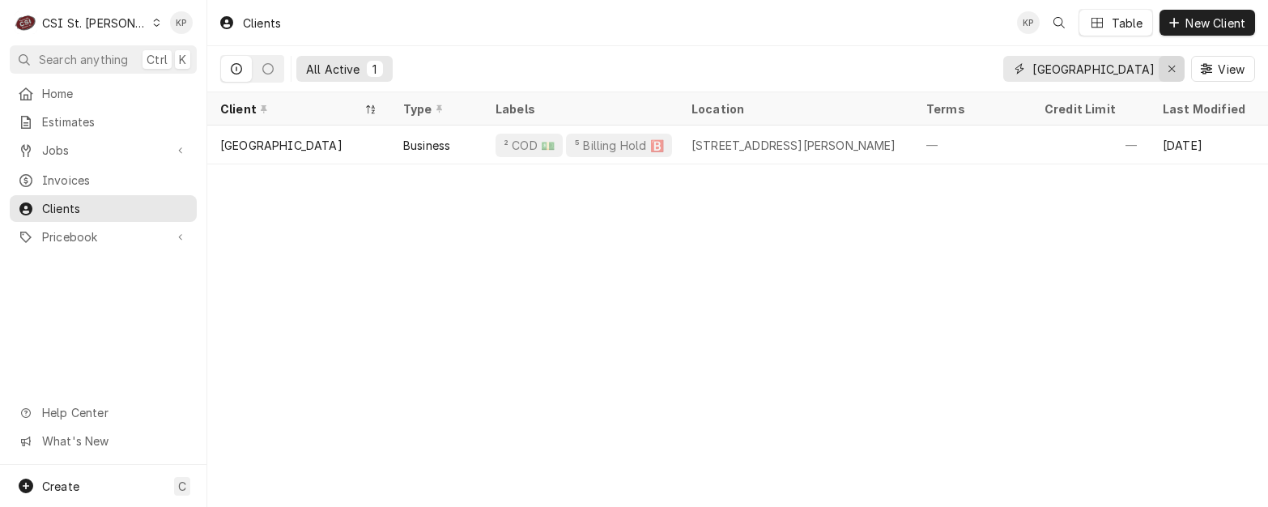
click at [1174, 70] on icon "Erase input" at bounding box center [1172, 68] width 9 height 11
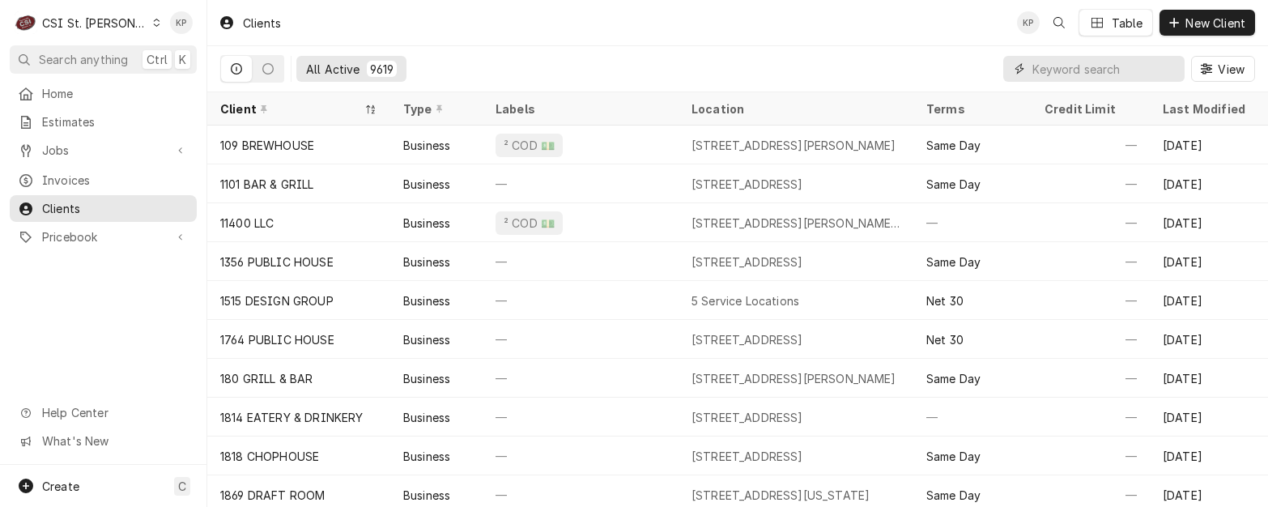
click at [1082, 68] on input "Dynamic Content Wrapper" at bounding box center [1105, 69] width 144 height 26
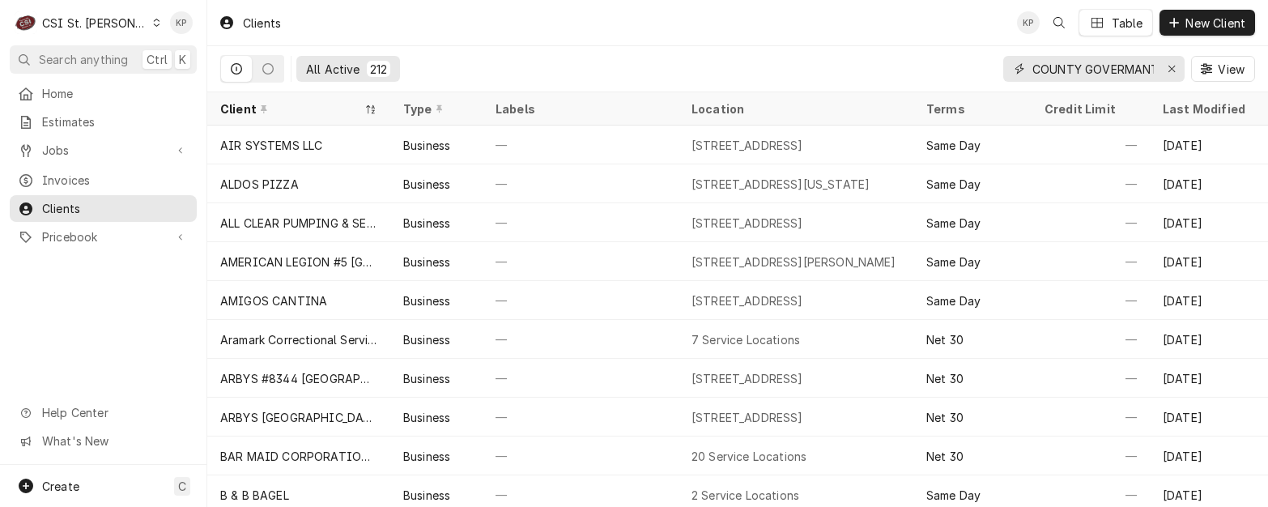
scroll to position [0, 76]
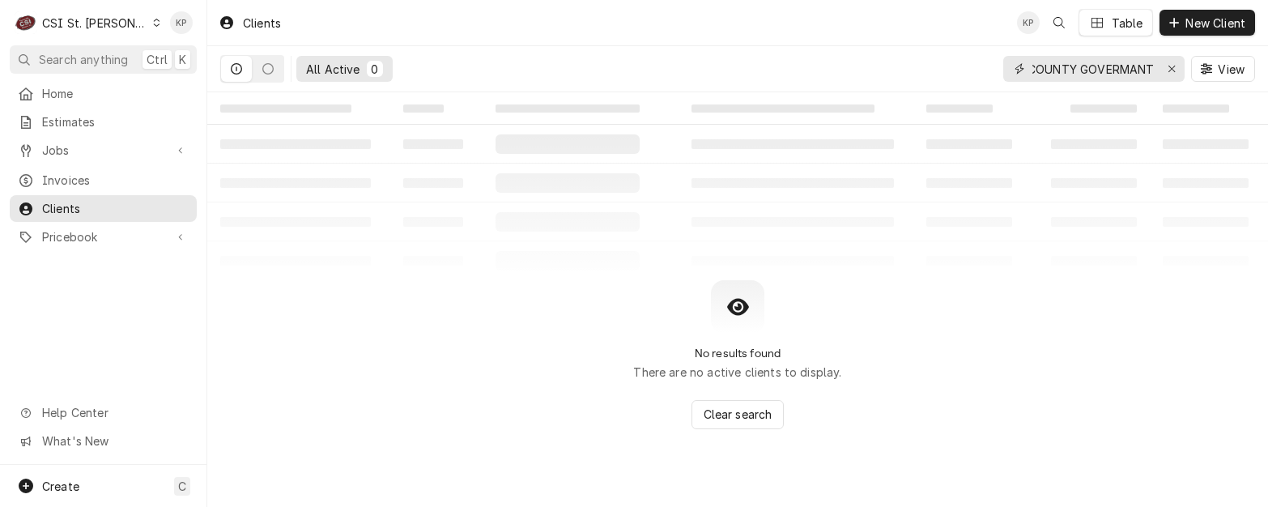
click at [1086, 70] on input "JEFFERSON COUNTY GOVERMANT" at bounding box center [1093, 69] width 121 height 26
click at [1138, 70] on input "JEFFERSON COUNTY GOVERMANT" at bounding box center [1093, 69] width 121 height 26
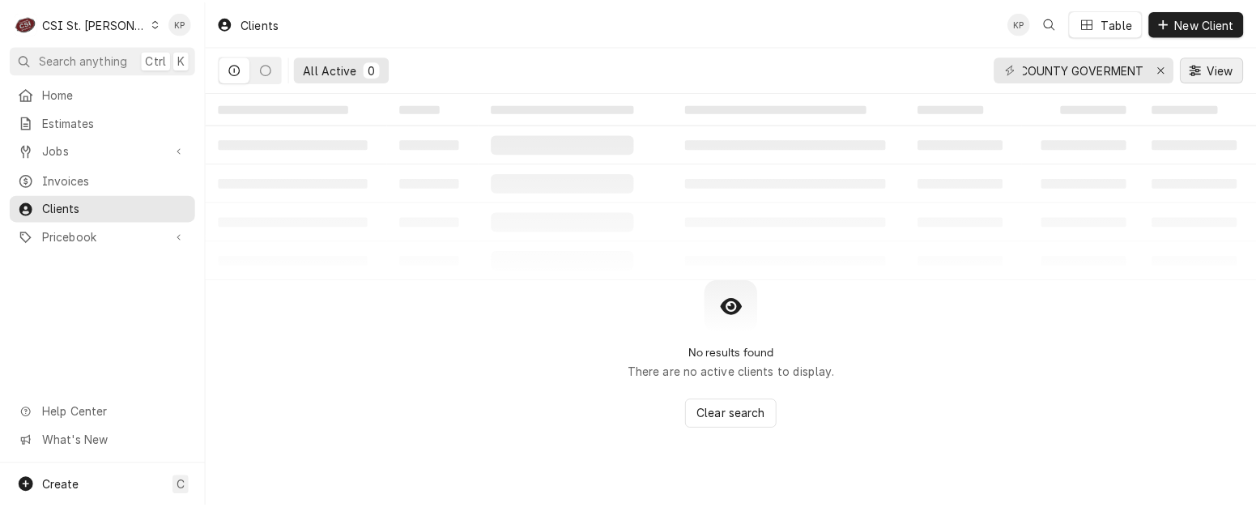
scroll to position [0, 0]
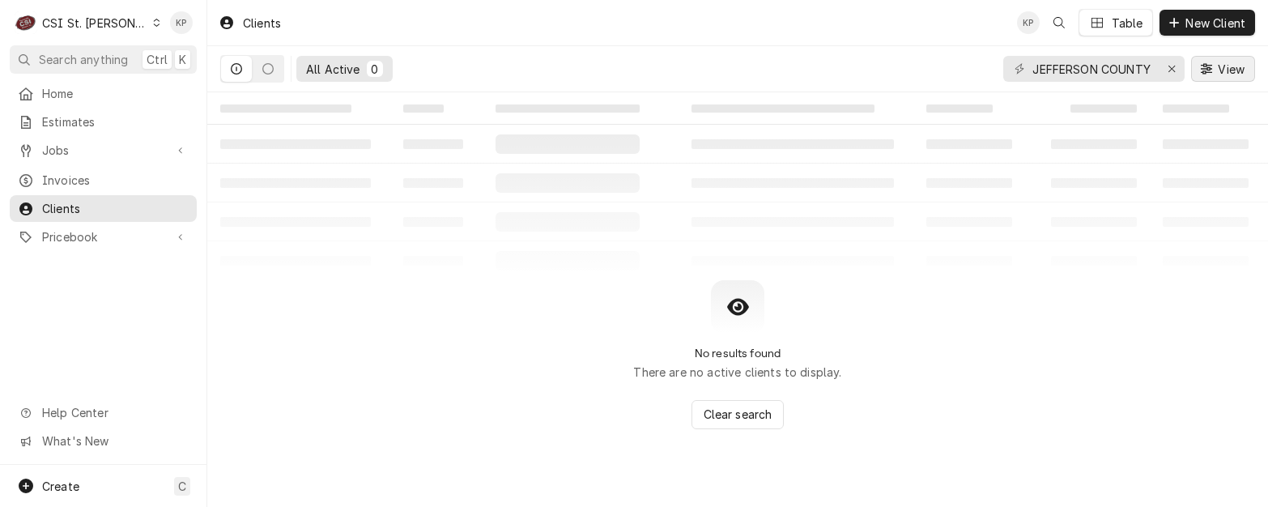
click at [1222, 65] on span "View" at bounding box center [1231, 69] width 33 height 17
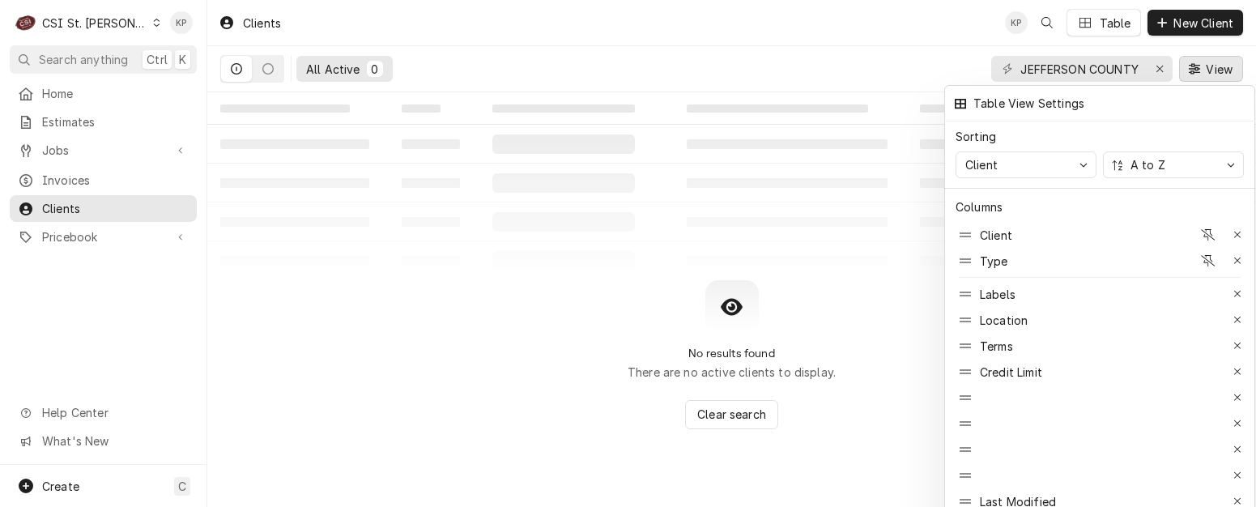
click at [900, 40] on div at bounding box center [628, 253] width 1256 height 507
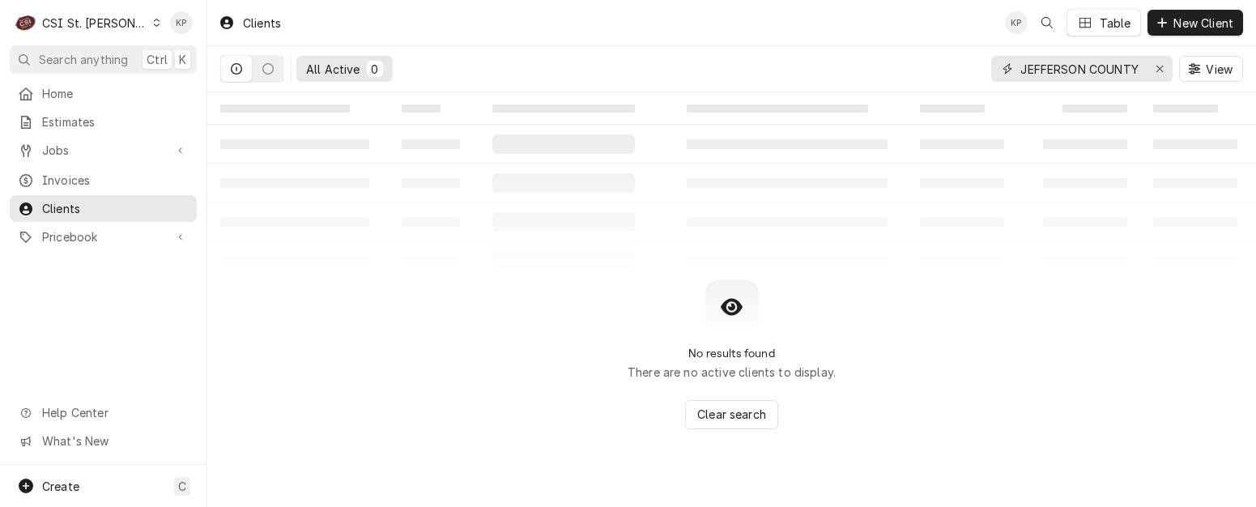
scroll to position [0, 75]
drag, startPoint x: 1024, startPoint y: 70, endPoint x: 1251, endPoint y: 73, distance: 227.6
click at [1251, 73] on div "All Active 0 JEFFERSON COUNTY GOVERMENT View" at bounding box center [731, 69] width 1049 height 46
type input "J"
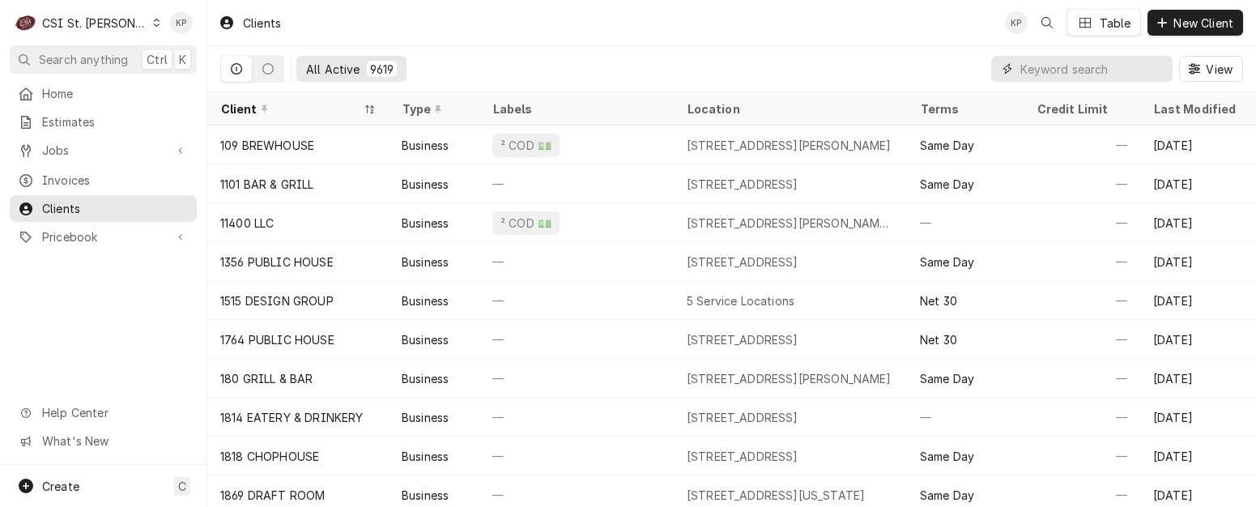
click at [1037, 65] on input "Dynamic Content Wrapper" at bounding box center [1092, 69] width 144 height 26
paste input "300 Main S"
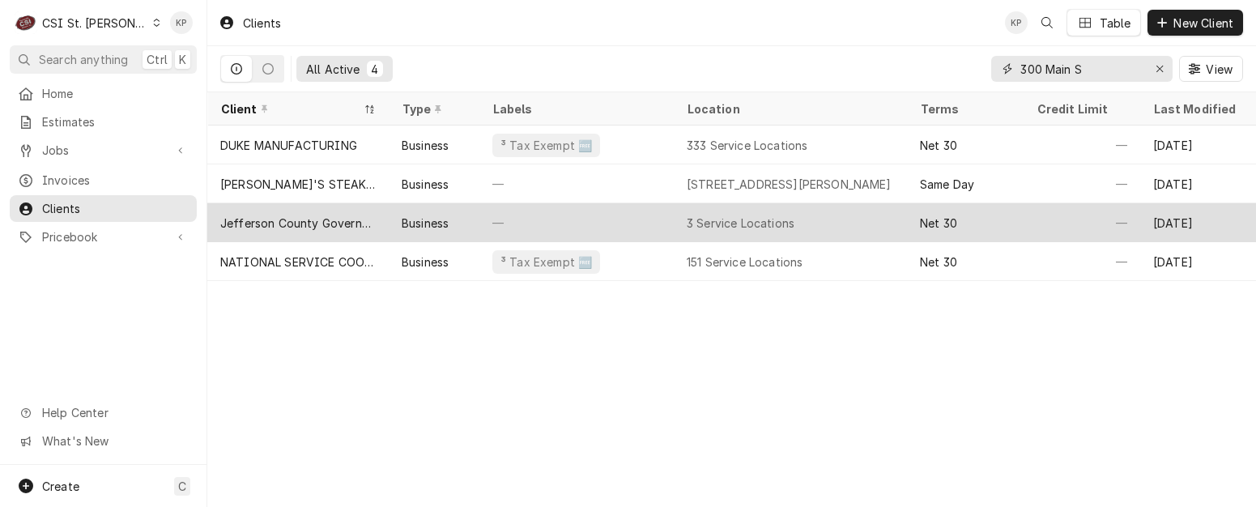
type input "300 Main S"
click at [352, 215] on div "Jefferson County Government" at bounding box center [298, 223] width 156 height 17
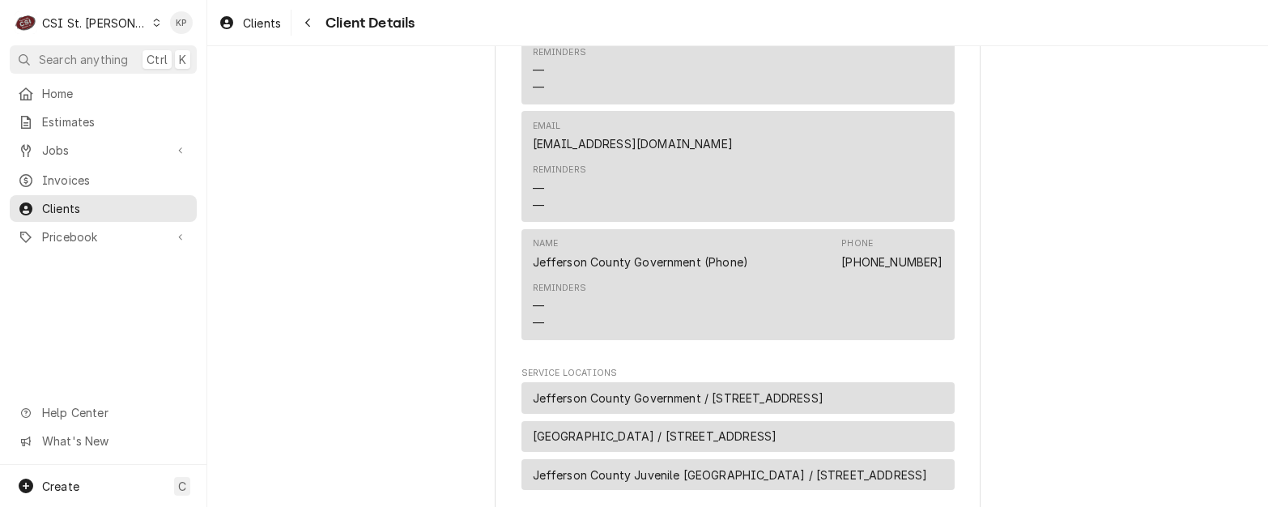
scroll to position [624, 0]
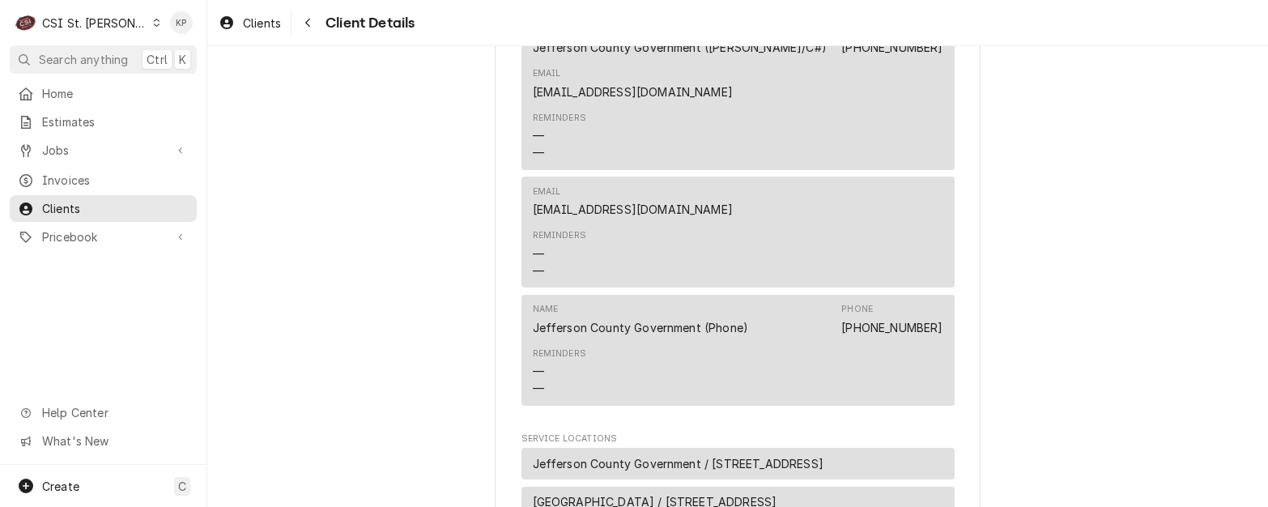
click at [692, 224] on div "Email mscinchcomd@jefcomo.org" at bounding box center [738, 202] width 411 height 44
click at [1059, 228] on div "Jefferson County Government Client Type Business Industry Type Government Billi…" at bounding box center [737, 111] width 1061 height 1378
drag, startPoint x: 893, startPoint y: 102, endPoint x: 886, endPoint y: 96, distance: 9.2
click at [893, 102] on div "Name Jefferson County Government (Kerry/C#) Phone (314) 775-6458 Email payables…" at bounding box center [738, 62] width 411 height 88
click at [773, 224] on div "Email mscinchcomd@jefcomo.org" at bounding box center [738, 202] width 411 height 44
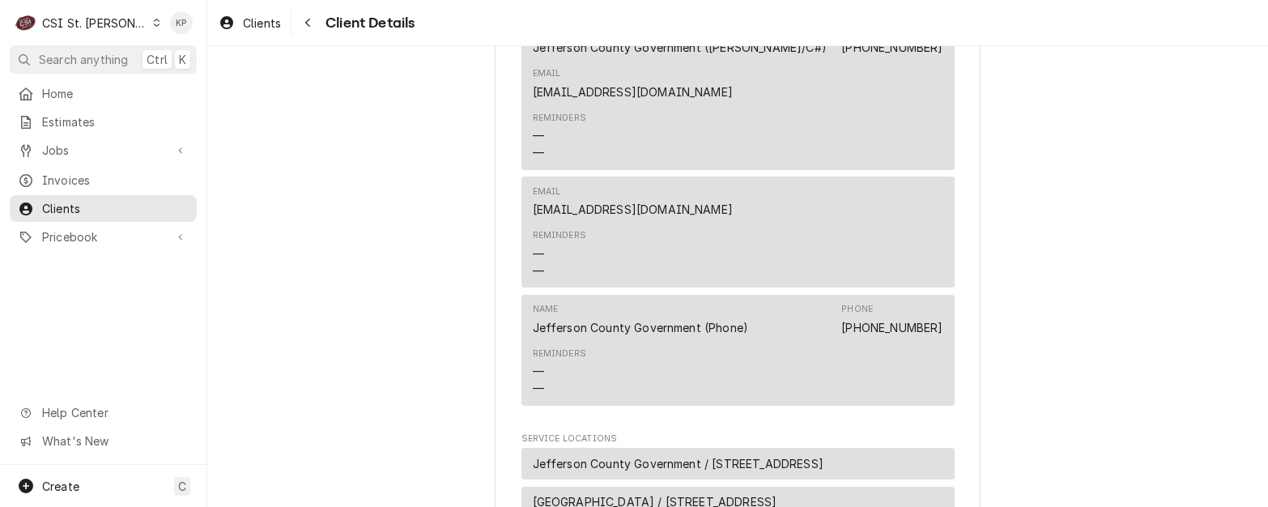
click at [1013, 236] on div "Jefferson County Government Client Type Business Industry Type Government Billi…" at bounding box center [737, 111] width 1061 height 1378
click at [651, 216] on link "mscinchcomd@jefcomo.org" at bounding box center [633, 209] width 200 height 14
drag, startPoint x: 709, startPoint y: 228, endPoint x: 527, endPoint y: 228, distance: 181.4
click at [533, 224] on div "Email mscinchcomd@jefcomo.org" at bounding box center [738, 202] width 411 height 44
drag, startPoint x: 527, startPoint y: 228, endPoint x: 560, endPoint y: 230, distance: 32.5
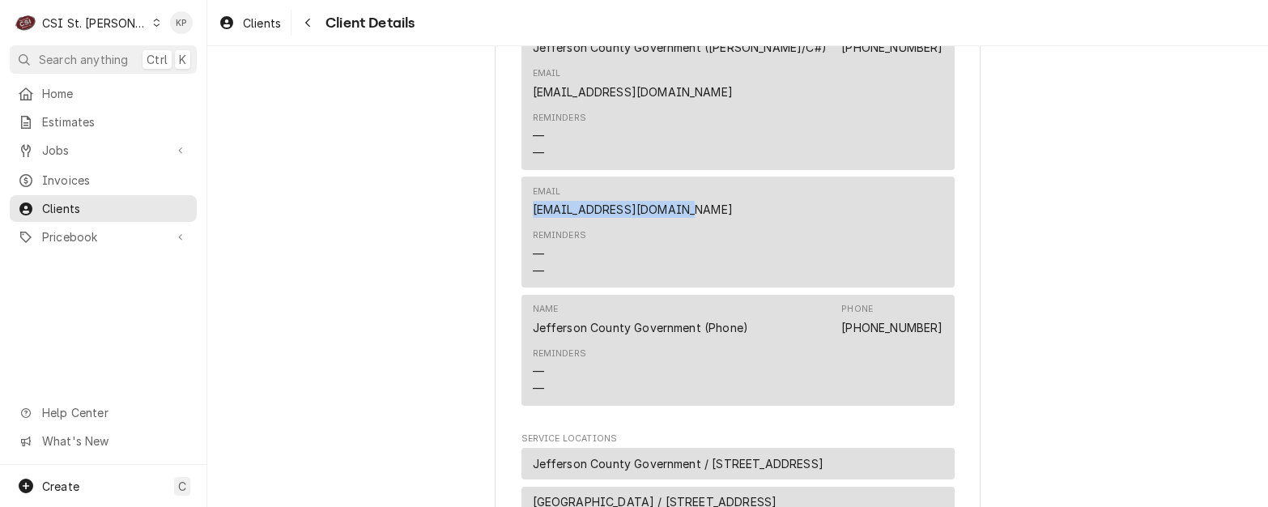
copy link "mscinchcomd@jefcomo.org"
click at [81, 175] on span "Invoices" at bounding box center [115, 180] width 147 height 17
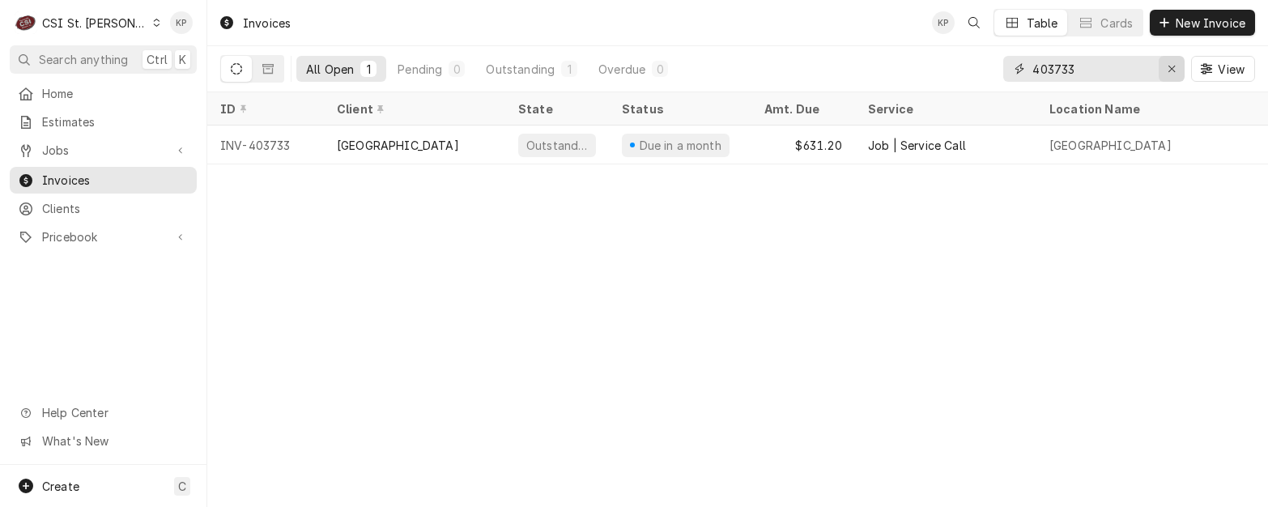
click at [1178, 65] on div "Erase input" at bounding box center [1172, 69] width 16 height 16
click at [1064, 68] on input "Dynamic Content Wrapper" at bounding box center [1109, 69] width 152 height 26
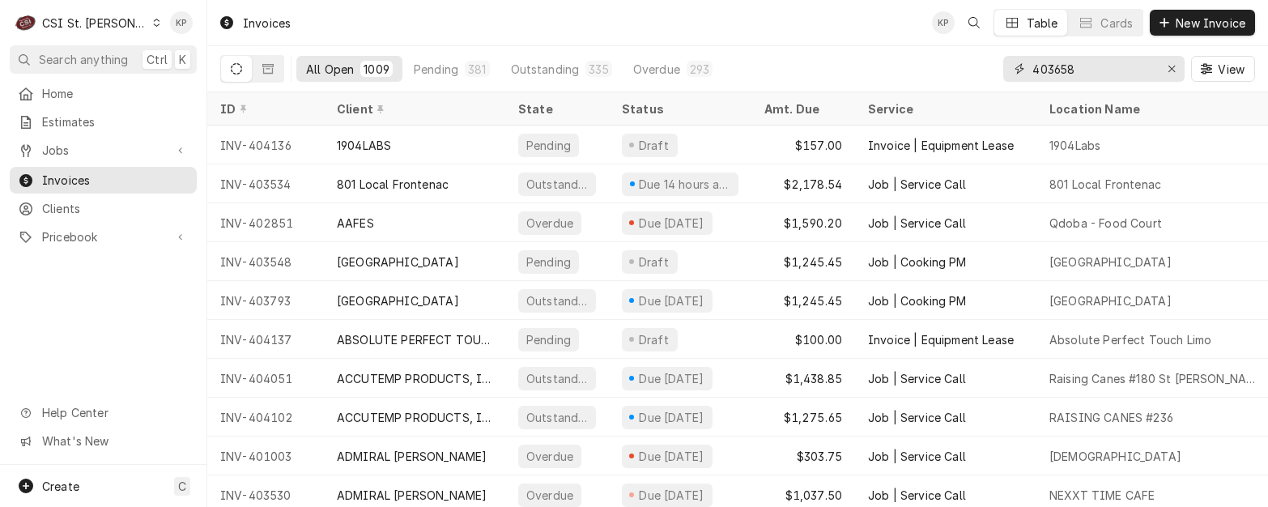
type input "403658"
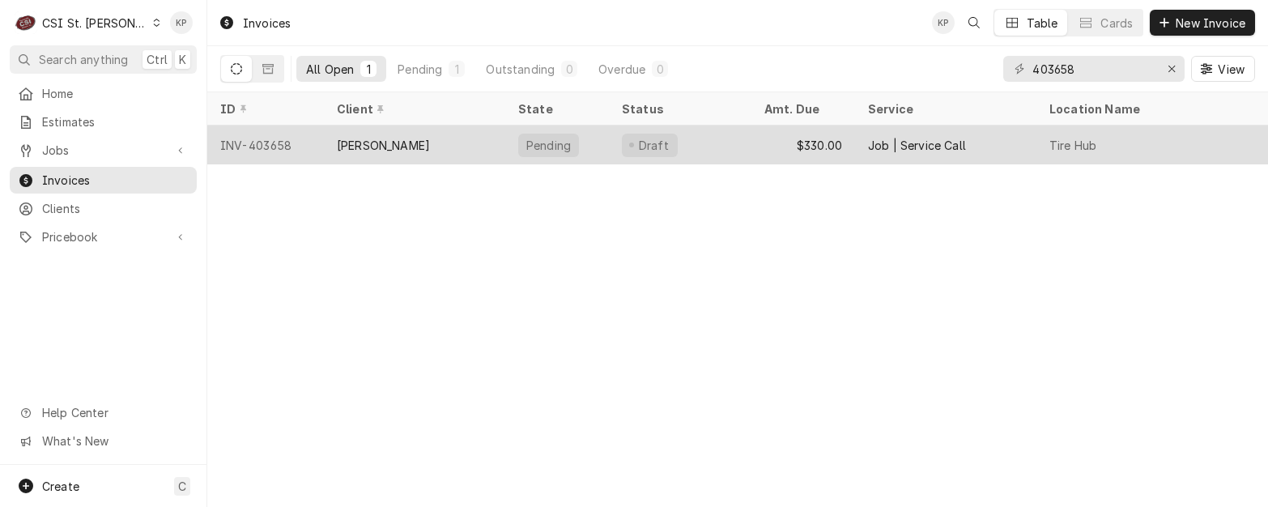
click at [256, 138] on div "INV-403658" at bounding box center [265, 145] width 117 height 39
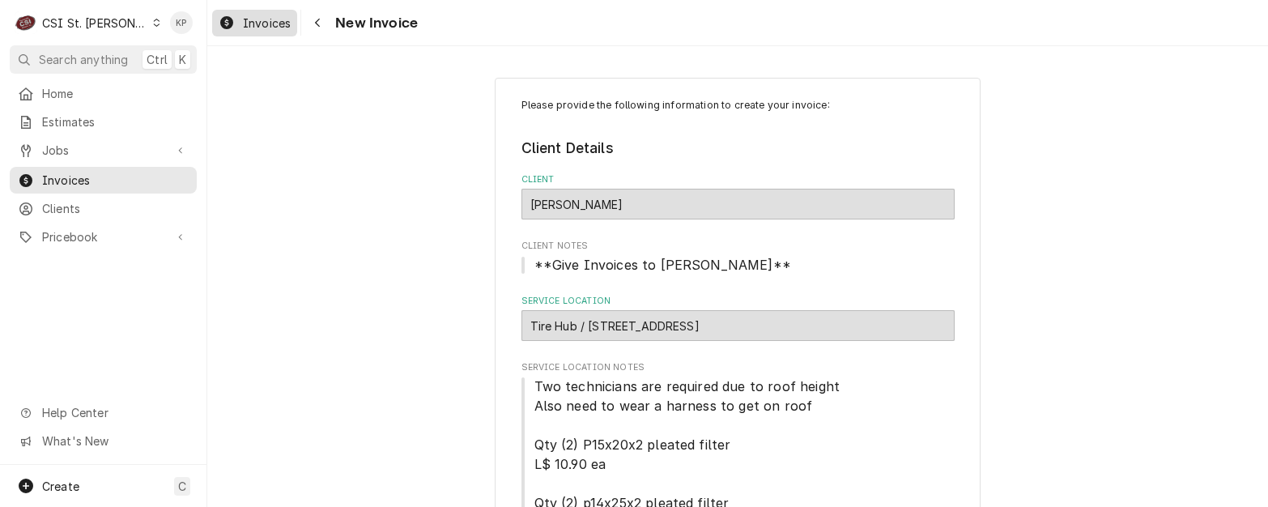
click at [283, 23] on span "Invoices" at bounding box center [267, 23] width 48 height 17
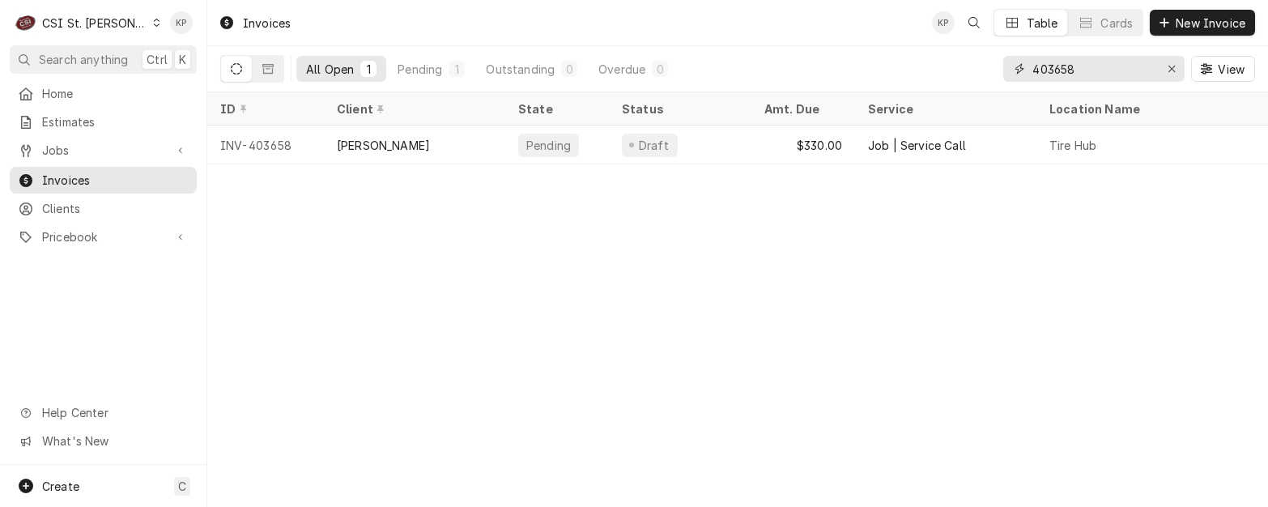
click at [1056, 70] on input "403658" at bounding box center [1093, 69] width 121 height 26
drag, startPoint x: 1056, startPoint y: 70, endPoint x: 1153, endPoint y: 66, distance: 97.2
click at [1153, 66] on input "403658" at bounding box center [1093, 69] width 121 height 26
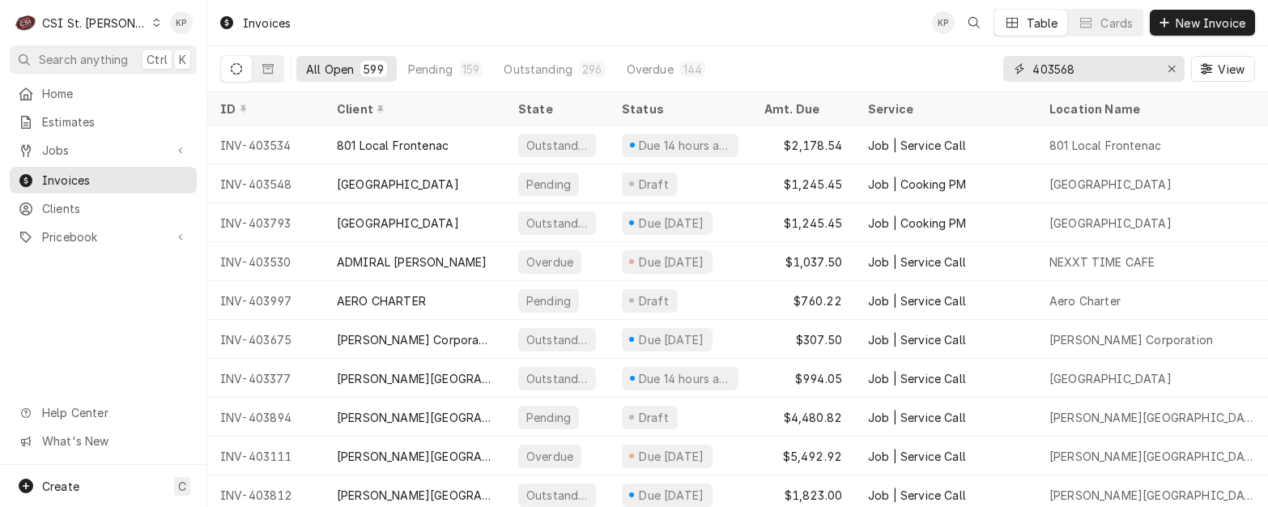
type input "403568"
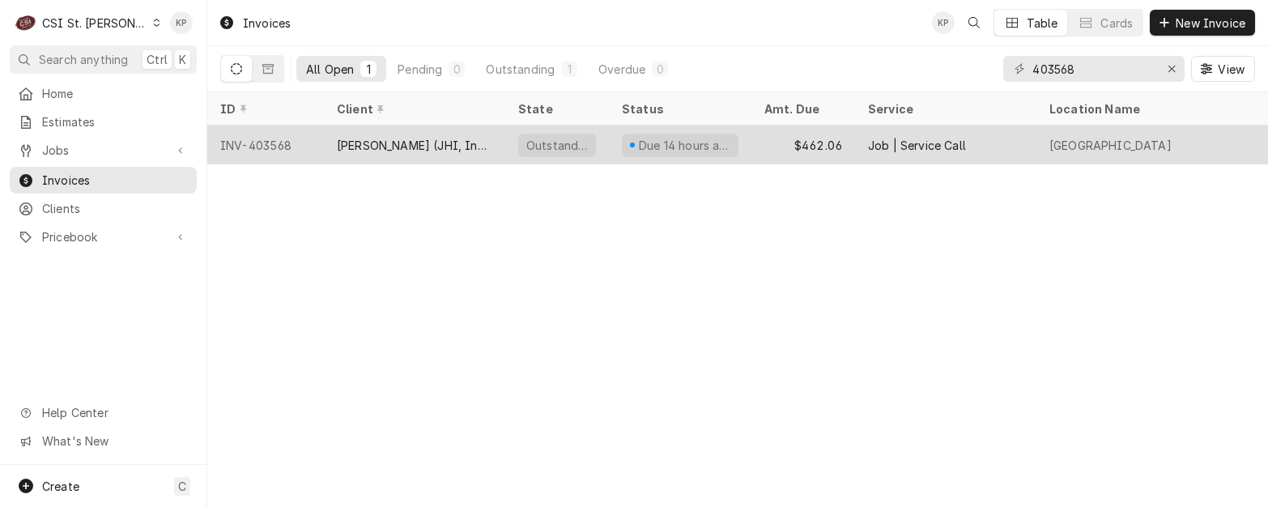
click at [274, 144] on div "INV-403568" at bounding box center [265, 145] width 117 height 39
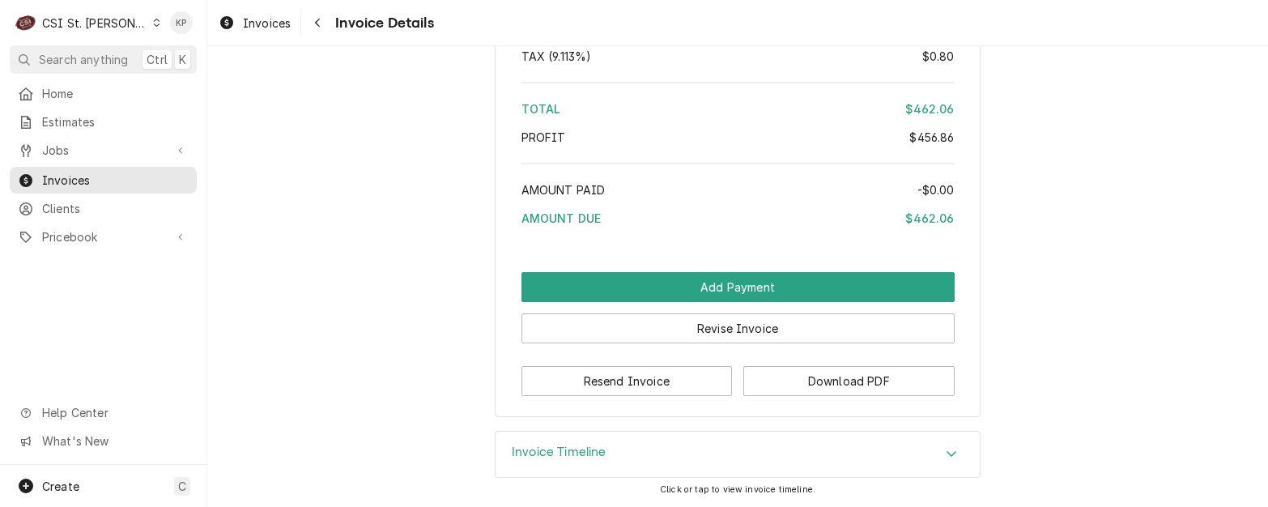
scroll to position [3296, 0]
click at [763, 383] on button "Download PDF" at bounding box center [848, 381] width 211 height 30
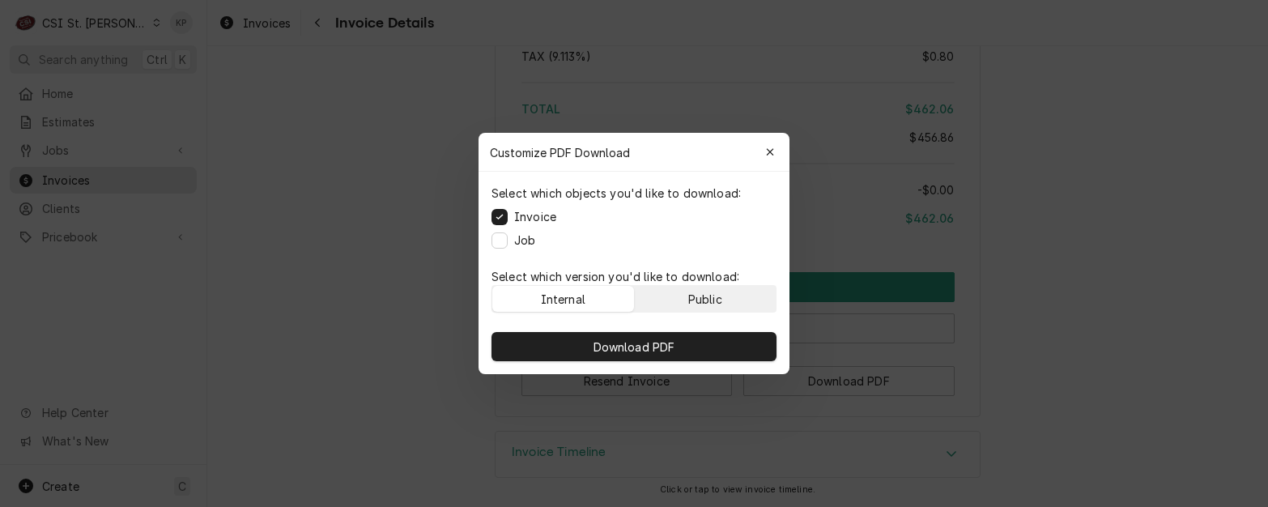
click at [698, 298] on div "Public" at bounding box center [705, 299] width 34 height 17
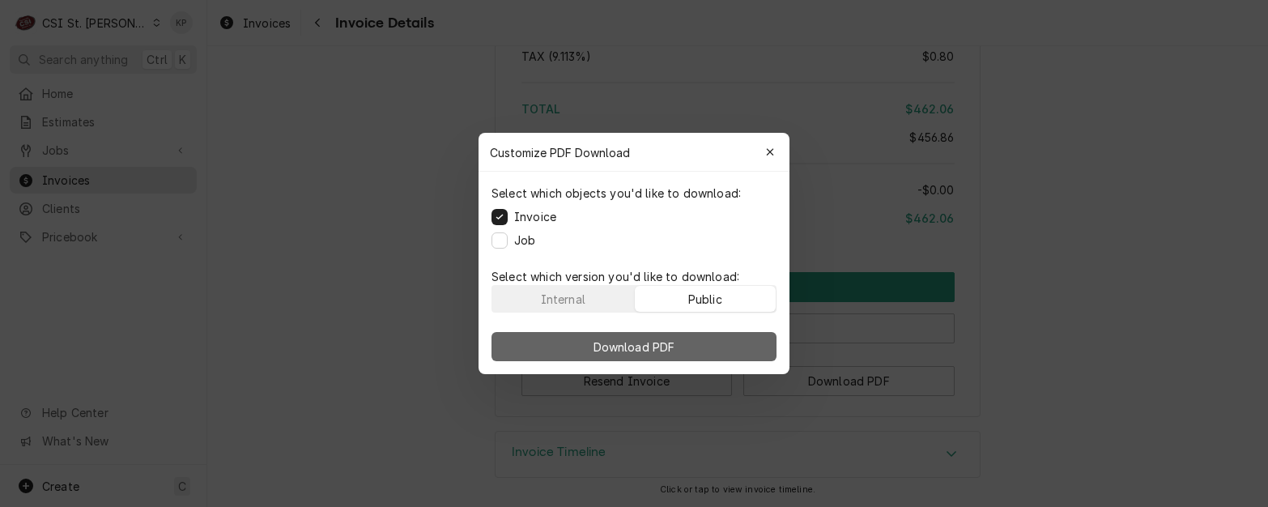
click at [717, 347] on button "Download PDF" at bounding box center [634, 346] width 285 height 29
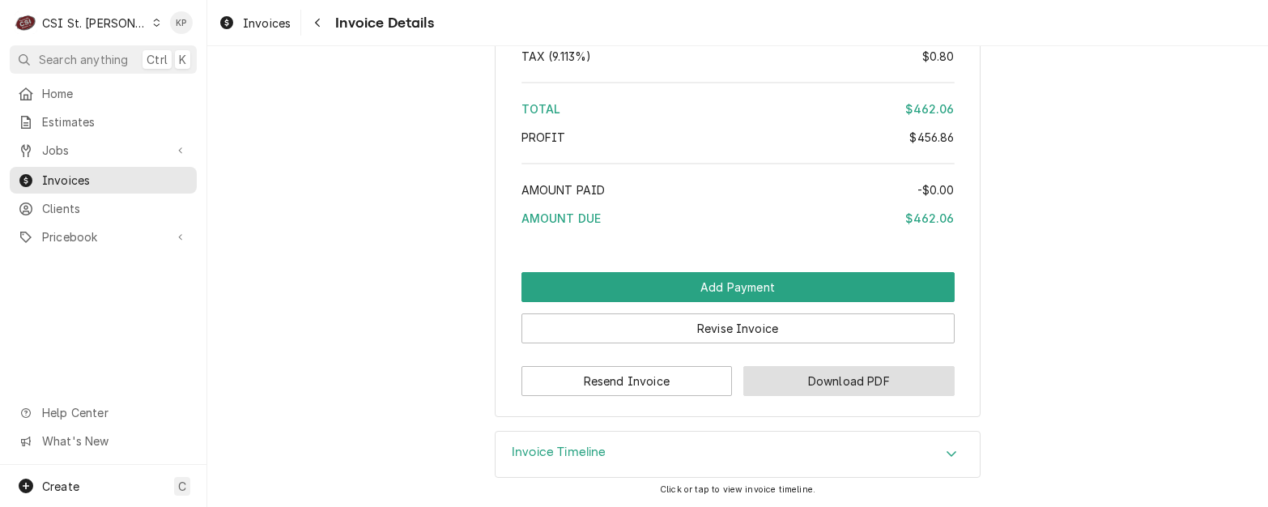
click at [822, 381] on button "Download PDF" at bounding box center [848, 381] width 211 height 30
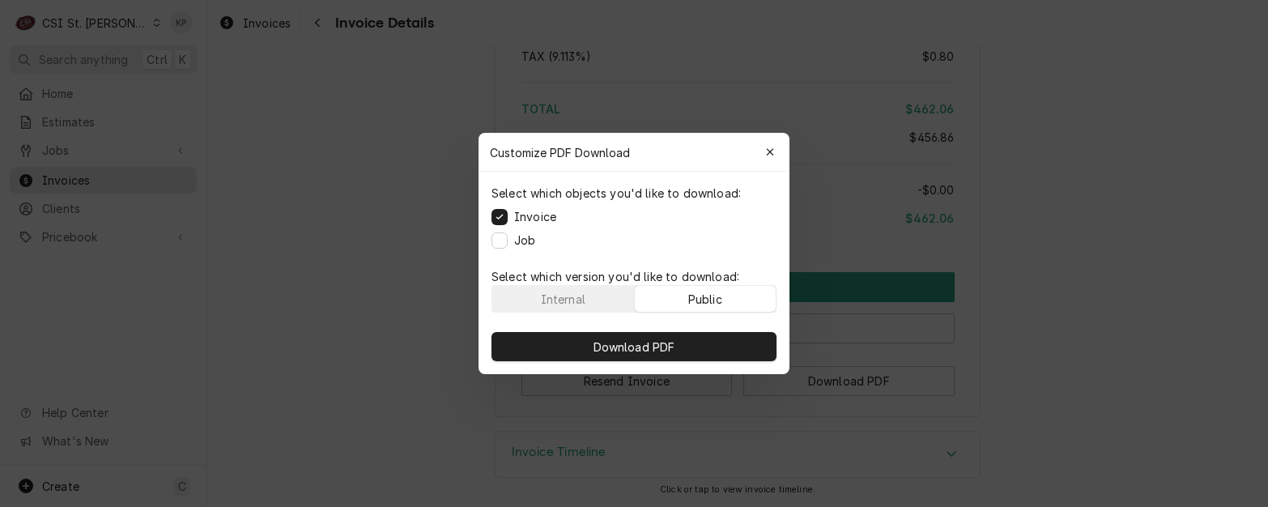
click at [726, 290] on button "Public" at bounding box center [706, 299] width 142 height 26
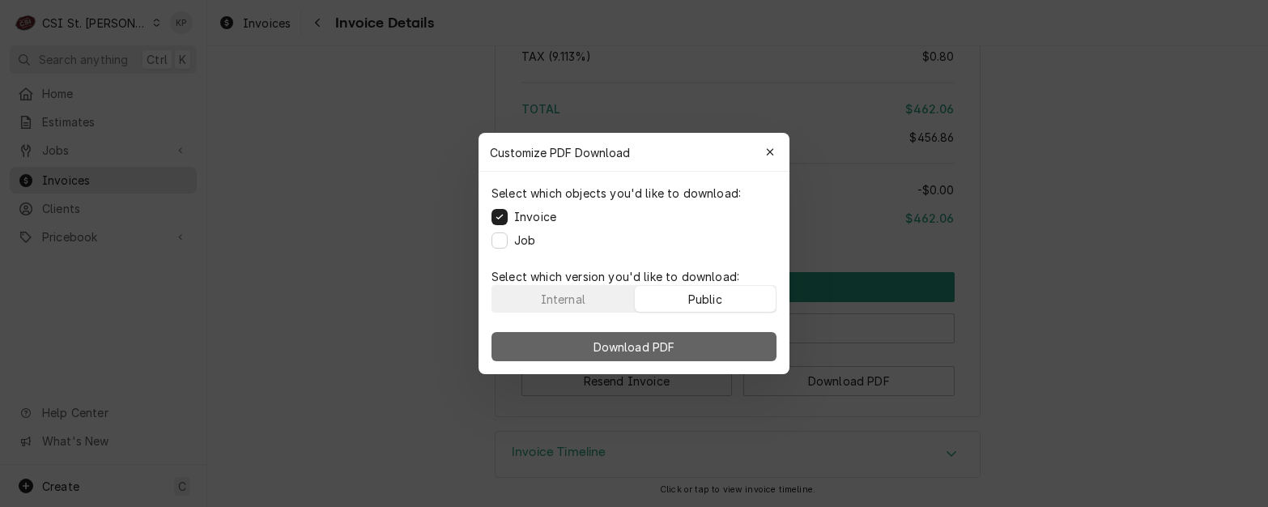
click at [716, 343] on button "Download PDF" at bounding box center [634, 346] width 285 height 29
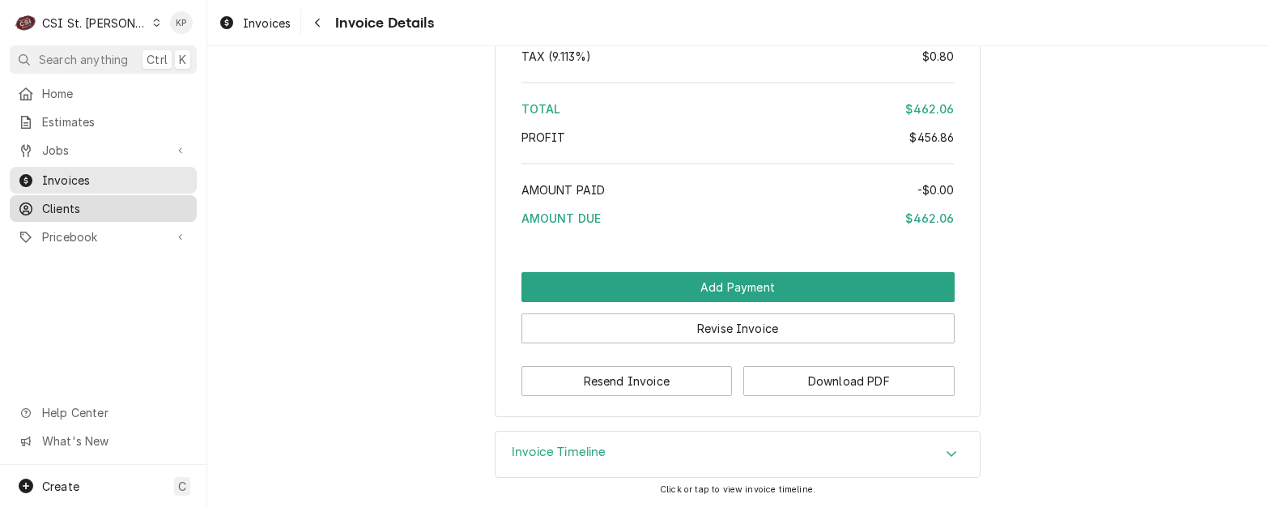
click at [67, 200] on span "Clients" at bounding box center [115, 208] width 147 height 17
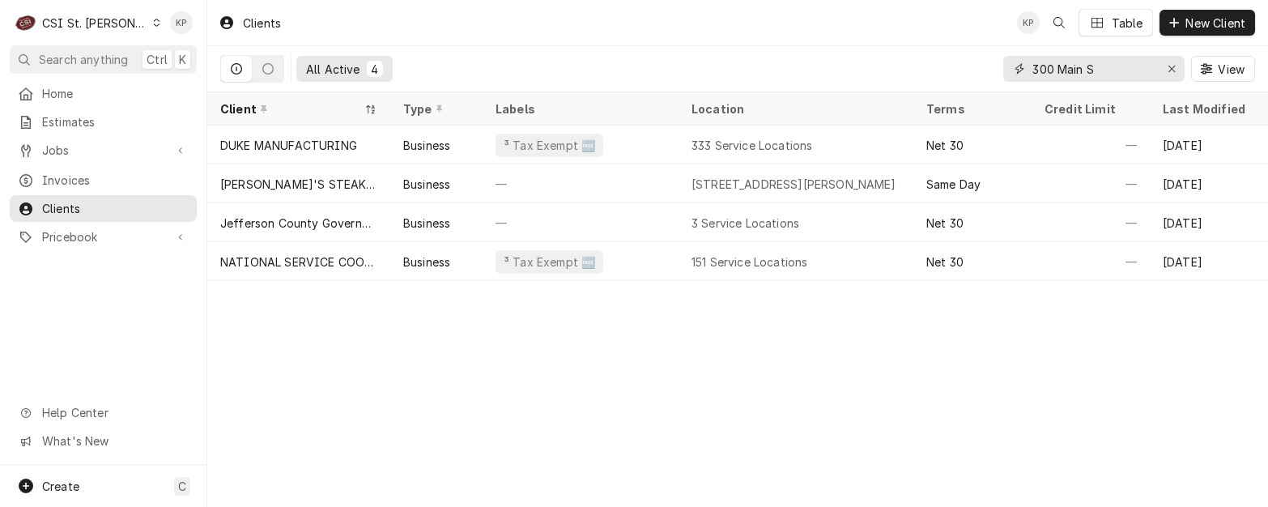
click at [1174, 65] on icon "Erase input" at bounding box center [1172, 68] width 9 height 11
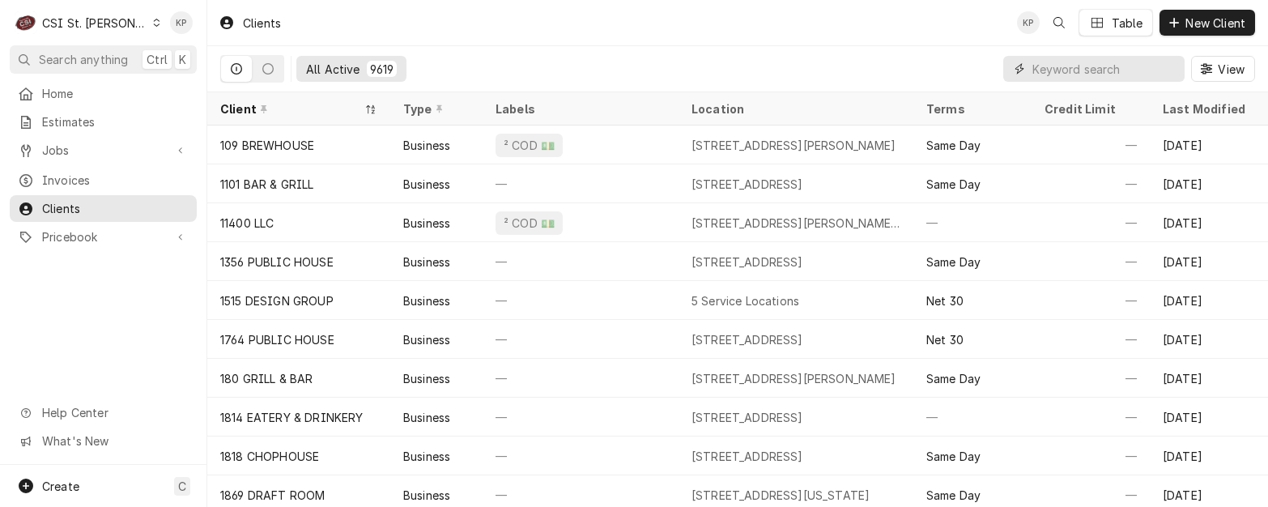
click at [1037, 65] on input "Dynamic Content Wrapper" at bounding box center [1105, 69] width 144 height 26
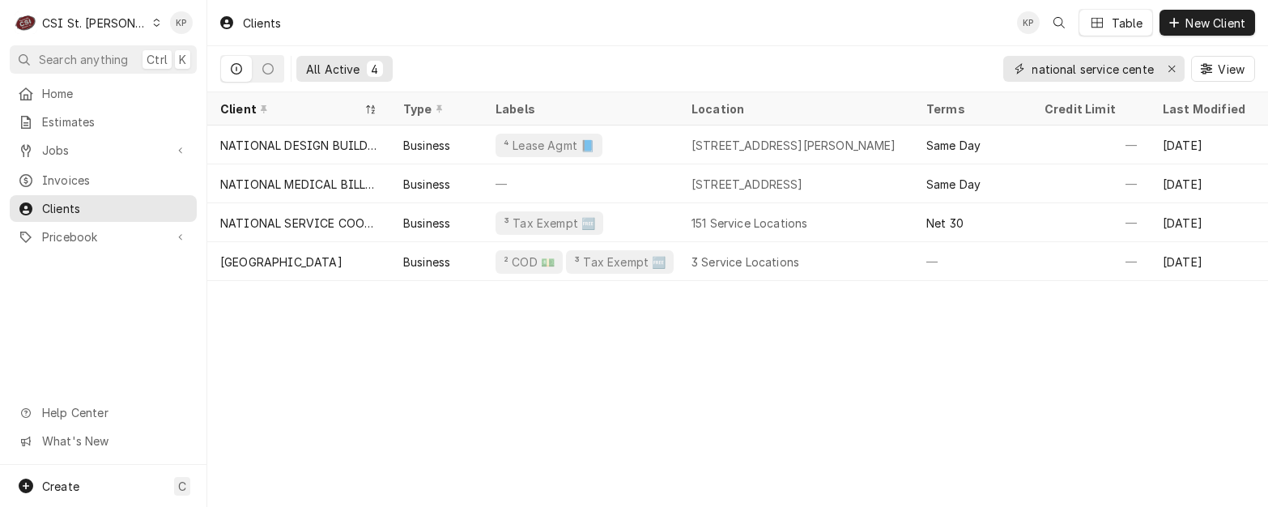
scroll to position [0, 6]
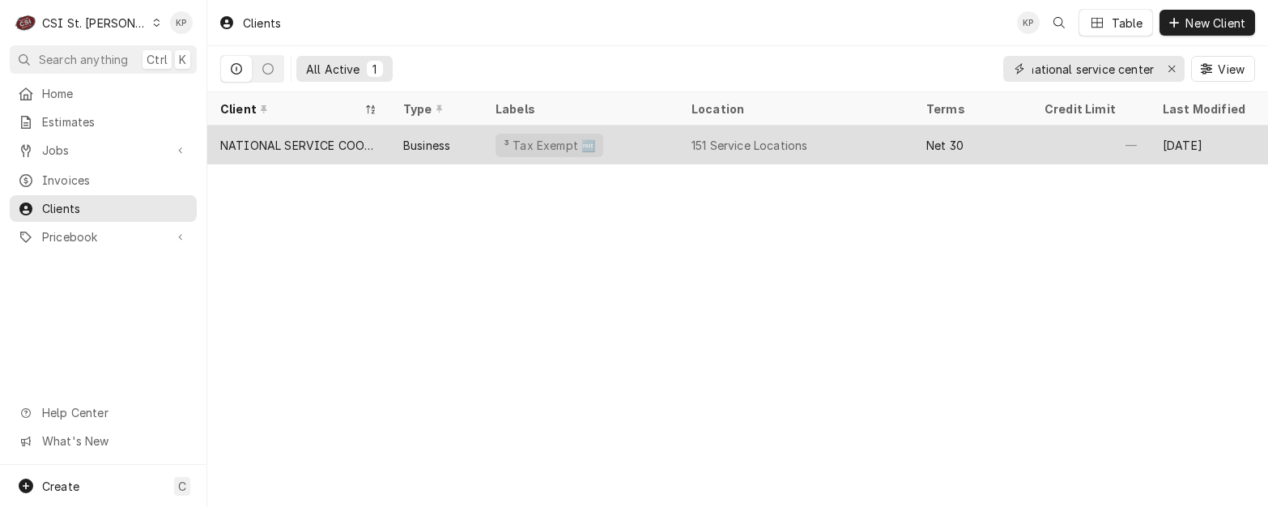
type input "national service center"
click at [254, 147] on div "NATIONAL SERVICE COOPERATIVE" at bounding box center [298, 145] width 157 height 17
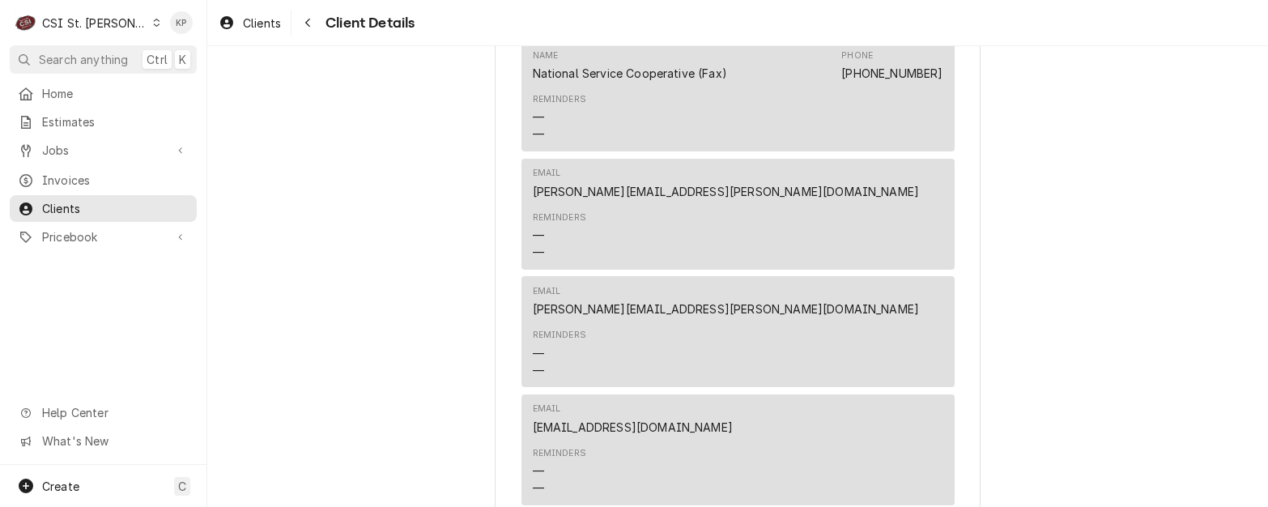
scroll to position [648, 0]
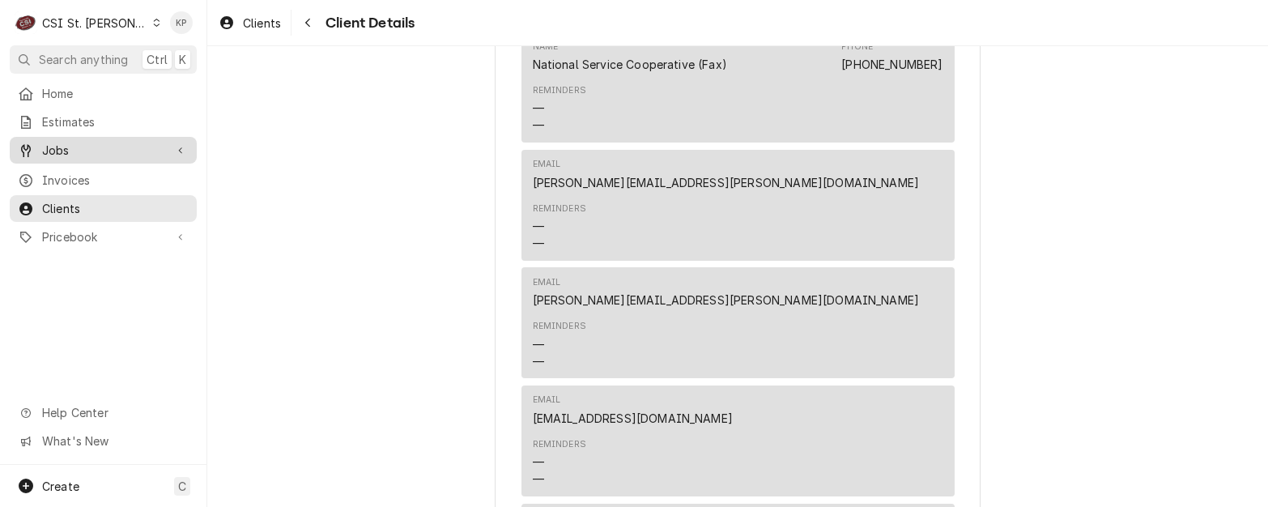
drag, startPoint x: 67, startPoint y: 173, endPoint x: 172, endPoint y: 154, distance: 106.1
click at [67, 173] on span "Invoices" at bounding box center [115, 180] width 147 height 17
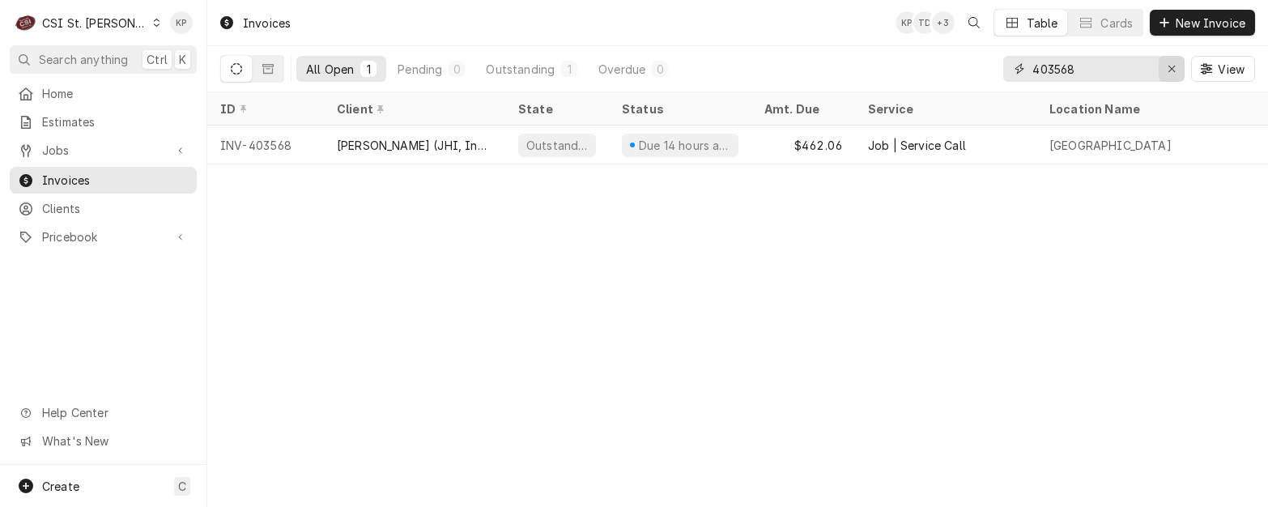
click at [1177, 71] on div "Erase input" at bounding box center [1172, 69] width 16 height 16
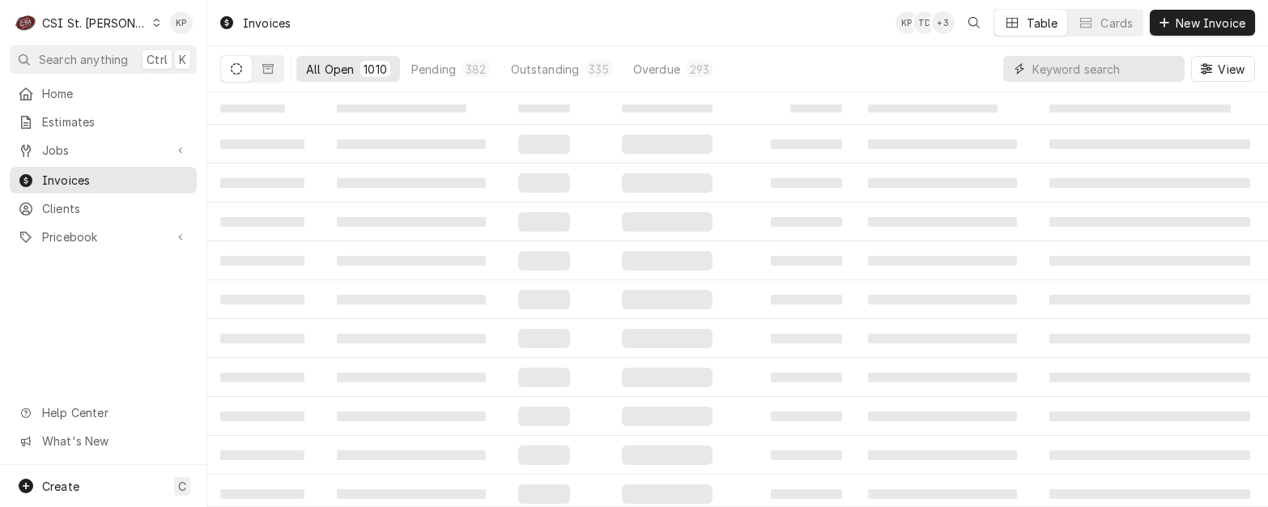
click at [1084, 78] on input "Dynamic Content Wrapper" at bounding box center [1105, 69] width 144 height 26
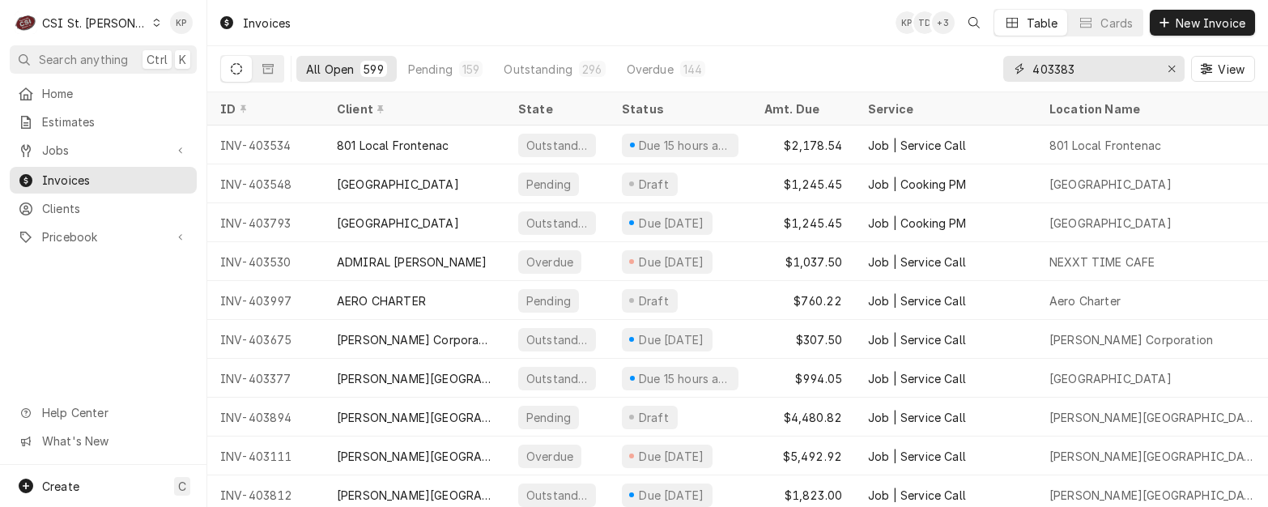
type input "403383"
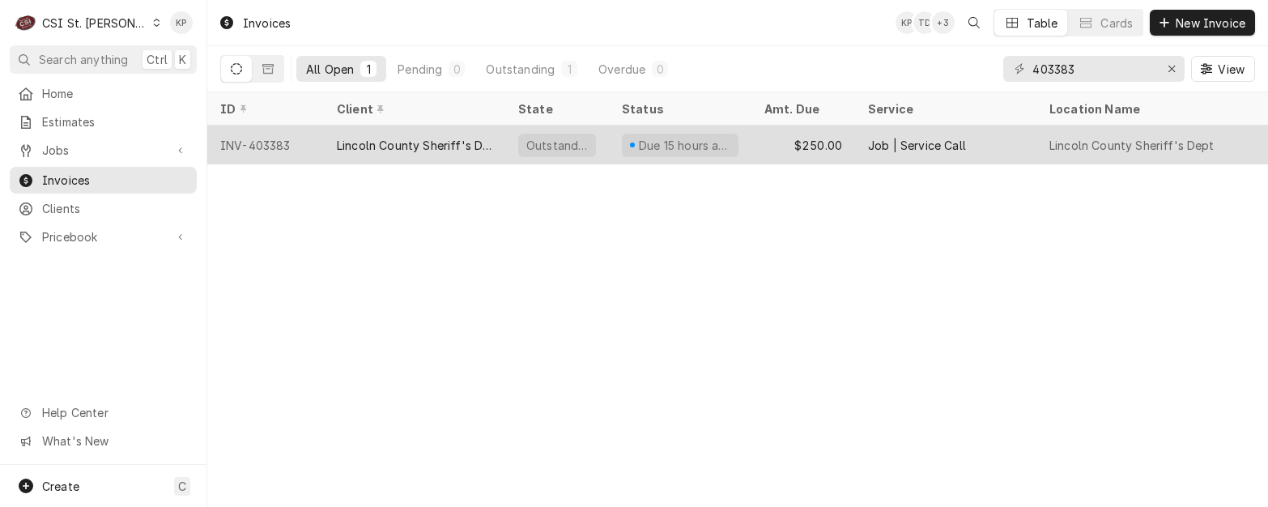
click at [257, 136] on div "INV-403383" at bounding box center [265, 145] width 117 height 39
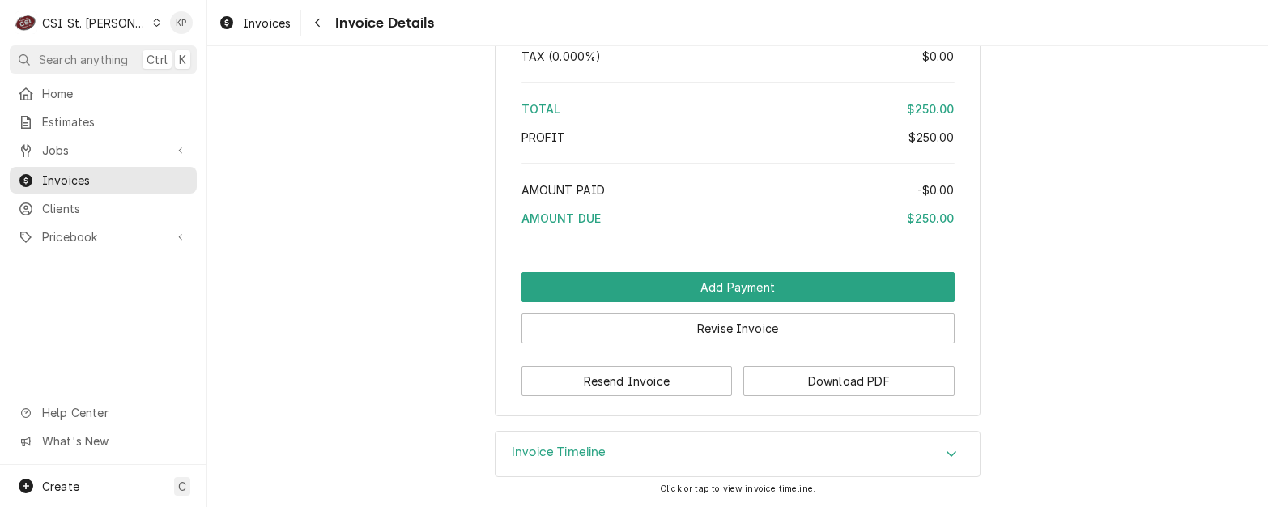
scroll to position [2825, 0]
click at [799, 381] on button "Download PDF" at bounding box center [848, 381] width 211 height 30
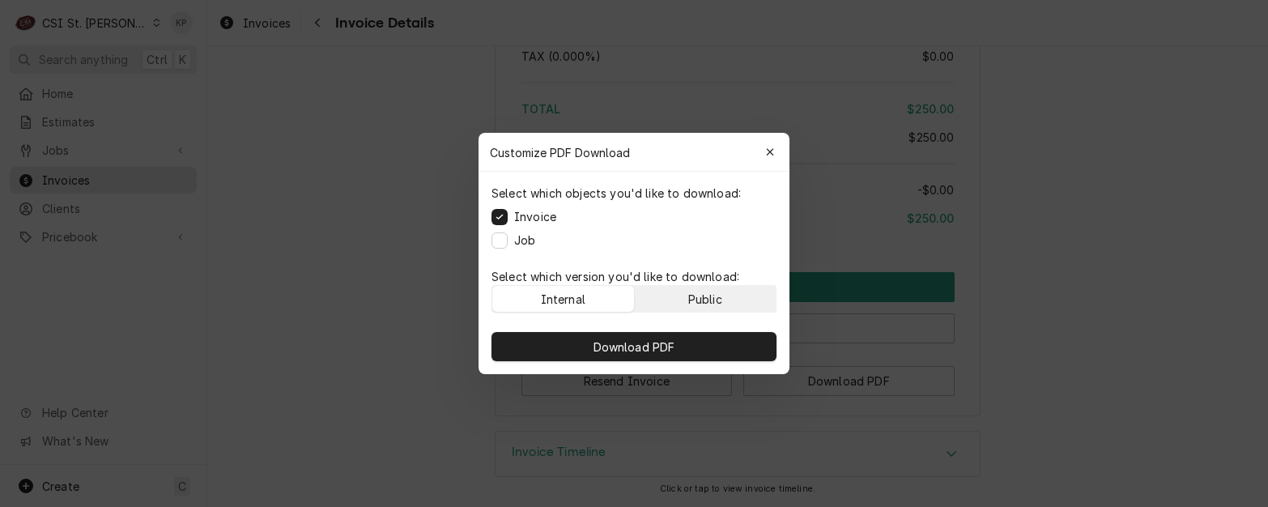
click at [679, 302] on button "Public" at bounding box center [706, 299] width 142 height 26
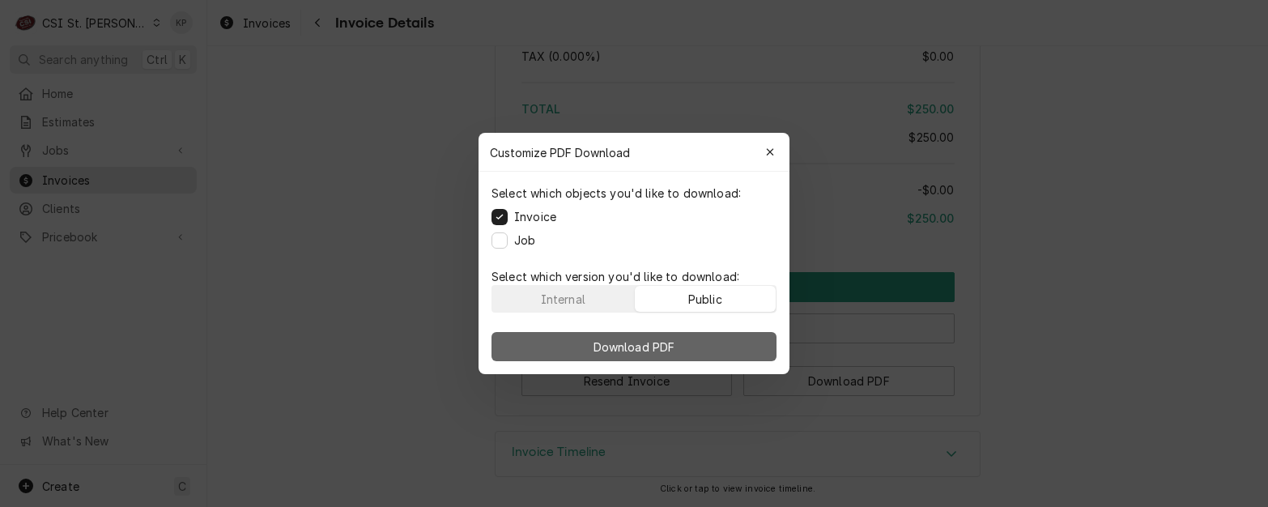
click at [670, 348] on span "Download PDF" at bounding box center [634, 347] width 88 height 17
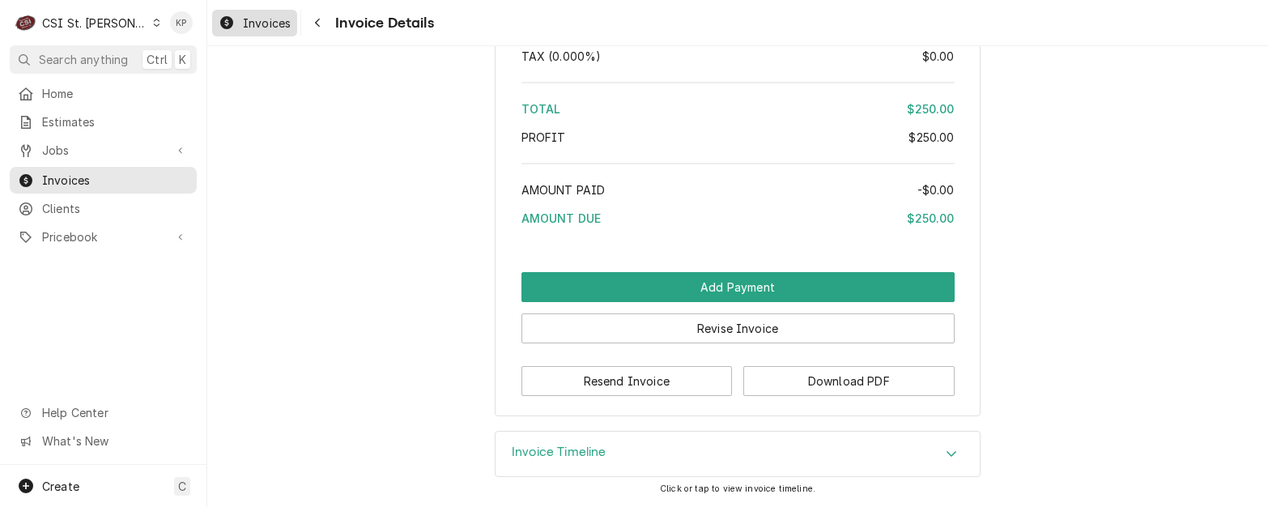
click at [265, 28] on span "Invoices" at bounding box center [267, 23] width 48 height 17
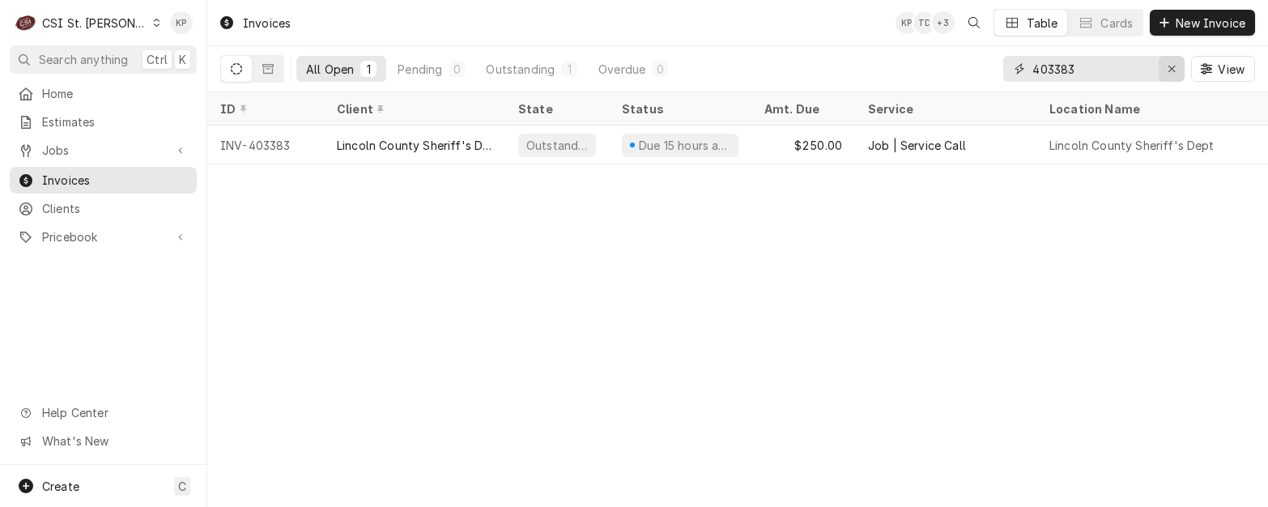
click at [1175, 65] on icon "Erase input" at bounding box center [1172, 68] width 9 height 11
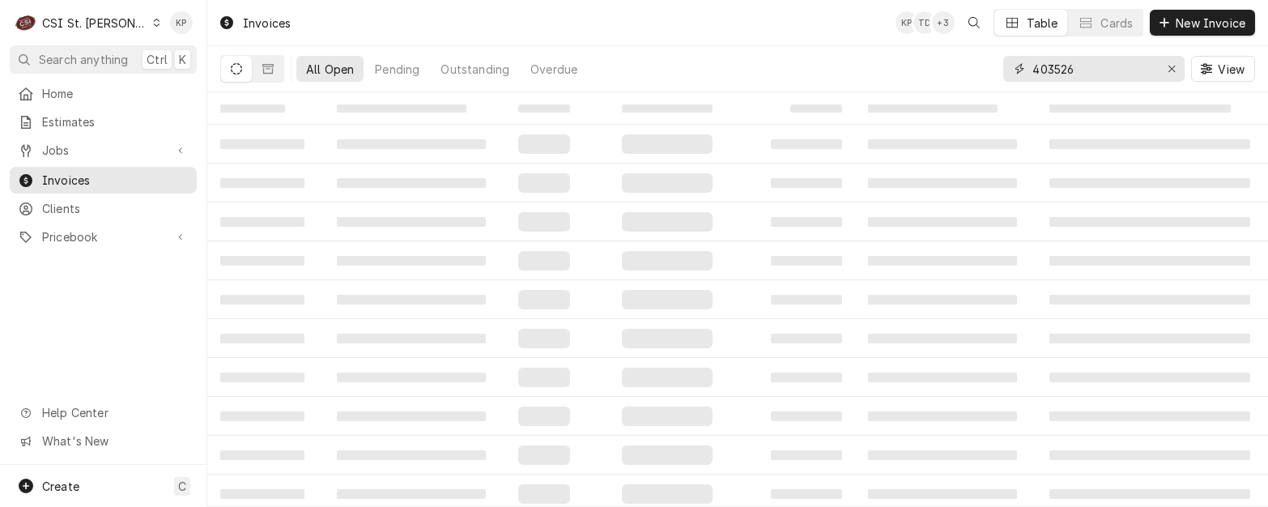
type input "403526"
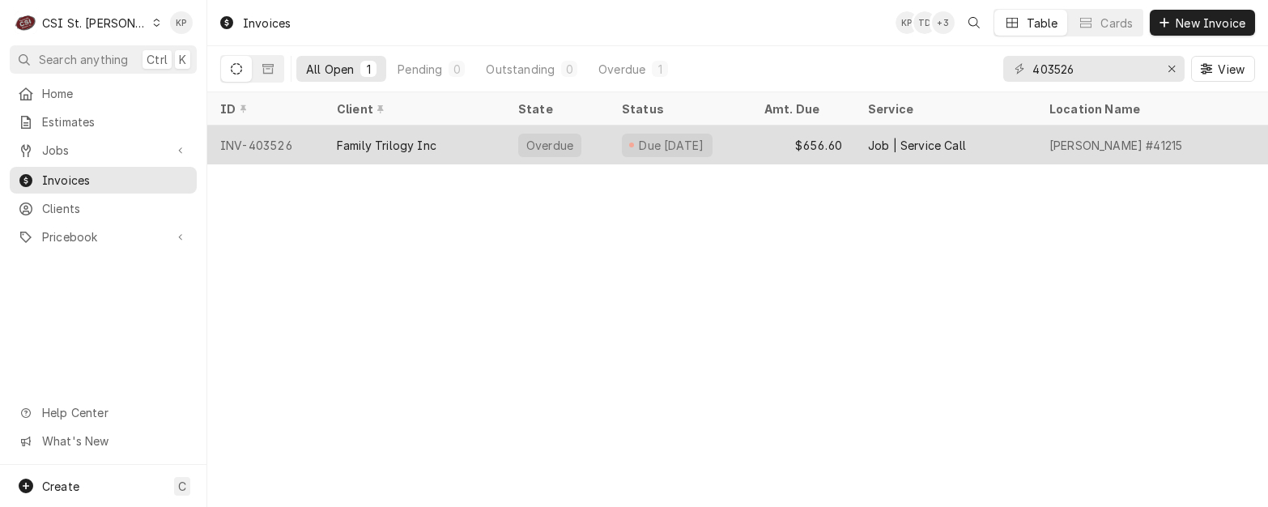
click at [273, 141] on div "INV-403526" at bounding box center [265, 145] width 117 height 39
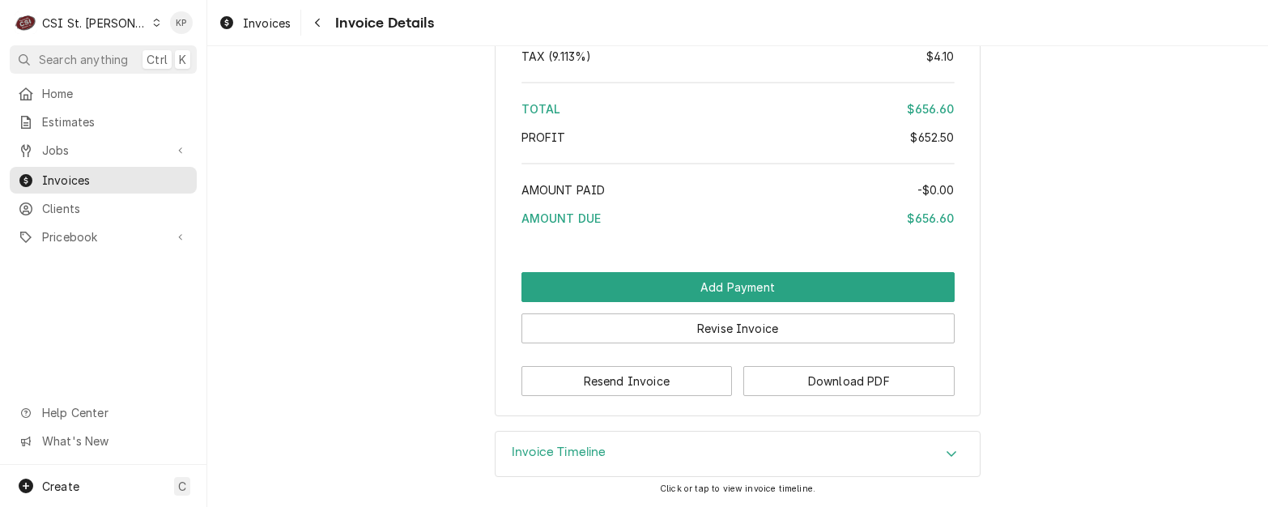
scroll to position [3113, 0]
click at [823, 371] on button "Download PDF" at bounding box center [848, 381] width 211 height 30
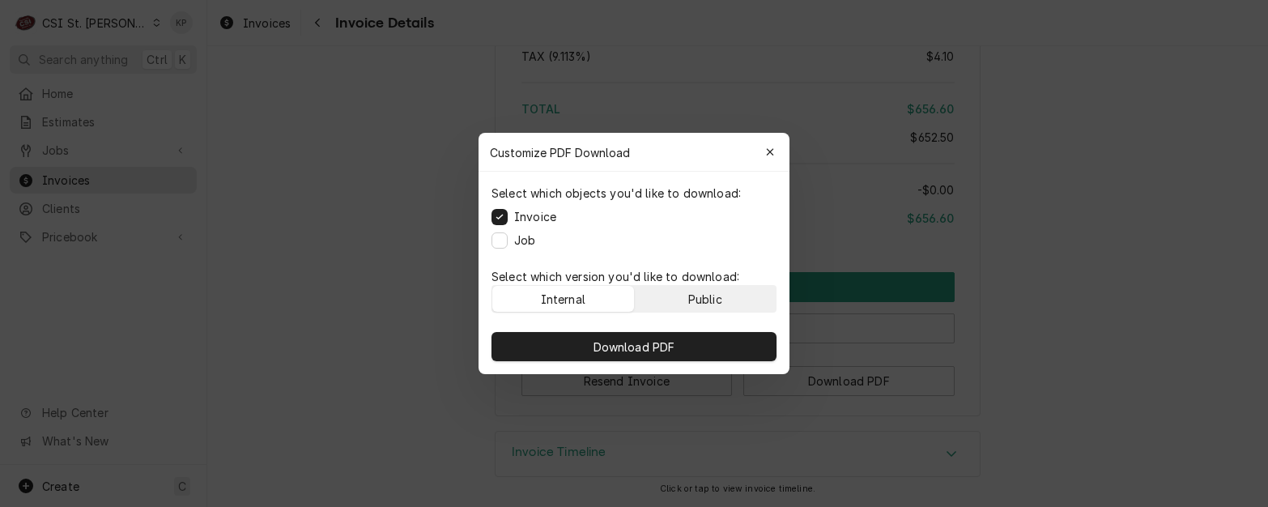
click at [761, 297] on button "Public" at bounding box center [706, 299] width 142 height 26
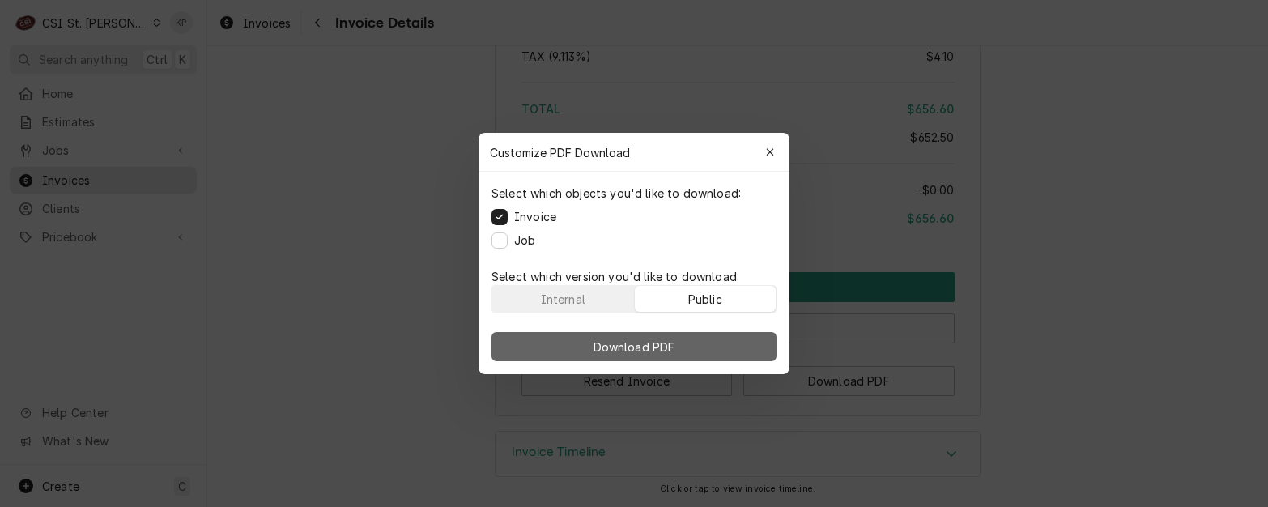
click at [712, 342] on button "Download PDF" at bounding box center [634, 346] width 285 height 29
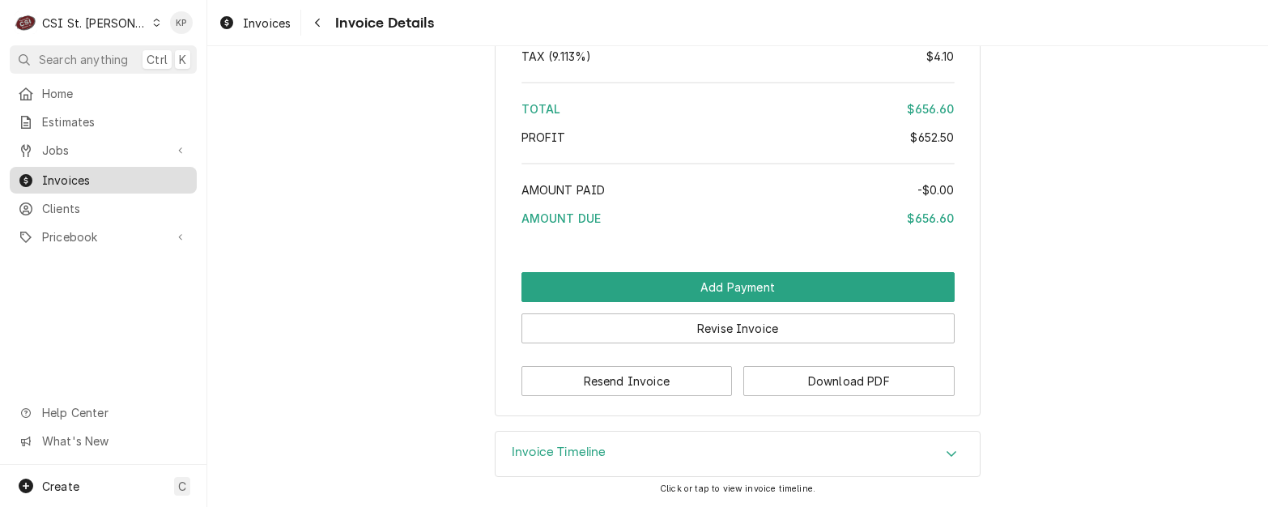
click at [60, 176] on span "Invoices" at bounding box center [115, 180] width 147 height 17
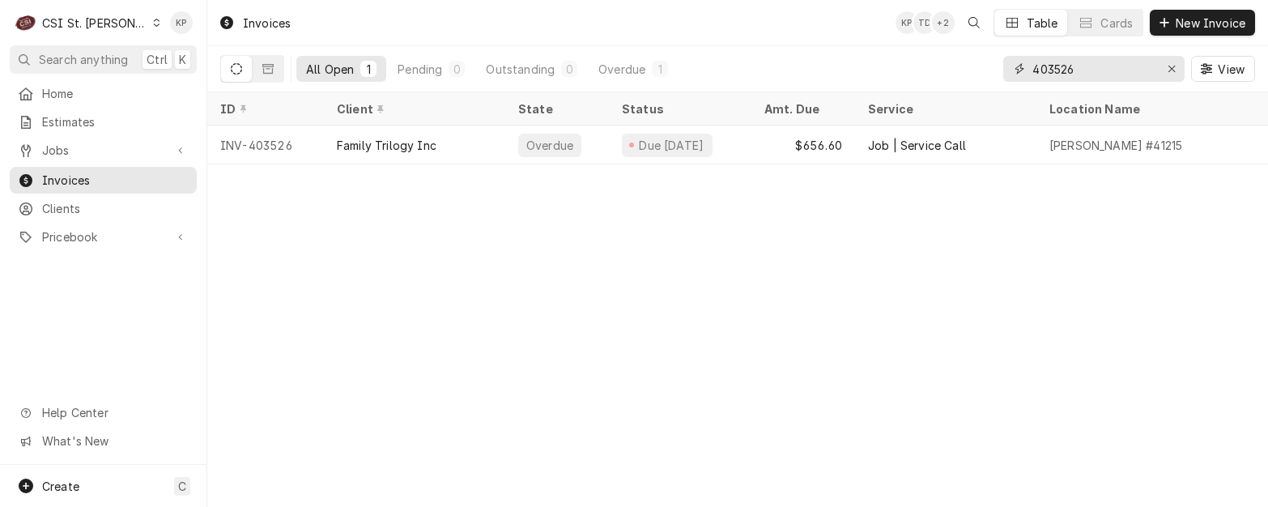
click at [1172, 65] on icon "Erase input" at bounding box center [1172, 68] width 9 height 11
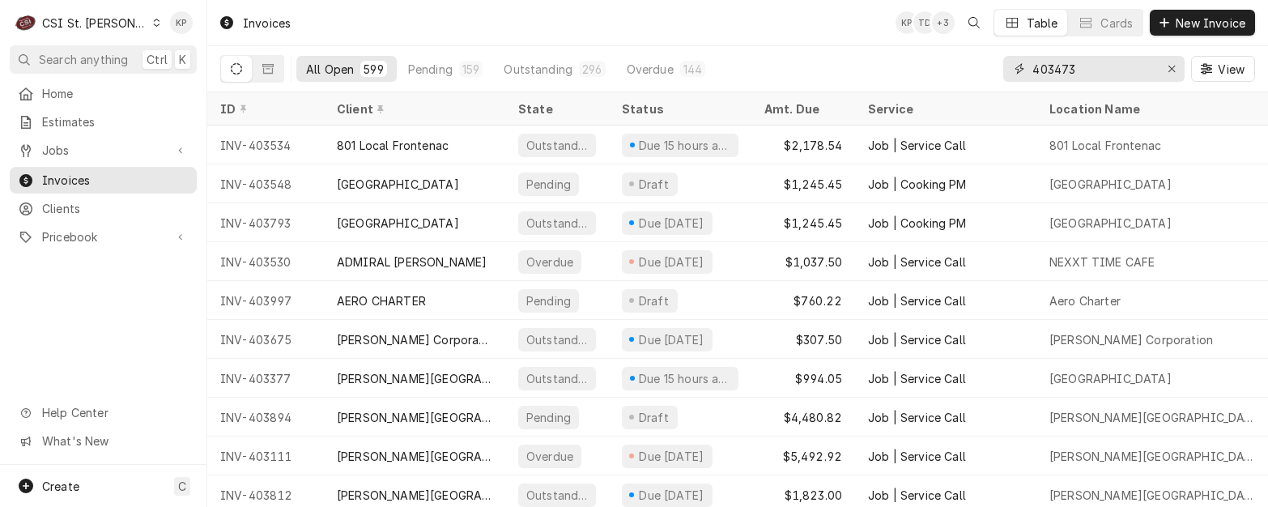
type input "403473"
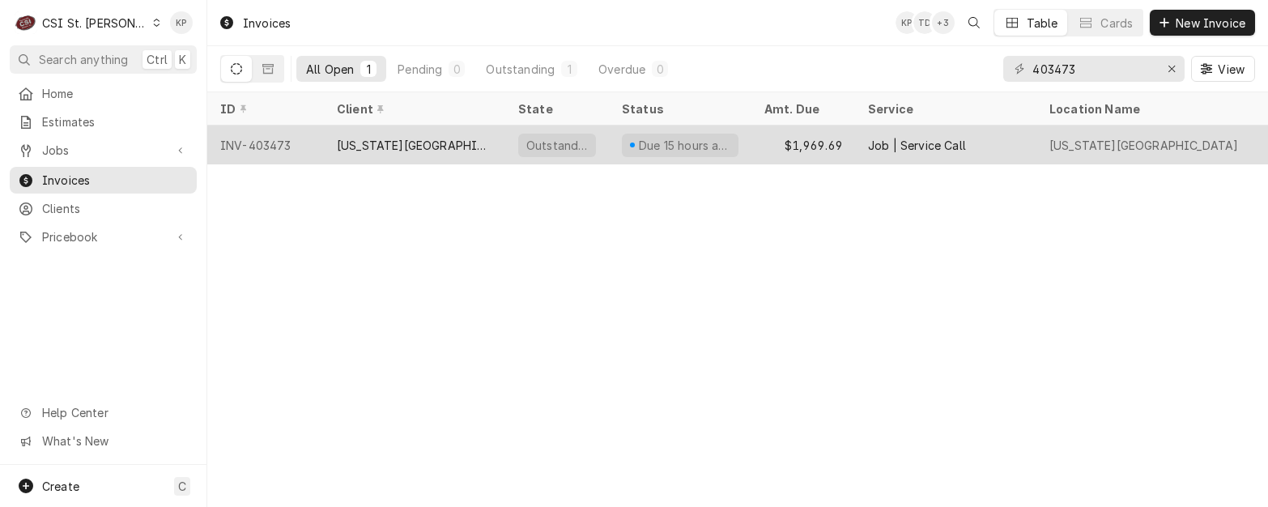
click at [282, 147] on div "INV-403473" at bounding box center [265, 145] width 117 height 39
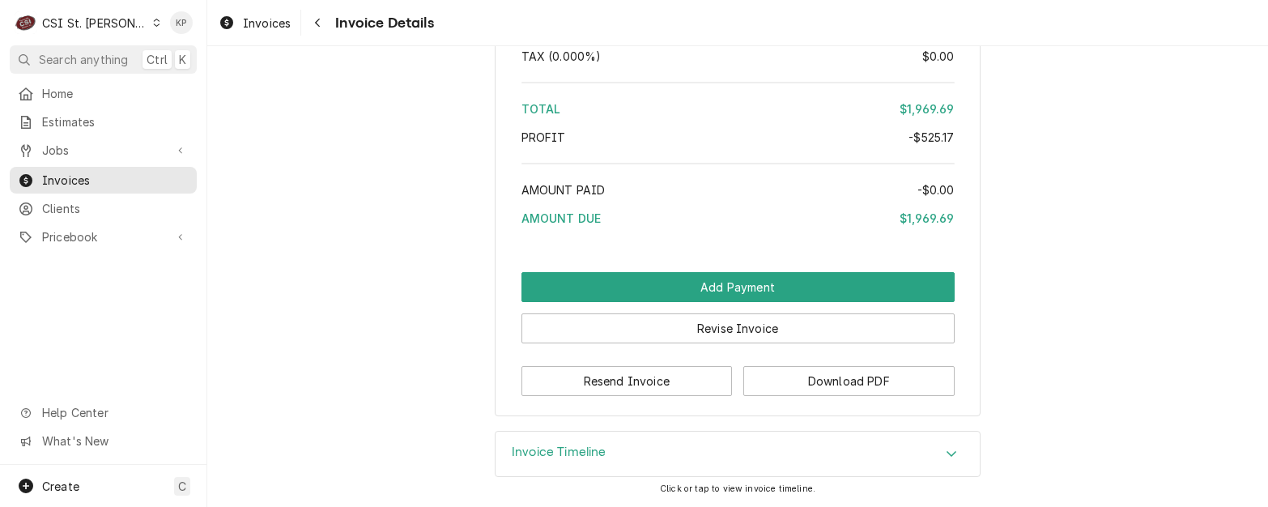
scroll to position [4372, 0]
click at [801, 377] on button "Download PDF" at bounding box center [848, 381] width 211 height 30
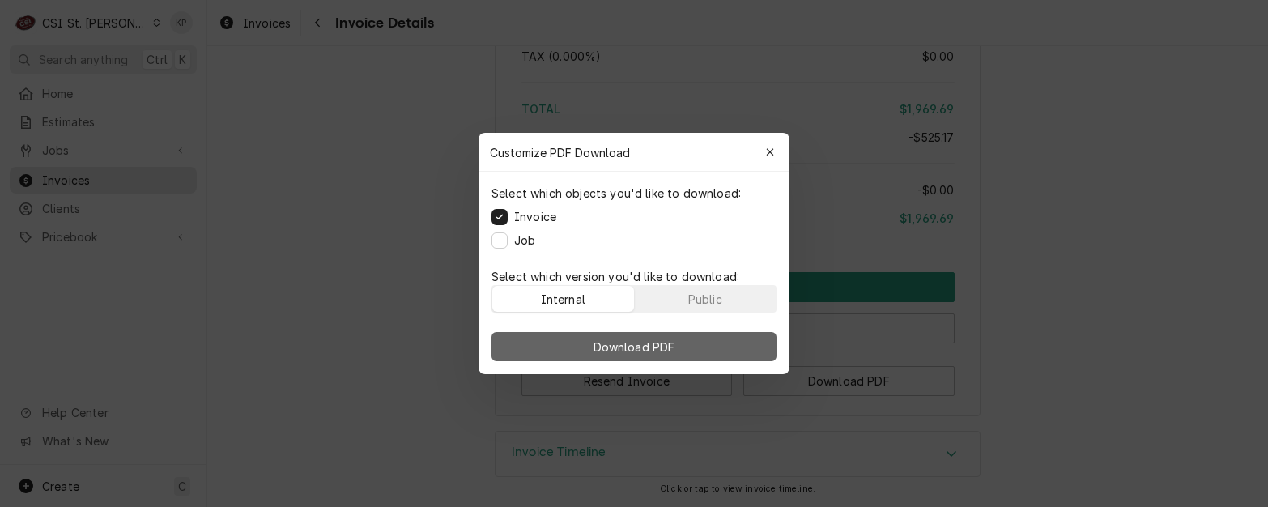
drag, startPoint x: 739, startPoint y: 285, endPoint x: 701, endPoint y: 339, distance: 65.2
click at [738, 288] on button "Public" at bounding box center [706, 299] width 142 height 26
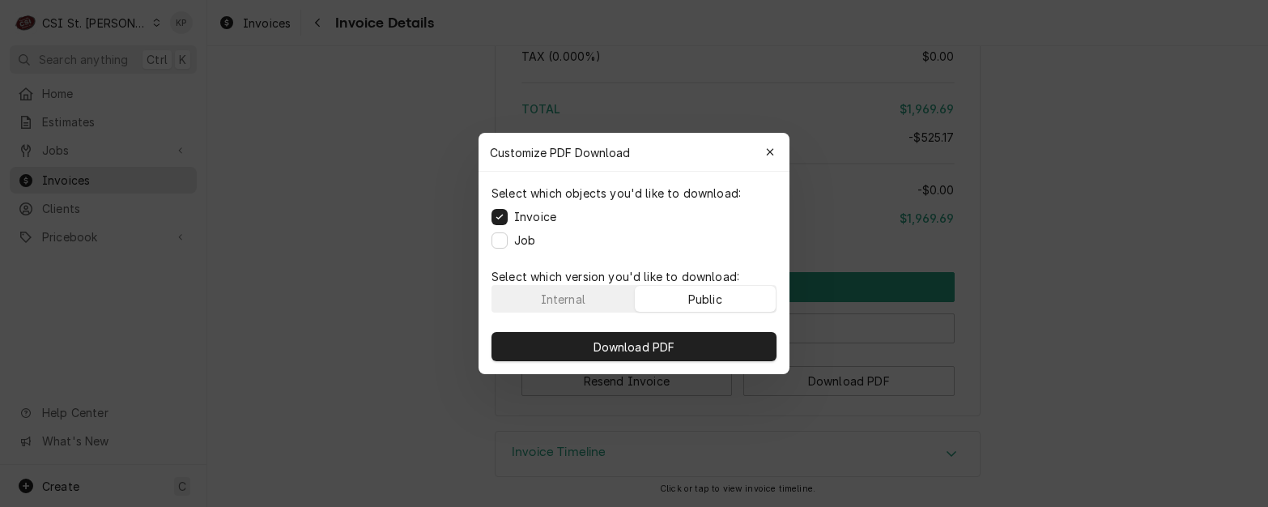
drag, startPoint x: 692, startPoint y: 350, endPoint x: 47, endPoint y: 280, distance: 648.4
click at [686, 348] on button "Download PDF" at bounding box center [634, 346] width 285 height 29
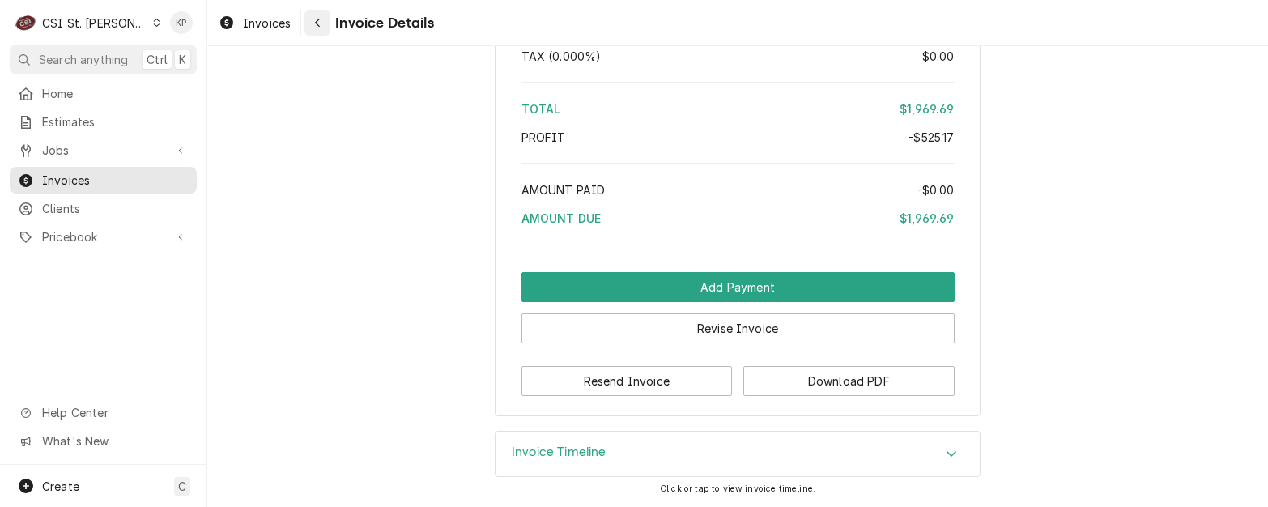
drag, startPoint x: 277, startPoint y: 22, endPoint x: 320, endPoint y: 23, distance: 43.0
click at [277, 22] on span "Invoices" at bounding box center [267, 23] width 48 height 17
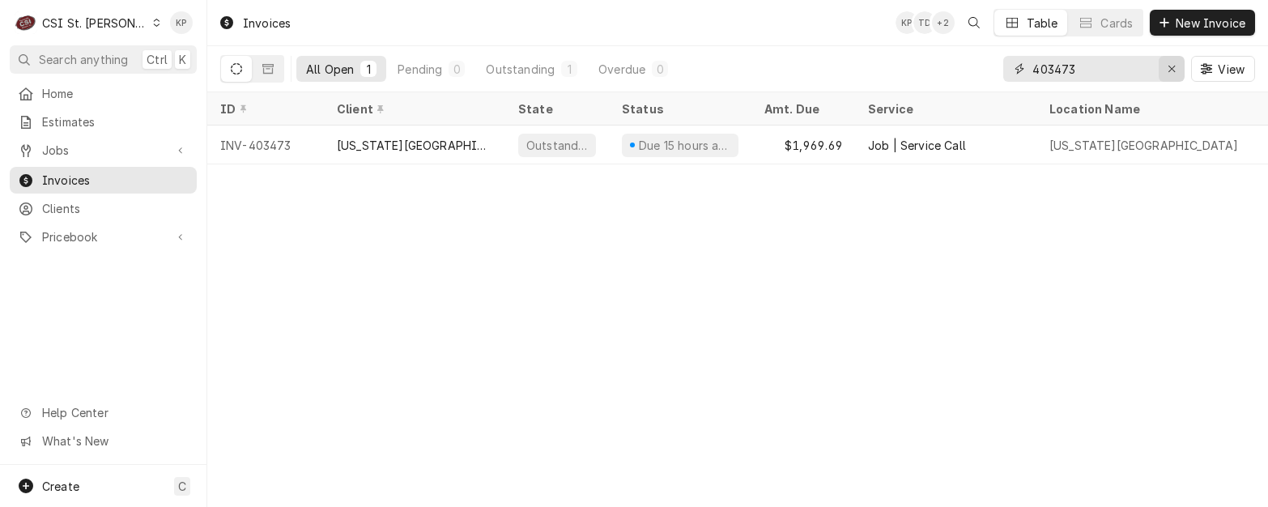
click at [1169, 66] on icon "Erase input" at bounding box center [1172, 69] width 6 height 6
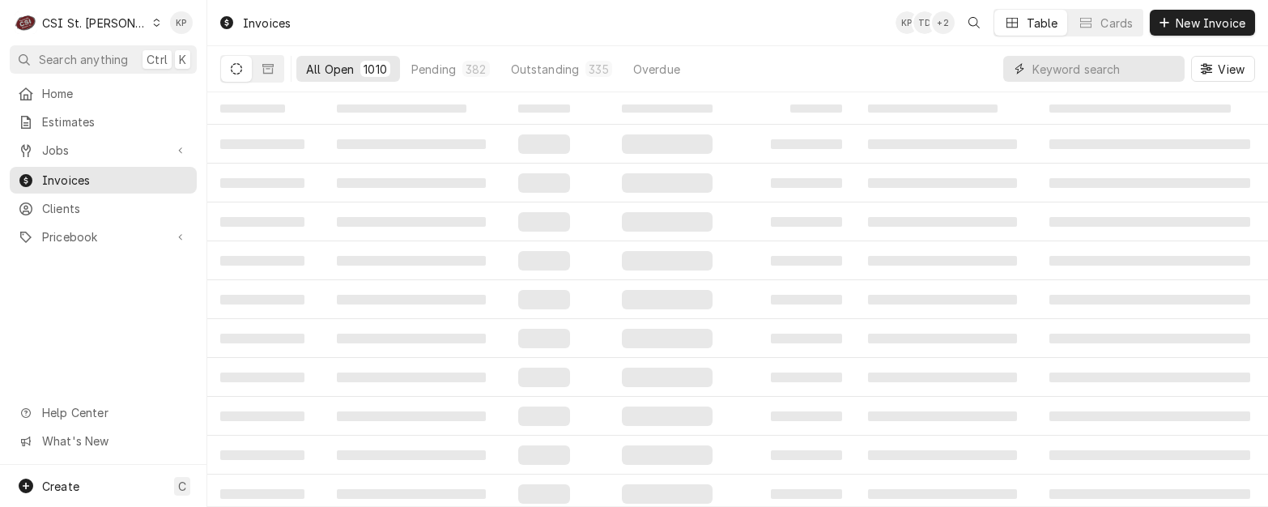
click at [1067, 72] on input "Dynamic Content Wrapper" at bounding box center [1105, 69] width 144 height 26
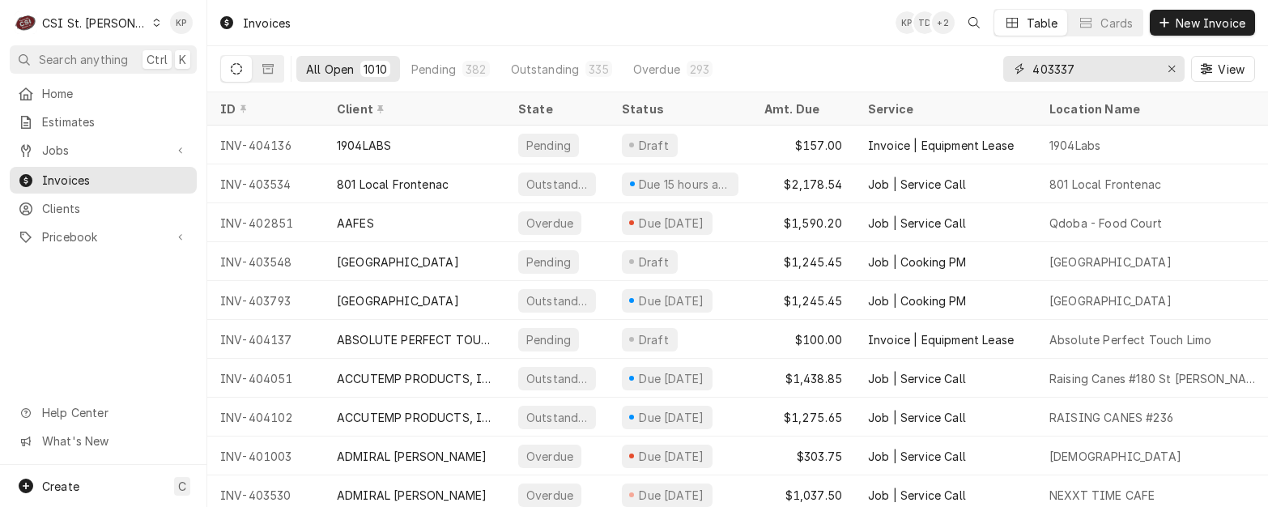
type input "403337"
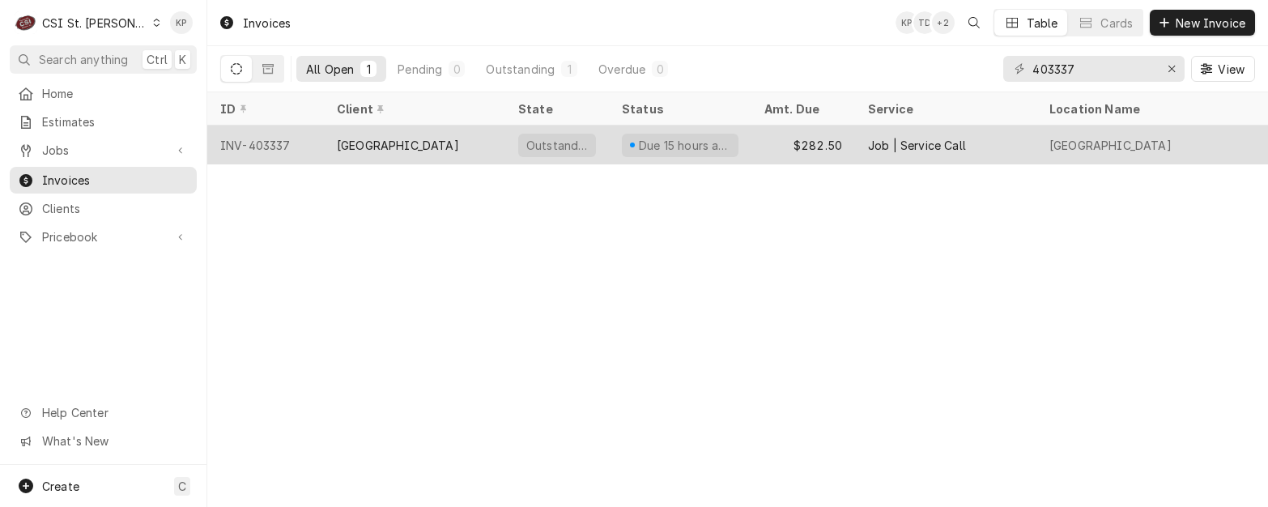
click at [242, 138] on div "INV-403337" at bounding box center [265, 145] width 117 height 39
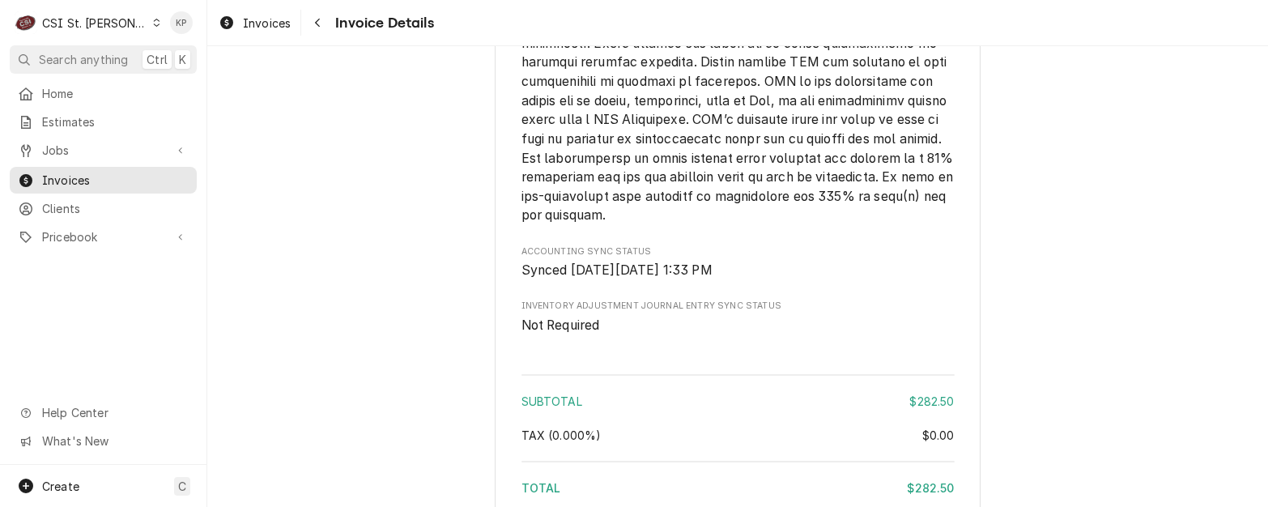
scroll to position [2754, 0]
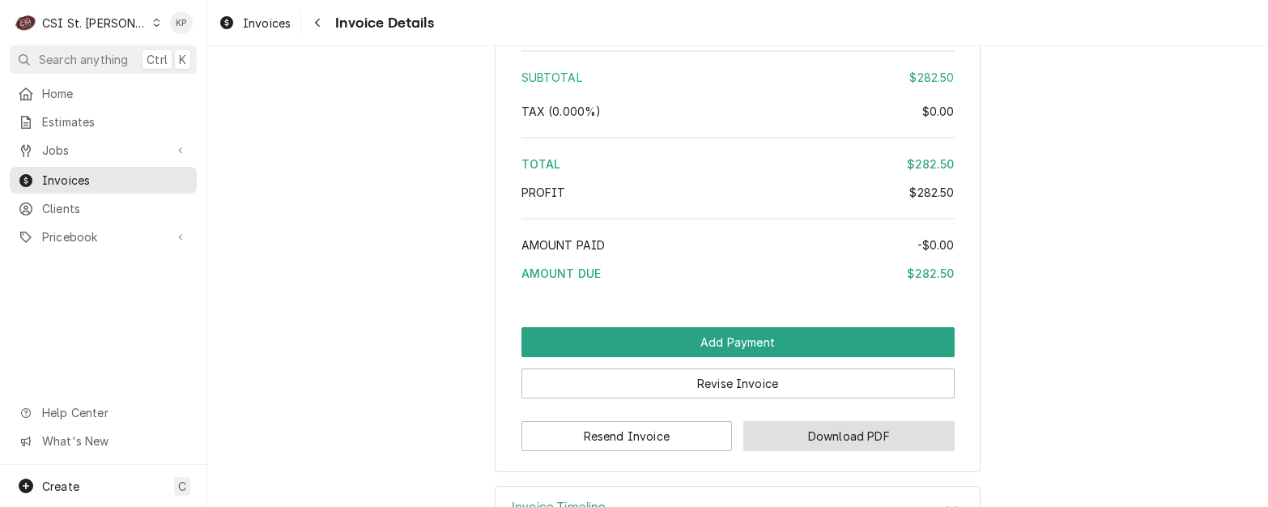
click at [799, 451] on button "Download PDF" at bounding box center [848, 436] width 211 height 30
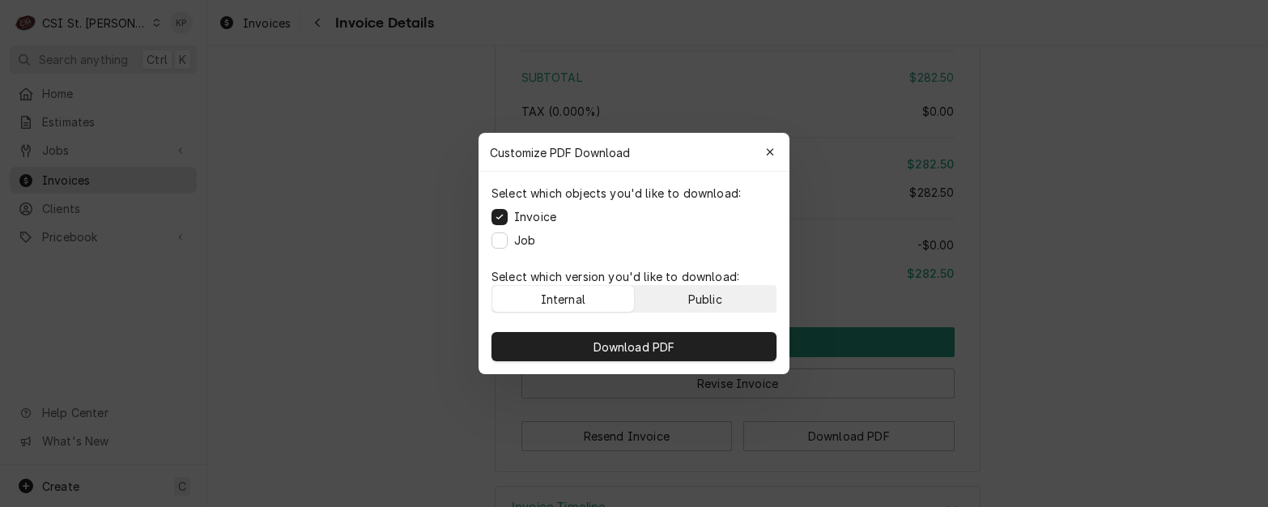
click at [696, 300] on div "Public" at bounding box center [705, 299] width 34 height 17
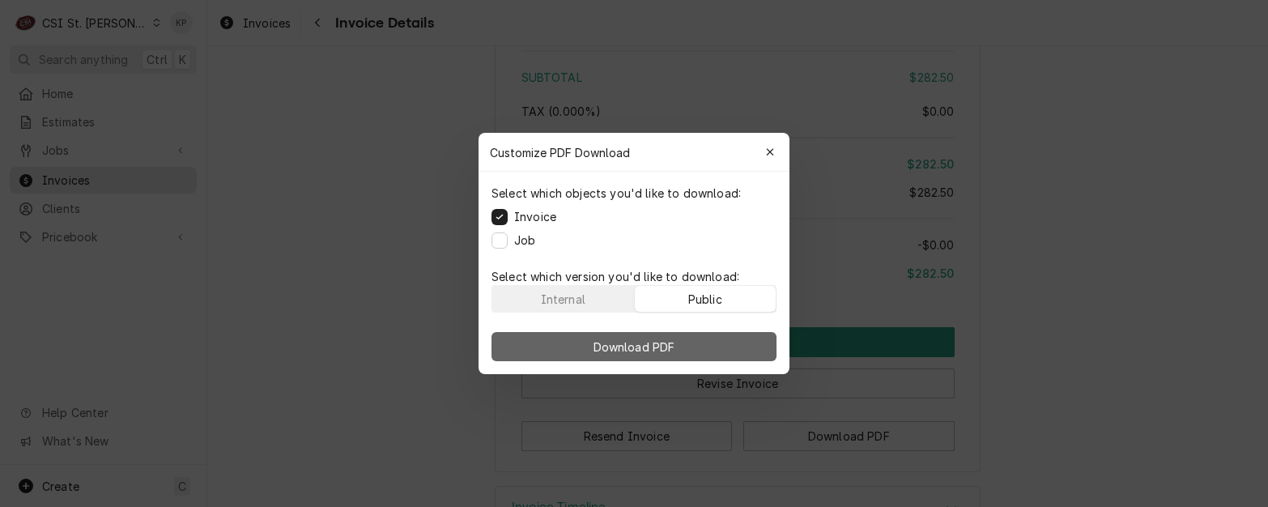
click at [667, 350] on span "Download PDF" at bounding box center [634, 347] width 88 height 17
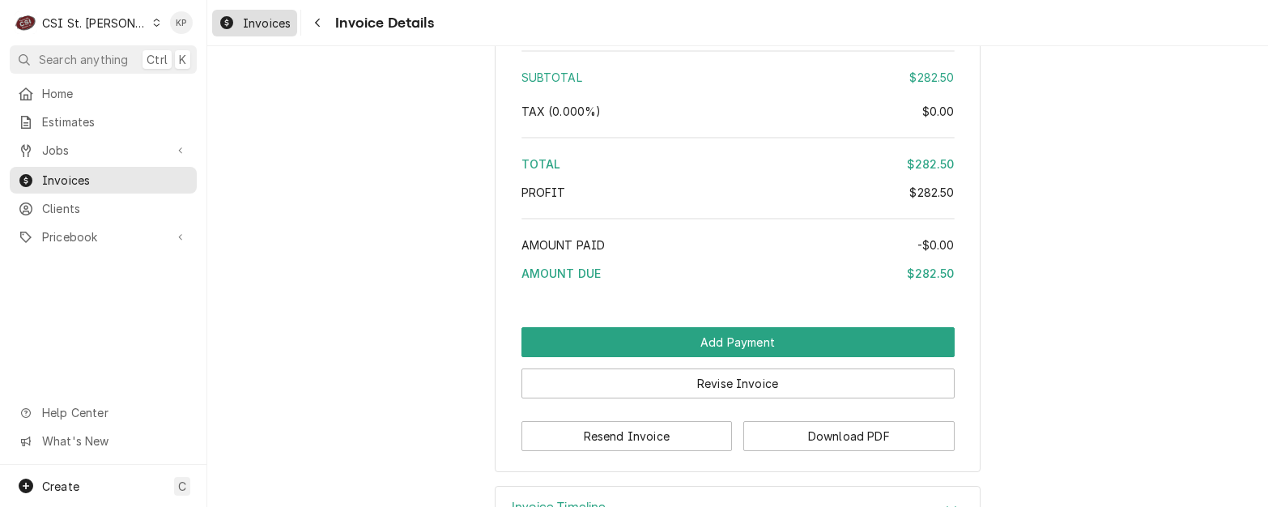
click at [269, 28] on span "Invoices" at bounding box center [267, 23] width 48 height 17
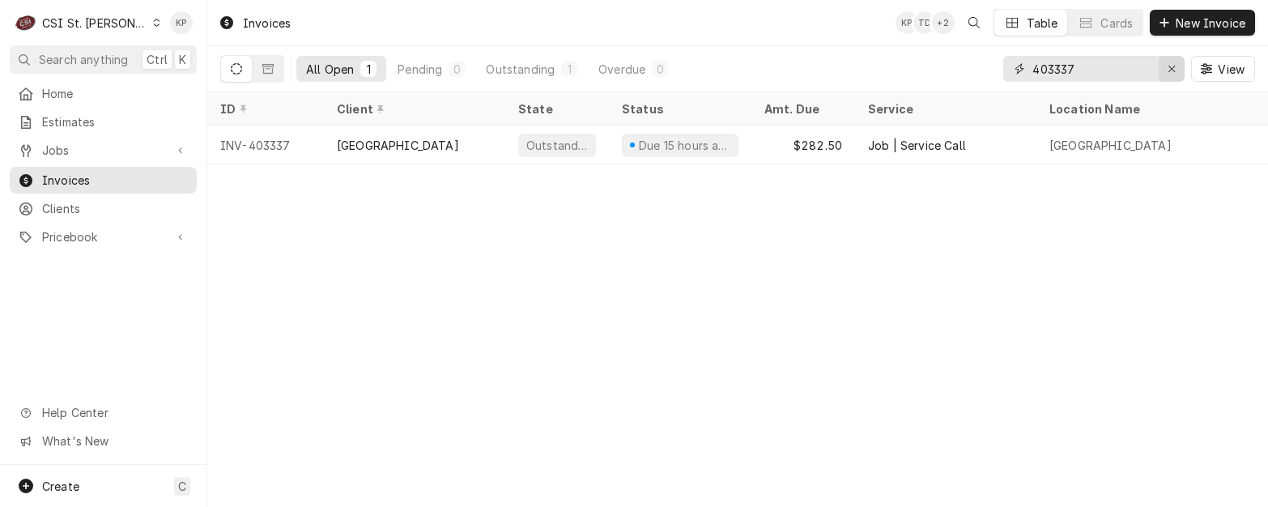
click at [1171, 70] on icon "Erase input" at bounding box center [1172, 68] width 9 height 11
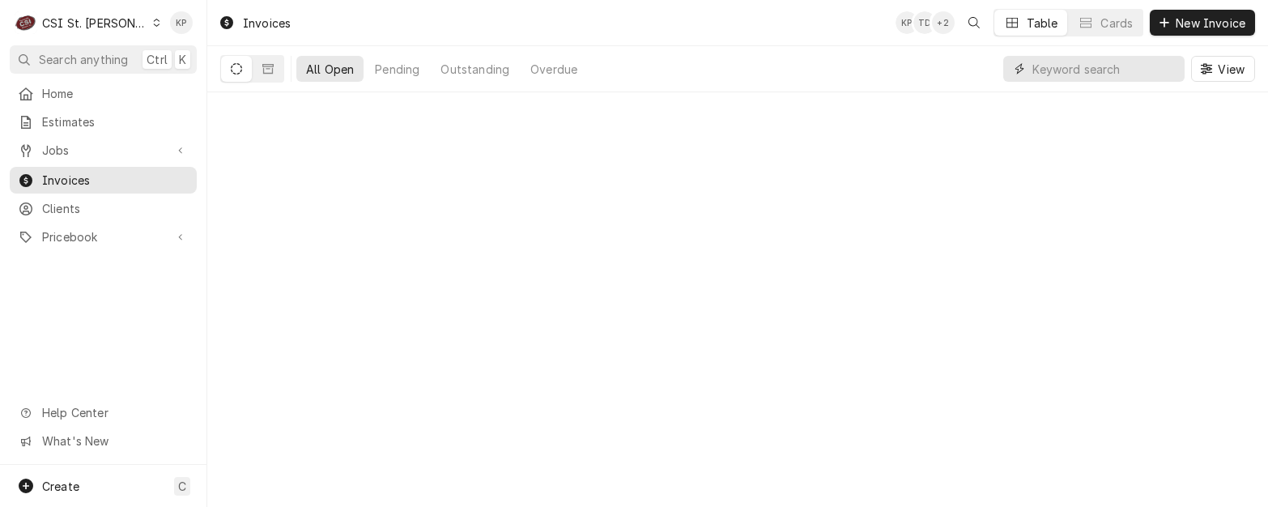
click at [1169, 70] on input "Dynamic Content Wrapper" at bounding box center [1105, 69] width 144 height 26
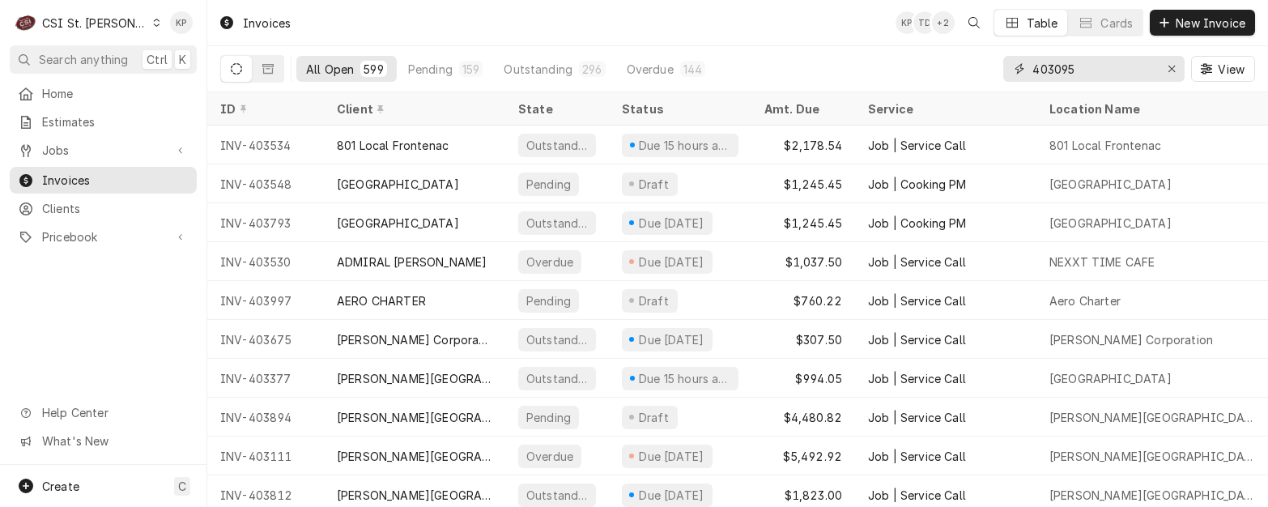
type input "403095"
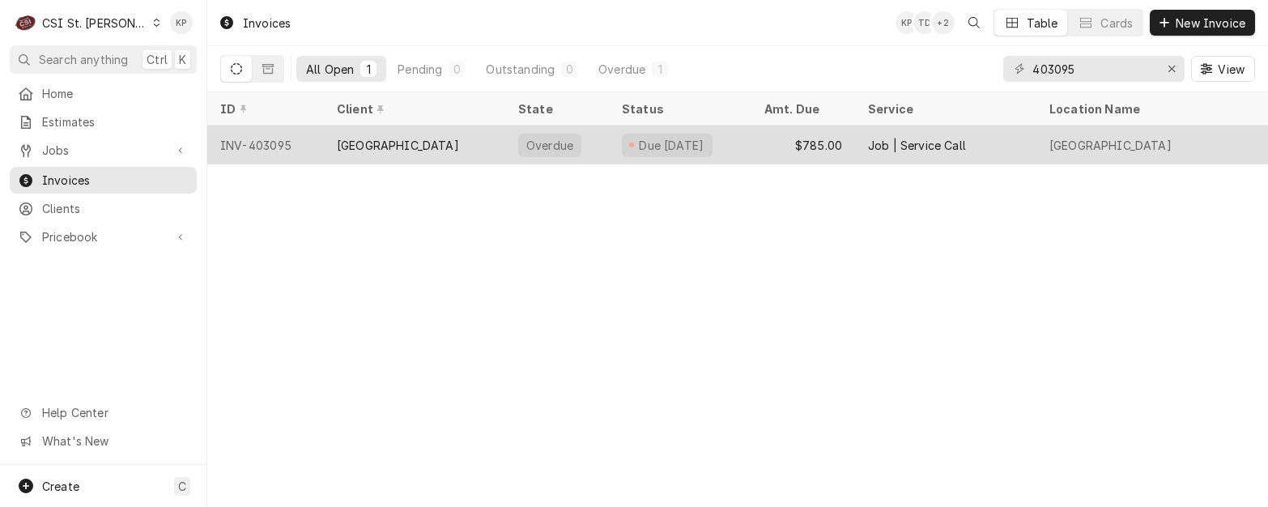
click at [279, 142] on div "INV-403095" at bounding box center [265, 145] width 117 height 39
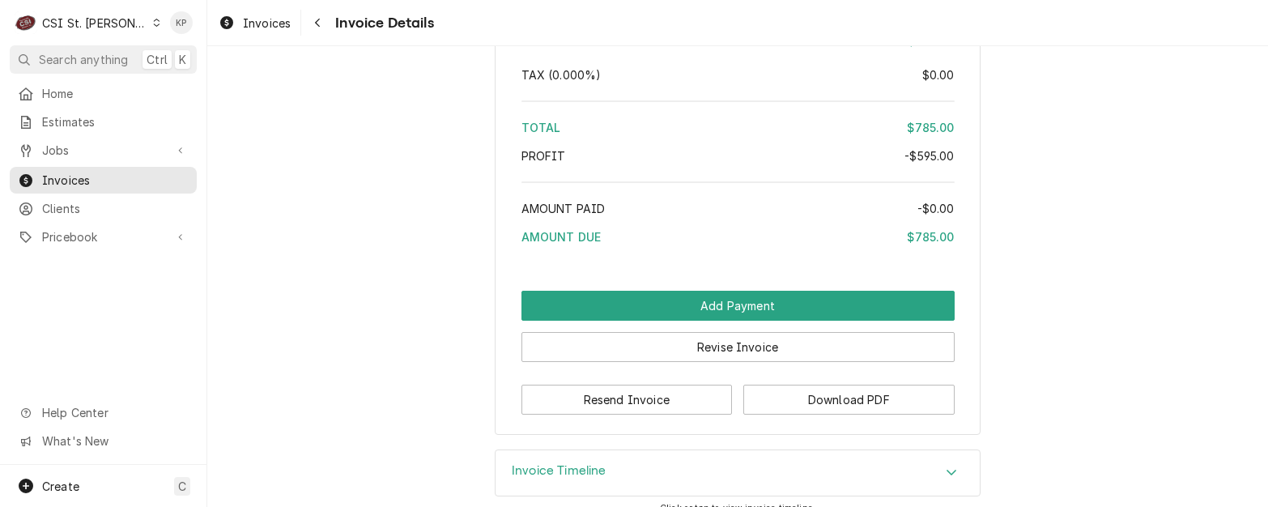
scroll to position [3351, 0]
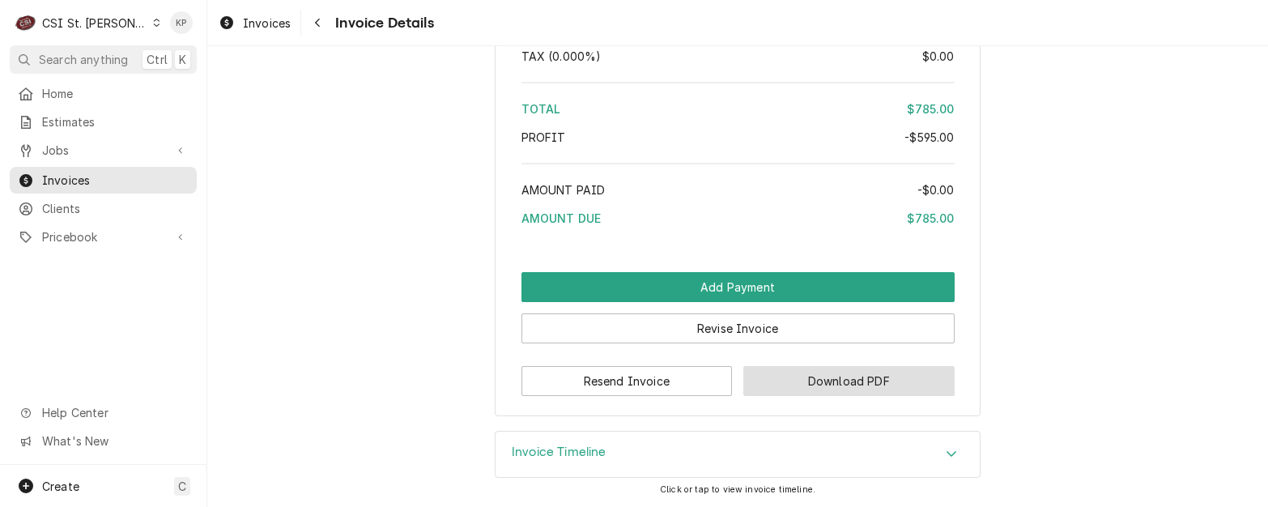
click at [782, 386] on button "Download PDF" at bounding box center [848, 381] width 211 height 30
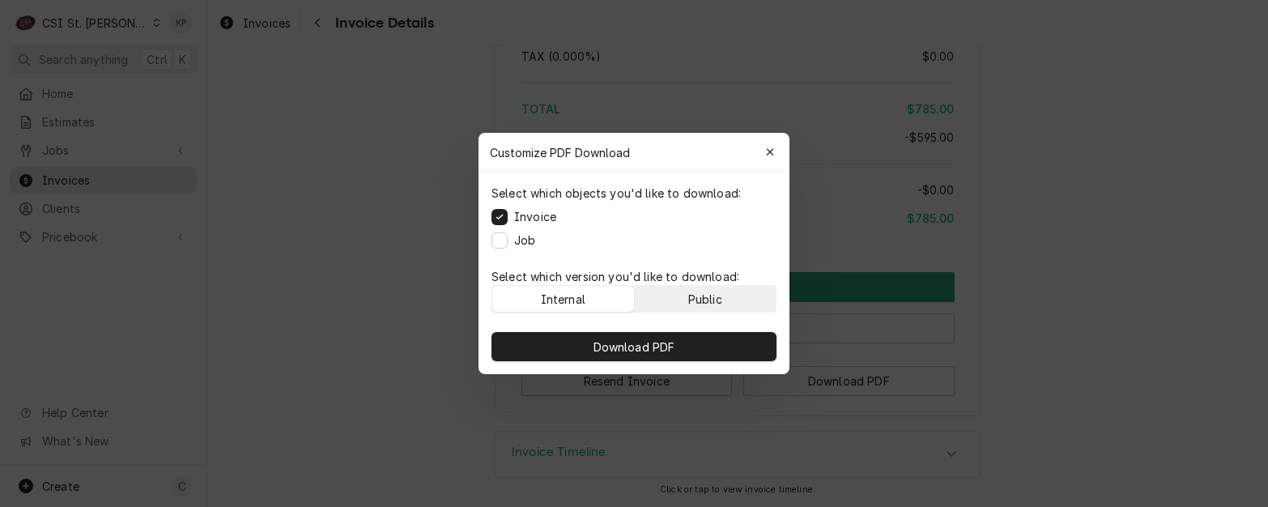
click at [712, 300] on div "Public" at bounding box center [705, 299] width 34 height 17
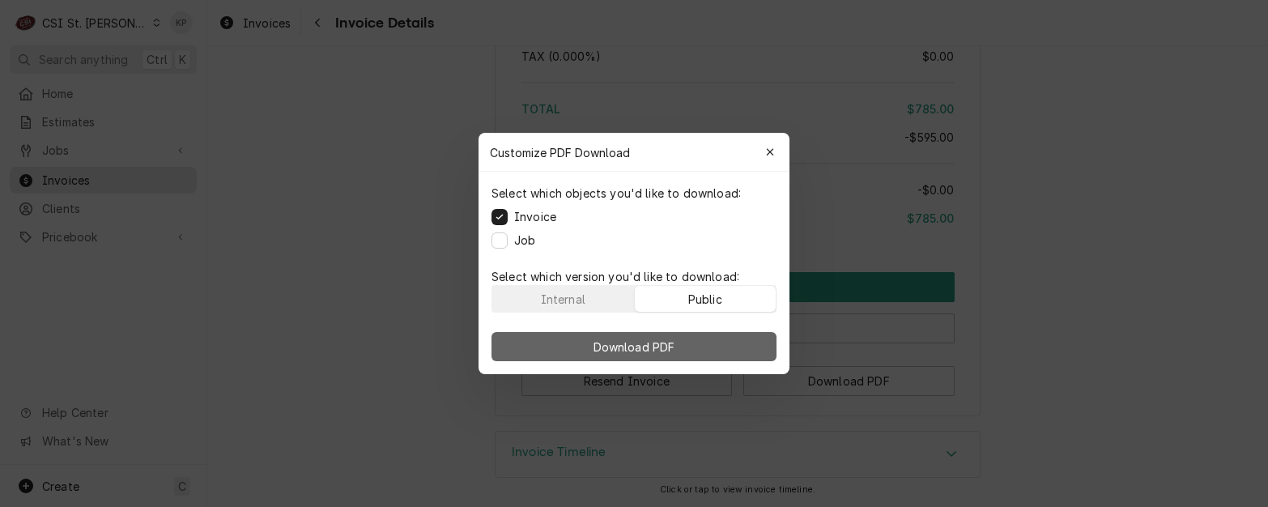
click at [694, 337] on button "Download PDF" at bounding box center [634, 346] width 285 height 29
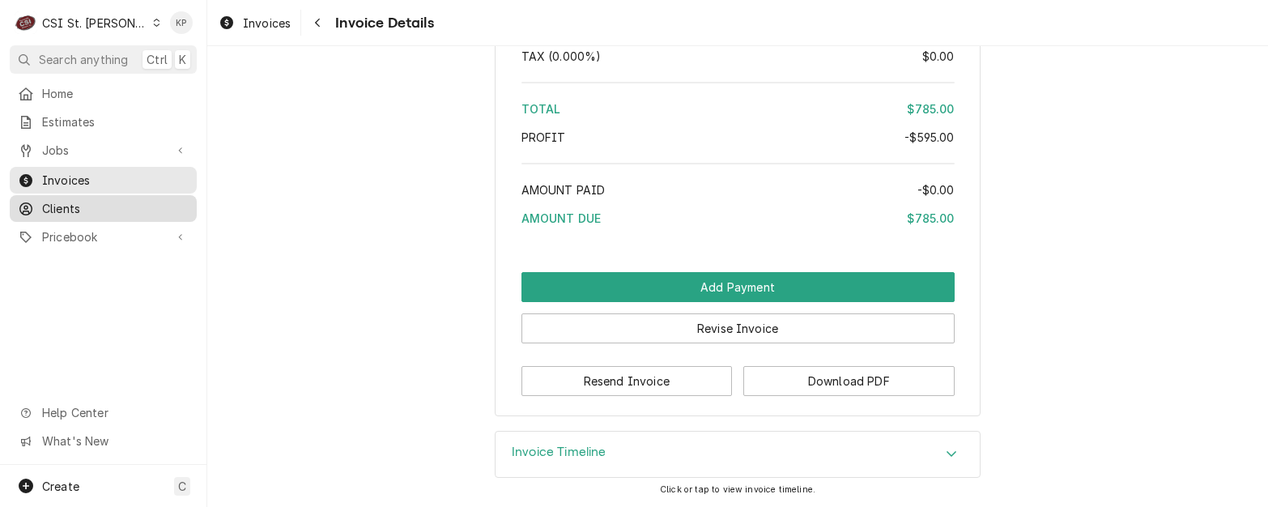
drag, startPoint x: 78, startPoint y: 199, endPoint x: 145, endPoint y: 199, distance: 67.2
click at [78, 200] on span "Clients" at bounding box center [115, 208] width 147 height 17
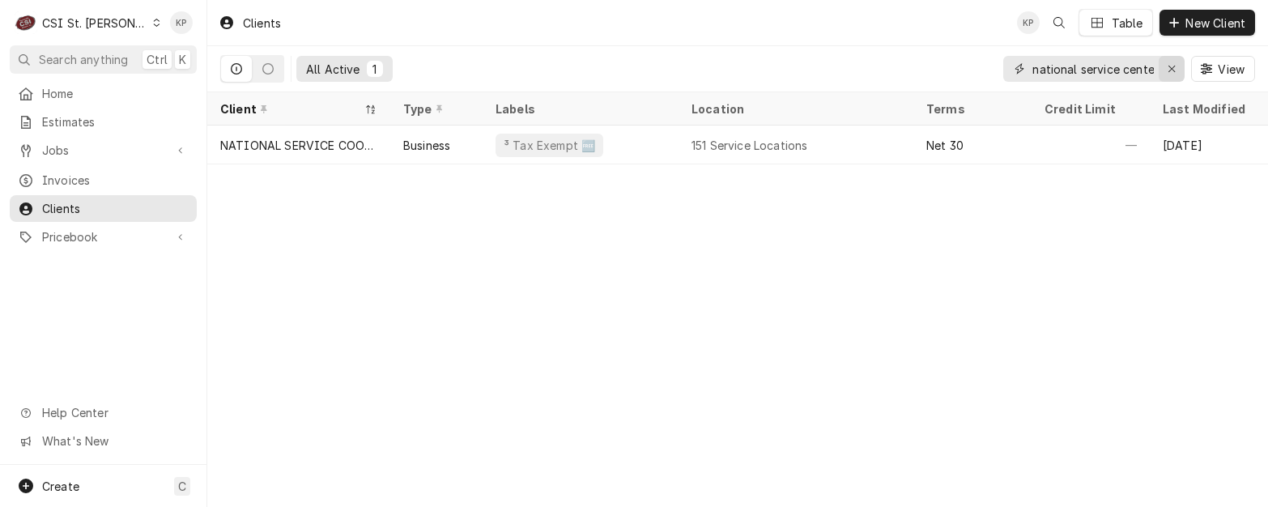
click at [1169, 67] on icon "Erase input" at bounding box center [1172, 68] width 9 height 11
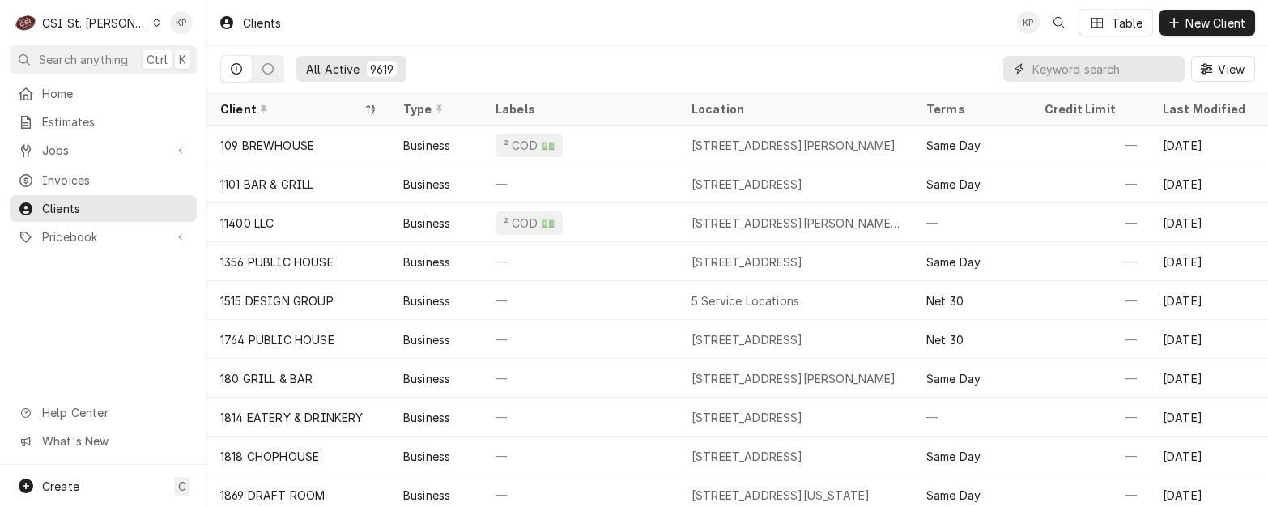
paste input "Scott AFB - Bldg #1981"
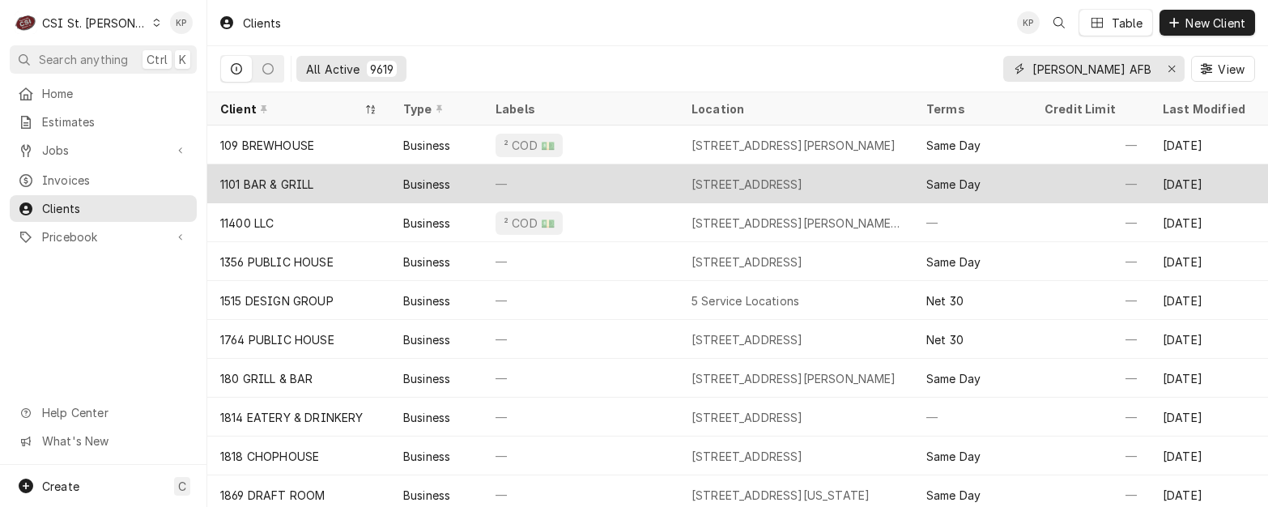
scroll to position [0, 4]
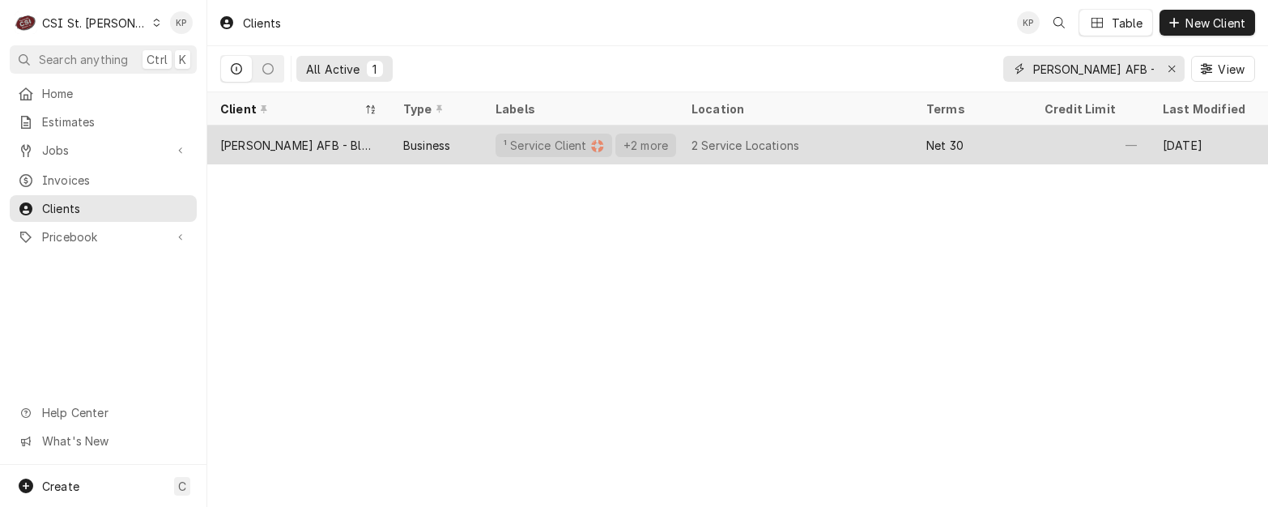
type input "Scott AFB - Bldg #1981"
click at [300, 145] on div "Scott AFB - Bldg #1981" at bounding box center [298, 145] width 157 height 17
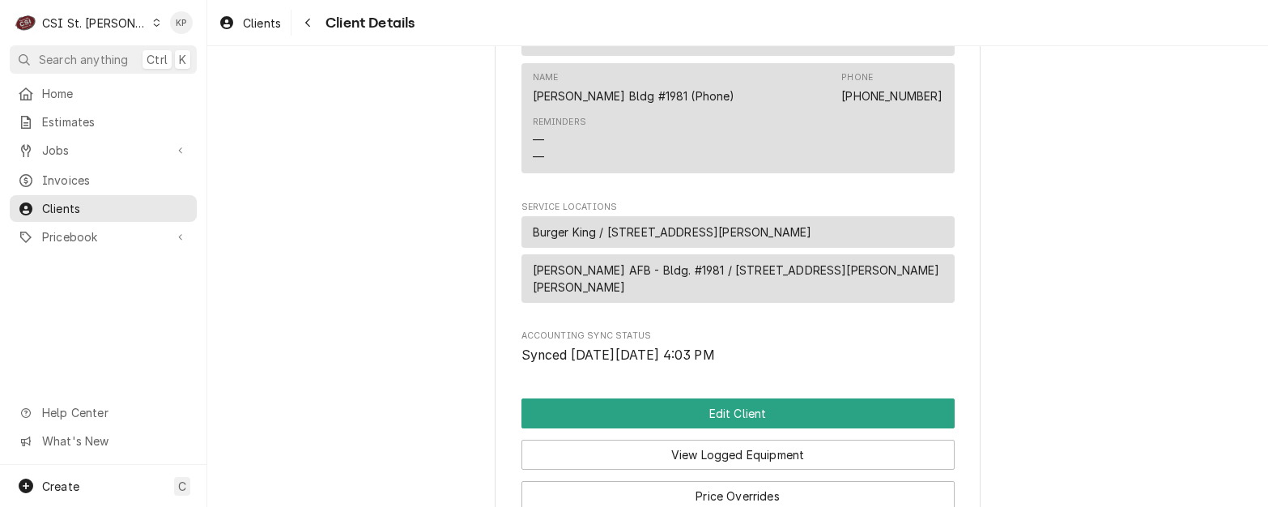
scroll to position [1134, 0]
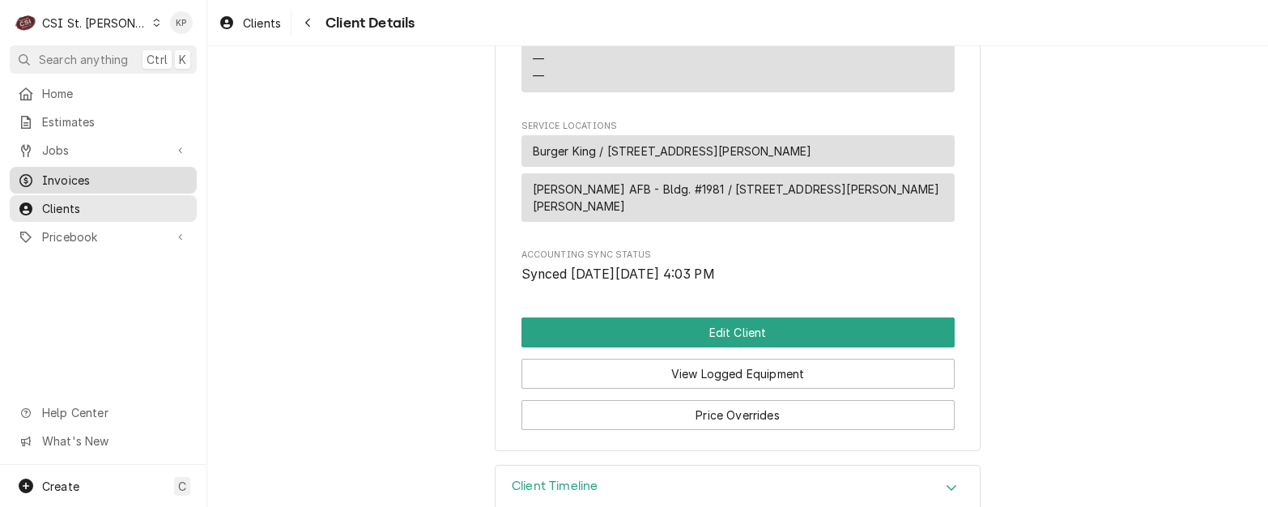
click at [44, 172] on span "Invoices" at bounding box center [115, 180] width 147 height 17
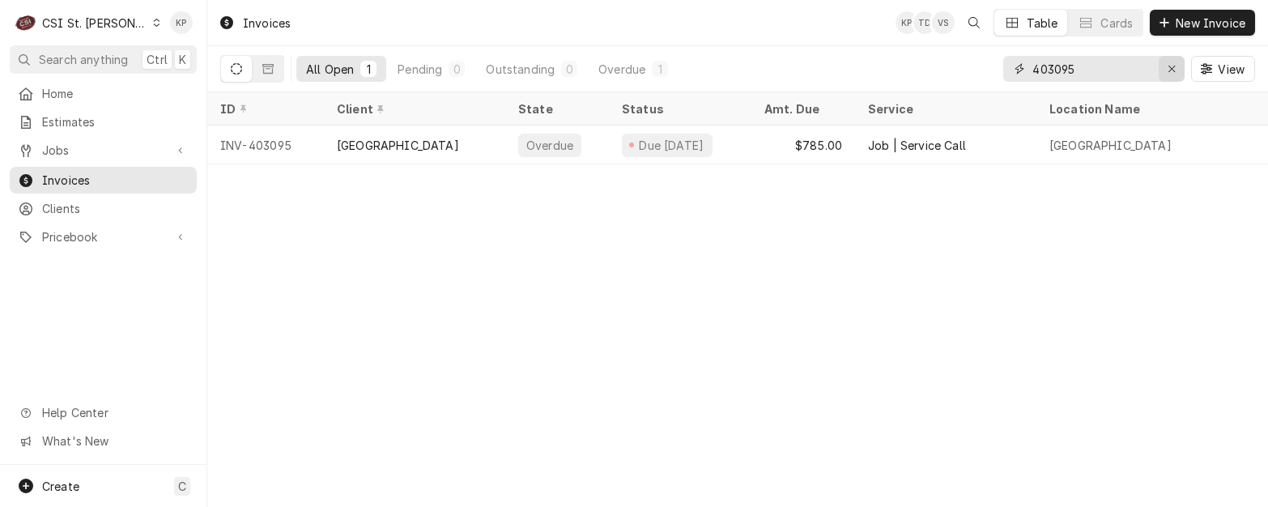
click at [1164, 65] on div "Erase input" at bounding box center [1172, 69] width 16 height 16
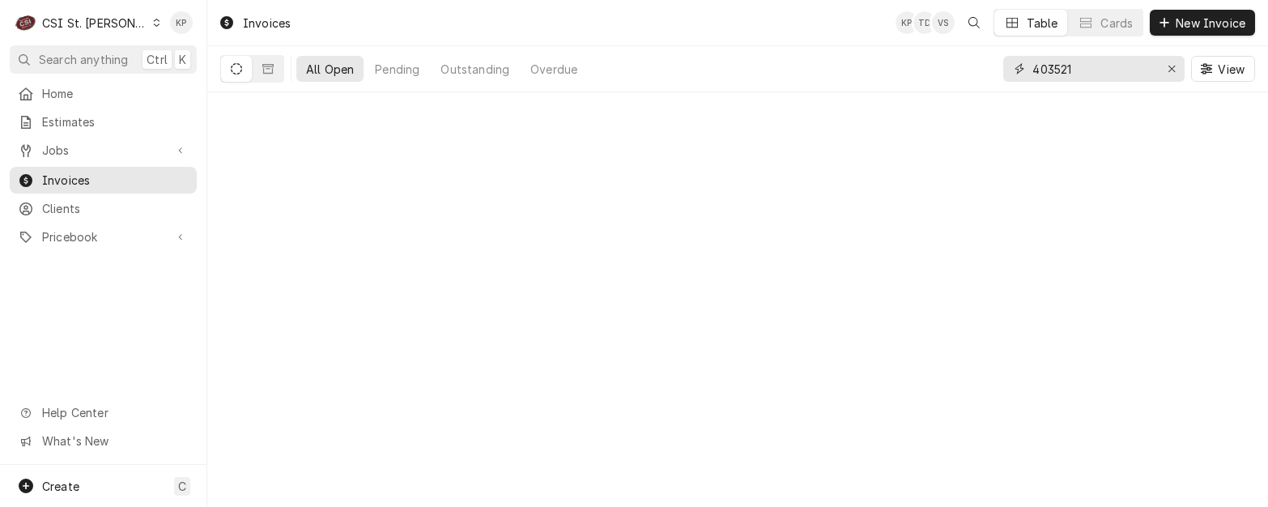
type input "403521"
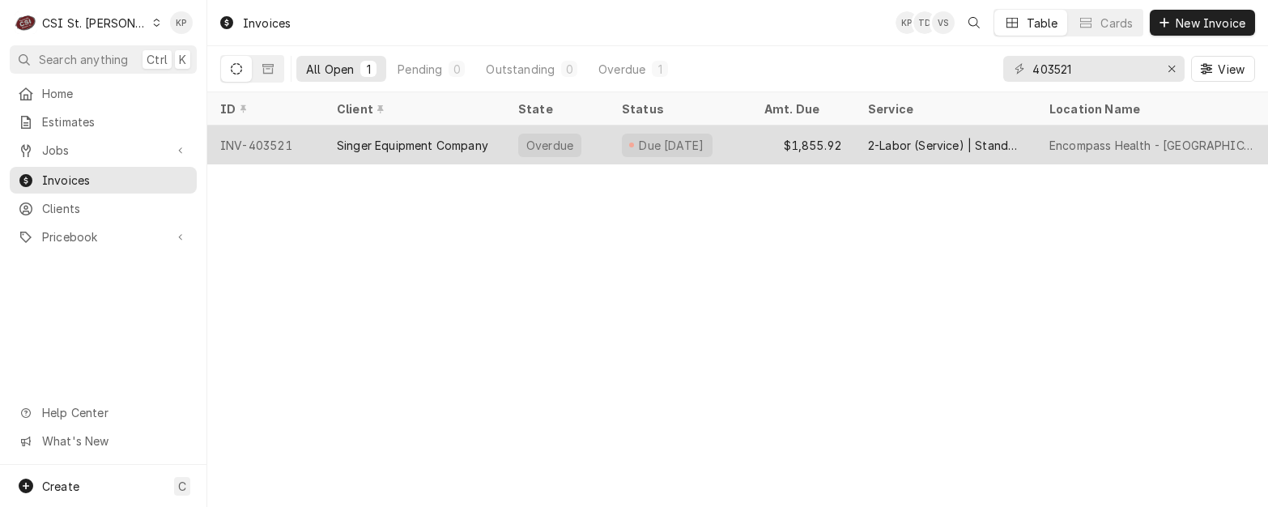
click at [296, 144] on div "INV-403521" at bounding box center [265, 145] width 117 height 39
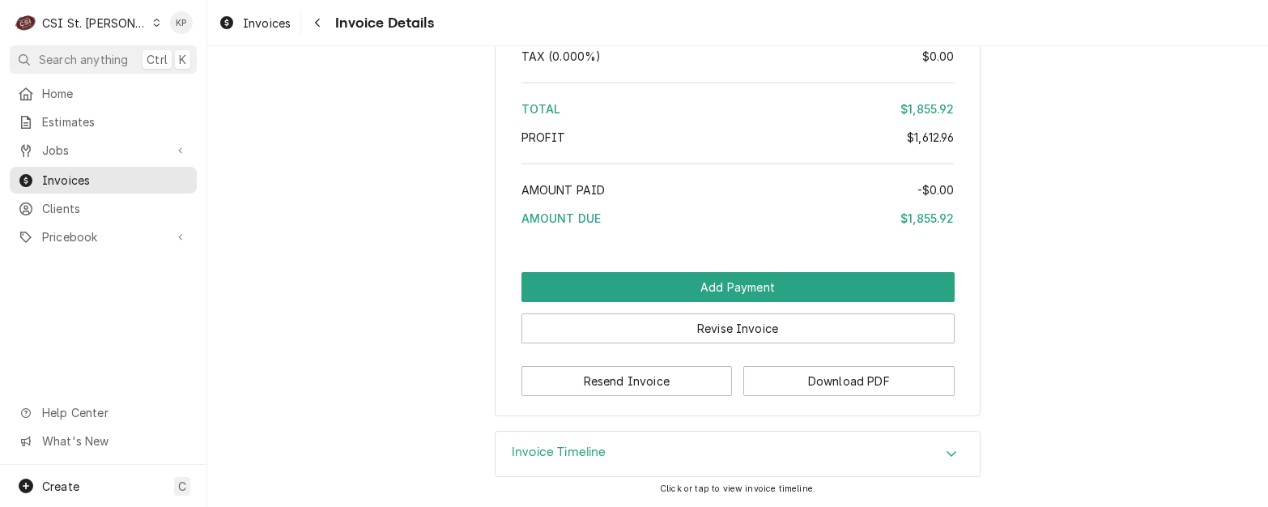
scroll to position [3290, 0]
click at [830, 364] on div "Resend Invoice Download PDF" at bounding box center [738, 375] width 433 height 41
click at [828, 376] on button "Download PDF" at bounding box center [848, 381] width 211 height 30
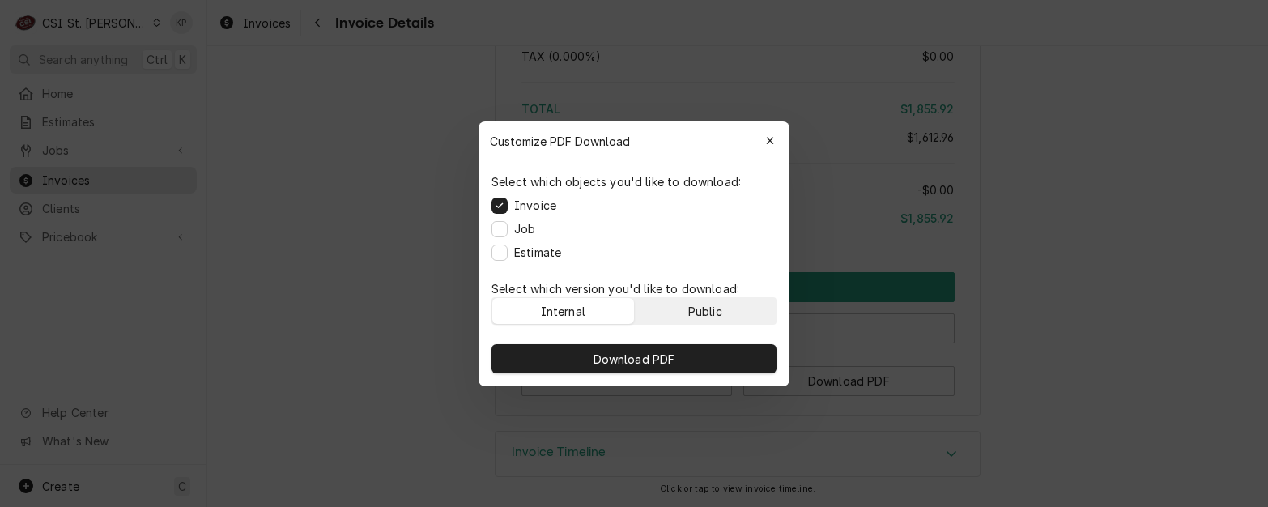
click at [718, 313] on div "Public" at bounding box center [705, 310] width 34 height 17
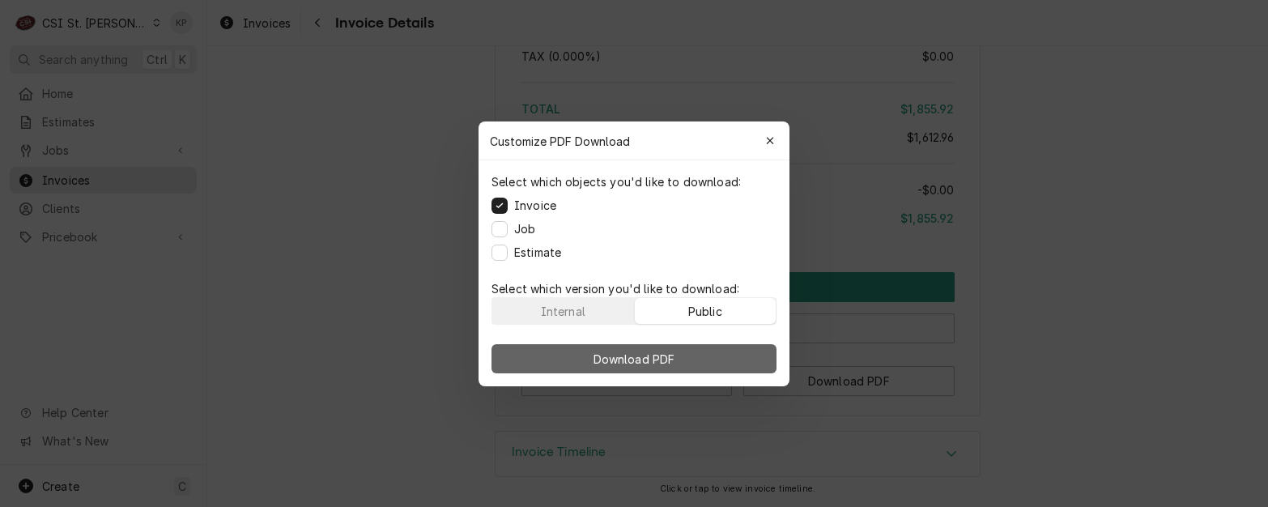
click at [705, 353] on button "Download PDF" at bounding box center [634, 358] width 285 height 29
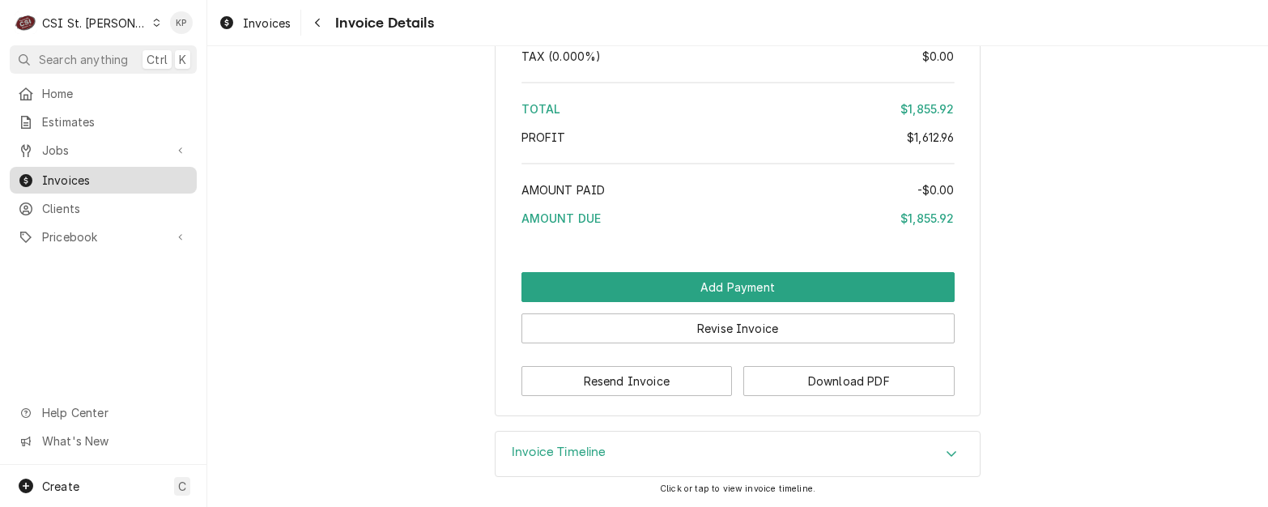
click at [63, 173] on span "Invoices" at bounding box center [115, 180] width 147 height 17
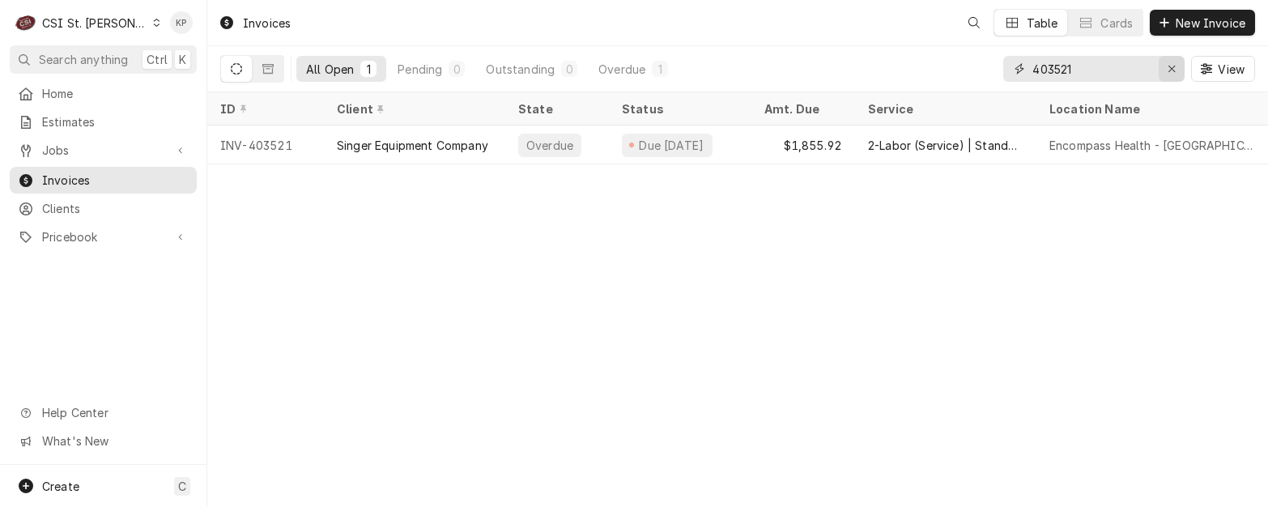
click at [1173, 67] on icon "Erase input" at bounding box center [1172, 69] width 6 height 6
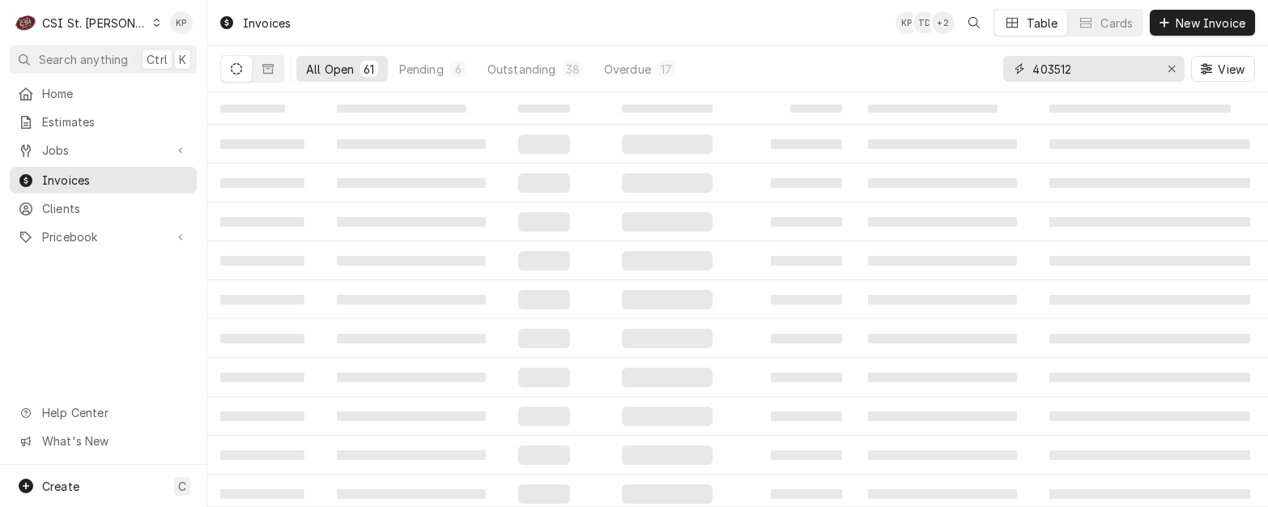
type input "403512"
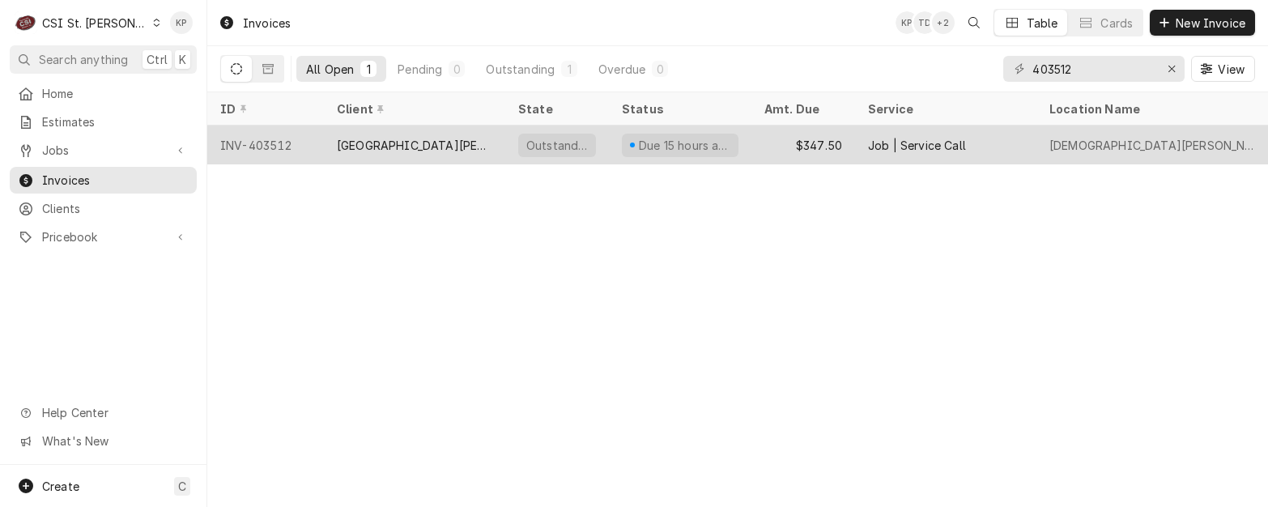
click at [386, 138] on div "[GEOGRAPHIC_DATA][PERSON_NAME]" at bounding box center [415, 145] width 156 height 17
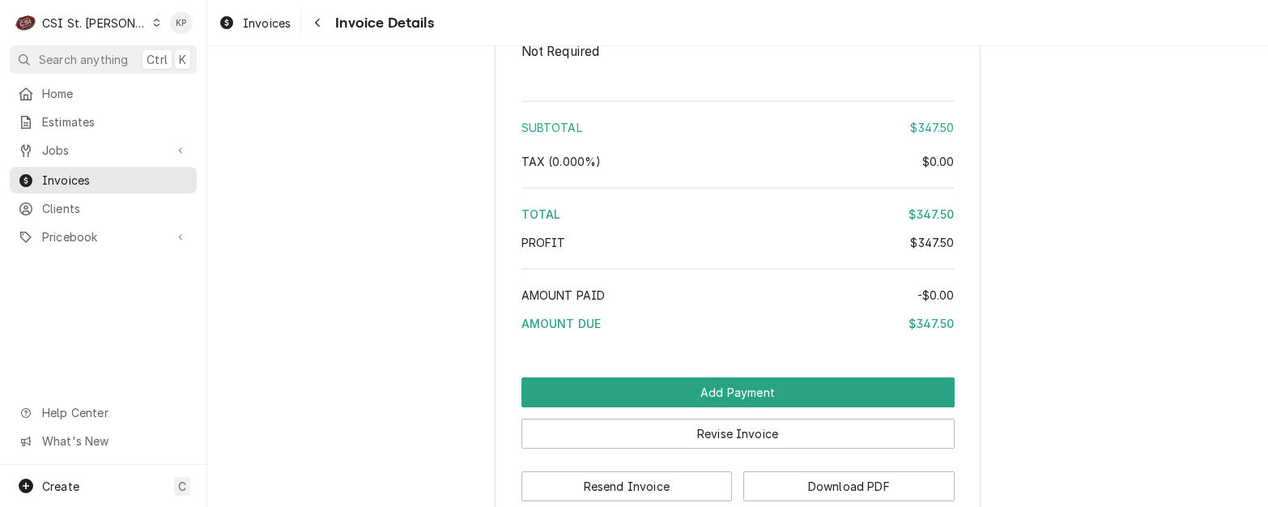
scroll to position [2862, 0]
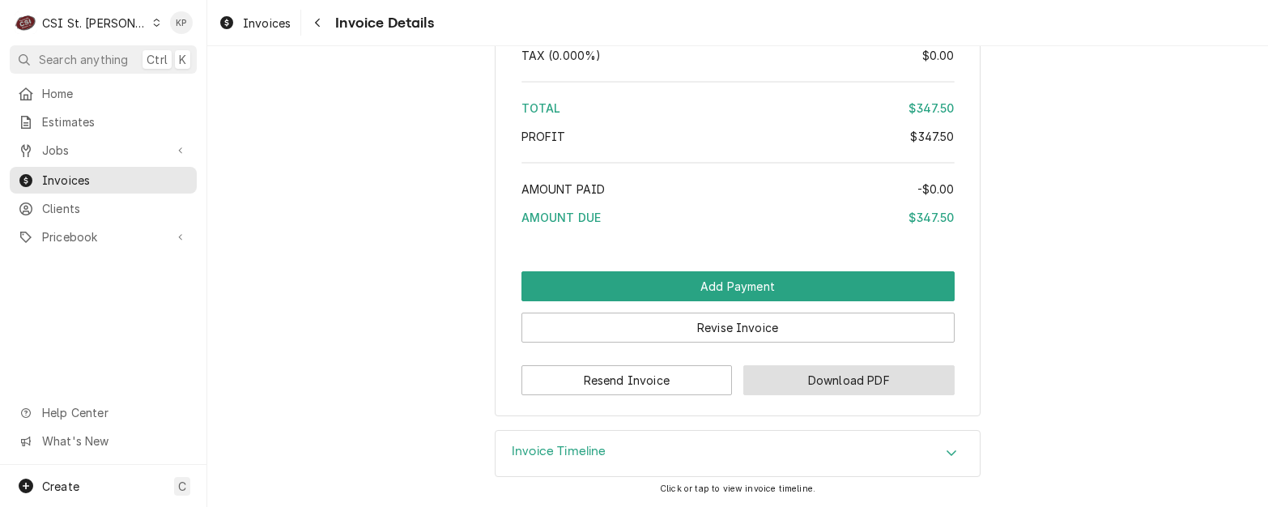
click at [758, 386] on button "Download PDF" at bounding box center [848, 380] width 211 height 30
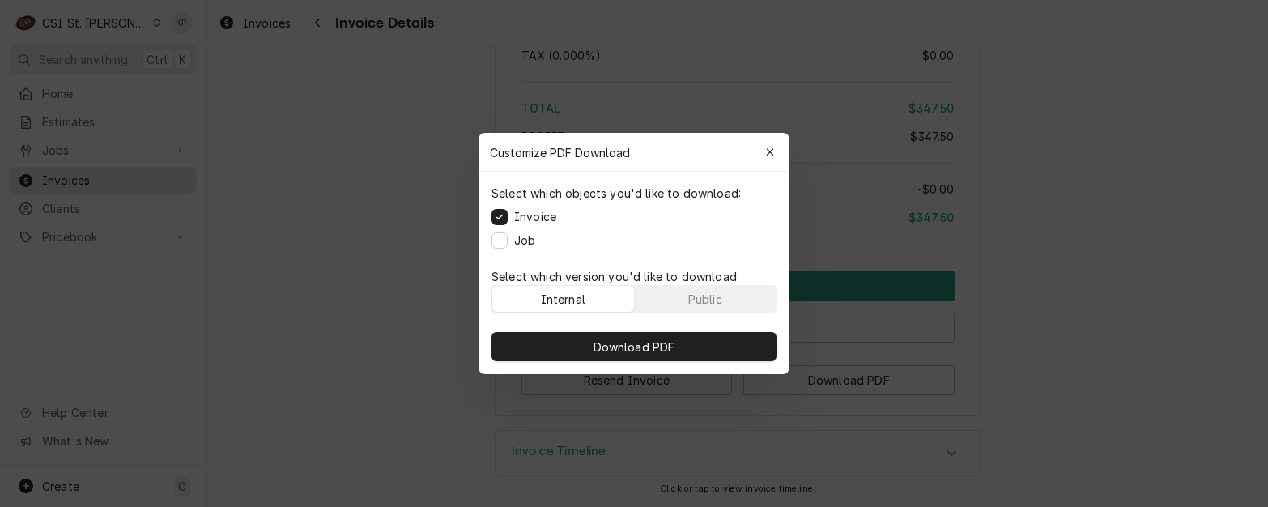
click at [711, 282] on p "Select which version you'd like to download:" at bounding box center [634, 276] width 285 height 17
click at [711, 293] on div "Public" at bounding box center [705, 299] width 34 height 17
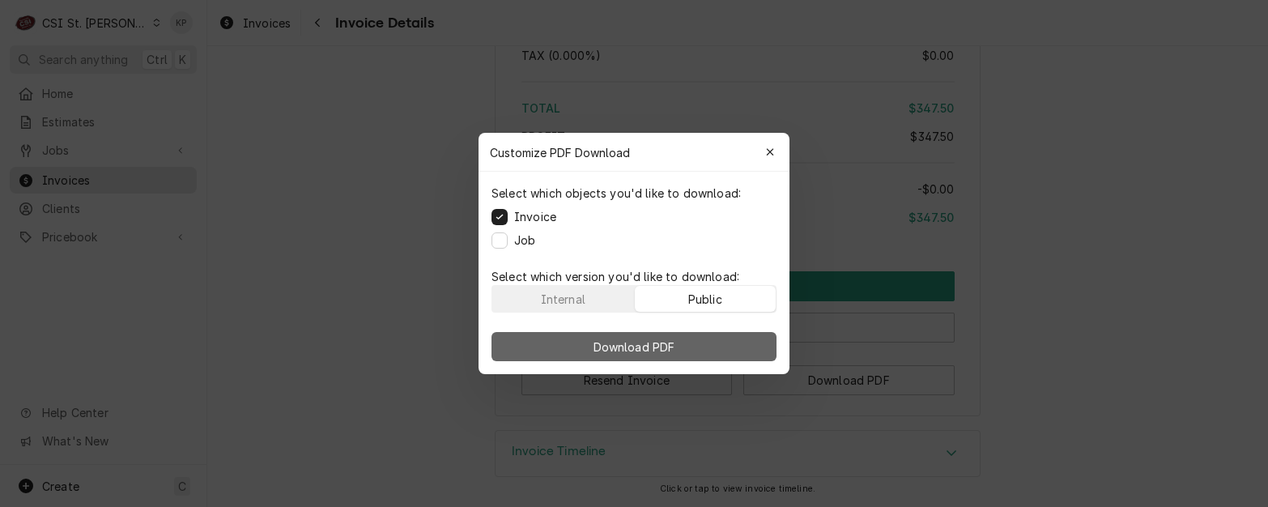
click at [701, 337] on button "Download PDF" at bounding box center [634, 346] width 285 height 29
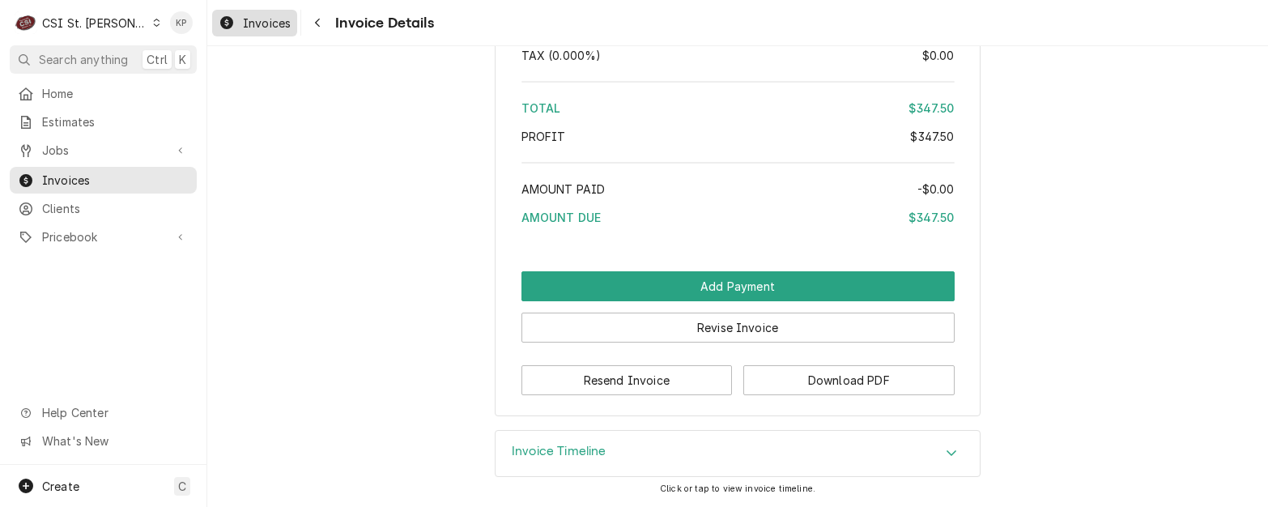
click at [268, 24] on span "Invoices" at bounding box center [267, 23] width 48 height 17
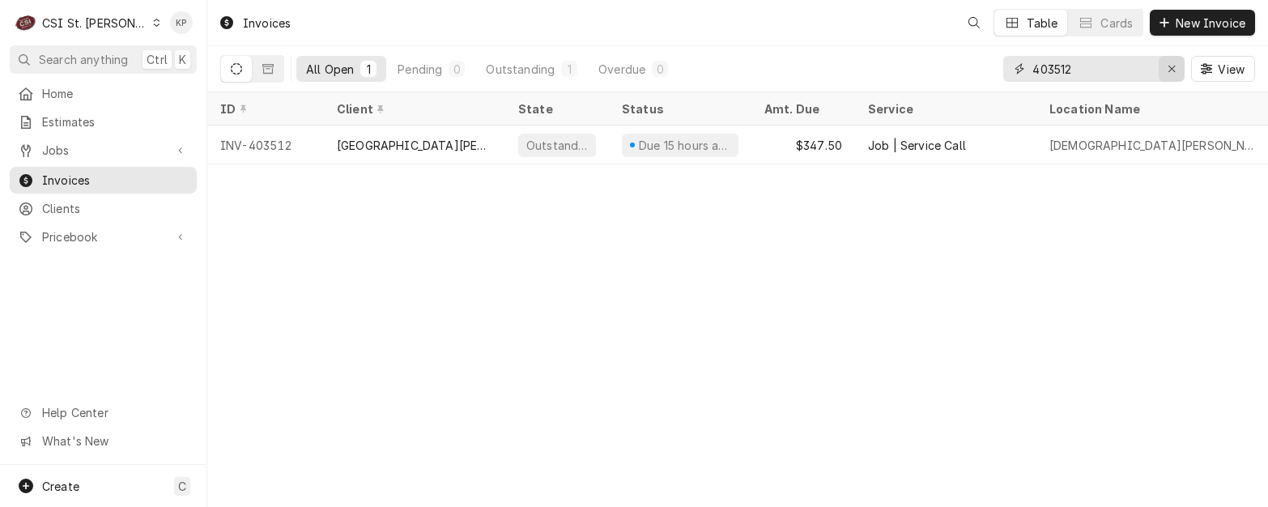
click at [1175, 66] on icon "Erase input" at bounding box center [1172, 68] width 9 height 11
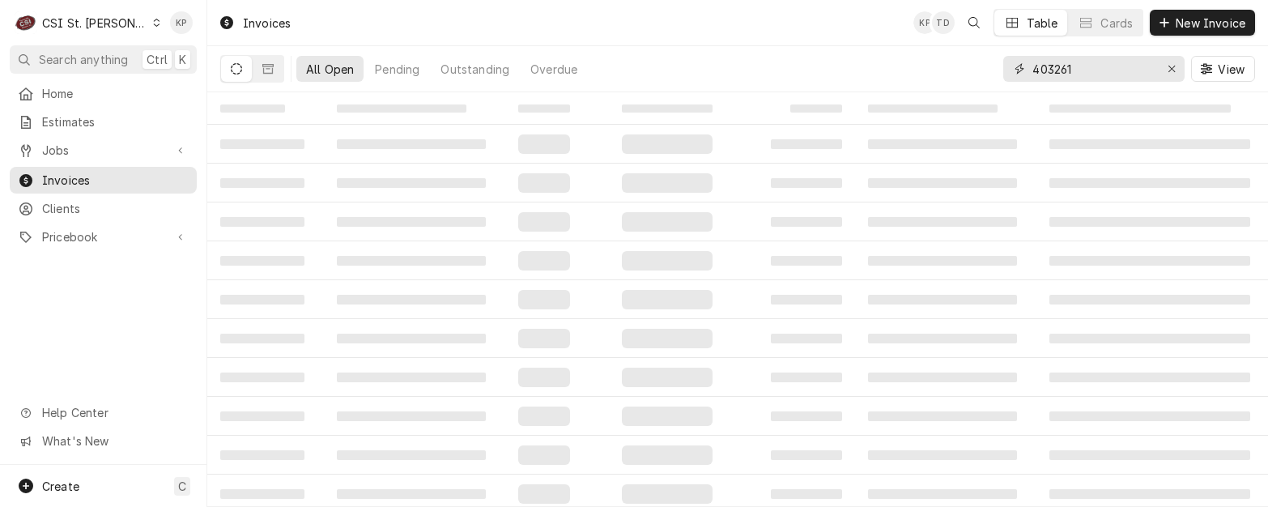
type input "403261"
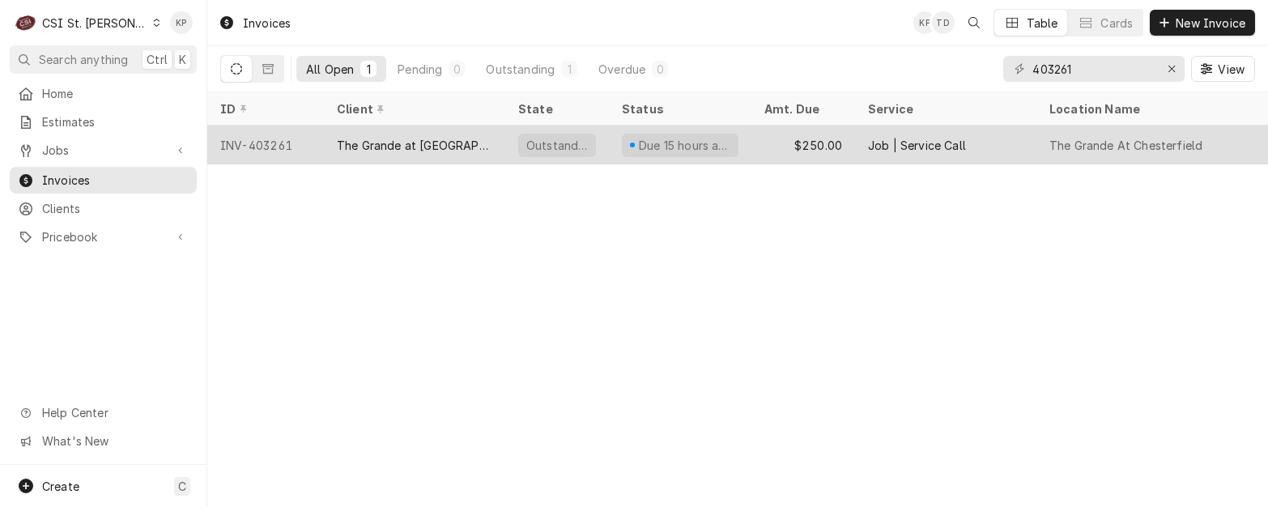
click at [249, 143] on div "INV-403261" at bounding box center [265, 145] width 117 height 39
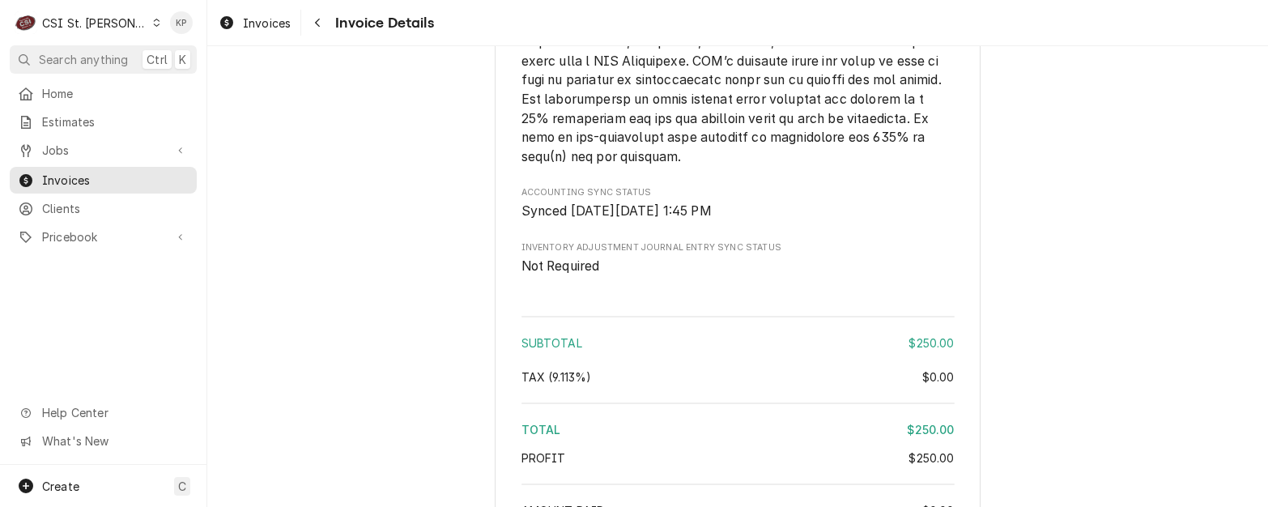
scroll to position [2723, 0]
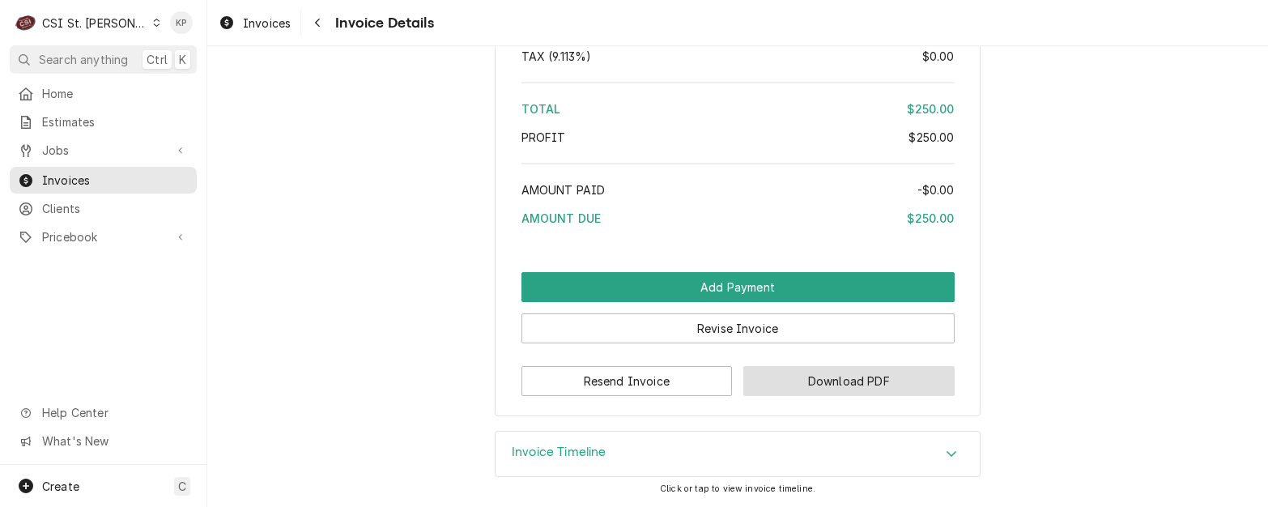
click at [806, 382] on button "Download PDF" at bounding box center [848, 381] width 211 height 30
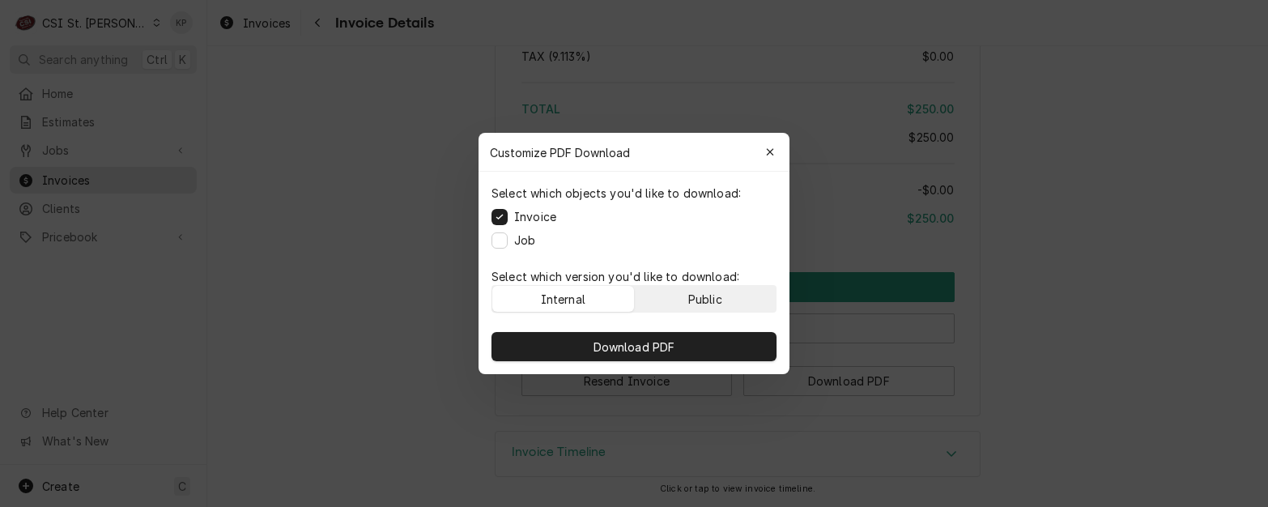
click at [740, 299] on button "Public" at bounding box center [706, 299] width 142 height 26
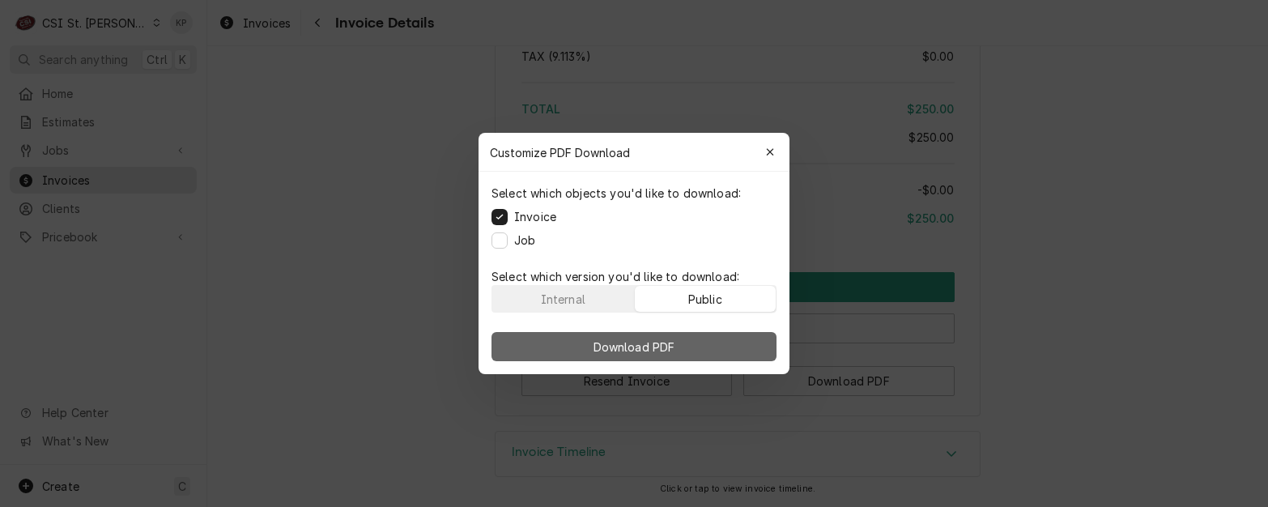
click at [720, 357] on button "Download PDF" at bounding box center [634, 346] width 285 height 29
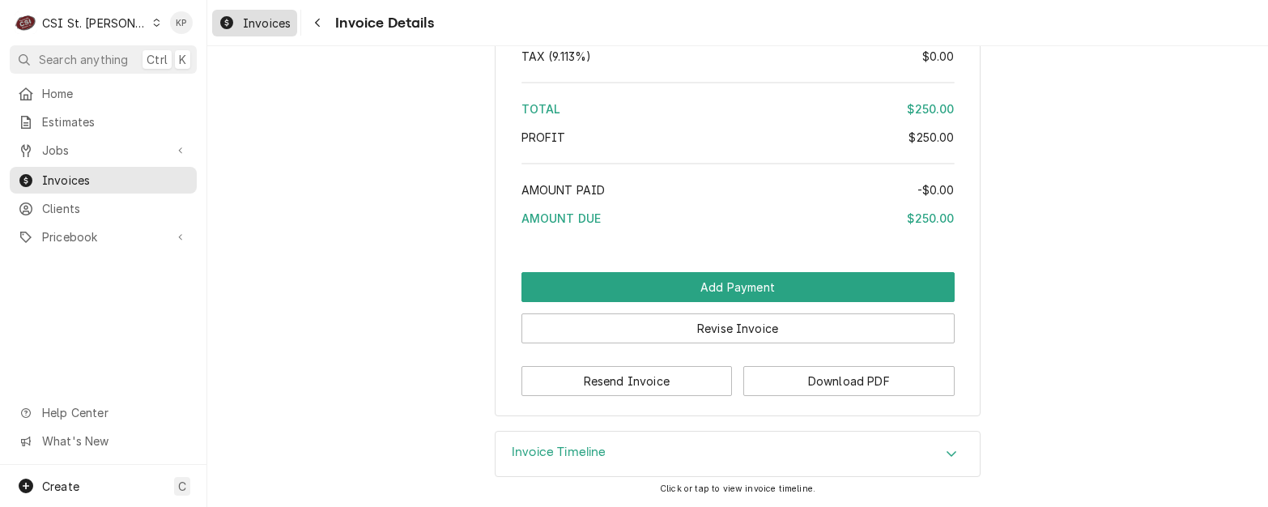
click at [283, 20] on span "Invoices" at bounding box center [267, 23] width 48 height 17
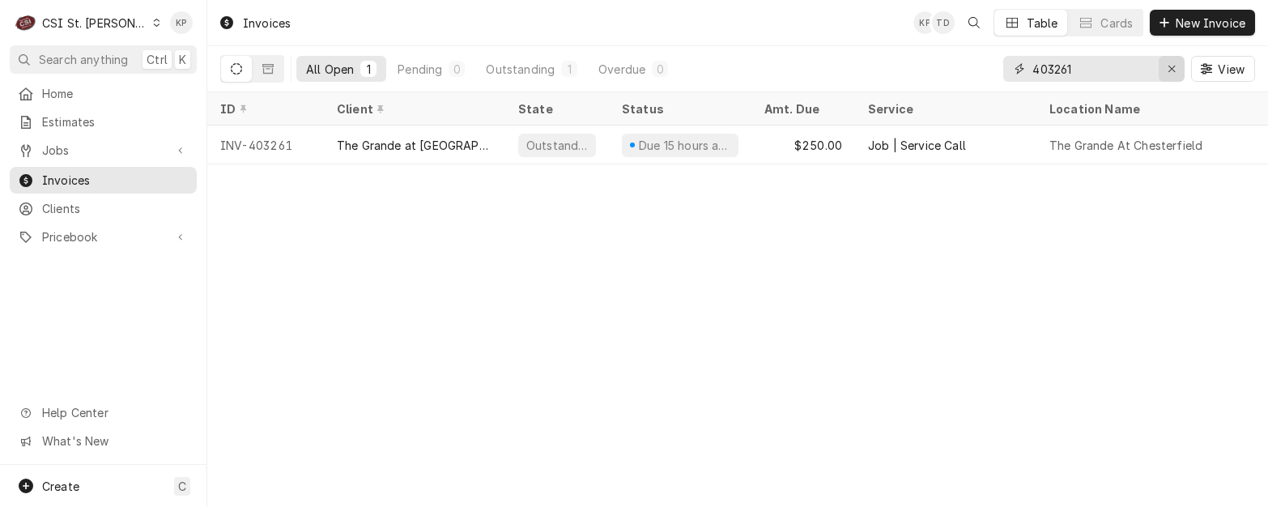
click at [1170, 66] on icon "Erase input" at bounding box center [1172, 68] width 9 height 11
click at [1154, 66] on input "Dynamic Content Wrapper" at bounding box center [1093, 69] width 121 height 26
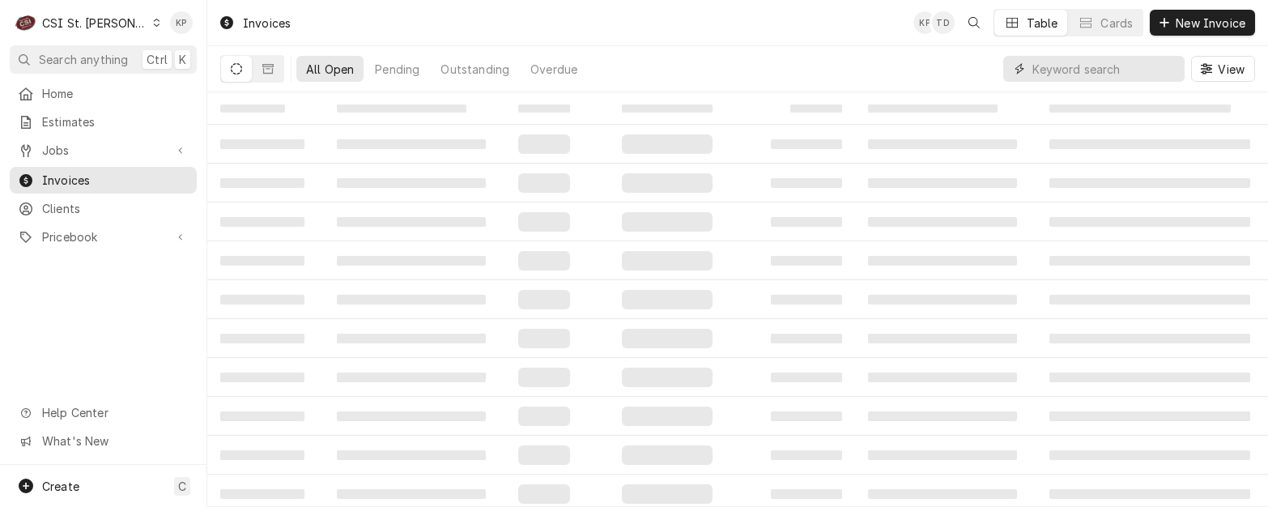
click at [1056, 68] on input "Dynamic Content Wrapper" at bounding box center [1105, 69] width 144 height 26
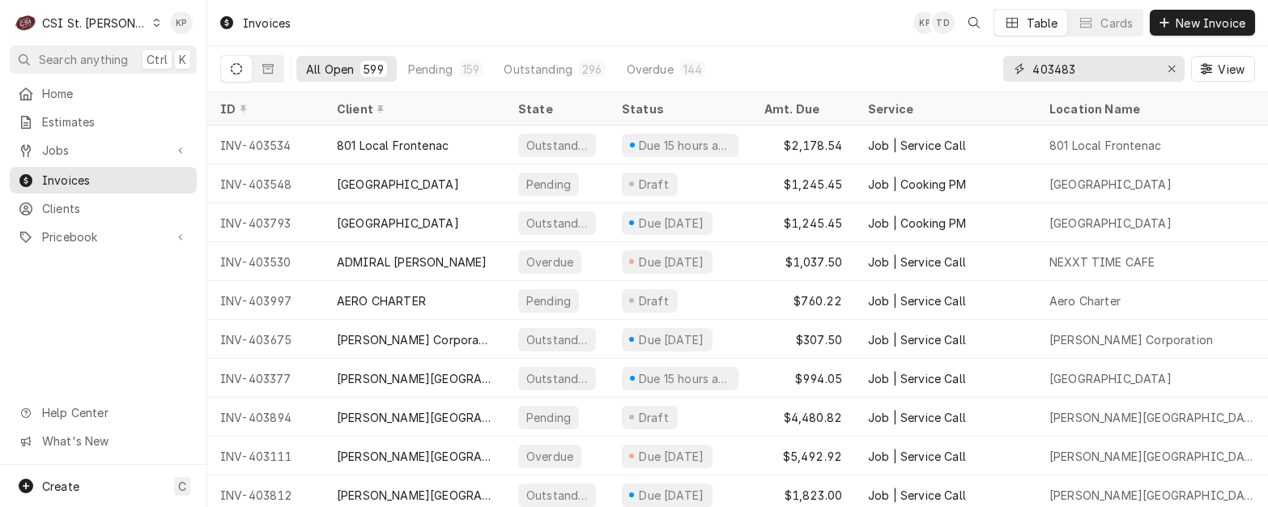
type input "403483"
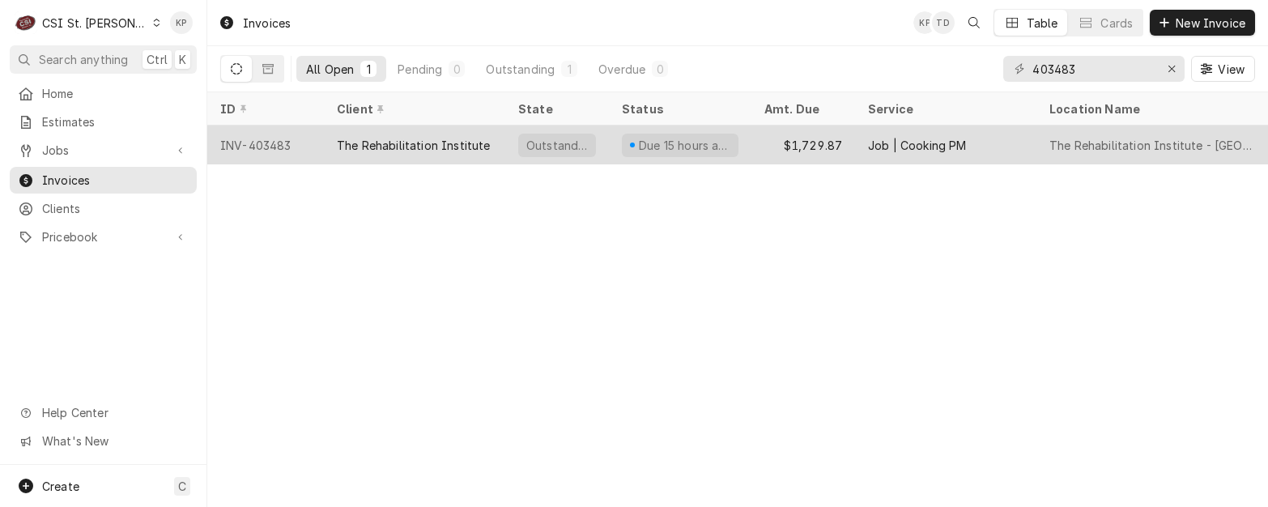
click at [270, 143] on div "INV-403483" at bounding box center [265, 145] width 117 height 39
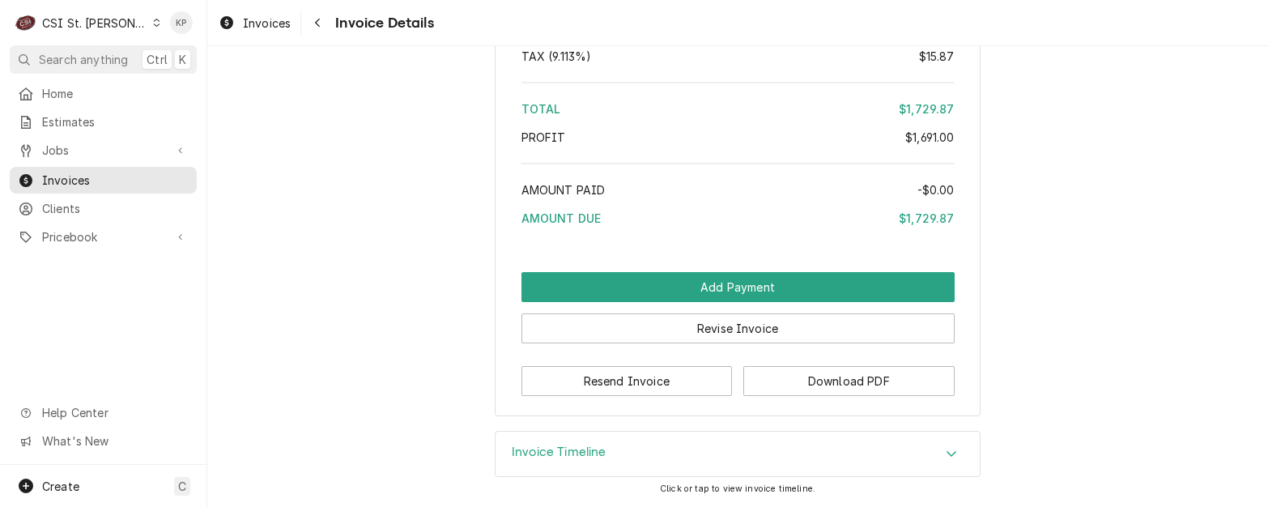
scroll to position [3249, 0]
click at [788, 386] on button "Download PDF" at bounding box center [848, 381] width 211 height 30
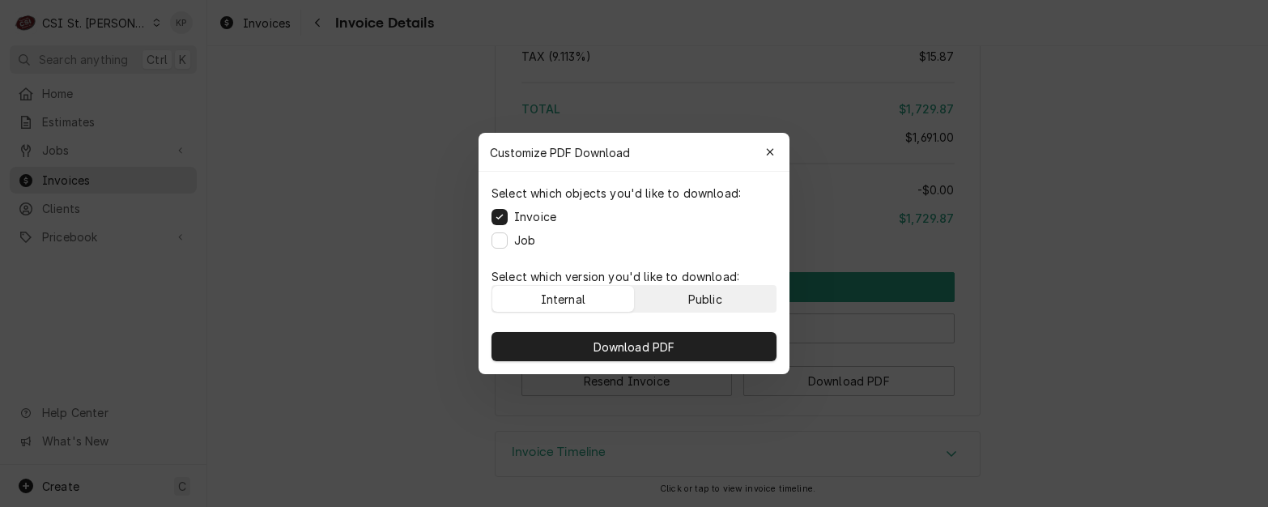
click at [712, 301] on div "Public" at bounding box center [705, 299] width 34 height 17
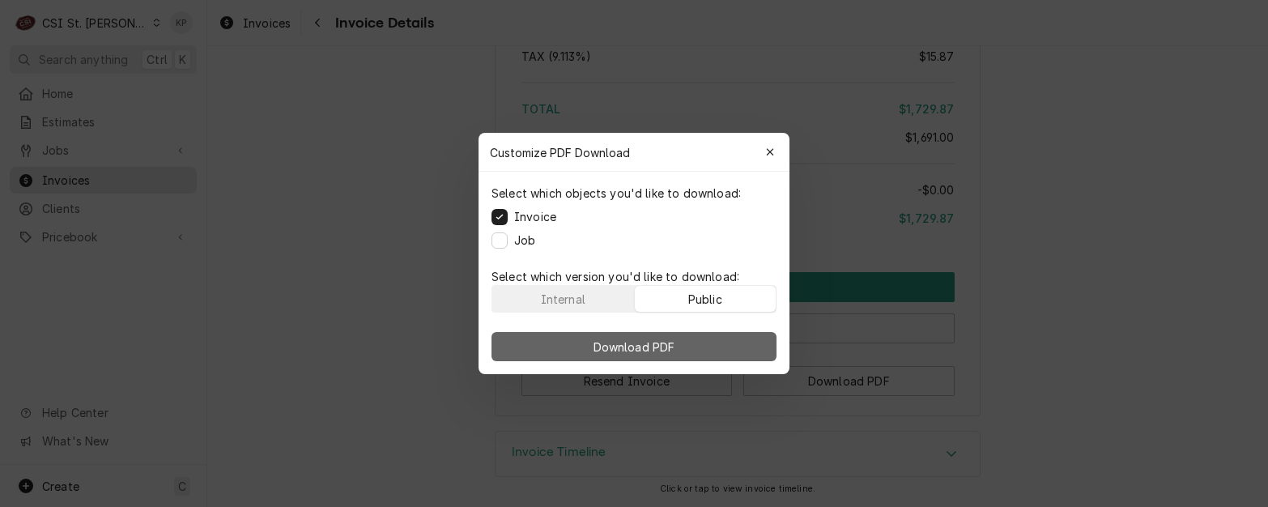
click at [709, 348] on button "Download PDF" at bounding box center [634, 346] width 285 height 29
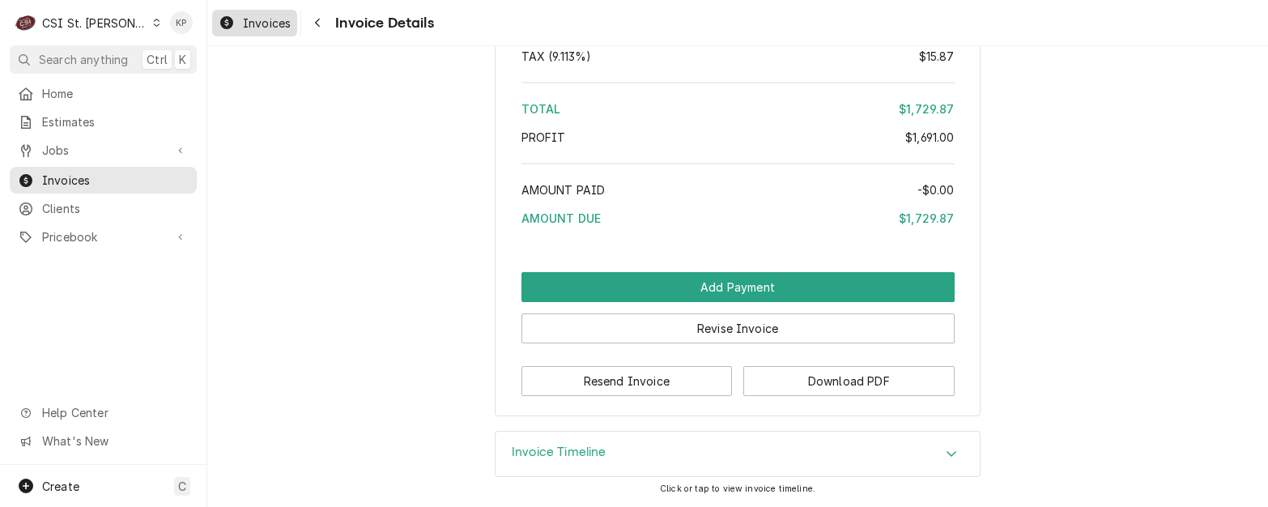
drag, startPoint x: 258, startPoint y: 19, endPoint x: 412, endPoint y: 56, distance: 158.3
click at [259, 19] on span "Invoices" at bounding box center [267, 23] width 48 height 17
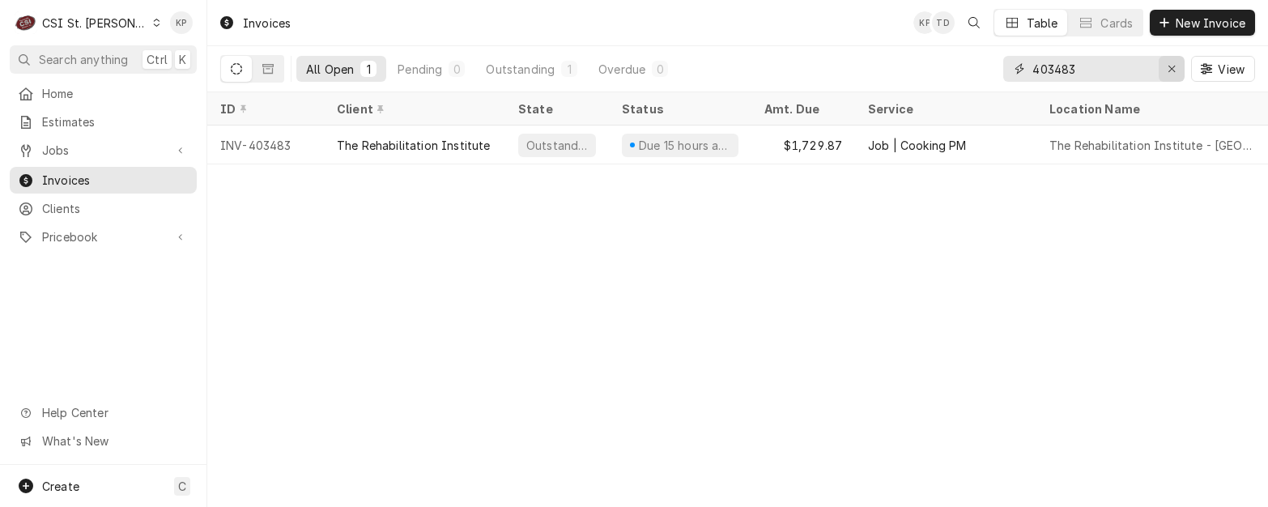
click at [1170, 65] on icon "Erase input" at bounding box center [1172, 68] width 9 height 11
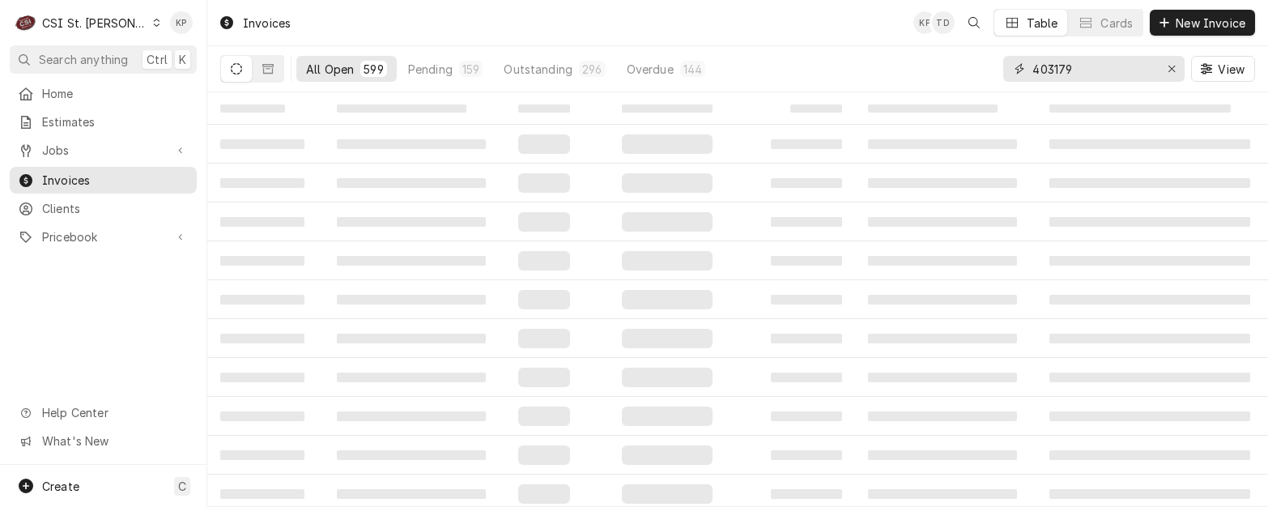
type input "403179"
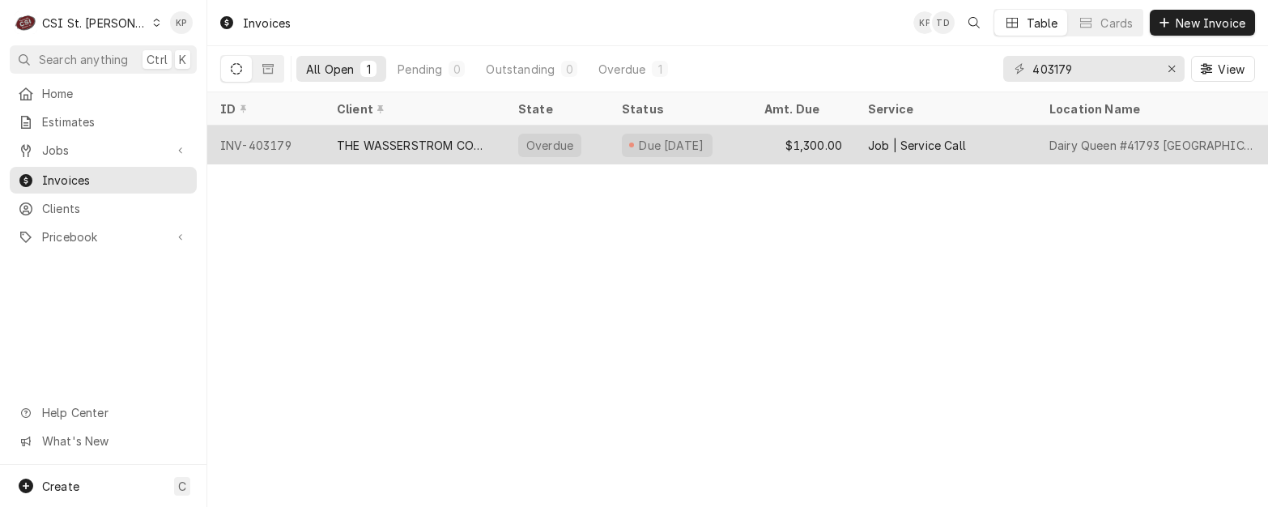
click at [291, 140] on div "INV-403179" at bounding box center [265, 145] width 117 height 39
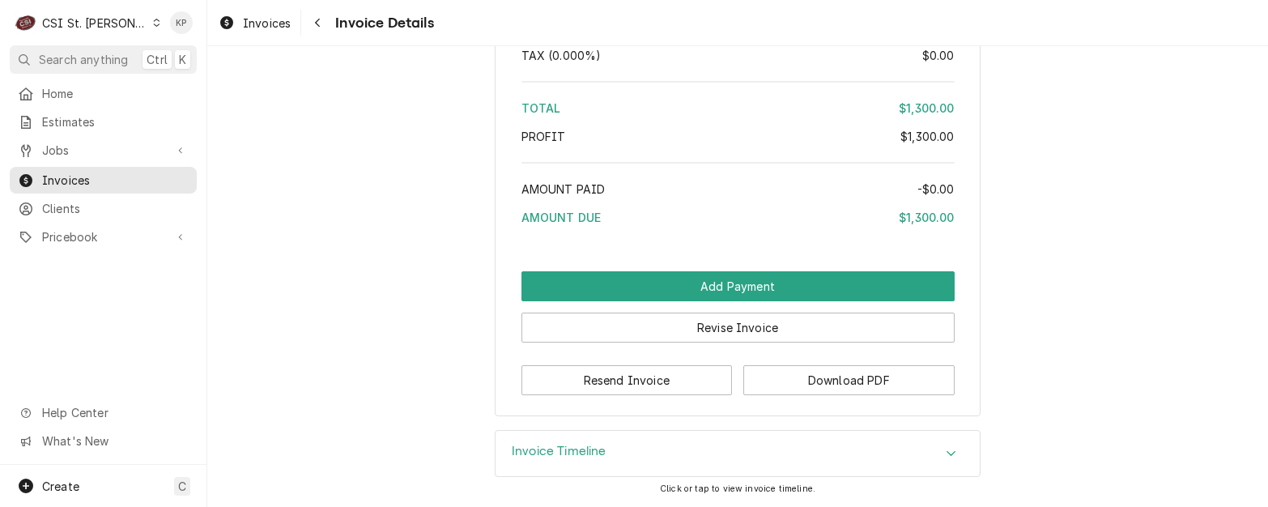
scroll to position [3050, 0]
click at [809, 377] on button "Download PDF" at bounding box center [848, 380] width 211 height 30
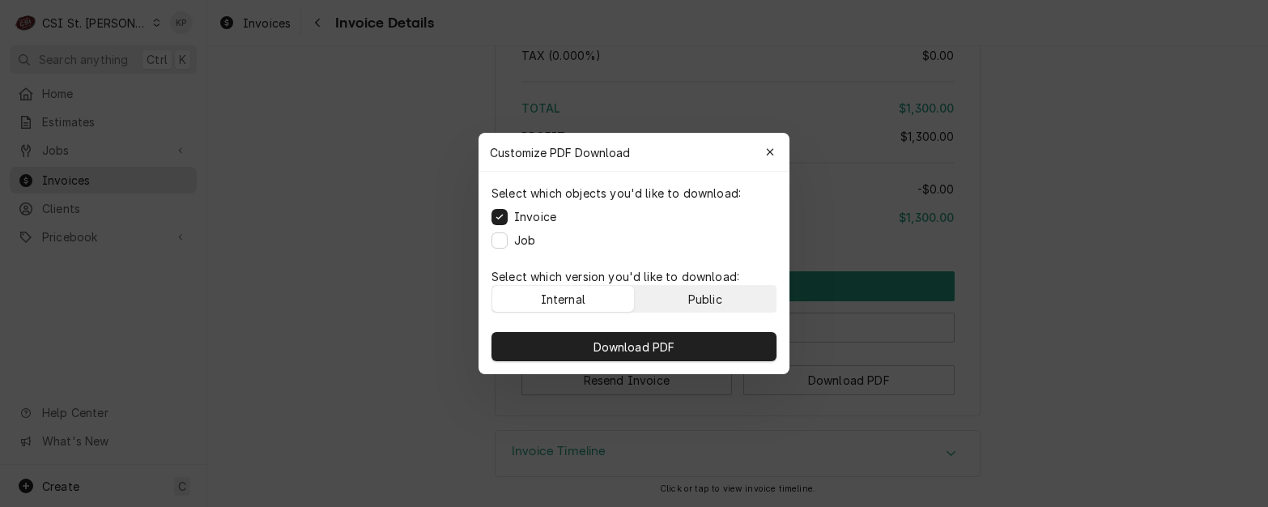
click at [687, 301] on button "Public" at bounding box center [706, 299] width 142 height 26
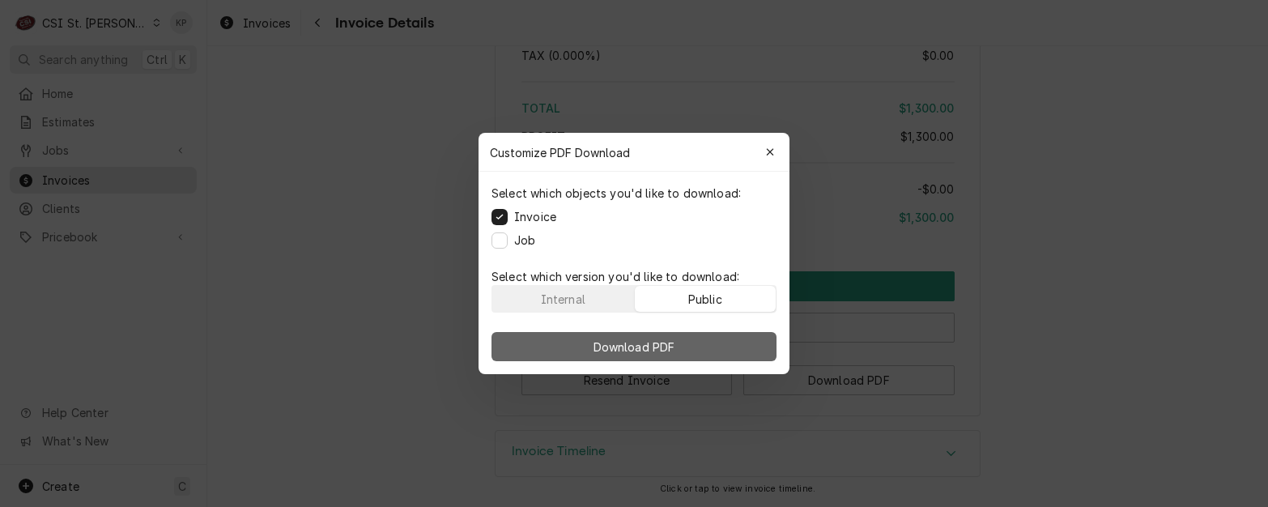
click at [680, 343] on button "Download PDF" at bounding box center [634, 346] width 285 height 29
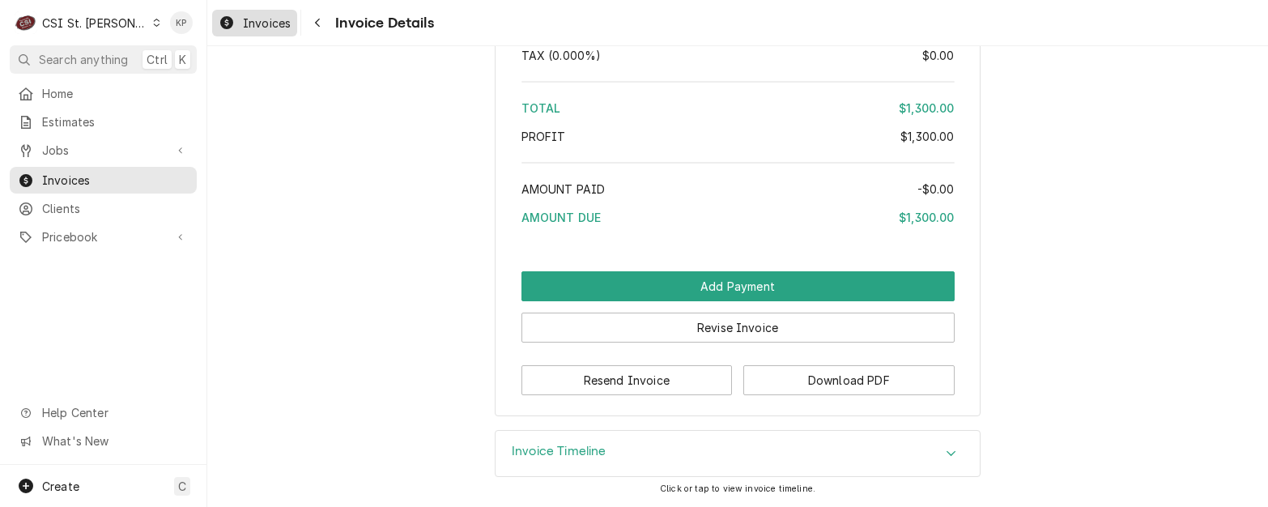
drag, startPoint x: 282, startPoint y: 19, endPoint x: 292, endPoint y: 19, distance: 10.5
click at [282, 19] on span "Invoices" at bounding box center [267, 23] width 48 height 17
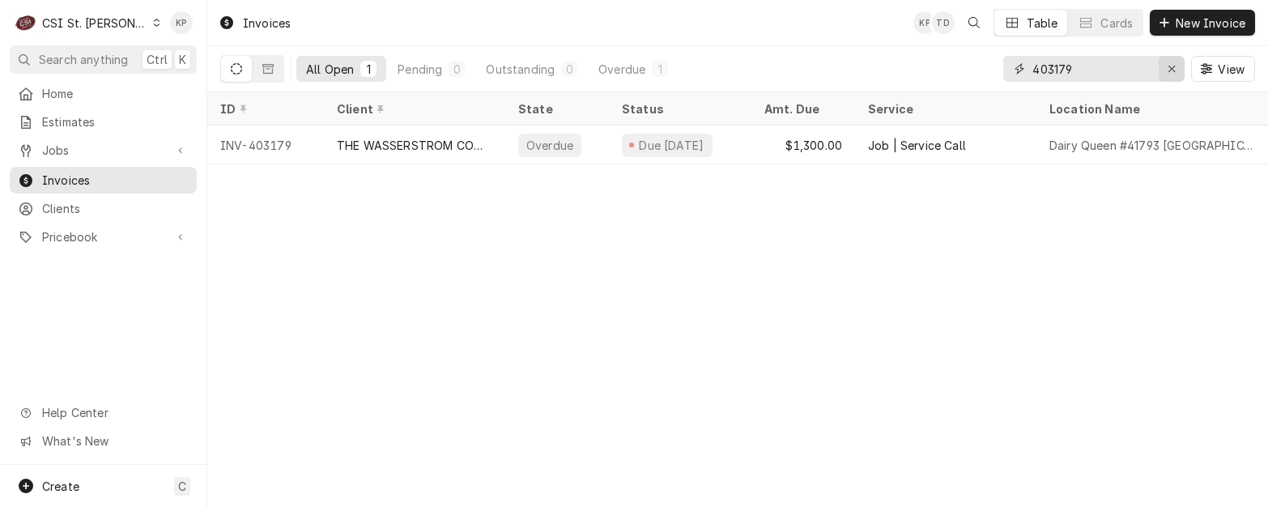
click at [1169, 68] on icon "Erase input" at bounding box center [1172, 68] width 9 height 11
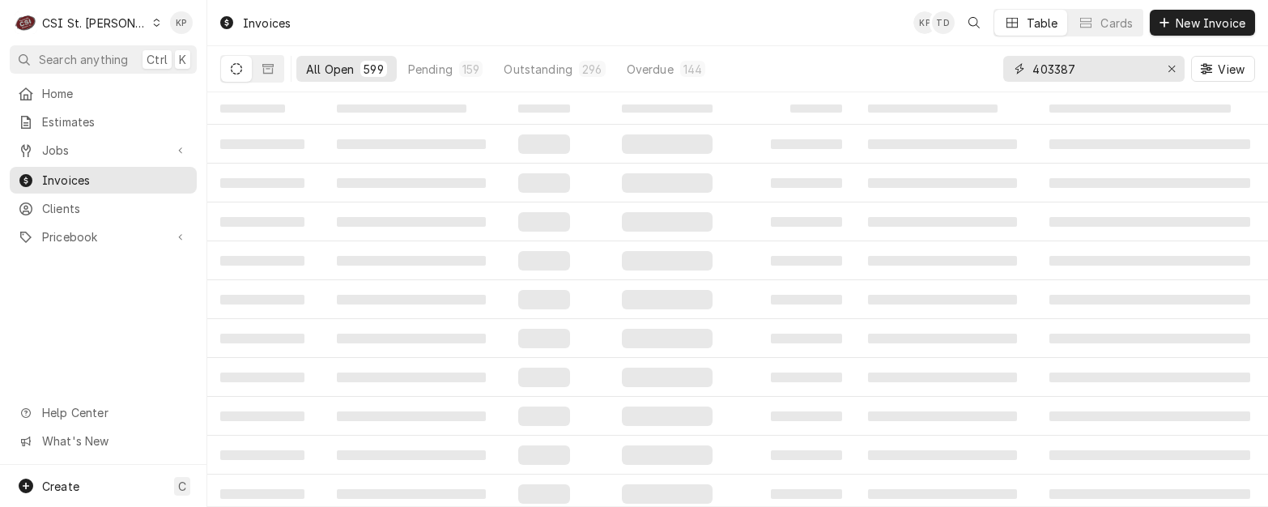
type input "403387"
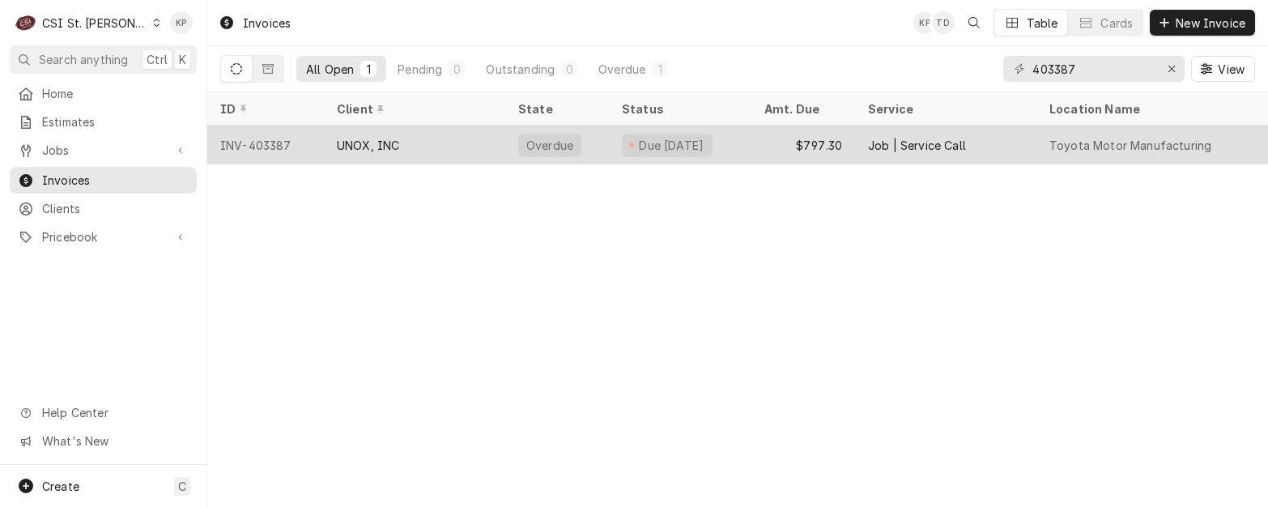
click at [275, 143] on div "INV-403387" at bounding box center [265, 145] width 117 height 39
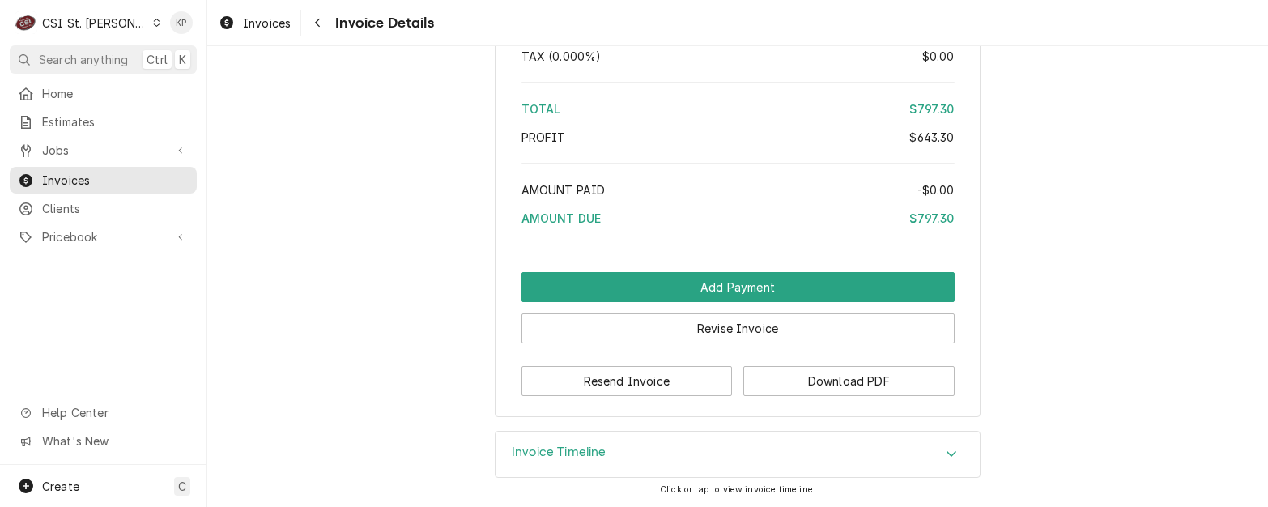
scroll to position [3533, 0]
click at [858, 374] on button "Download PDF" at bounding box center [848, 381] width 211 height 30
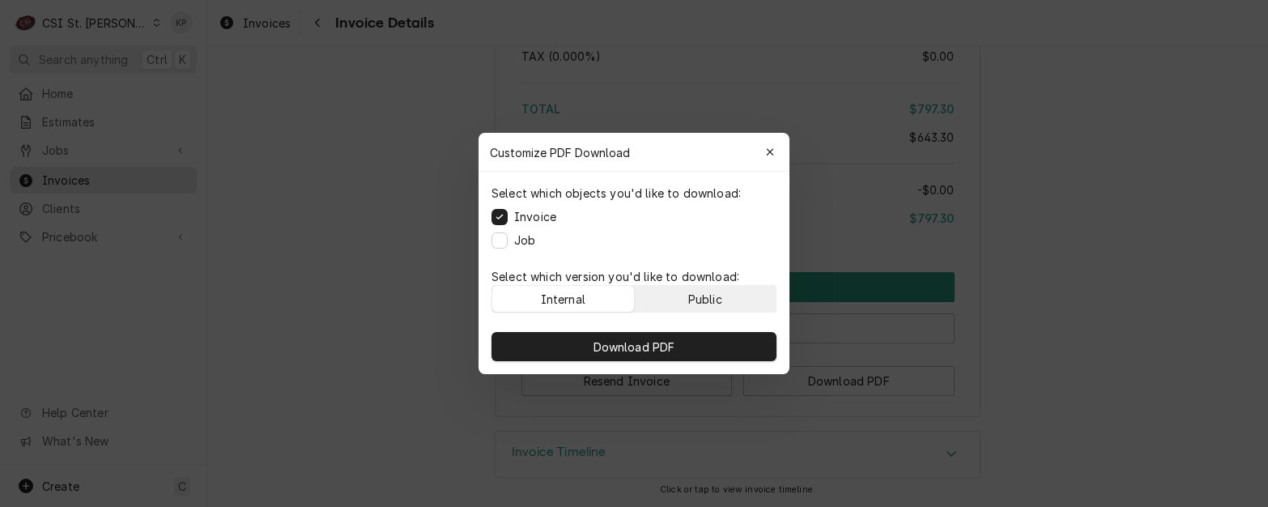
click at [713, 292] on div "Public" at bounding box center [705, 299] width 34 height 17
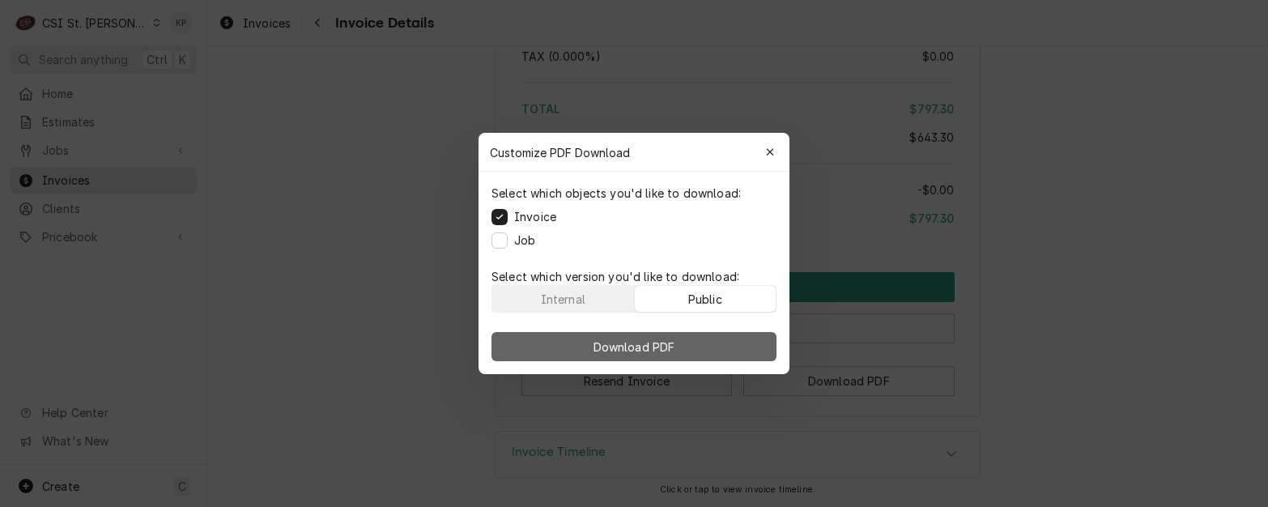
click at [695, 346] on button "Download PDF" at bounding box center [634, 346] width 285 height 29
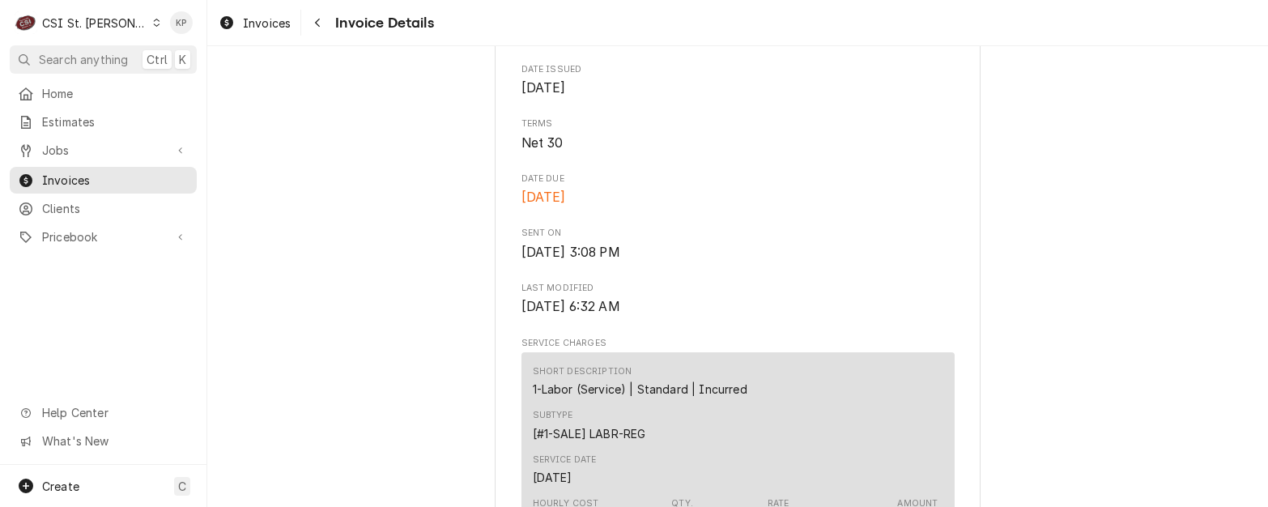
scroll to position [536, 0]
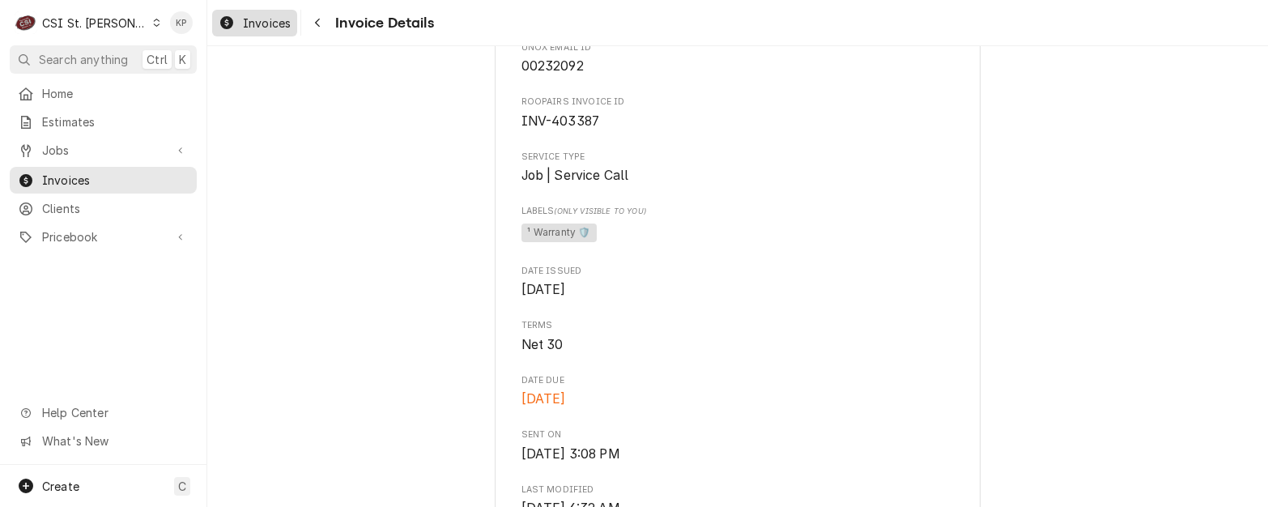
click at [271, 24] on span "Invoices" at bounding box center [267, 23] width 48 height 17
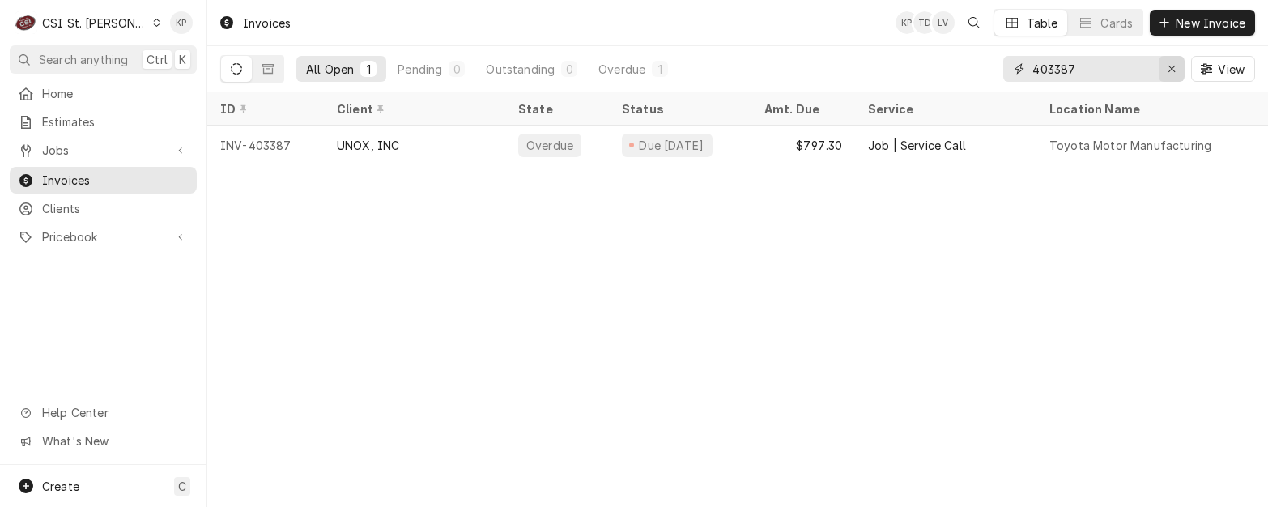
click at [1172, 67] on icon "Erase input" at bounding box center [1172, 68] width 9 height 11
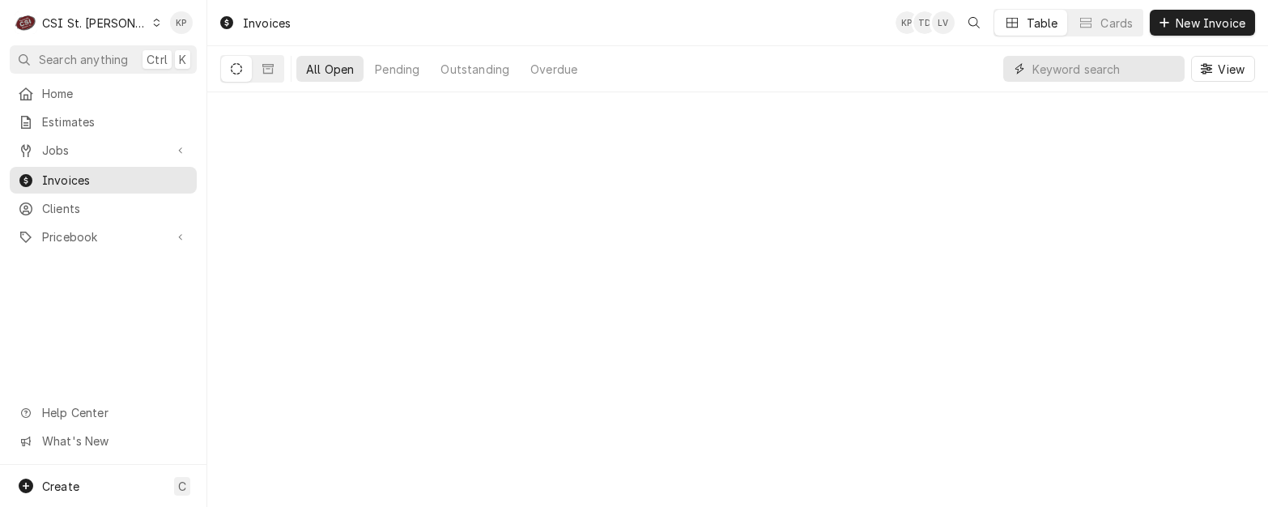
click at [1054, 71] on input "Dynamic Content Wrapper" at bounding box center [1105, 69] width 144 height 26
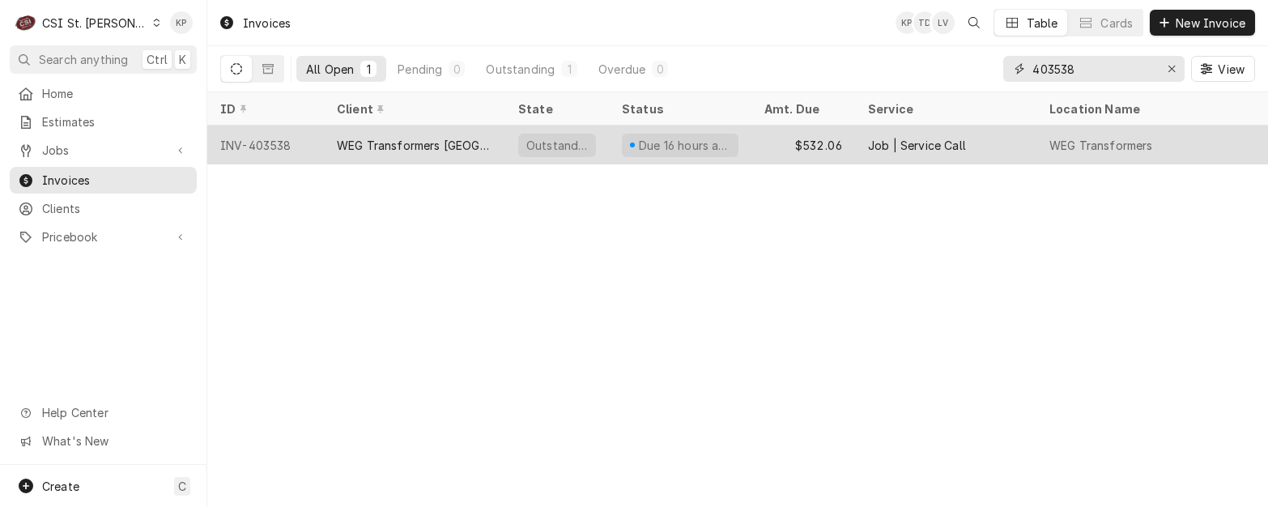
type input "403538"
click at [279, 138] on div "INV-403538" at bounding box center [265, 145] width 117 height 39
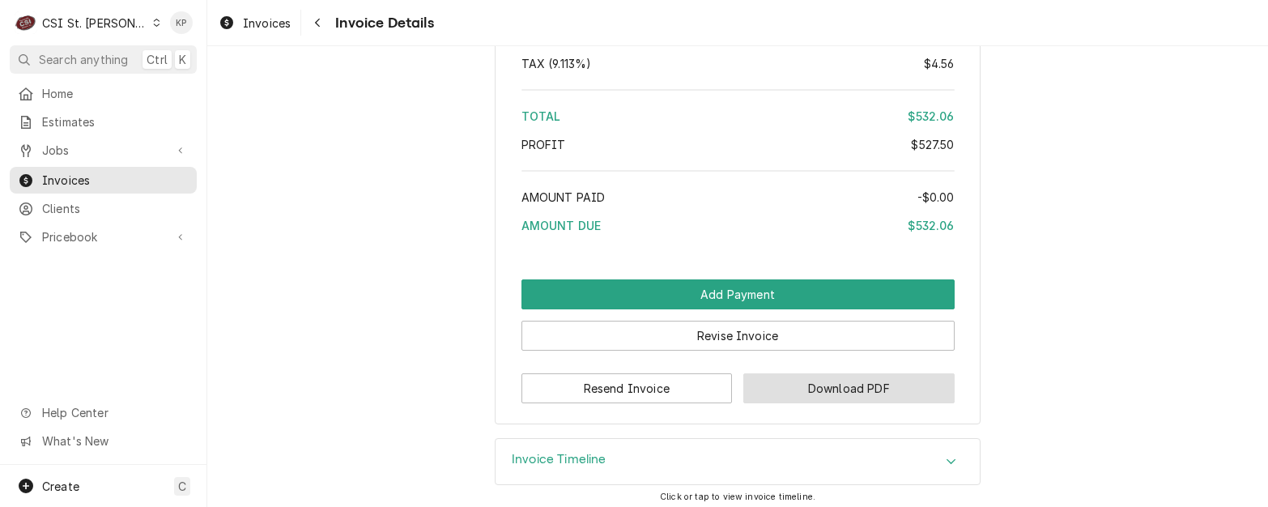
scroll to position [2950, 0]
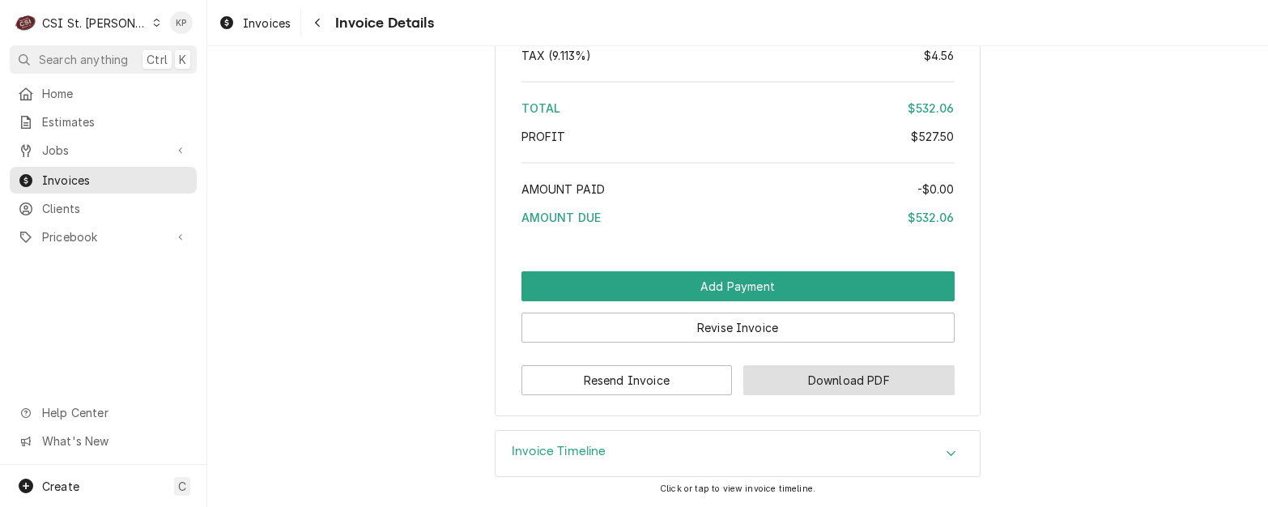
click at [798, 380] on button "Download PDF" at bounding box center [848, 380] width 211 height 30
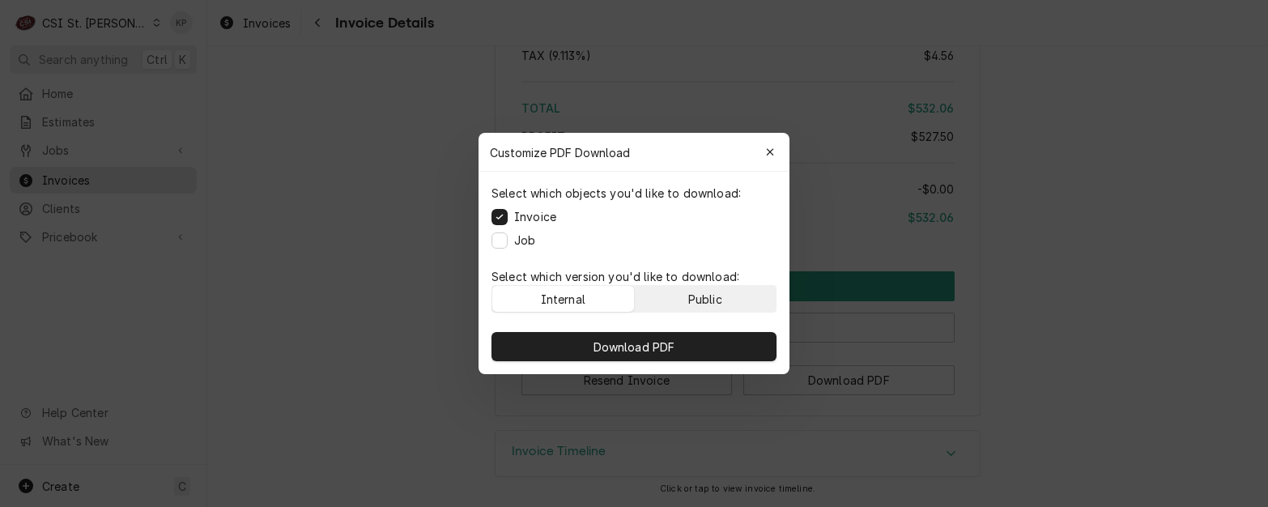
click at [735, 295] on button "Public" at bounding box center [706, 299] width 142 height 26
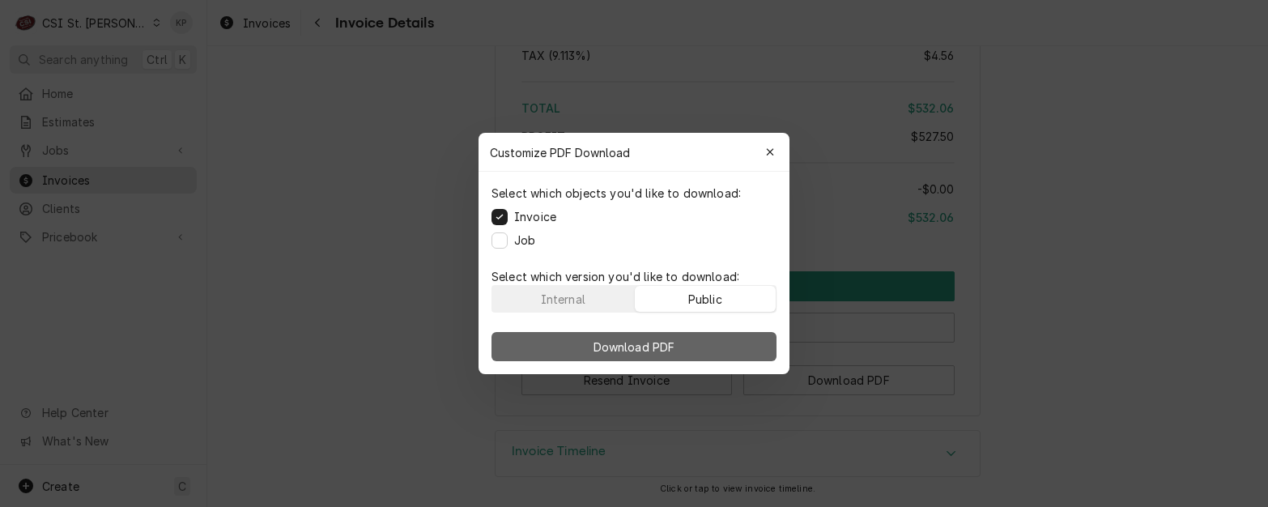
click at [737, 345] on button "Download PDF" at bounding box center [634, 346] width 285 height 29
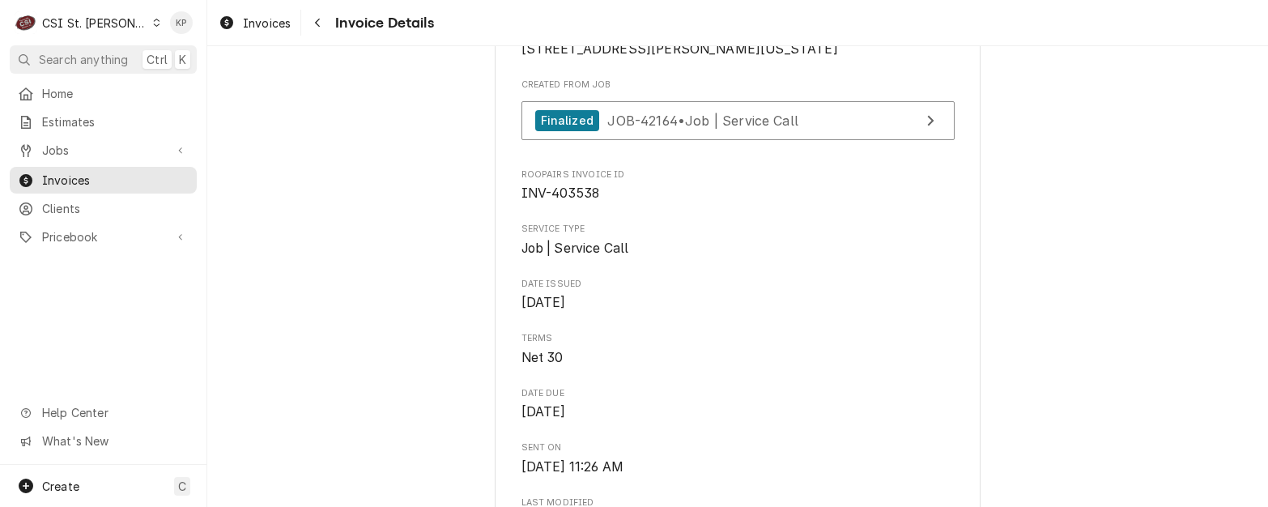
scroll to position [358, 0]
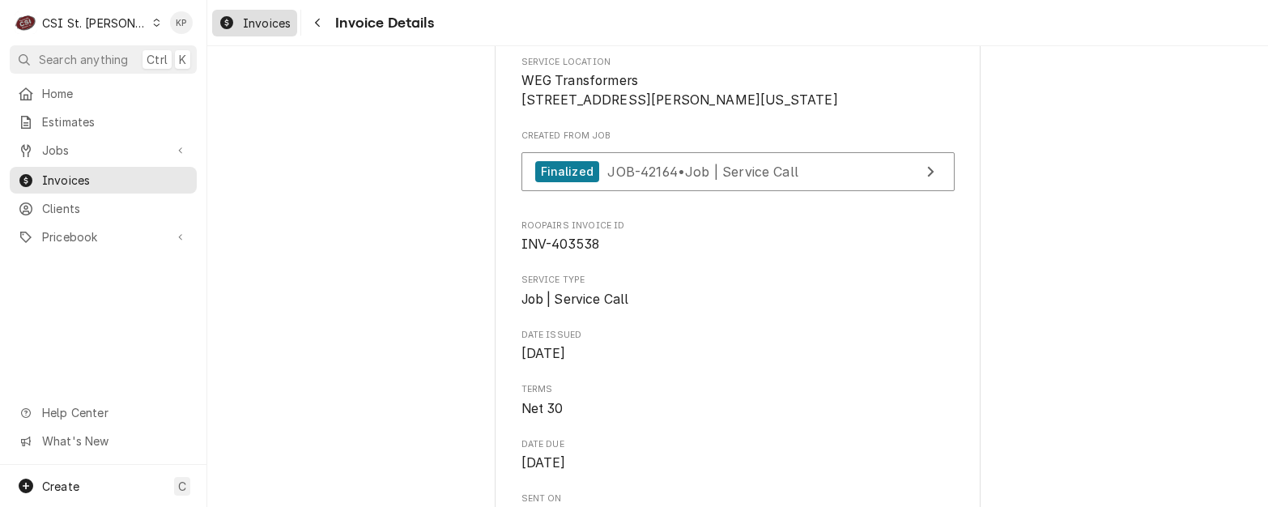
click at [287, 24] on span "Invoices" at bounding box center [267, 23] width 48 height 17
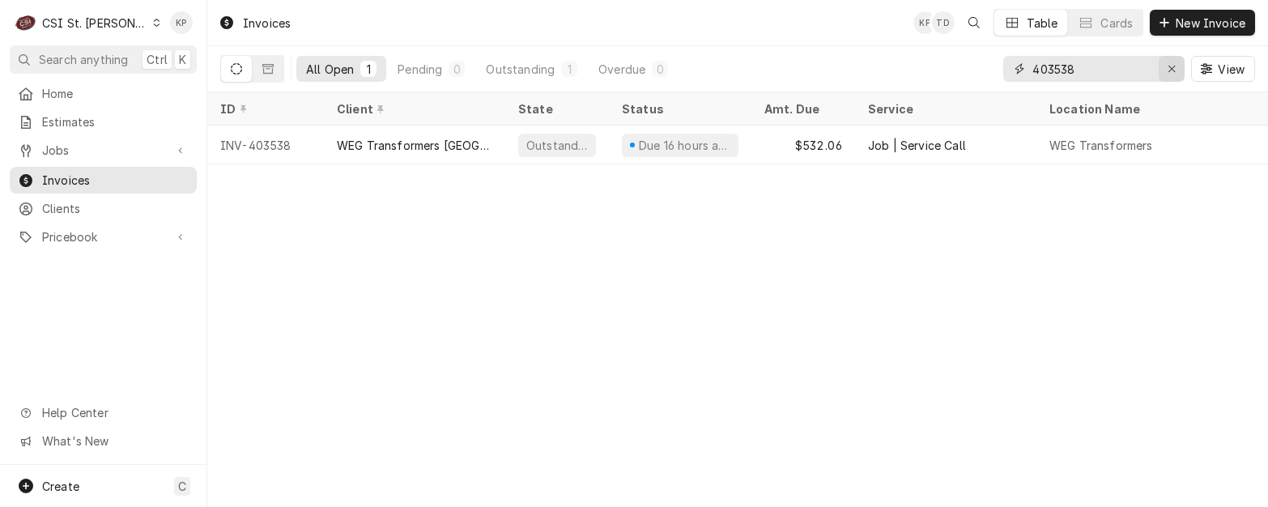
click at [1170, 66] on icon "Erase input" at bounding box center [1172, 68] width 9 height 11
click at [1060, 69] on input "Dynamic Content Wrapper" at bounding box center [1109, 69] width 152 height 26
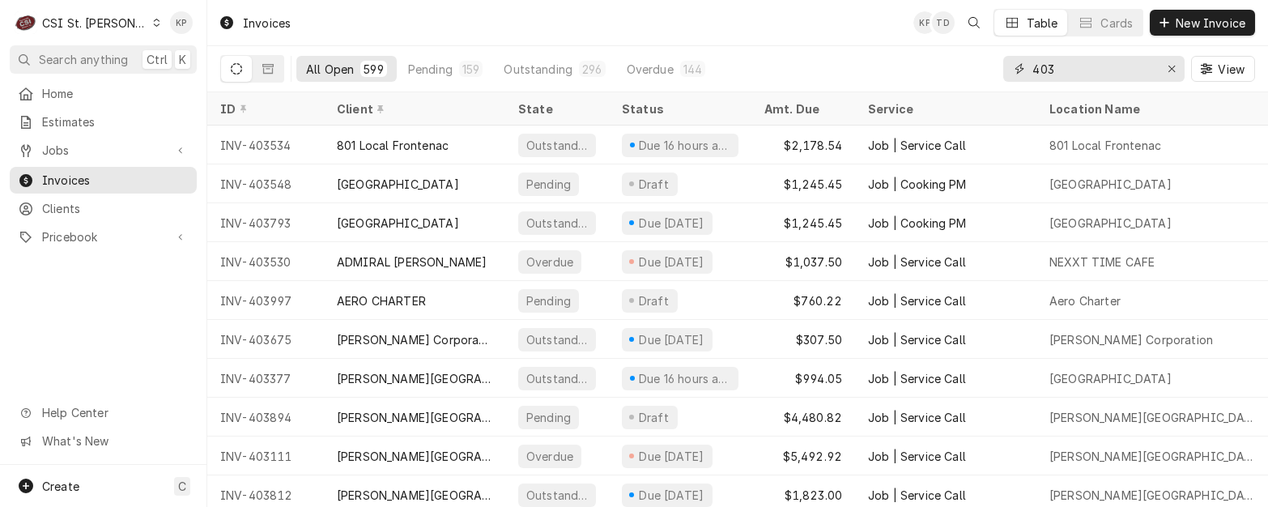
click at [1099, 75] on input "403" at bounding box center [1093, 69] width 121 height 26
type input "403759"
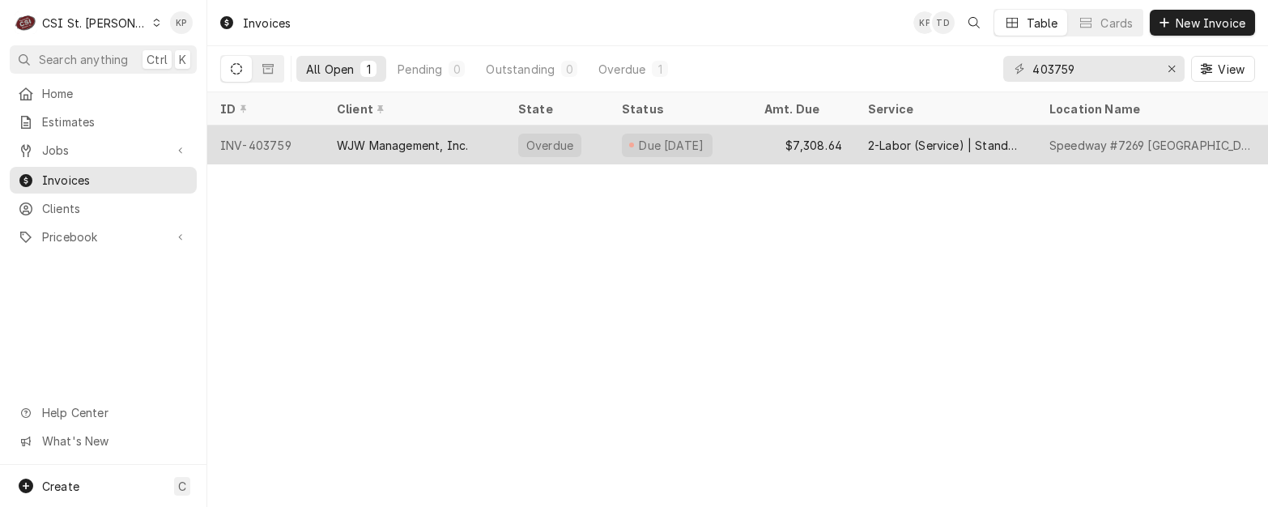
click at [257, 143] on div "INV-403759" at bounding box center [265, 145] width 117 height 39
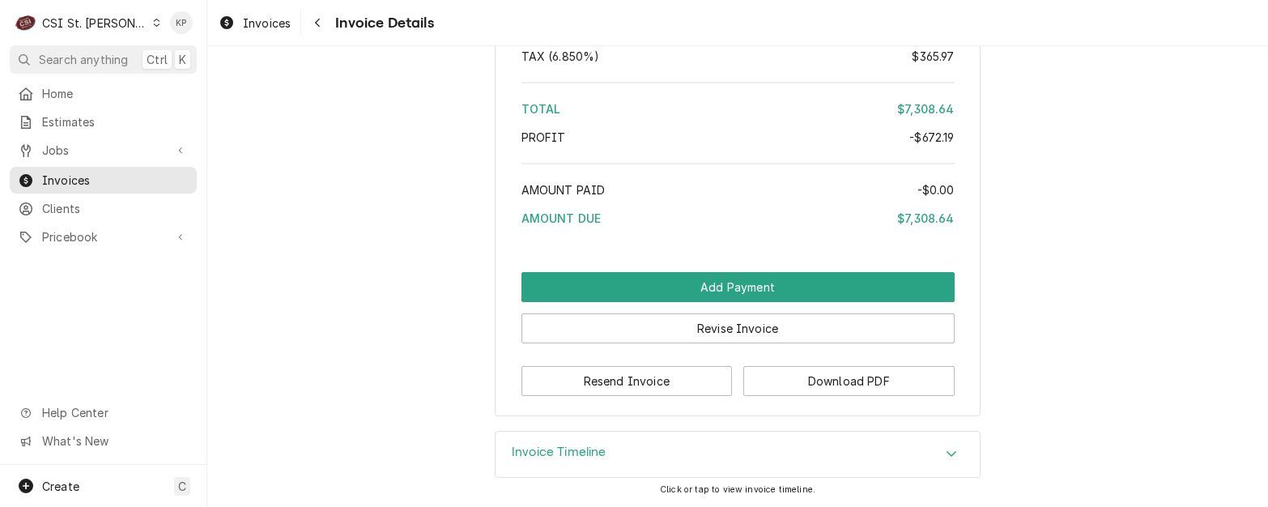
scroll to position [4671, 0]
click at [761, 371] on button "Download PDF" at bounding box center [848, 381] width 211 height 30
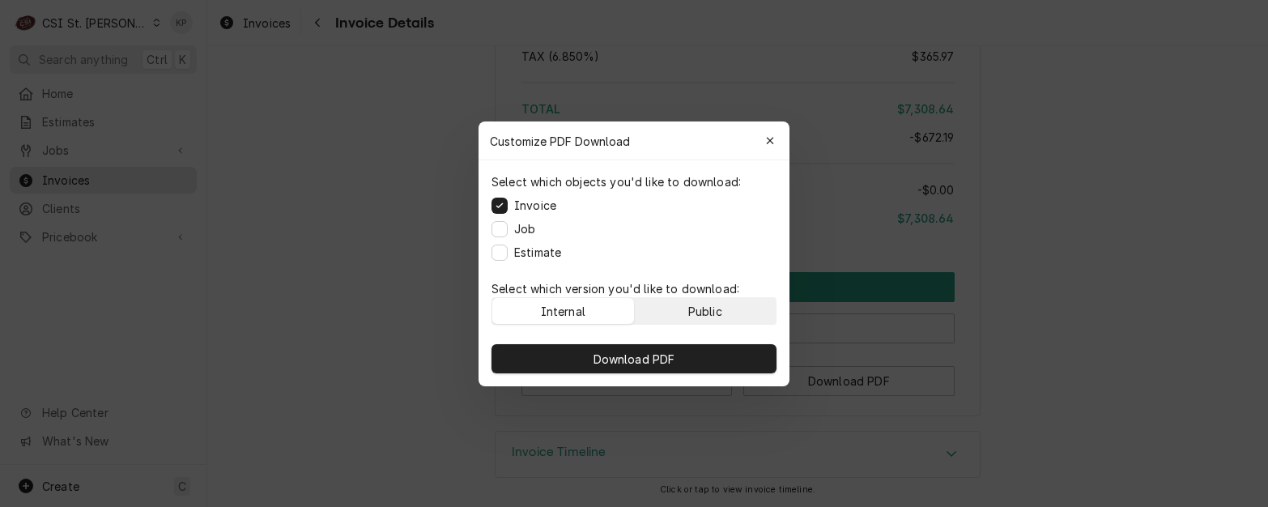
click at [720, 302] on div "Public" at bounding box center [705, 310] width 34 height 17
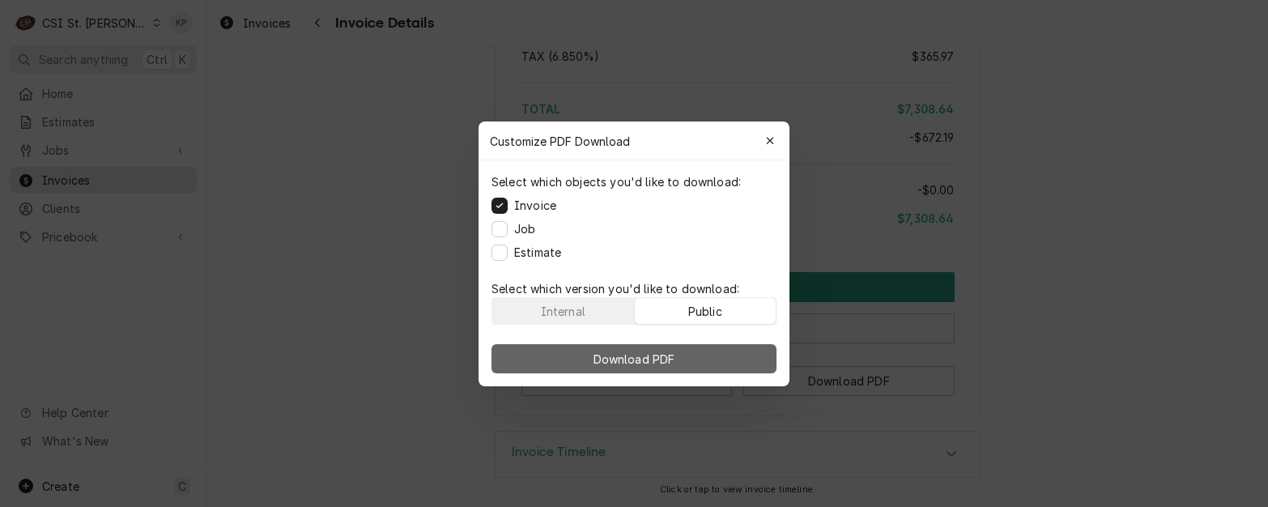
click at [720, 354] on button "Download PDF" at bounding box center [634, 358] width 285 height 29
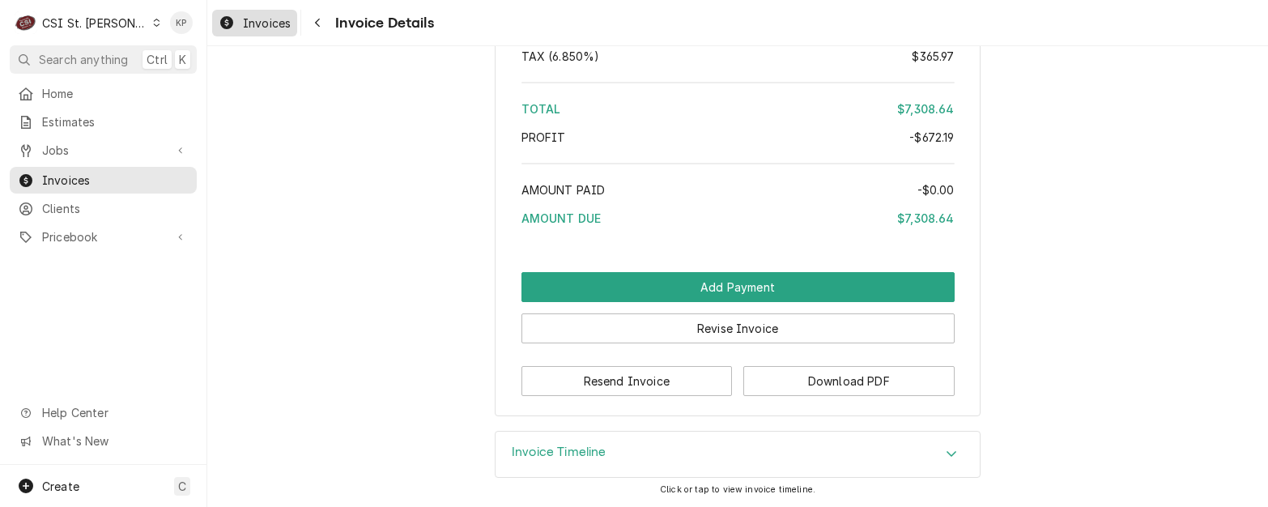
click at [277, 23] on span "Invoices" at bounding box center [267, 23] width 48 height 17
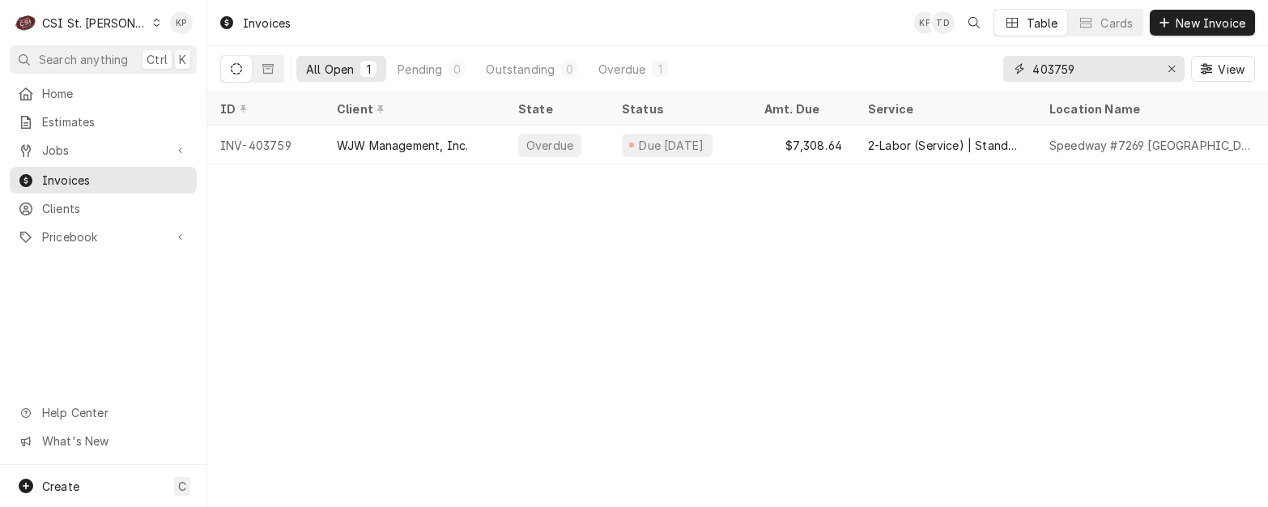
click at [1170, 67] on icon "Erase input" at bounding box center [1172, 69] width 6 height 6
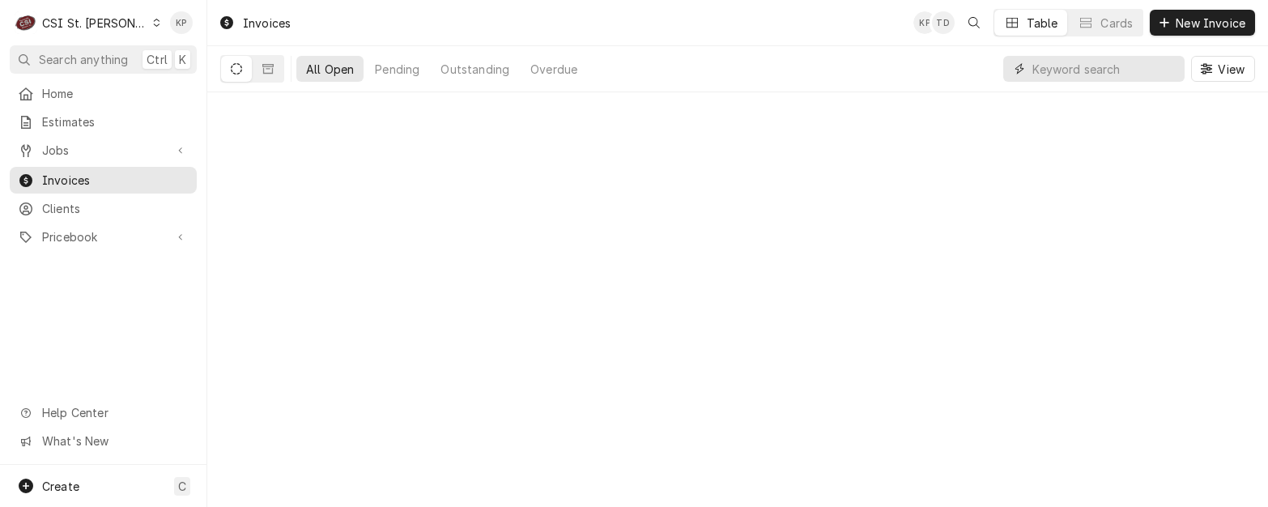
click at [1067, 70] on input "Dynamic Content Wrapper" at bounding box center [1105, 69] width 144 height 26
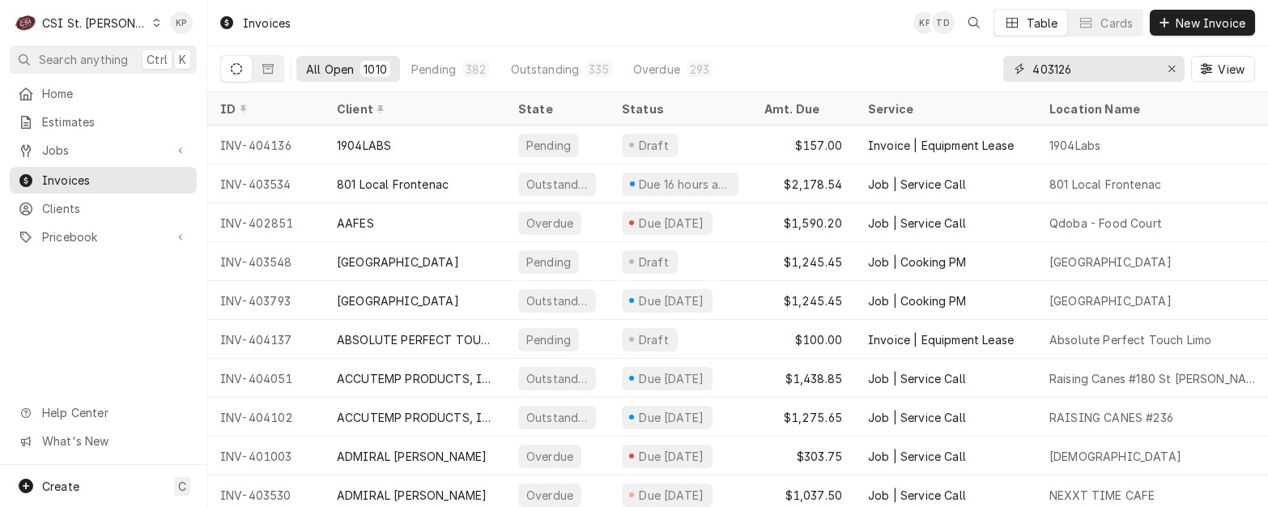
type input "403126"
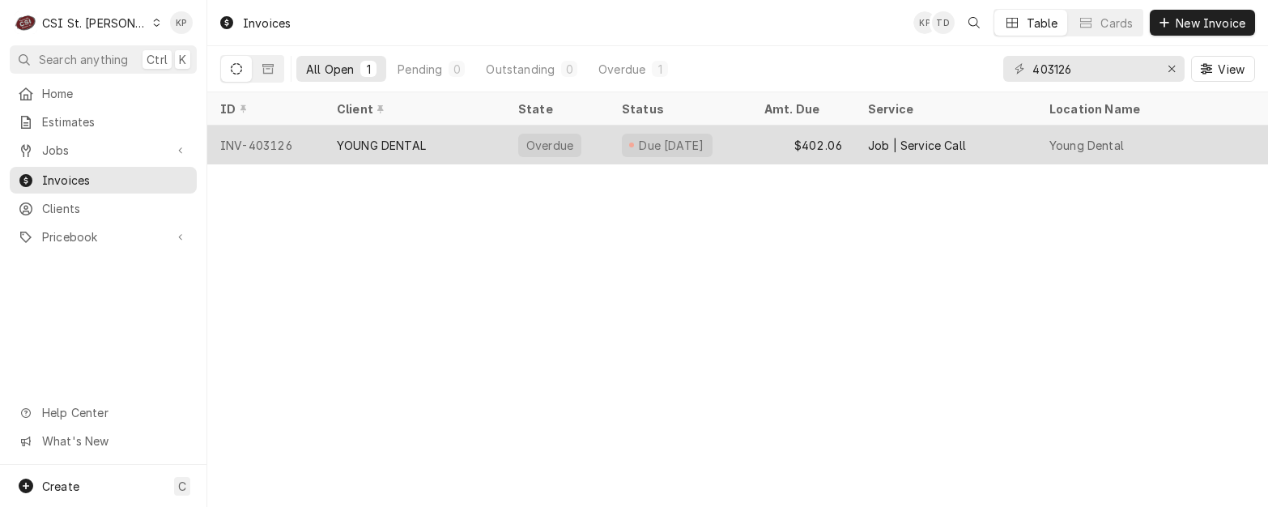
click at [277, 141] on div "INV-403126" at bounding box center [265, 145] width 117 height 39
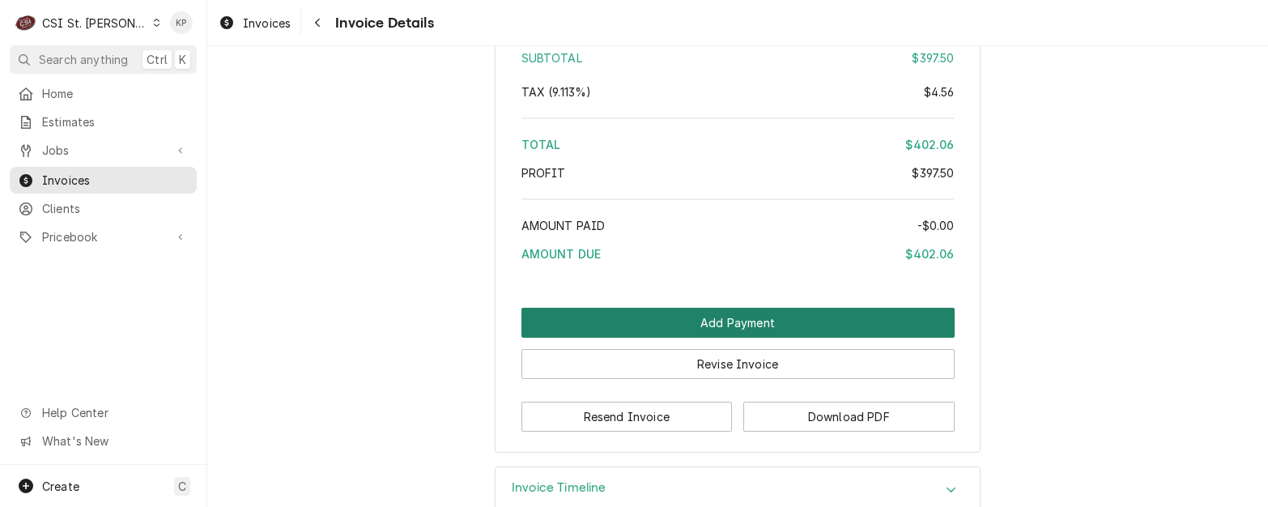
scroll to position [3001, 0]
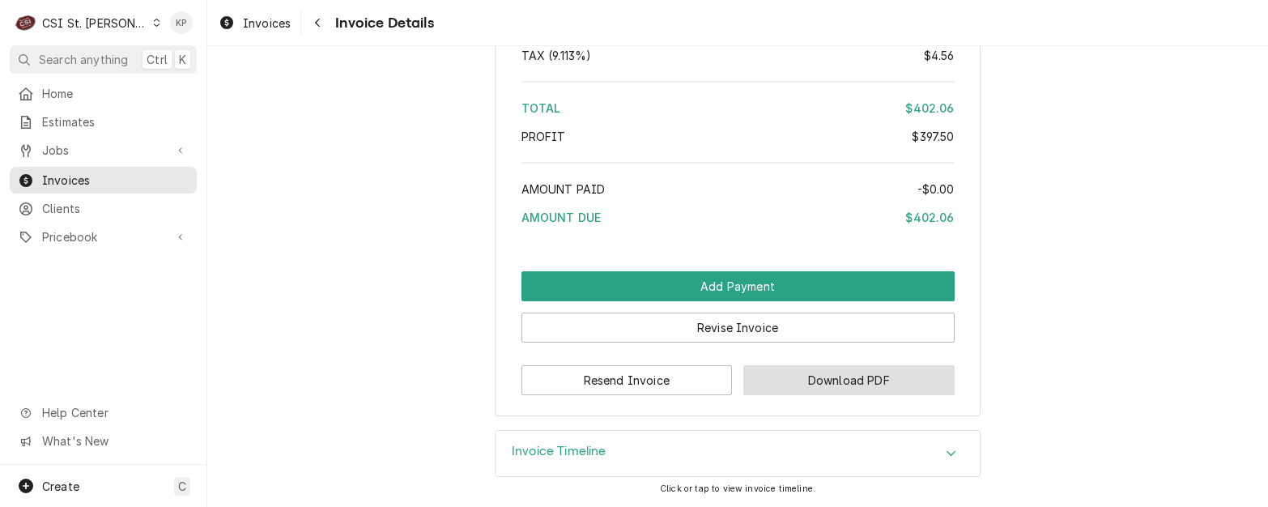
click at [846, 380] on button "Download PDF" at bounding box center [848, 380] width 211 height 30
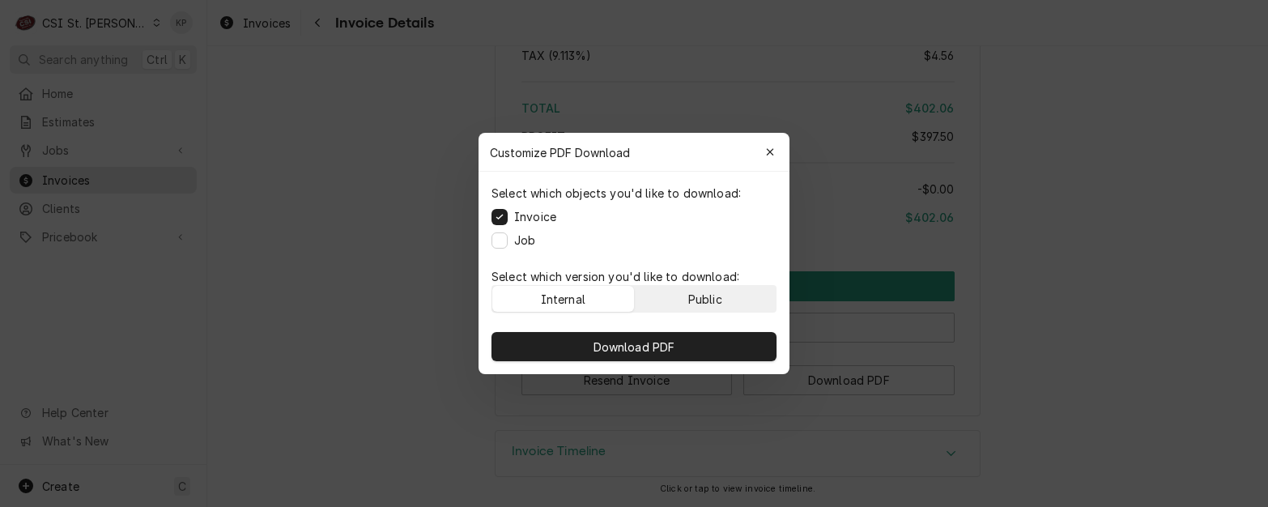
click at [737, 308] on button "Public" at bounding box center [706, 299] width 142 height 26
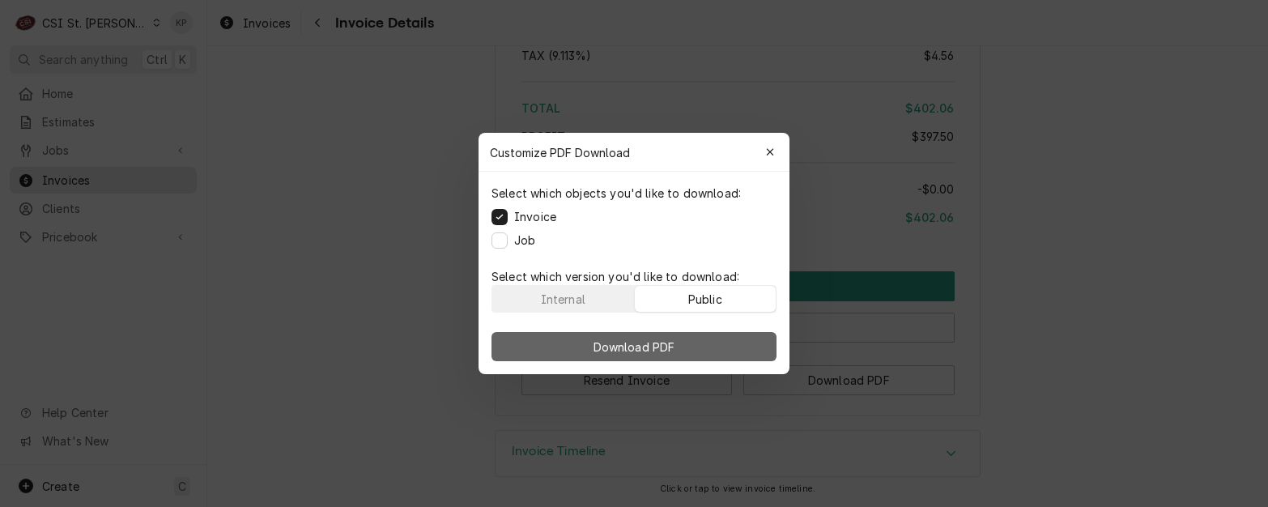
click at [730, 339] on button "Download PDF" at bounding box center [634, 346] width 285 height 29
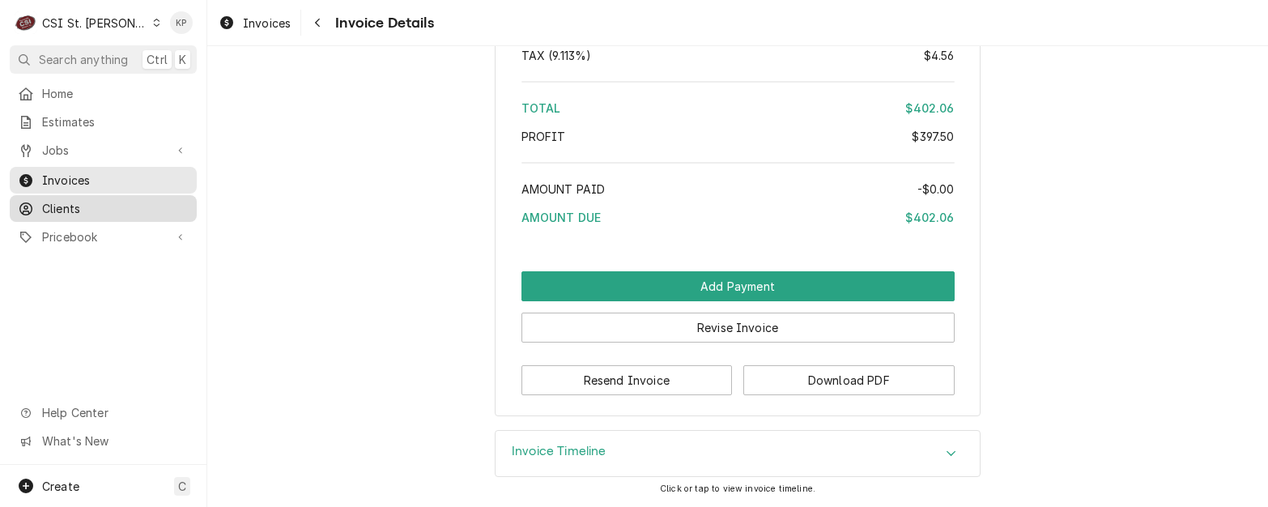
click at [59, 200] on span "Clients" at bounding box center [115, 208] width 147 height 17
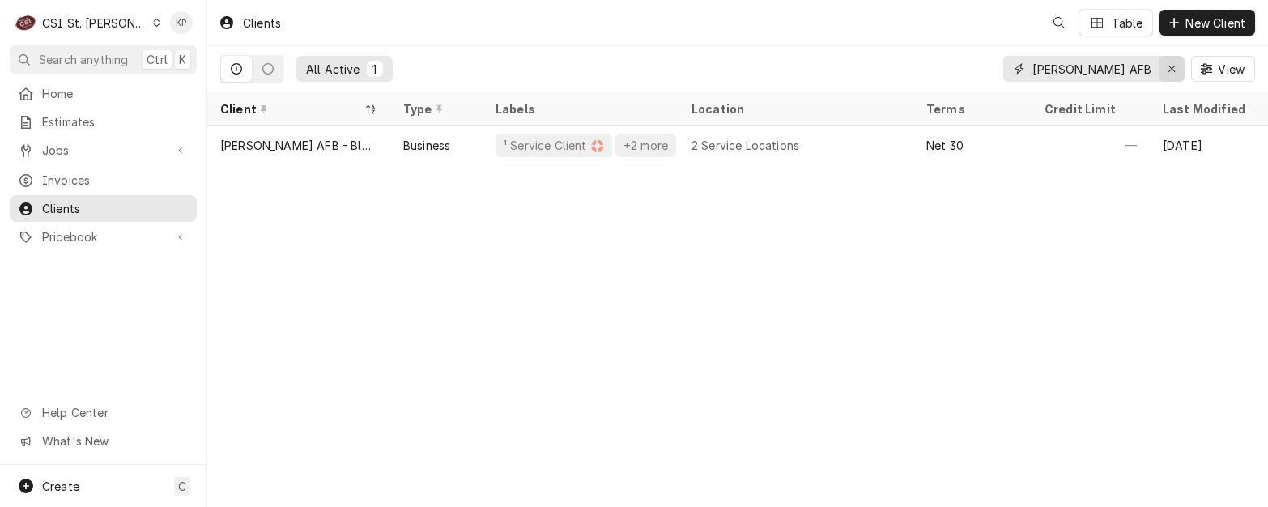
click at [1175, 65] on icon "Erase input" at bounding box center [1172, 68] width 9 height 11
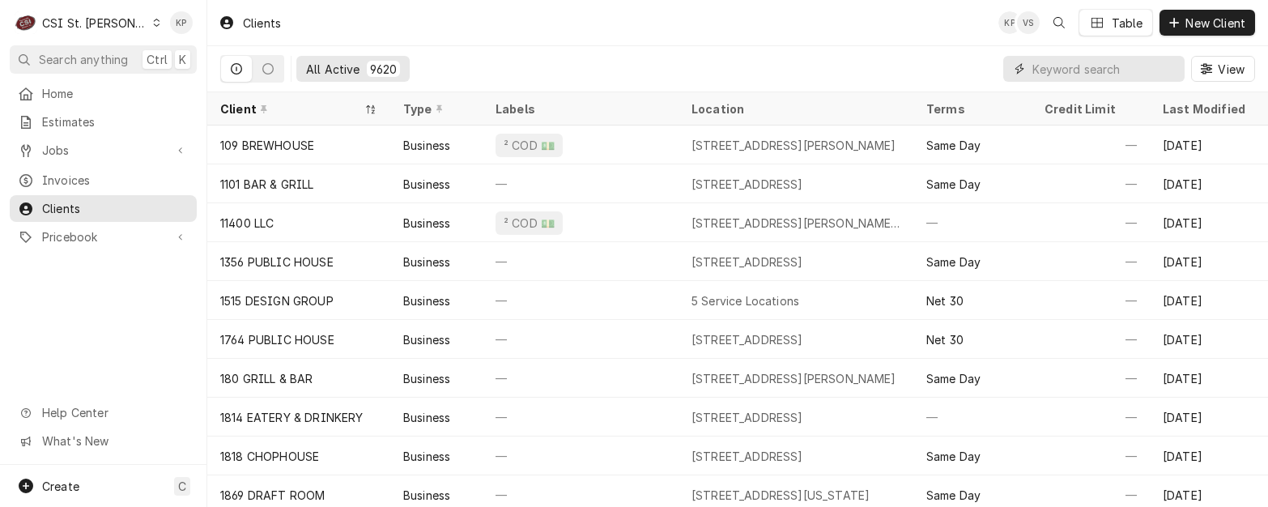
paste input "YOUNG DENTAL"
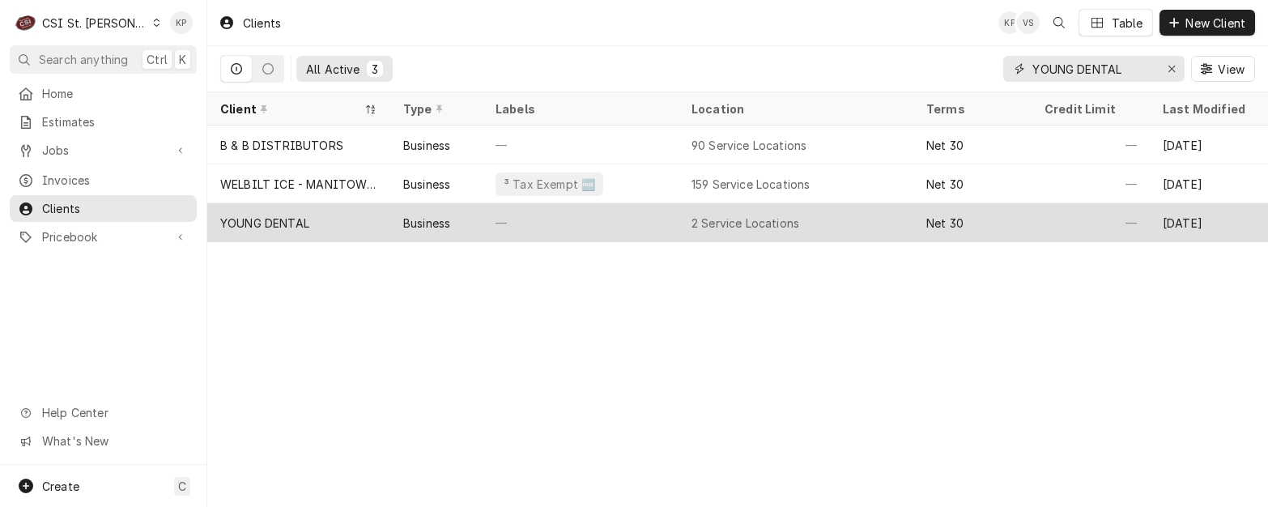
type input "YOUNG DENTAL"
click at [295, 219] on div "YOUNG DENTAL" at bounding box center [264, 223] width 89 height 17
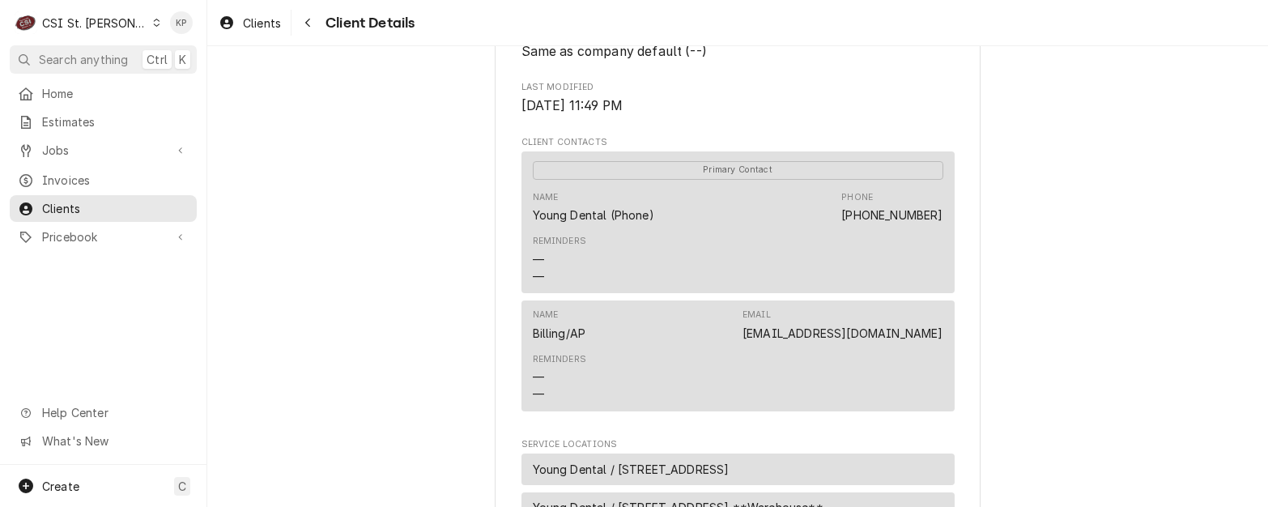
scroll to position [486, 0]
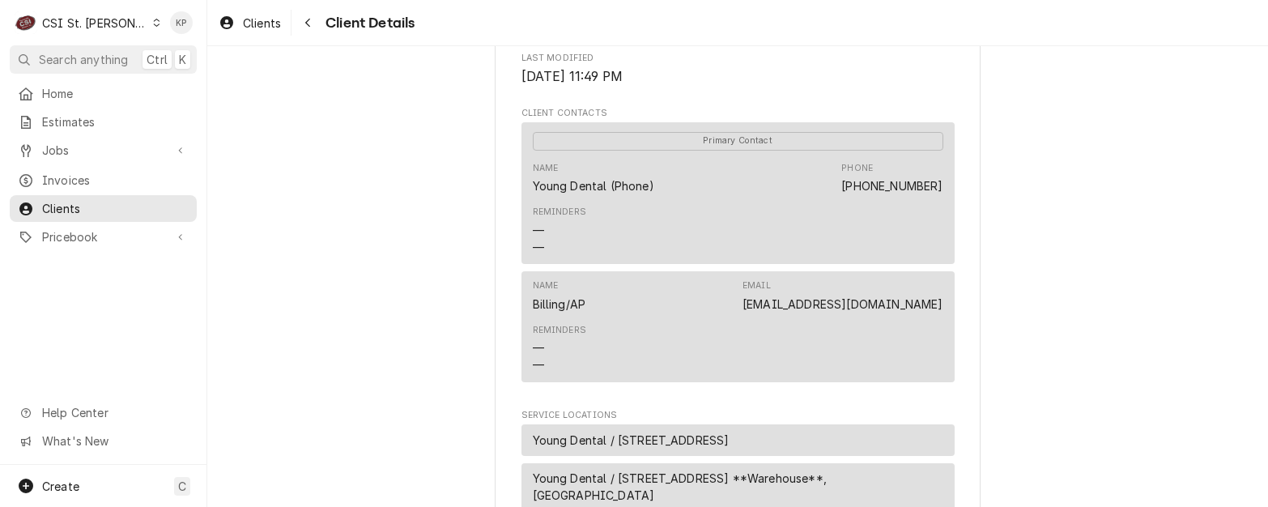
click at [1016, 294] on div "YOUNG DENTAL Client Type Business Industry Type Commercial Billing Address YOUN…" at bounding box center [737, 157] width 1061 height 1194
drag, startPoint x: 748, startPoint y: 326, endPoint x: 935, endPoint y: 323, distance: 186.3
click at [935, 317] on div "Name Billing/AP Email [EMAIL_ADDRESS][DOMAIN_NAME]" at bounding box center [738, 296] width 411 height 44
copy link "[EMAIL_ADDRESS][DOMAIN_NAME]"
